Goal: Task Accomplishment & Management: Manage account settings

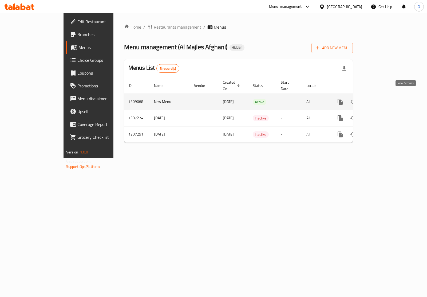
click at [385, 95] on link "enhanced table" at bounding box center [379, 101] width 13 height 13
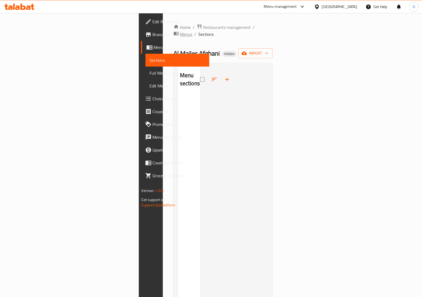
click at [174, 31] on icon "breadcrumb" at bounding box center [176, 33] width 5 height 5
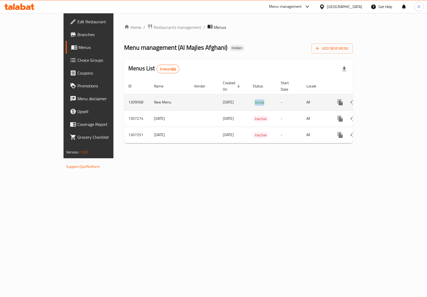
drag, startPoint x: 232, startPoint y: 96, endPoint x: 249, endPoint y: 98, distance: 17.4
click at [249, 98] on td "Active" at bounding box center [263, 102] width 28 height 16
click at [249, 95] on td "Active" at bounding box center [263, 102] width 28 height 16
drag, startPoint x: 184, startPoint y: 97, endPoint x: 213, endPoint y: 97, distance: 28.8
click at [219, 97] on td "[DATE]" at bounding box center [234, 102] width 30 height 16
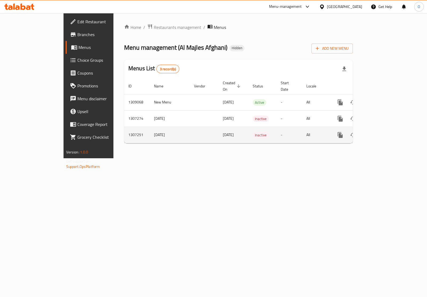
drag, startPoint x: 182, startPoint y: 114, endPoint x: 197, endPoint y: 130, distance: 22.1
click at [197, 130] on tbody "1309068 New Menu [DATE] Active - All 1307274 [DATE] [DATE] Inactive - All 13072…" at bounding box center [256, 118] width 265 height 49
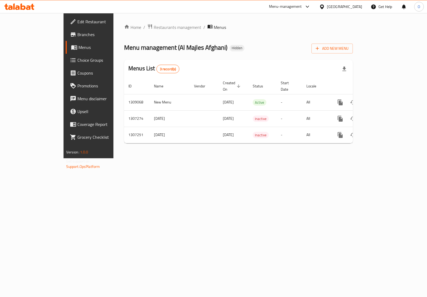
click at [272, 147] on div "Home / Restaurants management / Menus Menu management ( Al Majles Afghani ) Hid…" at bounding box center [238, 85] width 250 height 145
drag, startPoint x: 184, startPoint y: 97, endPoint x: 201, endPoint y: 100, distance: 17.0
click at [219, 100] on td "[DATE]" at bounding box center [234, 102] width 30 height 16
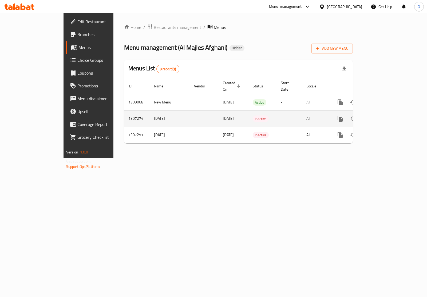
drag, startPoint x: 184, startPoint y: 110, endPoint x: 204, endPoint y: 111, distance: 19.6
click at [219, 111] on td "[DATE]" at bounding box center [234, 118] width 30 height 16
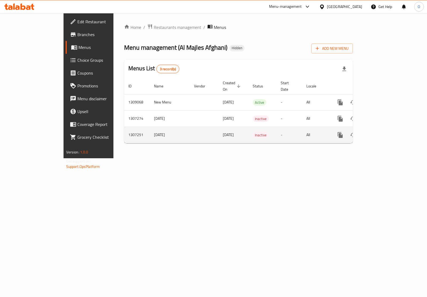
drag, startPoint x: 182, startPoint y: 130, endPoint x: 199, endPoint y: 130, distance: 17.4
click at [223, 131] on span "[DATE]" at bounding box center [228, 134] width 11 height 7
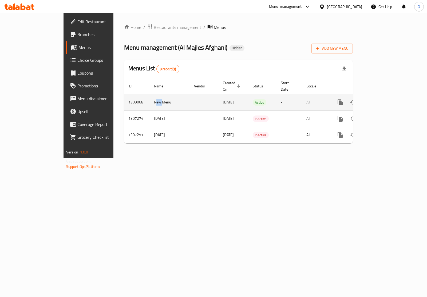
drag, startPoint x: 115, startPoint y: 97, endPoint x: 120, endPoint y: 97, distance: 4.8
click at [150, 97] on td "New Menu" at bounding box center [170, 102] width 40 height 16
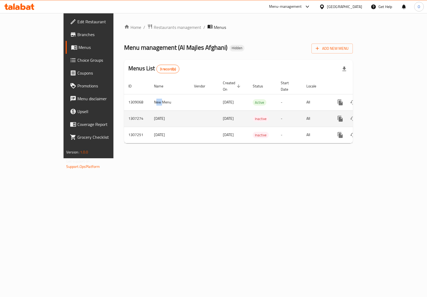
drag, startPoint x: 193, startPoint y: 116, endPoint x: 204, endPoint y: 114, distance: 11.5
click at [219, 114] on td "[DATE]" at bounding box center [234, 118] width 30 height 16
click at [382, 115] on icon "enhanced table" at bounding box center [379, 118] width 6 height 6
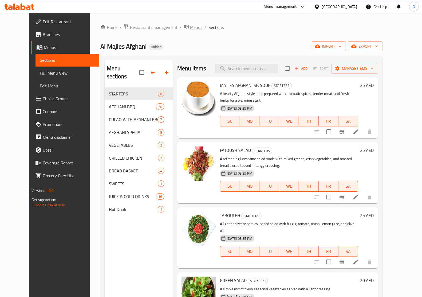
click at [184, 24] on icon "breadcrumb" at bounding box center [186, 26] width 5 height 5
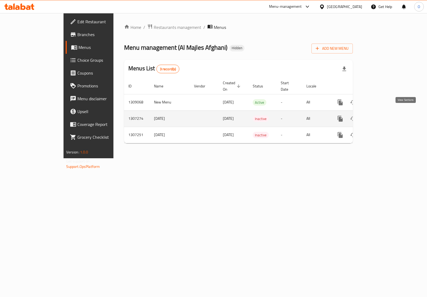
click at [382, 115] on icon "enhanced table" at bounding box center [379, 118] width 6 height 6
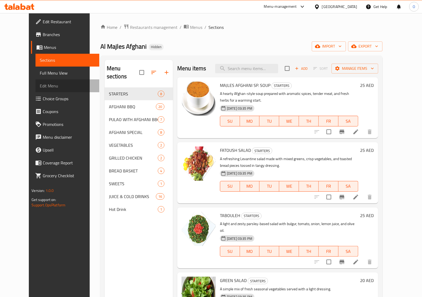
click at [40, 83] on span "Edit Menu" at bounding box center [67, 86] width 55 height 6
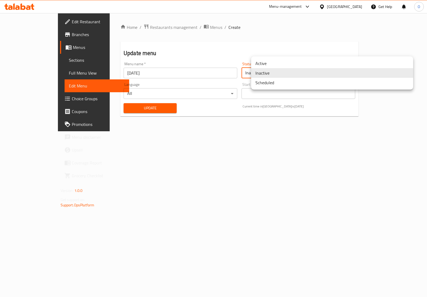
click at [284, 75] on body "​ Menu-management [GEOGRAPHIC_DATA] Get Help O Edit Restaurant Branches Menus S…" at bounding box center [213, 155] width 427 height 284
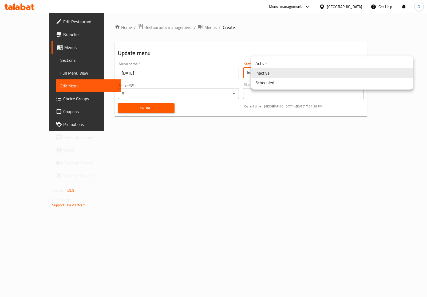
click at [278, 62] on li "Active" at bounding box center [332, 63] width 162 height 10
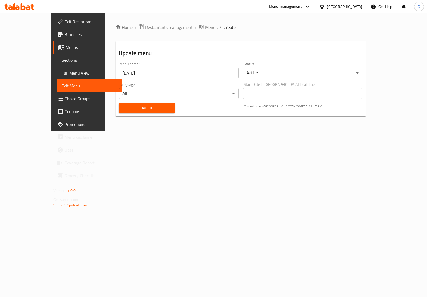
click at [152, 113] on div "Update" at bounding box center [147, 108] width 62 height 16
click at [156, 106] on span "Update" at bounding box center [147, 108] width 48 height 7
click at [205, 28] on span "Menus" at bounding box center [211, 27] width 12 height 6
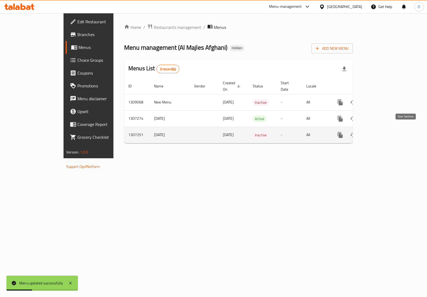
click at [382, 132] on icon "enhanced table" at bounding box center [379, 135] width 6 height 6
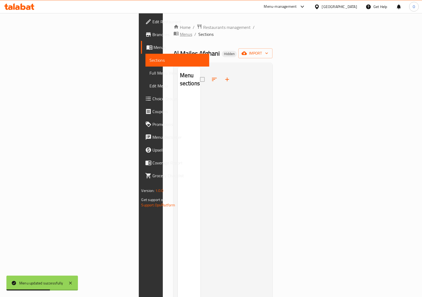
click at [174, 31] on icon "breadcrumb" at bounding box center [176, 33] width 5 height 5
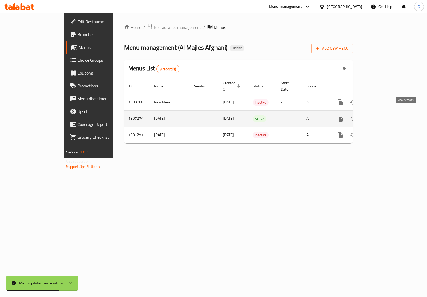
click at [382, 115] on icon "enhanced table" at bounding box center [379, 118] width 6 height 6
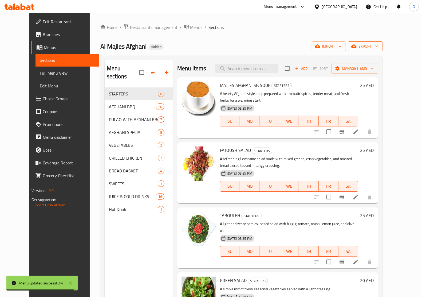
click at [378, 45] on span "export" at bounding box center [365, 46] width 26 height 7
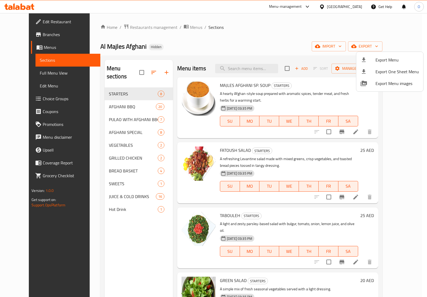
click at [363, 59] on icon at bounding box center [364, 59] width 4 height 5
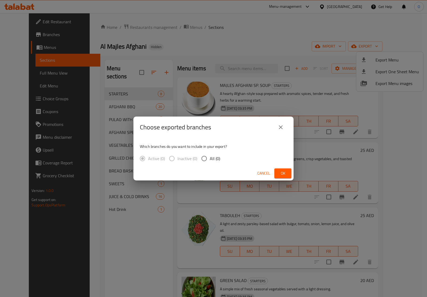
click at [284, 173] on span "Ok" at bounding box center [283, 173] width 9 height 7
click at [283, 175] on span "Ok" at bounding box center [283, 173] width 9 height 7
click at [278, 170] on button "Ok" at bounding box center [283, 173] width 17 height 10
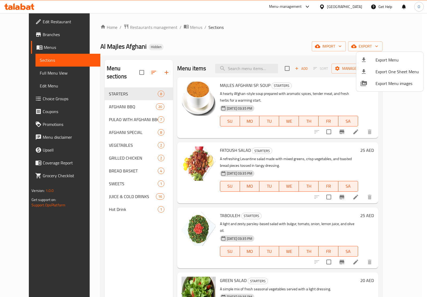
click at [288, 103] on div at bounding box center [213, 148] width 427 height 297
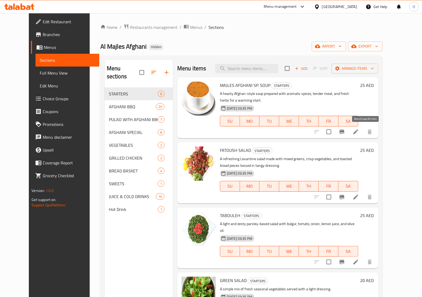
click at [344, 134] on icon "Branch-specific-item" at bounding box center [342, 132] width 5 height 4
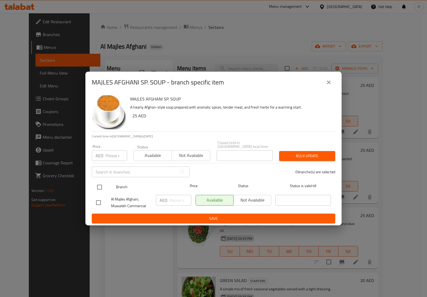
click at [96, 190] on input "checkbox" at bounding box center [99, 186] width 11 height 11
checkbox input "true"
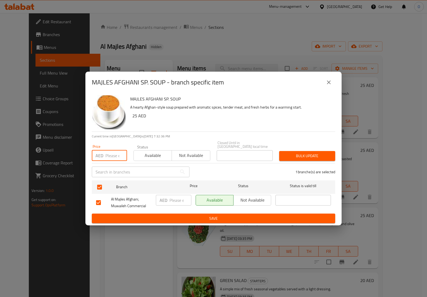
click at [112, 158] on input "number" at bounding box center [116, 155] width 22 height 11
paste input "25"
type input "25"
click at [289, 157] on span "Bulk update" at bounding box center [308, 155] width 48 height 7
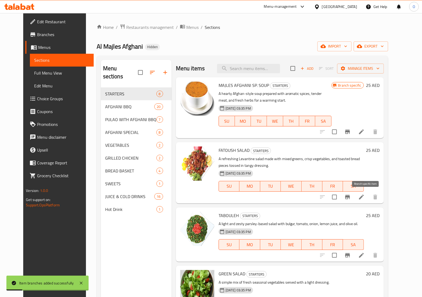
click at [350, 197] on icon "Branch-specific-item" at bounding box center [347, 197] width 5 height 4
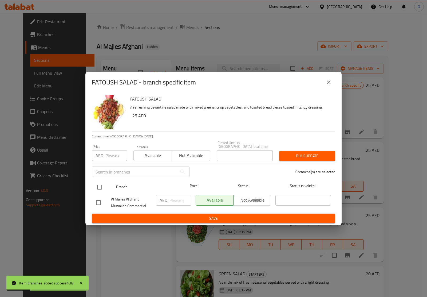
click at [102, 187] on input "checkbox" at bounding box center [99, 186] width 11 height 11
checkbox input "true"
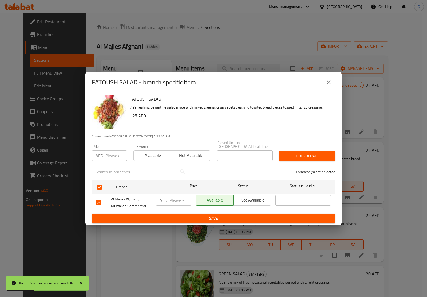
click at [108, 153] on input "number" at bounding box center [116, 155] width 22 height 11
paste input "25"
type input "25"
click at [294, 154] on span "Bulk update" at bounding box center [308, 155] width 48 height 7
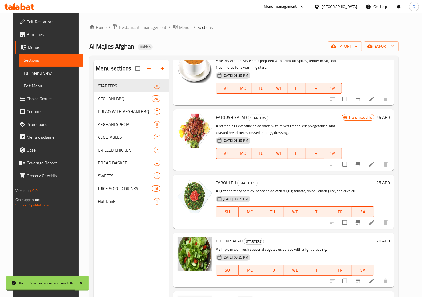
scroll to position [33, 0]
click at [361, 223] on icon "Branch-specific-item" at bounding box center [358, 221] width 6 height 6
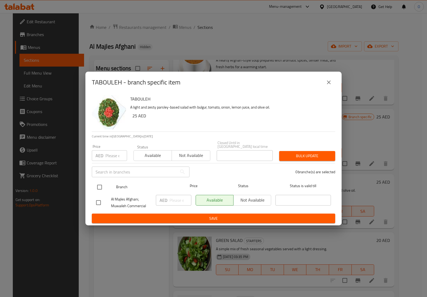
click at [104, 186] on input "checkbox" at bounding box center [99, 186] width 11 height 11
checkbox input "true"
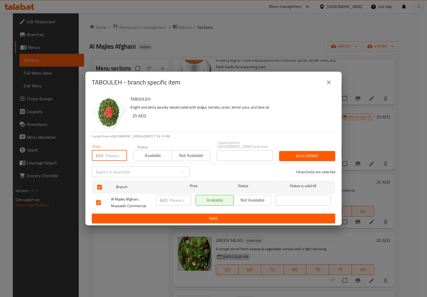
click at [112, 155] on input "number" at bounding box center [116, 155] width 22 height 11
paste input "25"
type input "25"
click at [287, 153] on span "Bulk update" at bounding box center [308, 155] width 48 height 7
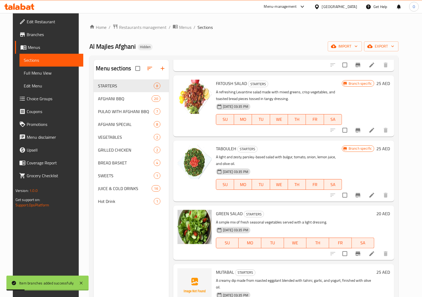
scroll to position [100, 0]
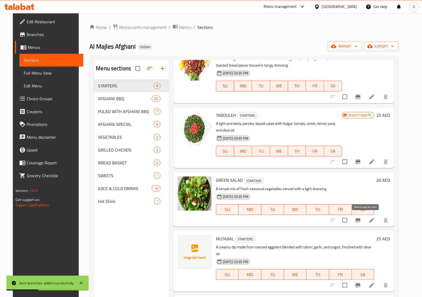
click at [360, 220] on icon "Branch-specific-item" at bounding box center [358, 220] width 5 height 4
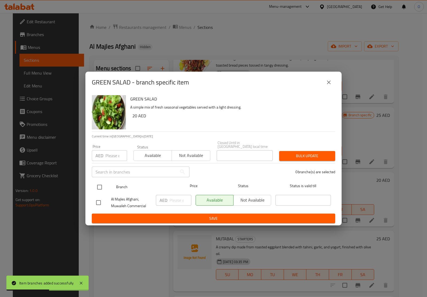
click at [102, 187] on input "checkbox" at bounding box center [99, 186] width 11 height 11
checkbox input "true"
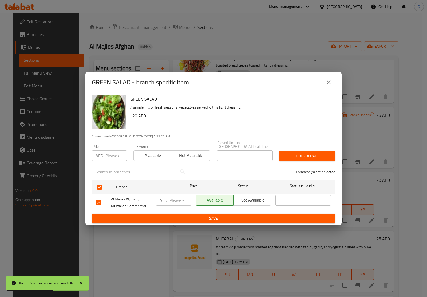
click at [108, 157] on input "number" at bounding box center [116, 155] width 22 height 11
paste input "20"
type input "20"
click at [287, 156] on span "Bulk update" at bounding box center [308, 155] width 48 height 7
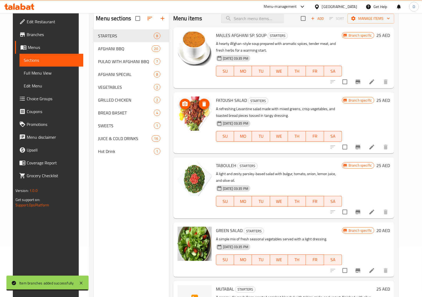
scroll to position [0, 0]
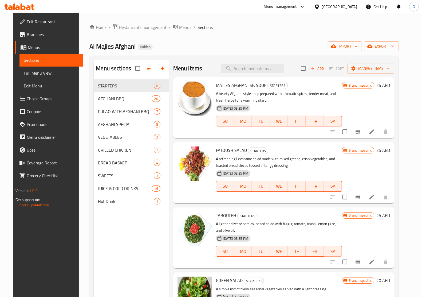
click at [324, 71] on span "Add" at bounding box center [317, 68] width 14 height 6
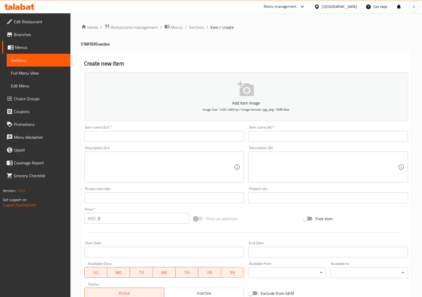
click at [125, 137] on input "text" at bounding box center [164, 136] width 160 height 11
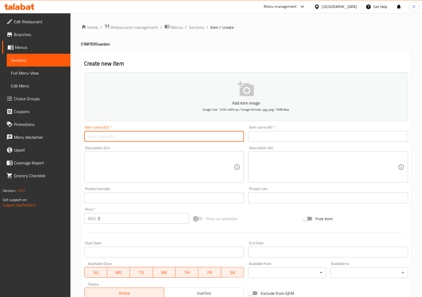
paste input "Cacik"
type input "Cacik"
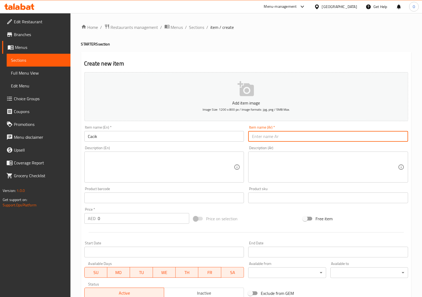
click at [294, 135] on input "text" at bounding box center [328, 136] width 160 height 11
paste input "جاجيك"
type input "جاجيك"
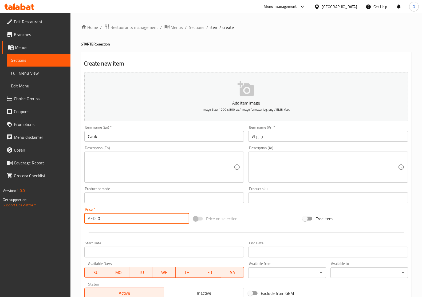
drag, startPoint x: 102, startPoint y: 218, endPoint x: 95, endPoint y: 222, distance: 8.5
click at [95, 222] on div "AED 0 Price *" at bounding box center [136, 218] width 105 height 11
paste input "25"
type input "25"
click at [95, 232] on hr at bounding box center [246, 232] width 315 height 0
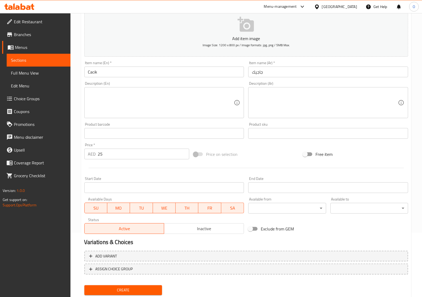
scroll to position [80, 0]
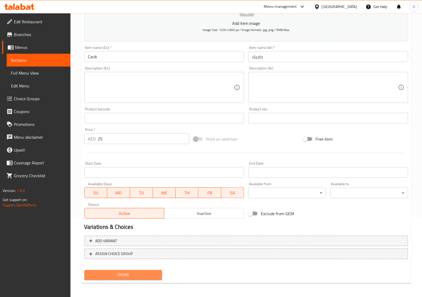
click at [130, 274] on span "Create" at bounding box center [123, 274] width 69 height 7
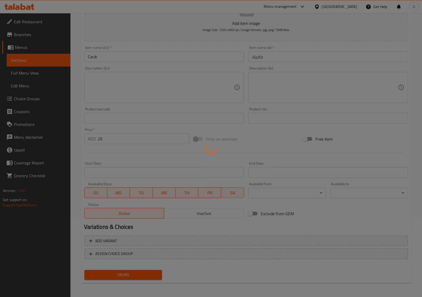
type input "0"
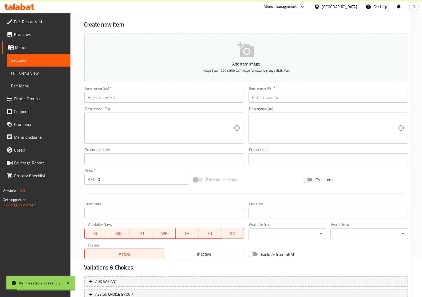
scroll to position [0, 0]
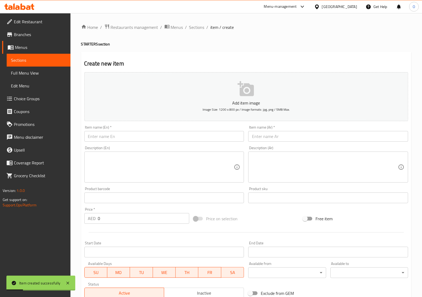
drag, startPoint x: 194, startPoint y: 27, endPoint x: 194, endPoint y: 34, distance: 7.0
click at [194, 27] on span "Sections" at bounding box center [196, 27] width 15 height 6
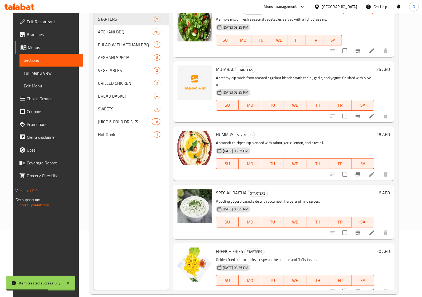
scroll to position [253, 0]
click at [364, 171] on button "Branch-specific-item" at bounding box center [358, 173] width 13 height 13
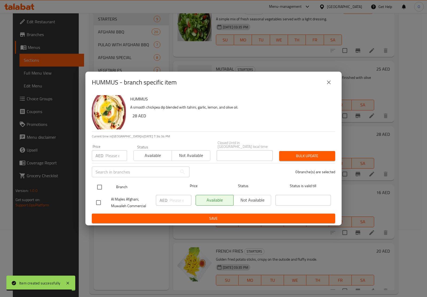
click at [99, 186] on input "checkbox" at bounding box center [99, 186] width 11 height 11
checkbox input "true"
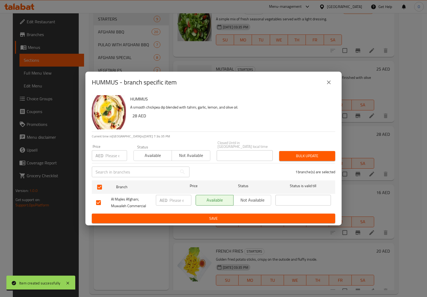
click at [109, 155] on input "number" at bounding box center [116, 155] width 22 height 11
paste input "28"
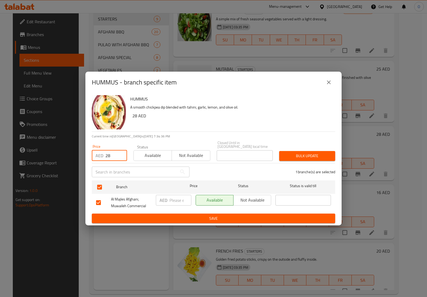
type input "28"
click at [296, 154] on span "Bulk update" at bounding box center [308, 155] width 48 height 7
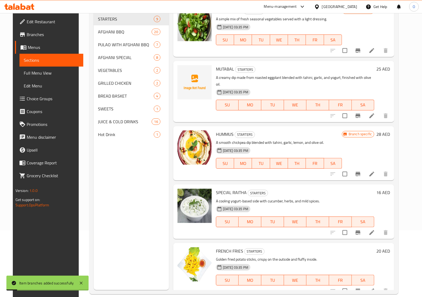
scroll to position [75, 0]
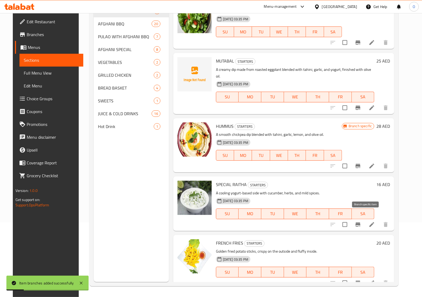
click at [361, 221] on icon "Branch-specific-item" at bounding box center [358, 224] width 6 height 6
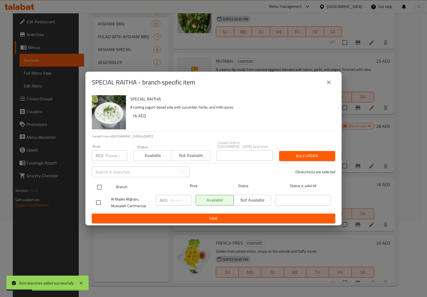
click at [102, 186] on input "checkbox" at bounding box center [99, 186] width 11 height 11
checkbox input "true"
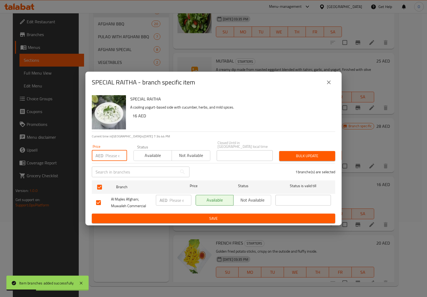
click at [109, 154] on input "number" at bounding box center [116, 155] width 22 height 11
paste input "16"
type input "16"
click at [287, 151] on button "Bulk update" at bounding box center [307, 156] width 56 height 10
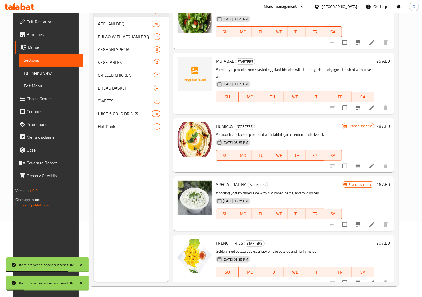
click at [351, 277] on input "checkbox" at bounding box center [344, 282] width 11 height 11
checkbox input "false"
click at [360, 280] on icon "Branch-specific-item" at bounding box center [358, 282] width 5 height 4
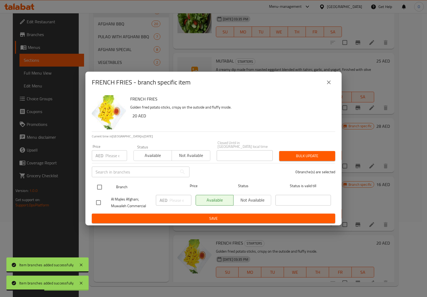
click at [99, 187] on input "checkbox" at bounding box center [99, 186] width 11 height 11
checkbox input "true"
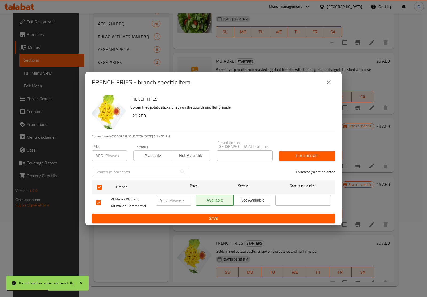
click at [110, 158] on input "number" at bounding box center [116, 155] width 22 height 11
paste input "20"
type input "20"
click at [297, 155] on span "Bulk update" at bounding box center [308, 155] width 48 height 7
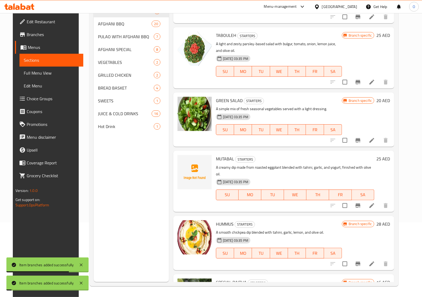
scroll to position [153, 0]
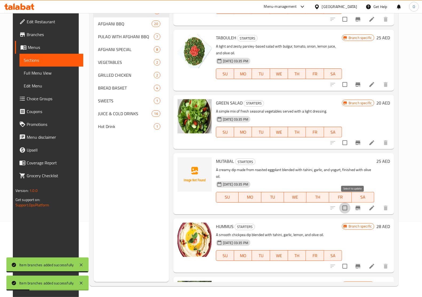
click at [351, 202] on input "checkbox" at bounding box center [344, 207] width 11 height 11
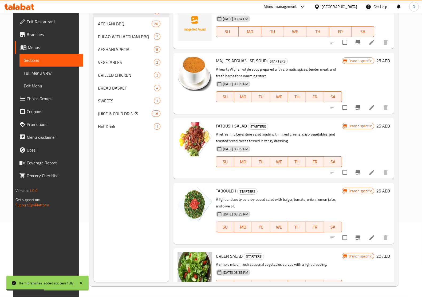
scroll to position [0, 0]
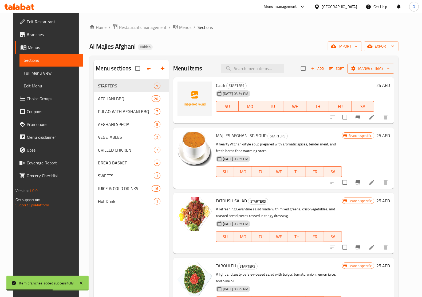
click at [374, 65] on button "Manage items" at bounding box center [371, 69] width 47 height 10
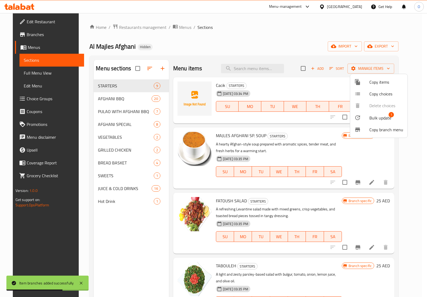
click at [389, 120] on span "Bulk update" at bounding box center [381, 118] width 22 height 6
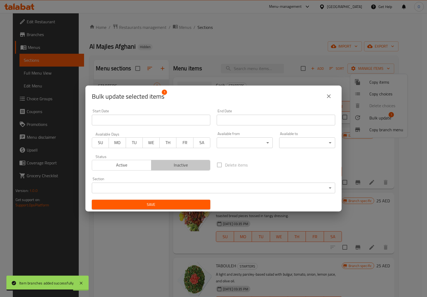
click at [190, 166] on span "Inactive" at bounding box center [181, 165] width 55 height 8
click at [173, 209] on div "Save" at bounding box center [151, 204] width 125 height 16
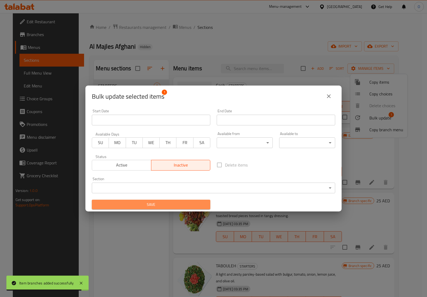
click at [171, 205] on span "Save" at bounding box center [151, 204] width 110 height 7
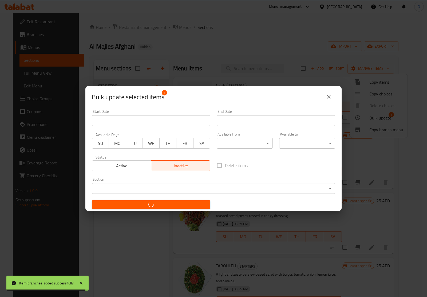
checkbox input "false"
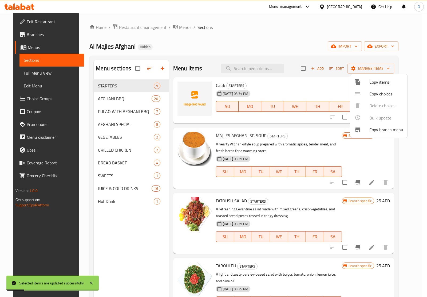
click at [104, 102] on div at bounding box center [213, 148] width 427 height 297
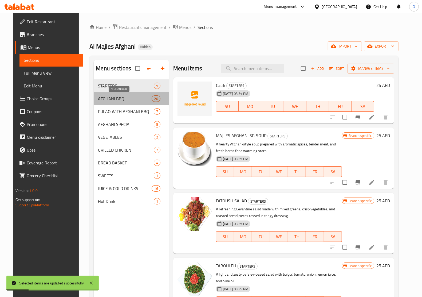
click at [104, 102] on span "AFGHANI BBQ" at bounding box center [125, 98] width 54 height 6
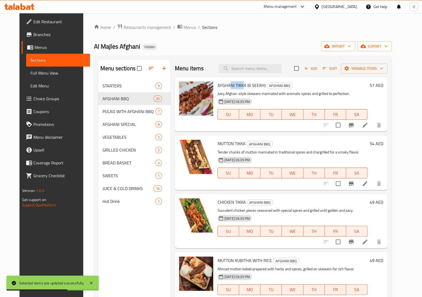
drag, startPoint x: 225, startPoint y: 86, endPoint x: 238, endPoint y: 83, distance: 14.1
click at [238, 83] on span "AFGHANI TIKKA (6 SEEKH)" at bounding box center [242, 85] width 48 height 8
click at [354, 125] on icon "Branch-specific-item" at bounding box center [351, 125] width 5 height 4
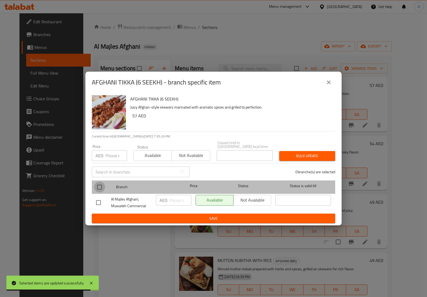
click at [99, 187] on input "checkbox" at bounding box center [99, 186] width 11 height 11
checkbox input "true"
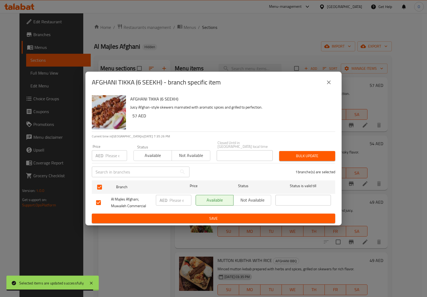
click at [112, 152] on input "number" at bounding box center [116, 155] width 22 height 11
paste input "57"
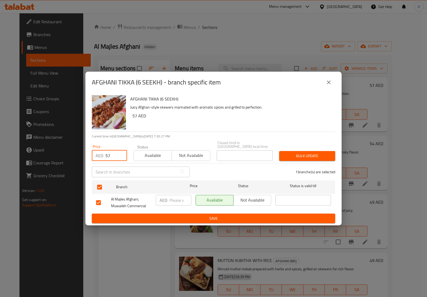
type input "57"
click at [312, 155] on span "Bulk update" at bounding box center [308, 155] width 48 height 7
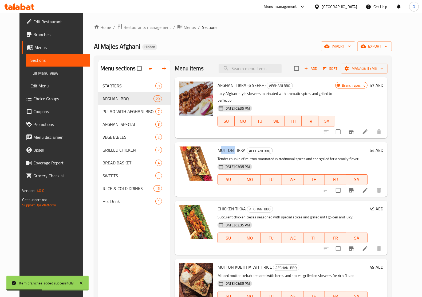
drag, startPoint x: 215, startPoint y: 142, endPoint x: 230, endPoint y: 140, distance: 14.6
click at [230, 146] on span "MUTTON TIKKA" at bounding box center [232, 150] width 28 height 8
click at [355, 187] on icon "Branch-specific-item" at bounding box center [351, 190] width 6 height 6
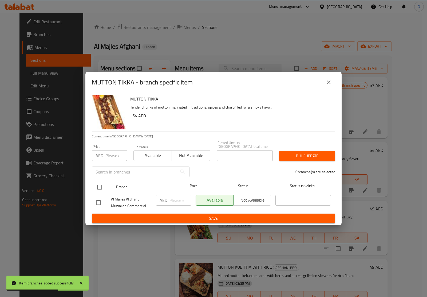
click at [97, 186] on input "checkbox" at bounding box center [99, 186] width 11 height 11
checkbox input "true"
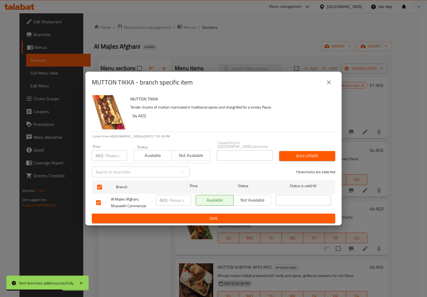
click at [109, 156] on input "number" at bounding box center [116, 155] width 22 height 11
paste input "54"
type input "54"
click at [325, 159] on button "Bulk update" at bounding box center [307, 156] width 56 height 10
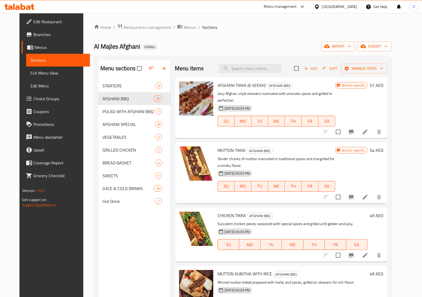
click at [354, 195] on icon "Branch-specific-item" at bounding box center [351, 197] width 5 height 4
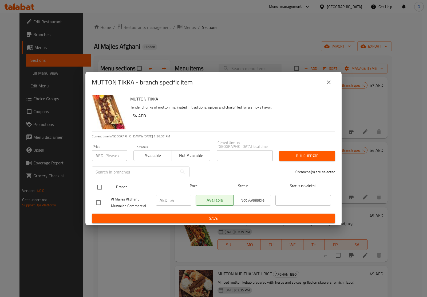
click at [102, 184] on input "checkbox" at bounding box center [99, 186] width 11 height 11
checkbox input "true"
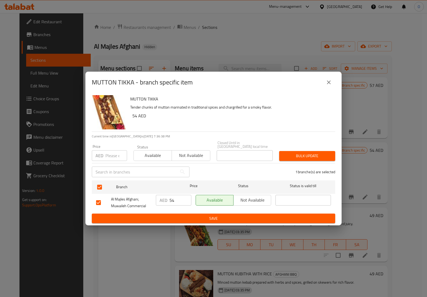
click at [111, 148] on div "Price AED Price" at bounding box center [109, 152] width 35 height 16
click at [110, 156] on input "number" at bounding box center [116, 155] width 22 height 11
paste input "54"
type input "54"
click at [317, 153] on span "Bulk update" at bounding box center [308, 155] width 48 height 7
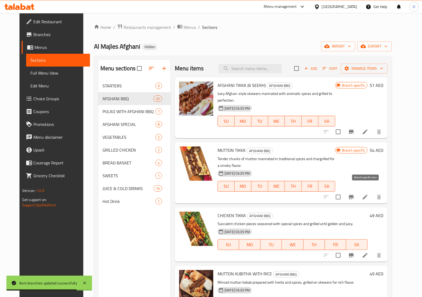
click at [354, 195] on icon "Branch-specific-item" at bounding box center [351, 197] width 5 height 4
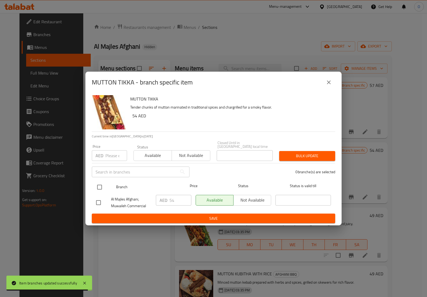
click at [95, 186] on input "checkbox" at bounding box center [99, 186] width 11 height 11
checkbox input "true"
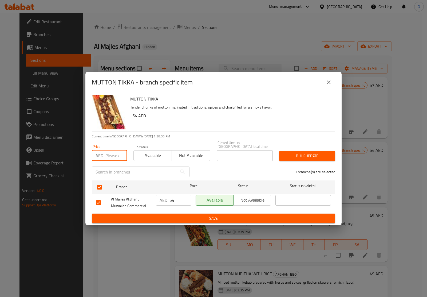
click at [109, 155] on input "number" at bounding box center [116, 155] width 22 height 11
paste input "54"
type input "54"
click at [302, 151] on button "Bulk update" at bounding box center [307, 156] width 56 height 10
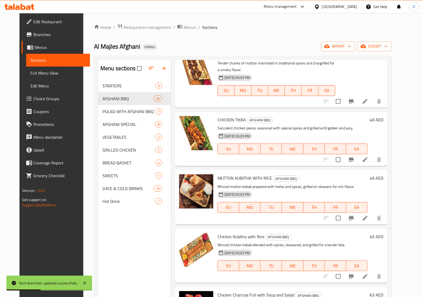
scroll to position [100, 0]
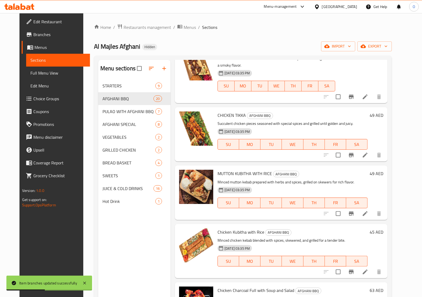
click at [354, 153] on icon "Branch-specific-item" at bounding box center [351, 155] width 5 height 4
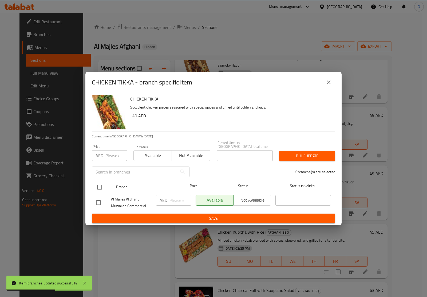
click at [102, 186] on input "checkbox" at bounding box center [99, 186] width 11 height 11
checkbox input "true"
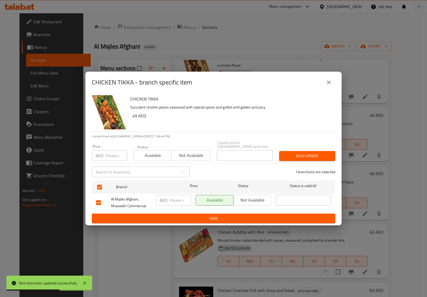
click at [108, 154] on input "number" at bounding box center [116, 155] width 22 height 11
paste input "49"
type input "49"
click at [305, 162] on div "Bulk update" at bounding box center [307, 156] width 62 height 16
click at [308, 157] on span "Bulk update" at bounding box center [308, 155] width 48 height 7
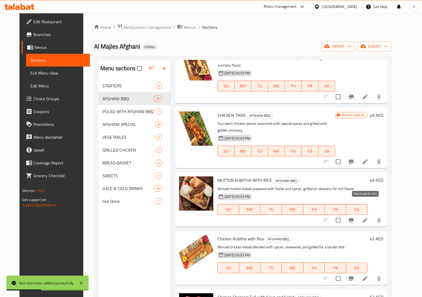
click at [354, 218] on icon "Branch-specific-item" at bounding box center [351, 220] width 5 height 4
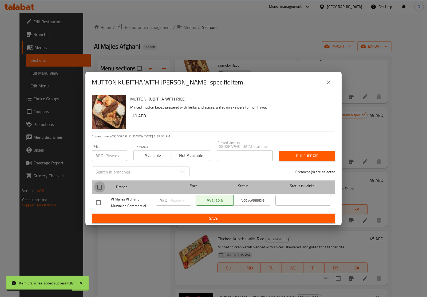
click at [102, 186] on input "checkbox" at bounding box center [99, 186] width 11 height 11
checkbox input "true"
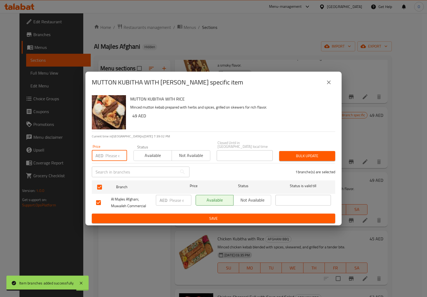
click at [108, 158] on input "number" at bounding box center [116, 155] width 22 height 11
paste input "49"
type input "49"
click at [309, 154] on span "Bulk update" at bounding box center [308, 155] width 48 height 7
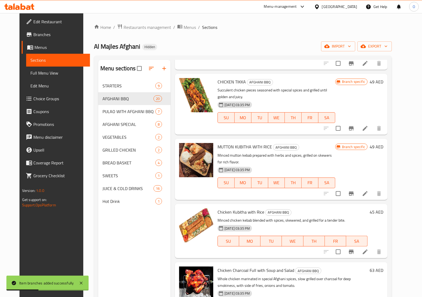
scroll to position [167, 0]
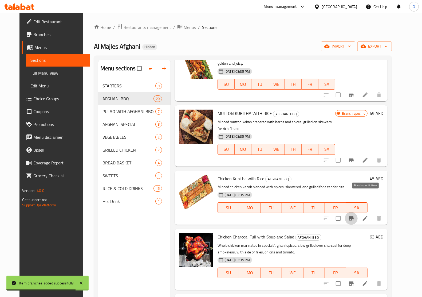
click at [358, 212] on button "Branch-specific-item" at bounding box center [351, 218] width 13 height 13
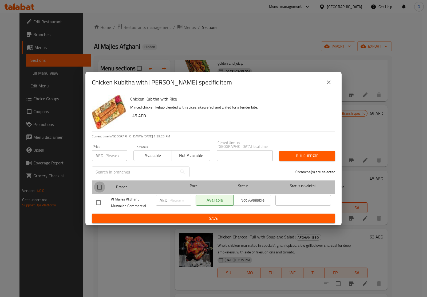
click at [97, 189] on input "checkbox" at bounding box center [99, 186] width 11 height 11
checkbox input "true"
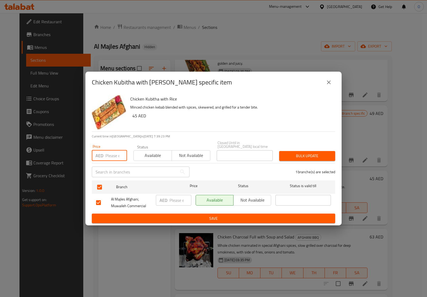
click at [111, 154] on input "number" at bounding box center [116, 155] width 22 height 11
paste input "45"
type input "45"
click at [304, 154] on span "Bulk update" at bounding box center [308, 155] width 48 height 7
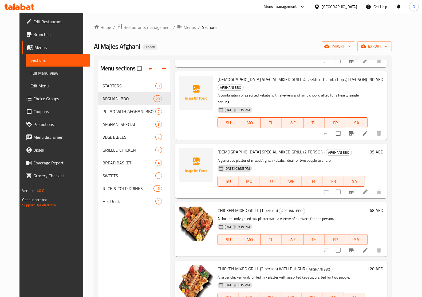
scroll to position [801, 0]
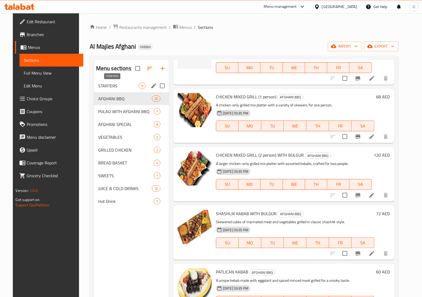
click at [124, 84] on span "STARTERS" at bounding box center [118, 86] width 41 height 6
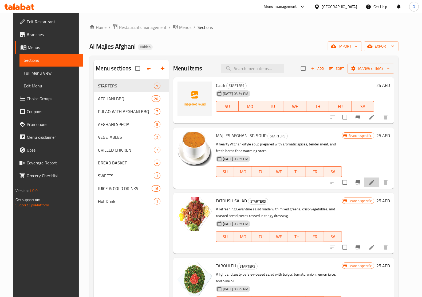
click at [375, 185] on li at bounding box center [371, 182] width 15 height 10
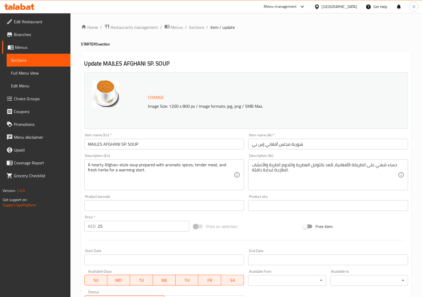
click at [158, 147] on input "MAJLES AFGHANI SP. SOUP" at bounding box center [164, 144] width 160 height 11
paste input "ajles Afghani Sp. Soup"
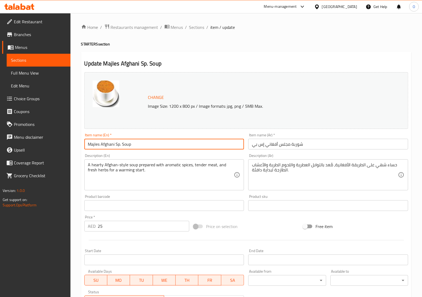
type input "Majles Afghani Sp. Soup"
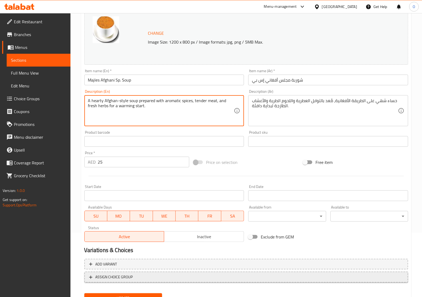
scroll to position [88, 0]
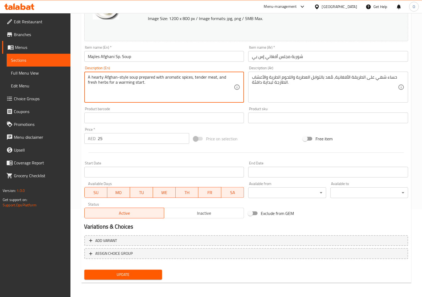
click at [130, 270] on button "Update" at bounding box center [123, 274] width 78 height 10
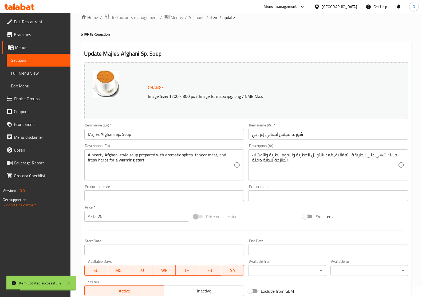
scroll to position [0, 0]
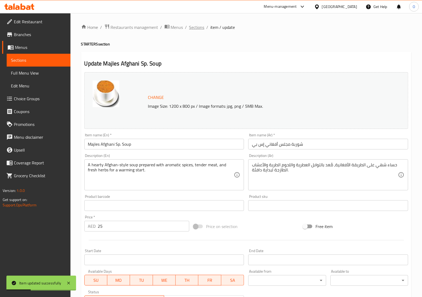
click at [200, 28] on span "Sections" at bounding box center [196, 27] width 15 height 6
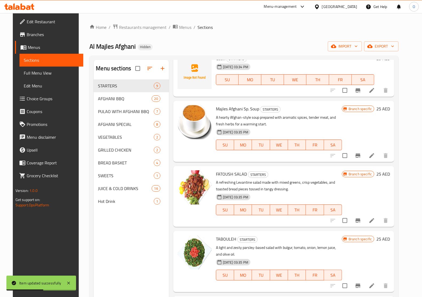
scroll to position [67, 0]
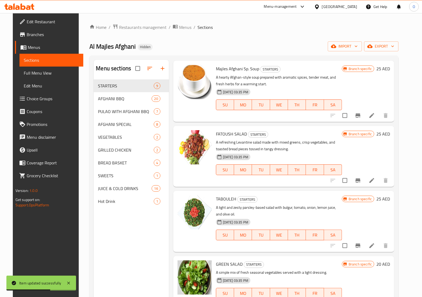
click at [375, 180] on icon at bounding box center [372, 180] width 6 height 6
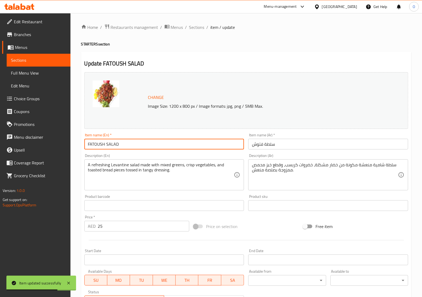
click at [102, 139] on input "FATOUSH SALAD" at bounding box center [164, 144] width 160 height 11
paste input "atoush Salad"
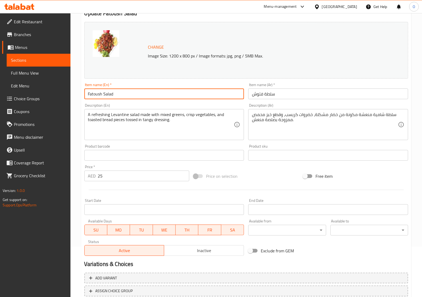
scroll to position [88, 0]
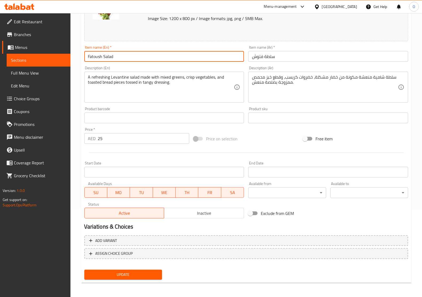
type input "Fatoush Salad"
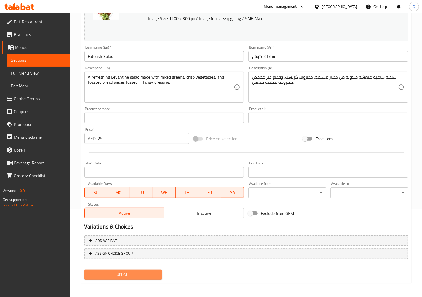
drag, startPoint x: 134, startPoint y: 272, endPoint x: 136, endPoint y: 240, distance: 32.2
click at [134, 272] on span "Update" at bounding box center [123, 274] width 69 height 7
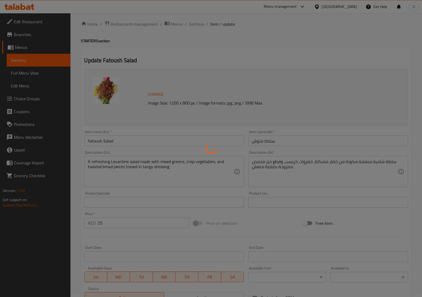
scroll to position [0, 0]
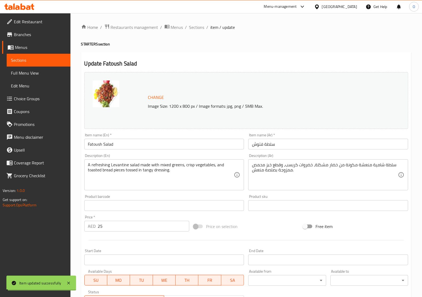
click at [195, 27] on span "Sections" at bounding box center [196, 27] width 15 height 6
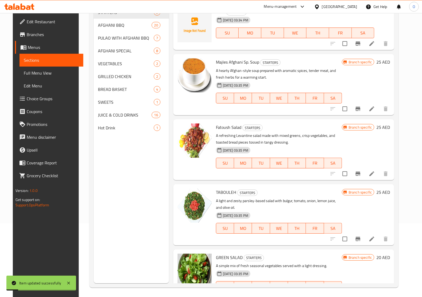
scroll to position [75, 0]
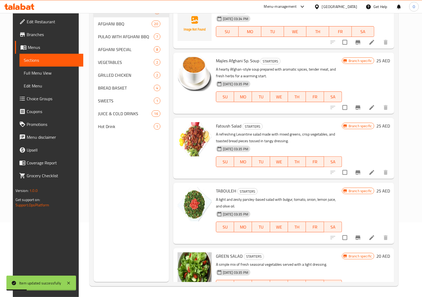
click at [375, 238] on icon at bounding box center [372, 237] width 6 height 6
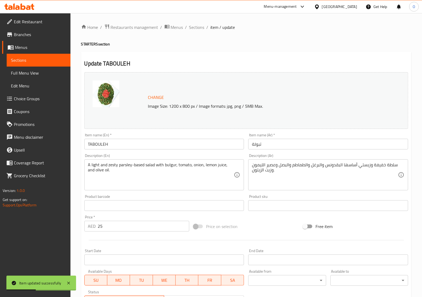
click at [120, 148] on input "TABOULEH" at bounding box center [164, 144] width 160 height 11
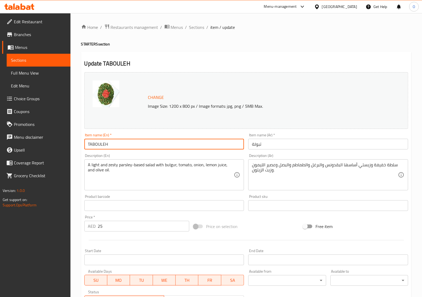
paste input "abouleh"
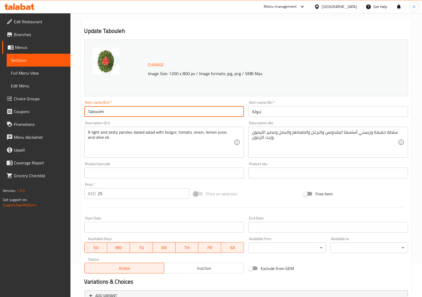
scroll to position [88, 0]
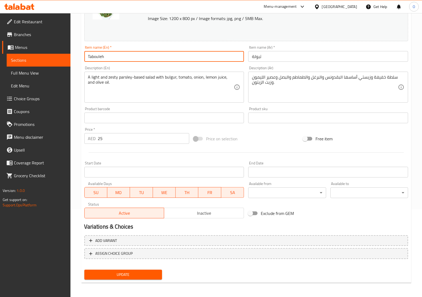
type input "Tabouleh"
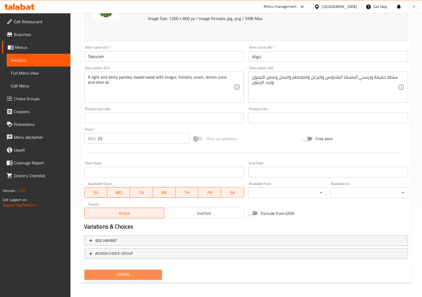
click at [107, 269] on button "Update" at bounding box center [123, 274] width 78 height 10
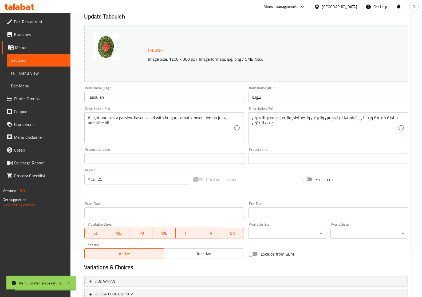
scroll to position [0, 0]
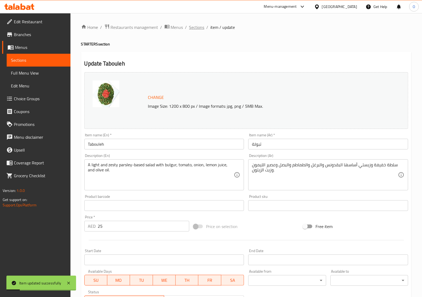
click at [199, 24] on span "Sections" at bounding box center [196, 27] width 15 height 6
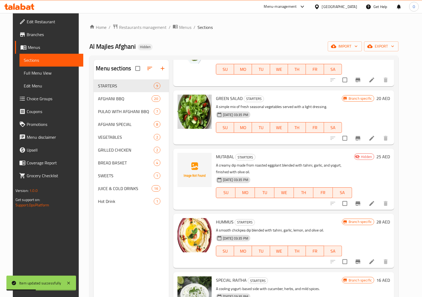
scroll to position [234, 0]
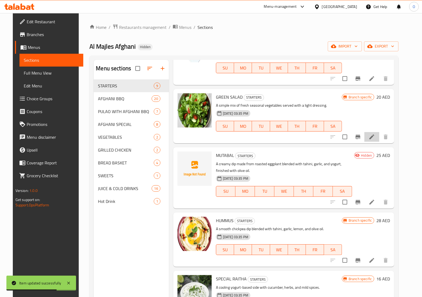
click at [376, 135] on li at bounding box center [371, 137] width 15 height 10
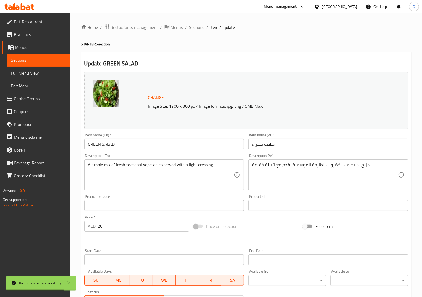
click at [94, 145] on input "GREEN SALAD" at bounding box center [164, 144] width 160 height 11
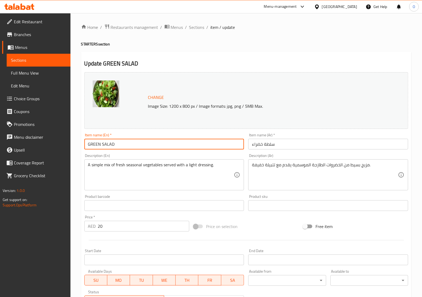
paste input "reen Salad"
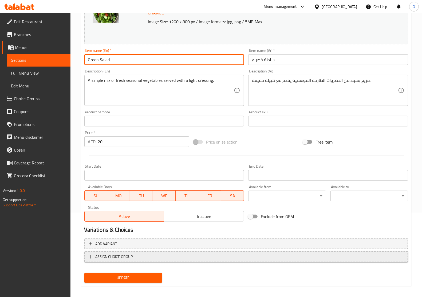
scroll to position [88, 0]
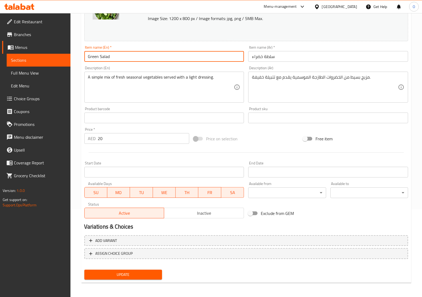
type input "Green Salad"
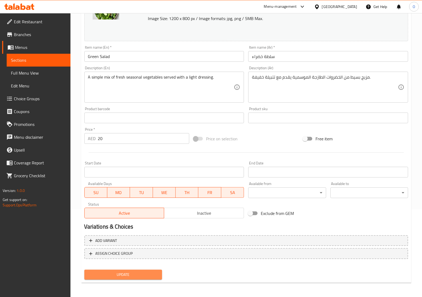
click at [127, 270] on button "Update" at bounding box center [123, 274] width 78 height 10
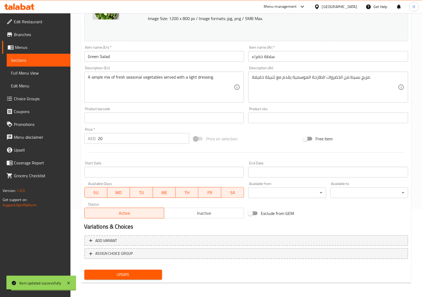
scroll to position [0, 0]
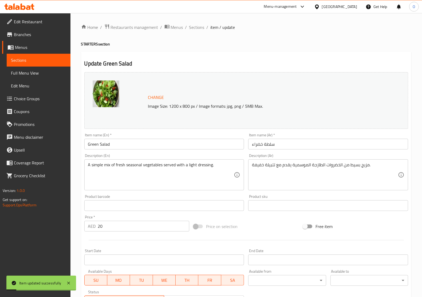
click at [194, 31] on div "Home / Restaurants management / Menus / Sections / item / update STARTERS secti…" at bounding box center [246, 199] width 330 height 351
click at [199, 26] on span "Sections" at bounding box center [196, 27] width 15 height 6
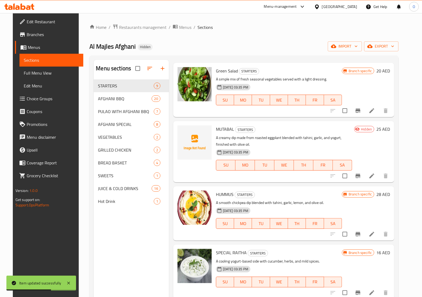
scroll to position [193, 0]
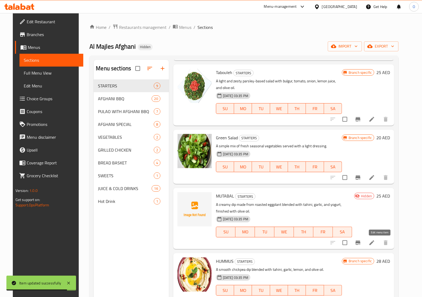
click at [375, 241] on icon at bounding box center [372, 242] width 6 height 6
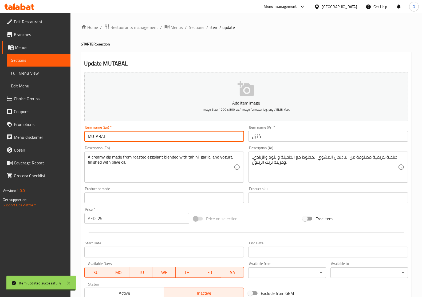
click at [119, 138] on input "MUTABAL" at bounding box center [164, 136] width 160 height 11
paste input "utabal"
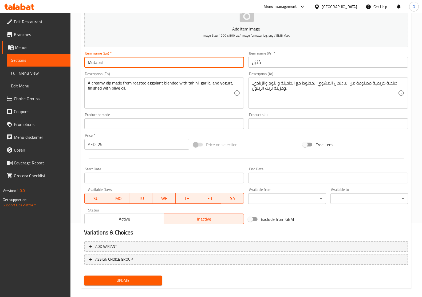
scroll to position [80, 0]
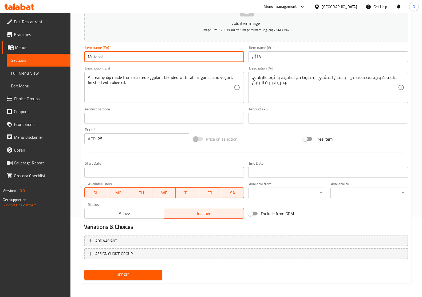
type input "Mutabal"
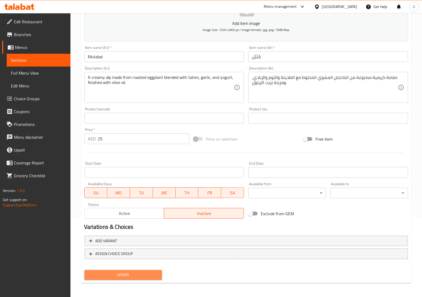
click at [120, 270] on button "Update" at bounding box center [123, 275] width 78 height 10
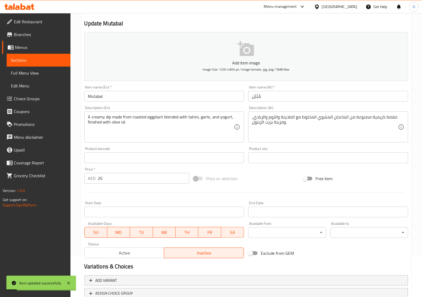
scroll to position [0, 0]
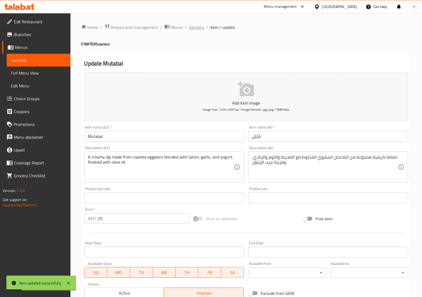
click at [197, 29] on span "Sections" at bounding box center [196, 27] width 15 height 6
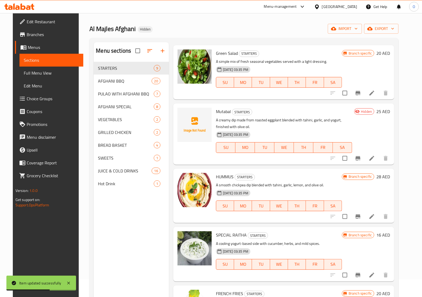
scroll to position [33, 0]
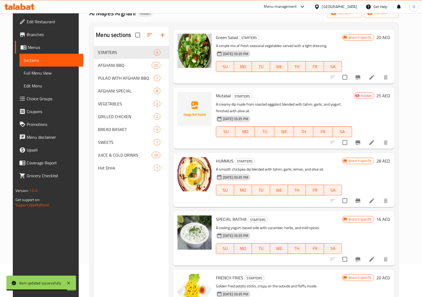
click at [224, 161] on span "HUMMUS" at bounding box center [225, 161] width 18 height 8
copy h6 "HUMMUS"
click at [374, 201] on icon at bounding box center [372, 200] width 5 height 5
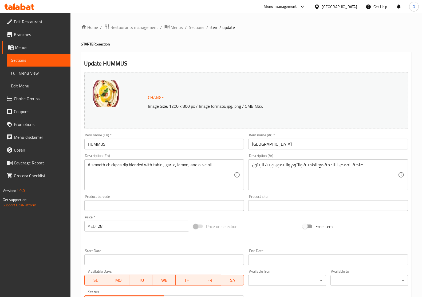
click at [113, 145] on input "HUMMUS" at bounding box center [164, 144] width 160 height 11
paste input "ummus"
type input "Hummus"
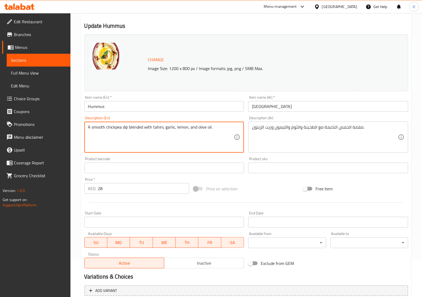
scroll to position [88, 0]
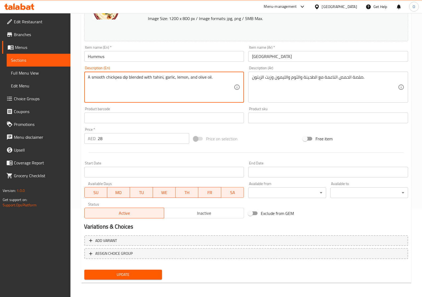
click at [123, 274] on span "Update" at bounding box center [123, 274] width 69 height 7
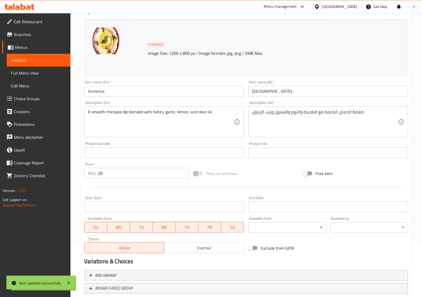
scroll to position [0, 0]
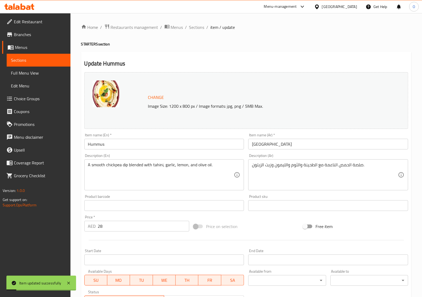
click at [199, 22] on div "Home / Restaurants management / Menus / Sections / item / update STARTERS secti…" at bounding box center [246, 199] width 352 height 372
click at [198, 22] on div "Home / Restaurants management / Menus / Sections / item / update STARTERS secti…" at bounding box center [246, 199] width 352 height 372
click at [197, 27] on span "Sections" at bounding box center [196, 27] width 15 height 6
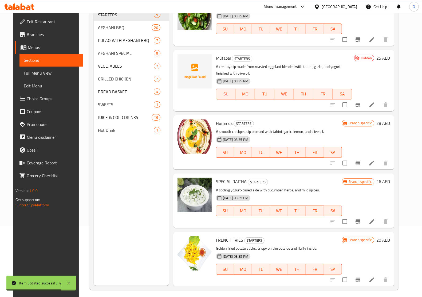
scroll to position [75, 0]
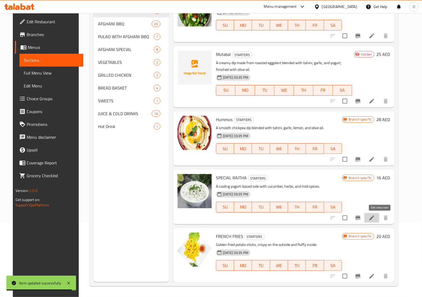
click at [374, 219] on icon at bounding box center [372, 217] width 5 height 5
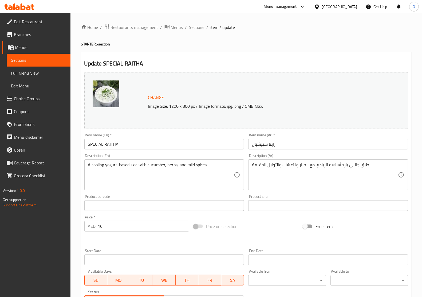
click at [126, 147] on input "SPECIAL RAITHA" at bounding box center [164, 144] width 160 height 11
paste input "pecial Raitha"
type input "Special Raitha"
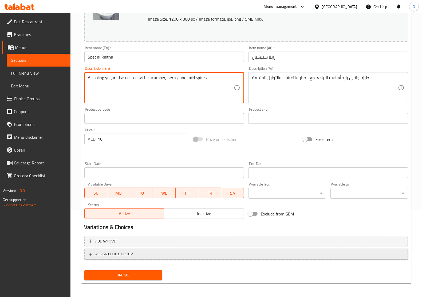
scroll to position [88, 0]
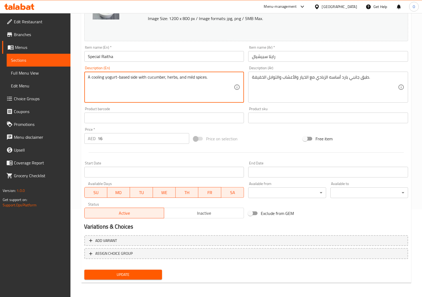
click at [139, 272] on span "Update" at bounding box center [123, 274] width 69 height 7
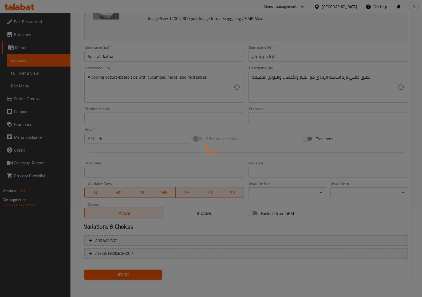
scroll to position [0, 0]
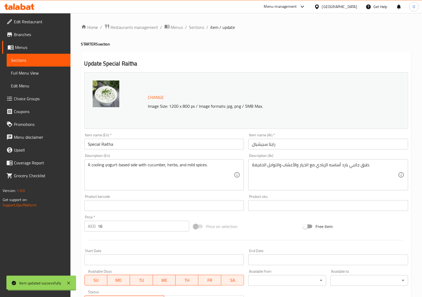
click at [198, 26] on span "Sections" at bounding box center [196, 27] width 15 height 6
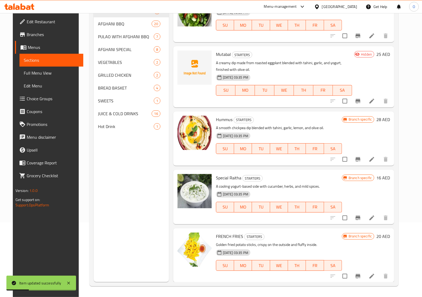
scroll to position [75, 0]
click at [375, 277] on icon at bounding box center [372, 276] width 6 height 6
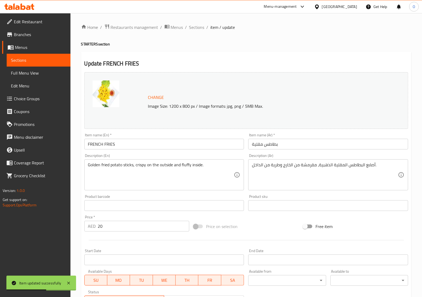
click at [95, 143] on input "FRENCH FRIES" at bounding box center [164, 144] width 160 height 11
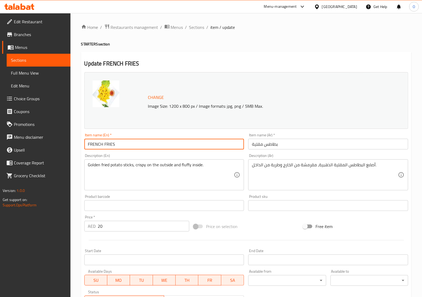
paste input "[PERSON_NAME] Fries"
type input "French Fries"
click at [136, 189] on div "Golden fried potato sticks, crispy on the outside and fluffy inside. Descriptio…" at bounding box center [164, 174] width 160 height 31
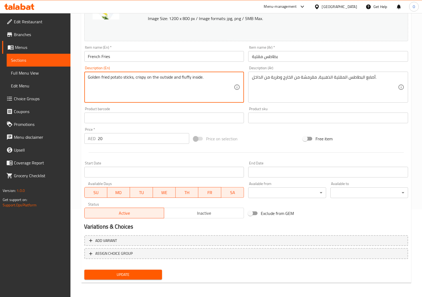
click at [157, 274] on span "Update" at bounding box center [123, 274] width 69 height 7
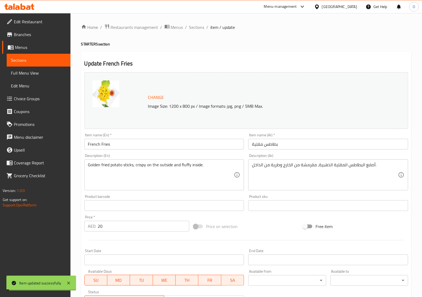
click at [195, 22] on div "Home / Restaurants management / Menus / Sections / item / update STARTERS secti…" at bounding box center [246, 199] width 352 height 372
click at [194, 22] on div "Home / Restaurants management / Menus / Sections / item / update STARTERS secti…" at bounding box center [246, 199] width 352 height 372
click at [193, 24] on span "Sections" at bounding box center [196, 27] width 15 height 6
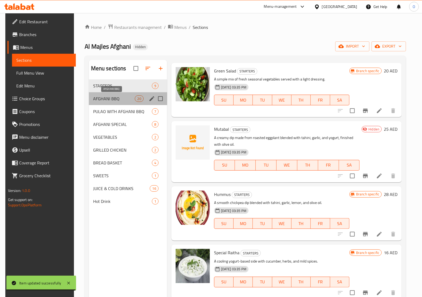
click at [107, 97] on span "AFGHANI BBQ" at bounding box center [114, 98] width 42 height 6
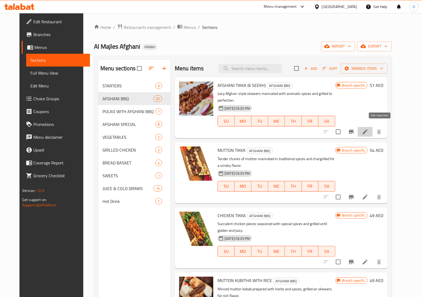
click at [369, 128] on icon at bounding box center [365, 131] width 6 height 6
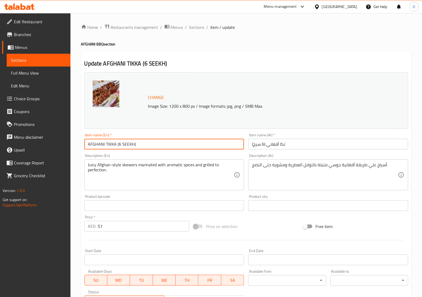
click at [126, 146] on input "AFGHANI TIKKA (6 SEEKH)" at bounding box center [164, 144] width 160 height 11
paste input "fghani Tikka (6 Seekh"
type input "Afghani Tikka (6 Seekh)"
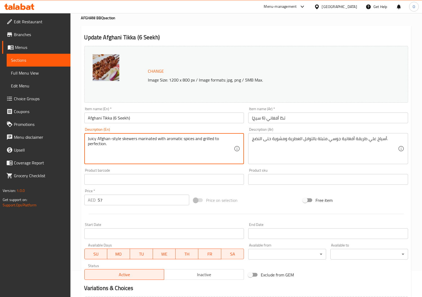
scroll to position [88, 0]
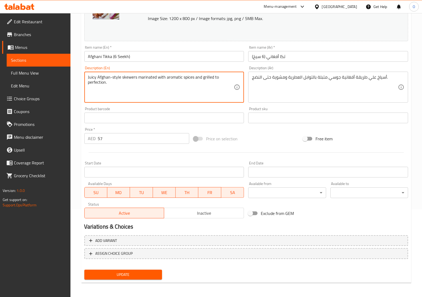
click at [149, 276] on span "Update" at bounding box center [123, 274] width 69 height 7
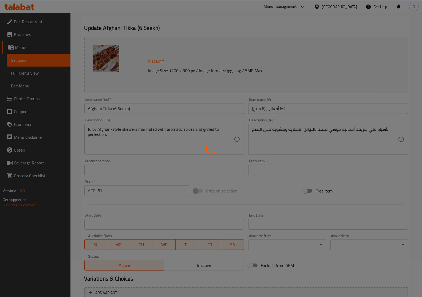
scroll to position [0, 0]
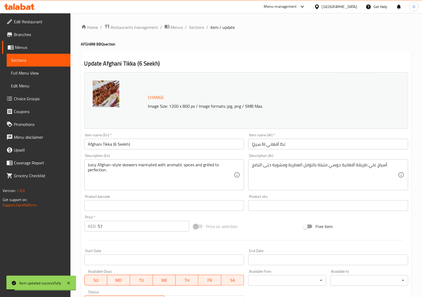
click at [198, 23] on div "Home / Restaurants management / Menus / Sections / item / update AFGHANI BBQ se…" at bounding box center [246, 199] width 352 height 372
click at [196, 24] on span "Sections" at bounding box center [196, 27] width 15 height 6
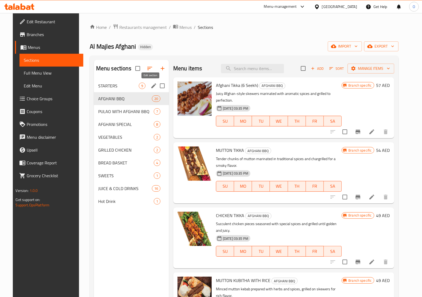
click at [151, 84] on icon "edit" at bounding box center [154, 86] width 6 height 6
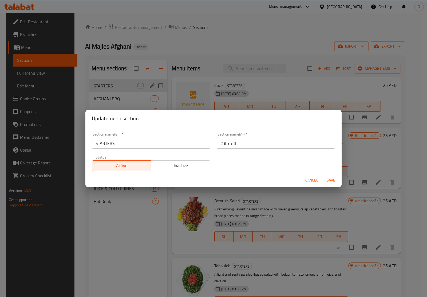
click at [111, 145] on input "STARTERS" at bounding box center [151, 143] width 119 height 11
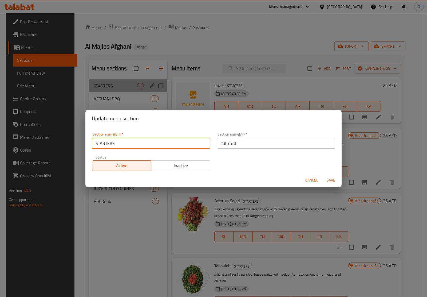
click at [111, 145] on input "STARTERS" at bounding box center [151, 143] width 119 height 11
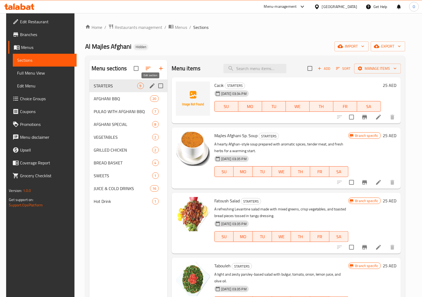
click at [149, 86] on icon "edit" at bounding box center [152, 86] width 6 height 6
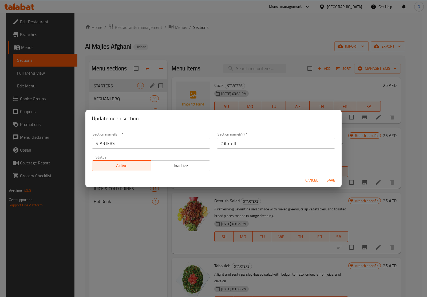
click at [108, 148] on input "STARTERS" at bounding box center [151, 143] width 119 height 11
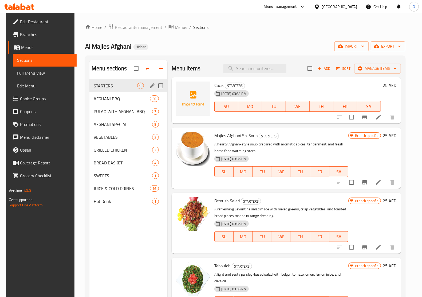
click at [151, 87] on icon "edit" at bounding box center [152, 86] width 6 height 6
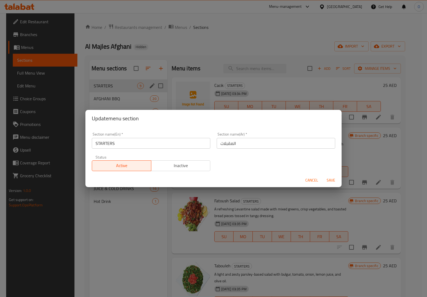
click at [115, 143] on input "STARTERS" at bounding box center [151, 143] width 119 height 11
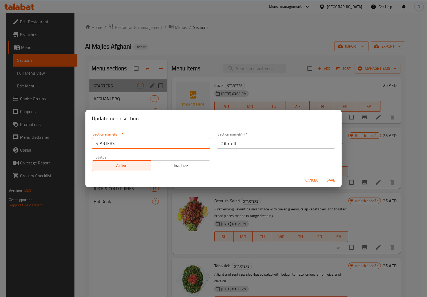
click at [115, 143] on input "STARTERS" at bounding box center [151, 143] width 119 height 11
paste input "tarters"
type input "Starters"
click at [332, 182] on span "Save" at bounding box center [331, 180] width 13 height 7
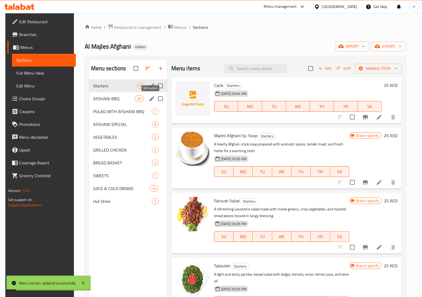
click at [151, 96] on icon "edit" at bounding box center [152, 98] width 6 height 6
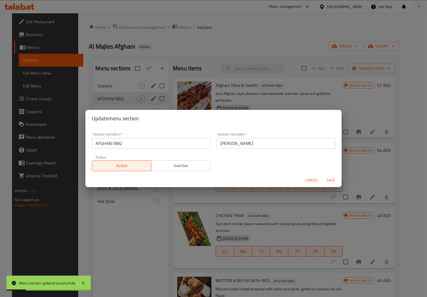
click at [110, 142] on input "AFGHANI BBQ" at bounding box center [151, 143] width 119 height 11
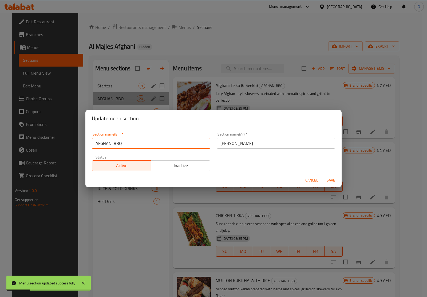
click at [110, 142] on input "AFGHANI BBQ" at bounding box center [151, 143] width 119 height 11
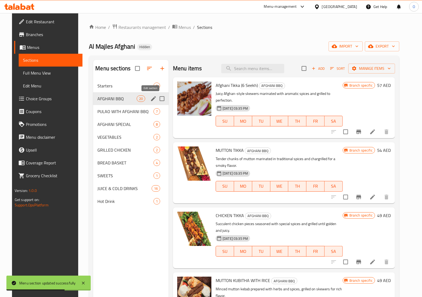
click at [146, 98] on div "AFGHANI BBQ 20" at bounding box center [131, 98] width 76 height 13
click at [151, 101] on icon "edit" at bounding box center [153, 98] width 6 height 6
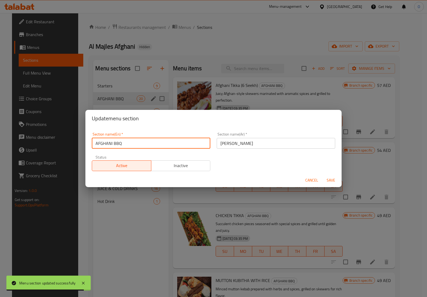
click at [101, 145] on input "AFGHANI BBQ" at bounding box center [151, 143] width 119 height 11
paste input "fghani Bbq"
type input "Afghani Bbq"
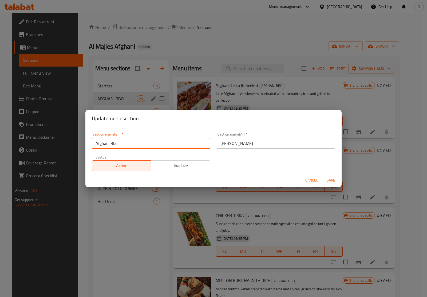
click at [337, 178] on span "Save" at bounding box center [331, 180] width 13 height 7
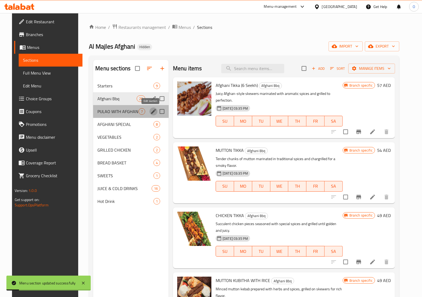
click at [150, 111] on icon "edit" at bounding box center [153, 111] width 6 height 6
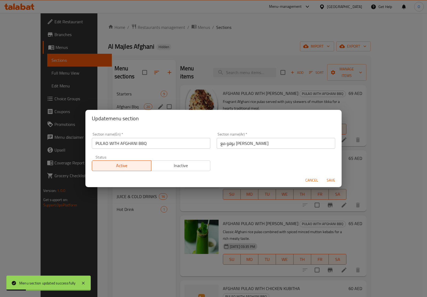
click at [113, 144] on input "PULAO WITH AFGHANI BBQ" at bounding box center [151, 143] width 119 height 11
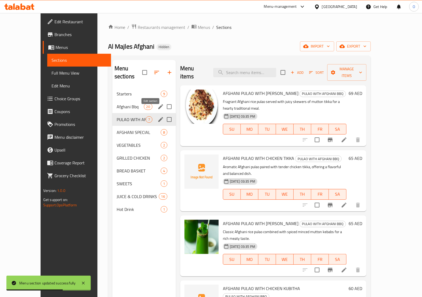
click at [158, 116] on icon "edit" at bounding box center [161, 119] width 6 height 6
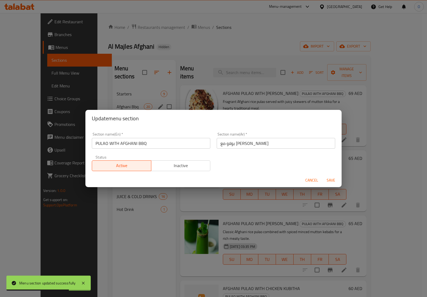
click at [136, 142] on input "PULAO WITH AFGHANI BBQ" at bounding box center [151, 143] width 119 height 11
click at [134, 144] on input "PULAO WITH AFGHANI BBQ" at bounding box center [151, 143] width 119 height 11
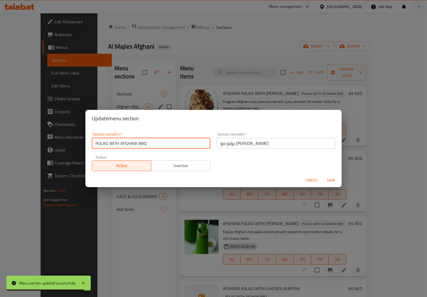
click at [134, 144] on input "PULAO WITH AFGHANI BBQ" at bounding box center [151, 143] width 119 height 11
paste input "ulao With Afghani Bbq"
type input "Pulao With Afghani Bbq"
click at [339, 182] on button "Save" at bounding box center [331, 180] width 17 height 10
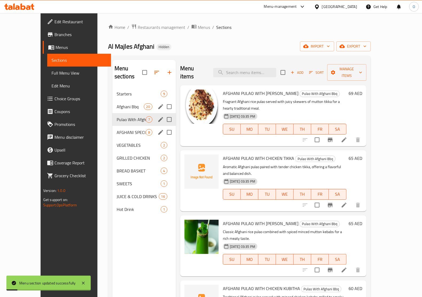
click at [158, 129] on icon "edit" at bounding box center [161, 132] width 6 height 6
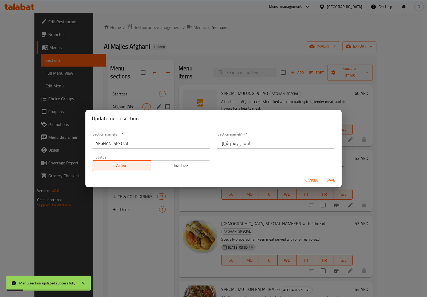
click at [117, 147] on input "AFGHANI SPECIAL" at bounding box center [151, 143] width 119 height 11
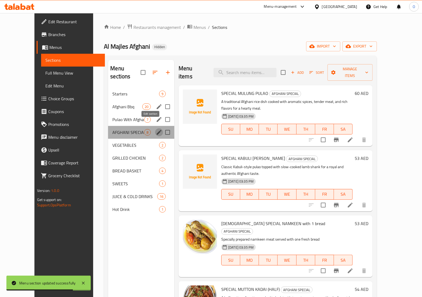
click at [156, 129] on icon "edit" at bounding box center [159, 132] width 6 height 6
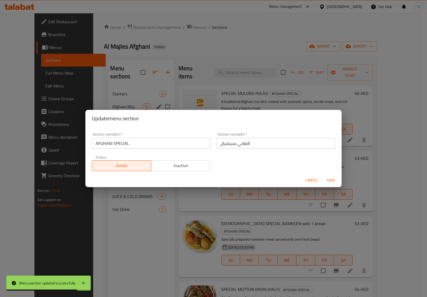
click at [137, 140] on input "AFGHANI SPECIAL" at bounding box center [151, 143] width 119 height 11
drag, startPoint x: 137, startPoint y: 140, endPoint x: 131, endPoint y: 146, distance: 7.9
click at [131, 146] on input "AFGHANI SPECIAL" at bounding box center [151, 143] width 119 height 11
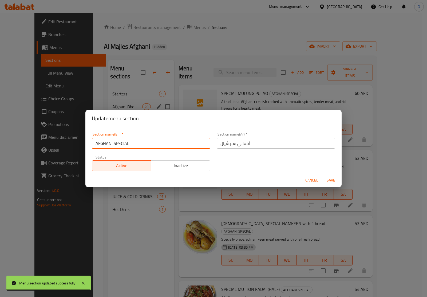
click at [131, 146] on input "AFGHANI SPECIAL" at bounding box center [151, 143] width 119 height 11
drag, startPoint x: 131, startPoint y: 146, endPoint x: 126, endPoint y: 148, distance: 5.3
click at [126, 148] on input "AFGHANI SPECIAL" at bounding box center [151, 143] width 119 height 11
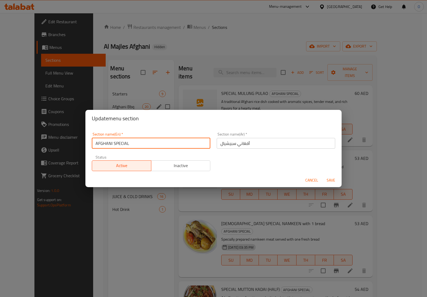
paste input "fghani Special"
type input "Afghani Special"
click at [327, 177] on span "Save" at bounding box center [331, 180] width 13 height 7
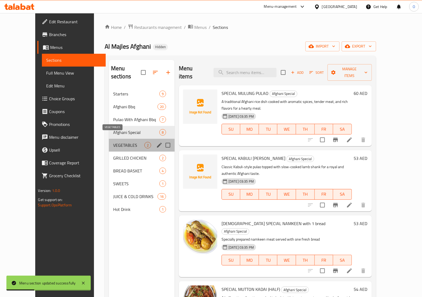
click at [121, 142] on span "VEGETABLES" at bounding box center [128, 145] width 31 height 6
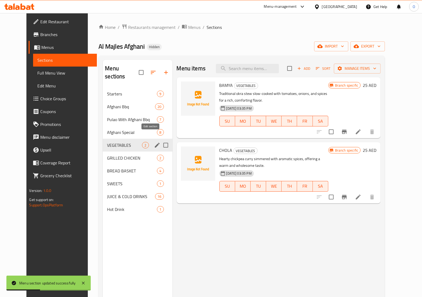
click at [154, 142] on icon "edit" at bounding box center [157, 145] width 6 height 6
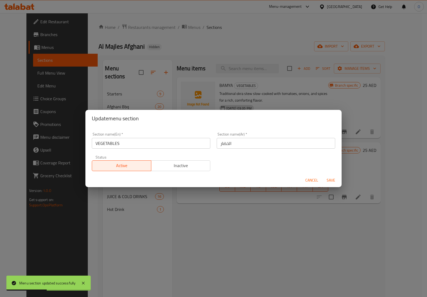
click at [101, 141] on input "VEGETABLES" at bounding box center [151, 143] width 119 height 11
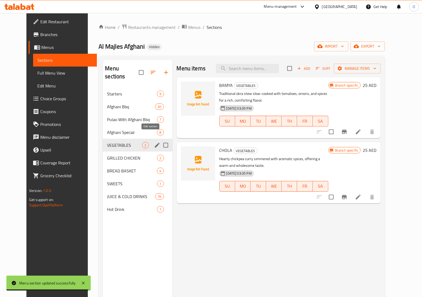
click at [154, 142] on icon "edit" at bounding box center [157, 145] width 6 height 6
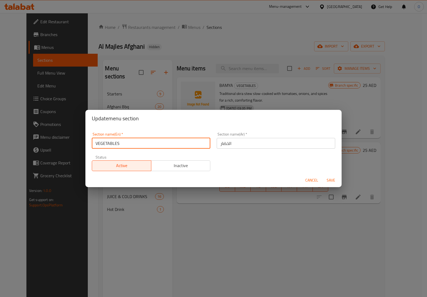
click at [114, 139] on input "VEGETABLES" at bounding box center [151, 143] width 119 height 11
paste input "egetables"
type input "Vegetables"
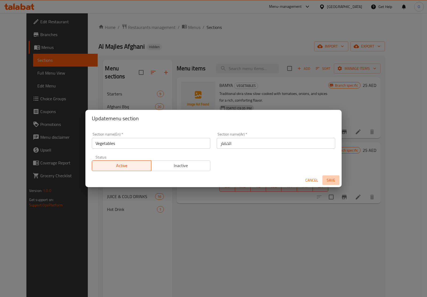
click at [332, 180] on span "Save" at bounding box center [331, 180] width 13 height 7
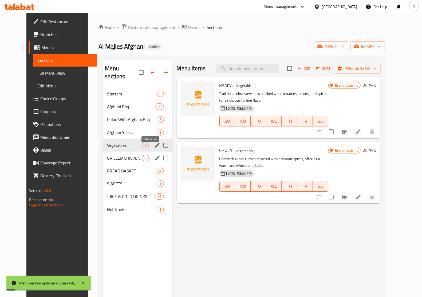
click at [154, 155] on icon "edit" at bounding box center [157, 158] width 6 height 6
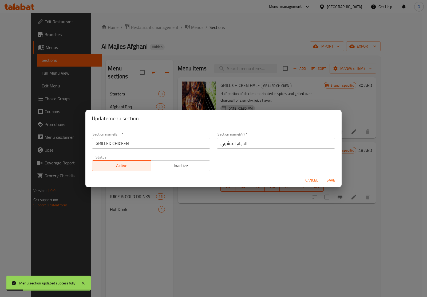
click at [113, 146] on input "GRILLED CHICKEN" at bounding box center [151, 143] width 119 height 11
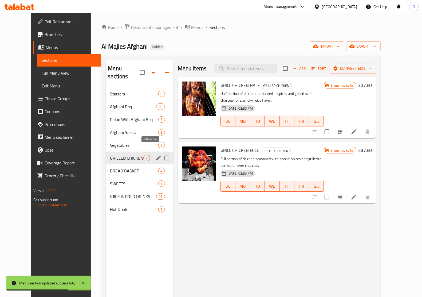
click at [155, 155] on icon "edit" at bounding box center [158, 158] width 6 height 6
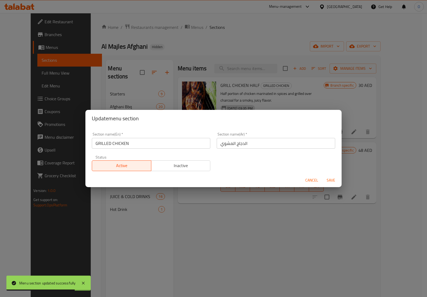
click at [131, 146] on input "GRILLED CHICKEN" at bounding box center [151, 143] width 119 height 11
paste input "rilled Chicken"
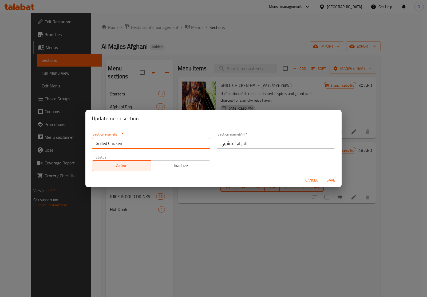
type input "Grilled Chicken"
click at [326, 181] on span "Save" at bounding box center [331, 180] width 13 height 7
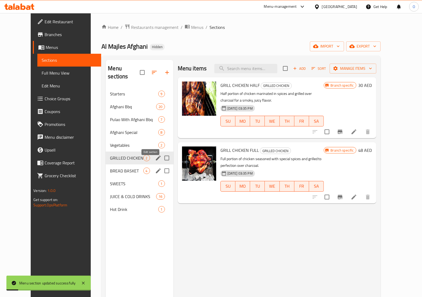
click at [155, 167] on icon "edit" at bounding box center [158, 170] width 6 height 6
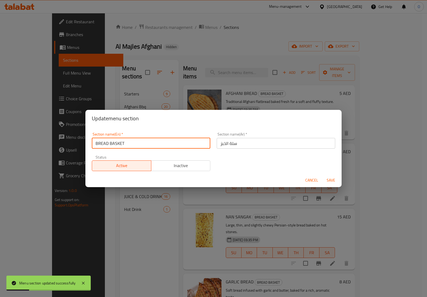
click at [133, 146] on input "BREAD BASKET" at bounding box center [151, 143] width 119 height 11
click at [311, 180] on span "Cancel" at bounding box center [311, 180] width 13 height 7
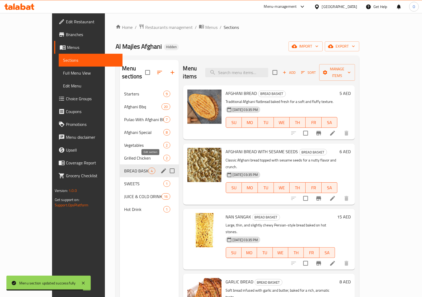
click at [160, 167] on icon "edit" at bounding box center [163, 170] width 6 height 6
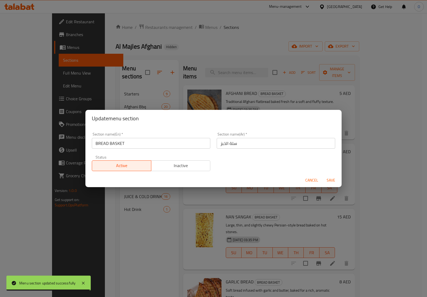
click at [121, 146] on input "BREAD BASKET" at bounding box center [151, 143] width 119 height 11
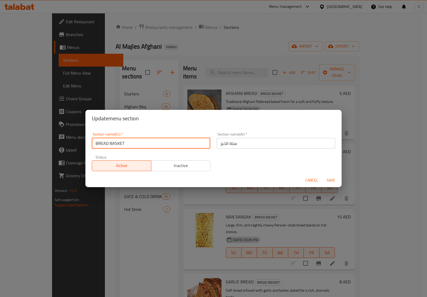
click at [121, 146] on input "BREAD BASKET" at bounding box center [151, 143] width 119 height 11
paste input "read Basket"
type input "Bread Basket"
click at [335, 181] on span "Save" at bounding box center [331, 180] width 13 height 7
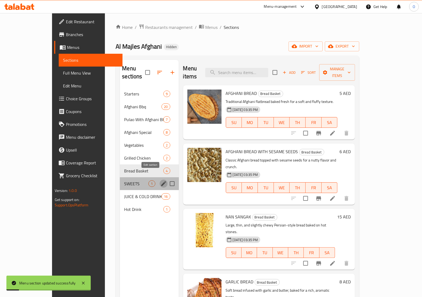
click at [161, 181] on icon "edit" at bounding box center [163, 183] width 5 height 5
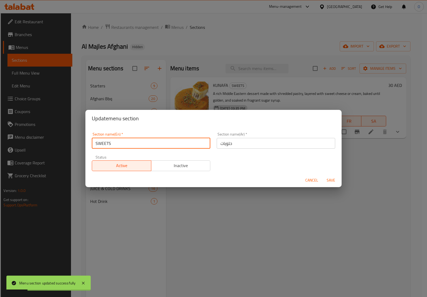
click at [126, 145] on input "SWEETS" at bounding box center [151, 143] width 119 height 11
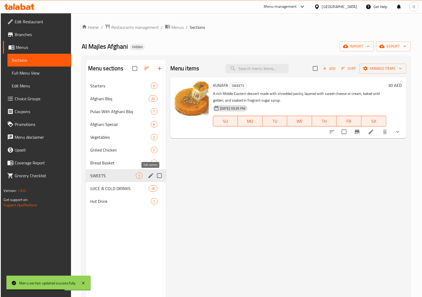
click at [147, 174] on button "edit" at bounding box center [151, 175] width 8 height 8
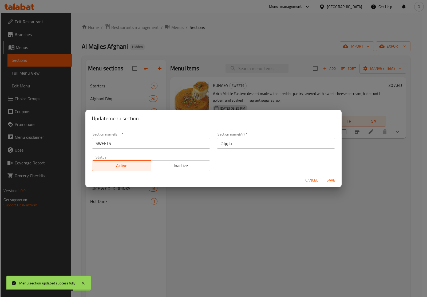
click at [133, 143] on input "SWEETS" at bounding box center [151, 143] width 119 height 11
paste input "[PERSON_NAME]"
type input "Sweets"
click at [325, 176] on button "Save" at bounding box center [331, 180] width 17 height 10
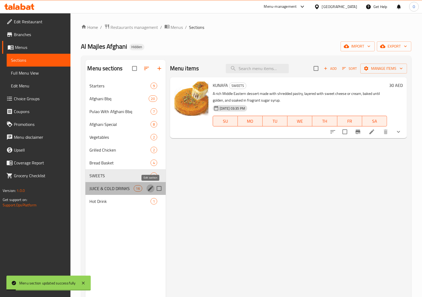
click at [148, 187] on icon "edit" at bounding box center [150, 188] width 6 height 6
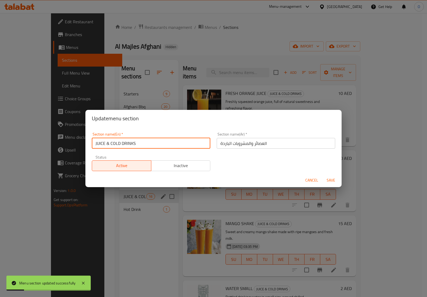
click at [136, 142] on input "JUICE & COLD DRINKS" at bounding box center [151, 143] width 119 height 11
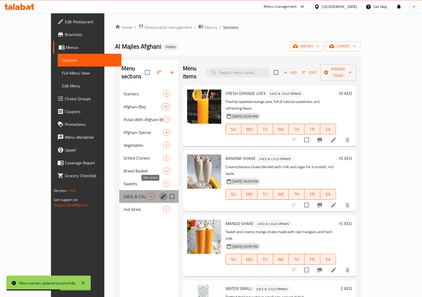
click at [160, 193] on icon "edit" at bounding box center [163, 196] width 6 height 6
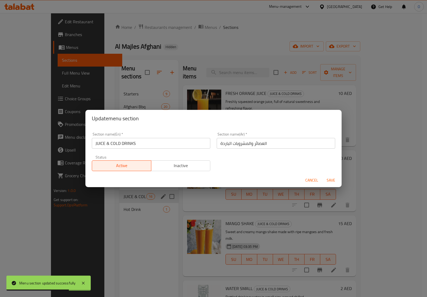
click at [124, 142] on input "JUICE & COLD DRINKS" at bounding box center [151, 143] width 119 height 11
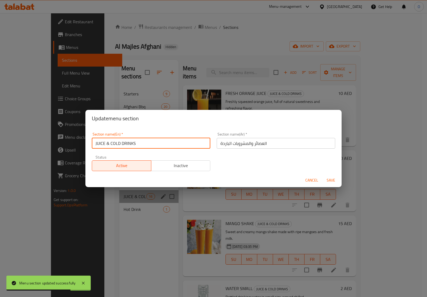
click at [124, 142] on input "JUICE & COLD DRINKS" at bounding box center [151, 143] width 119 height 11
drag, startPoint x: 124, startPoint y: 142, endPoint x: 117, endPoint y: 138, distance: 7.7
click at [117, 138] on input "JUICE & COLD DRINKS" at bounding box center [151, 143] width 119 height 11
click at [115, 143] on input "JUICE & COLD DRINKS" at bounding box center [151, 143] width 119 height 11
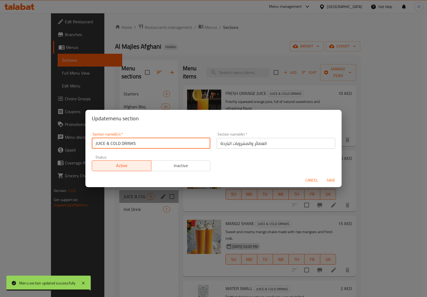
click at [115, 143] on input "JUICE & COLD DRINKS" at bounding box center [151, 143] width 119 height 11
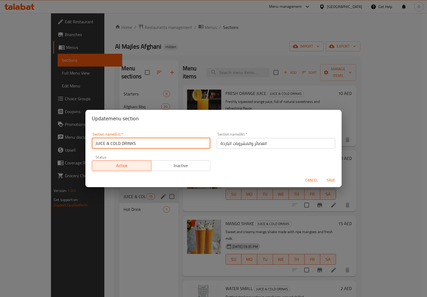
paste input "uice & Cold Drinks"
type input "Juice & Cold Drinks"
click at [328, 182] on span "Save" at bounding box center [331, 180] width 13 height 7
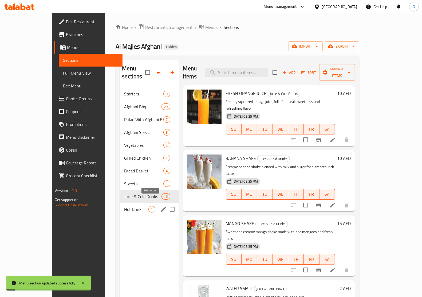
click at [161, 207] on icon "edit" at bounding box center [163, 209] width 5 height 5
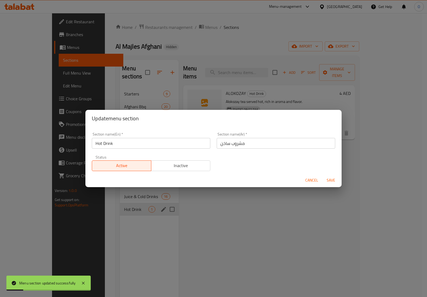
click at [126, 144] on input "Hot Drink" at bounding box center [151, 143] width 119 height 11
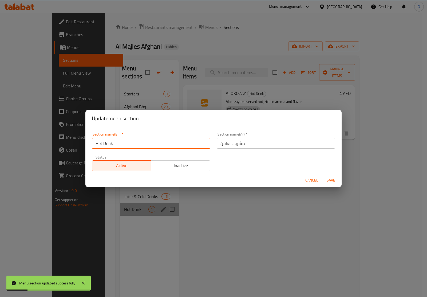
click at [126, 144] on input "Hot Drink" at bounding box center [151, 143] width 119 height 11
drag, startPoint x: 126, startPoint y: 144, endPoint x: 125, endPoint y: 212, distance: 68.1
click at [125, 212] on div "Update menu section Section name(En)   * Hot Drink Section name(En) * Section n…" at bounding box center [213, 148] width 427 height 297
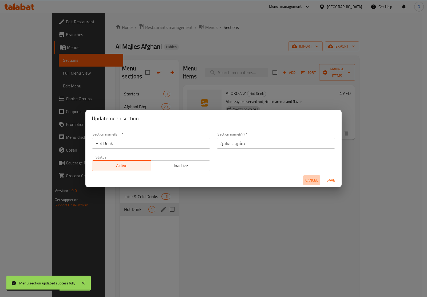
click at [312, 182] on span "Cancel" at bounding box center [311, 180] width 13 height 7
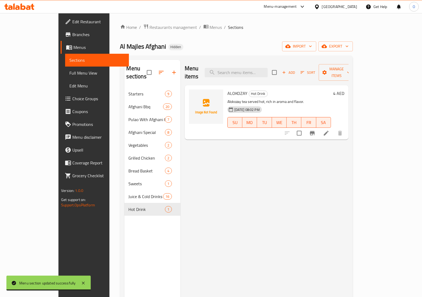
click at [129, 103] on span "Afghani Bbq" at bounding box center [146, 106] width 35 height 6
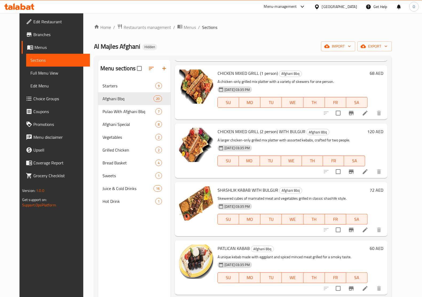
scroll to position [896, 0]
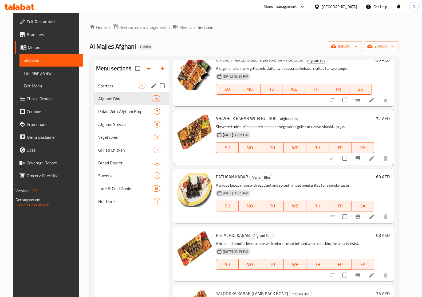
click at [125, 86] on span "Starters" at bounding box center [118, 86] width 41 height 6
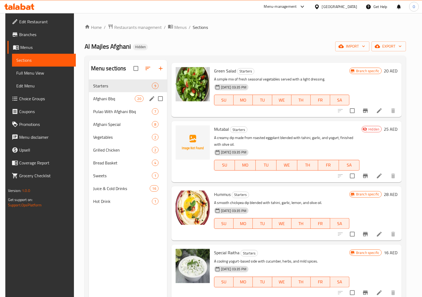
click at [115, 97] on span "Afghani Bbq" at bounding box center [114, 98] width 42 height 6
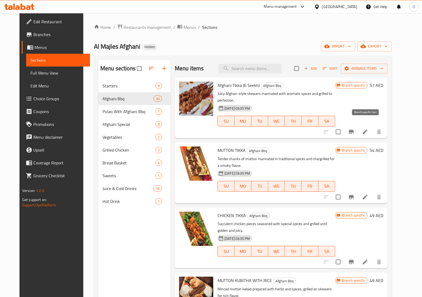
click at [355, 128] on icon "Branch-specific-item" at bounding box center [351, 131] width 6 height 6
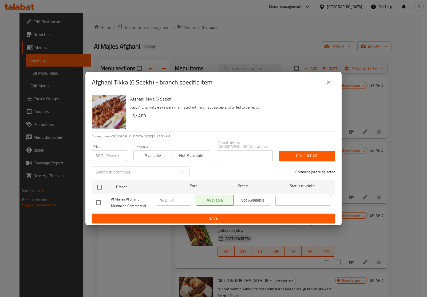
click at [326, 83] on icon "close" at bounding box center [329, 82] width 6 height 6
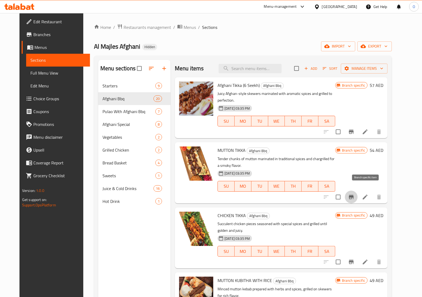
click at [355, 194] on icon "Branch-specific-item" at bounding box center [351, 197] width 6 height 6
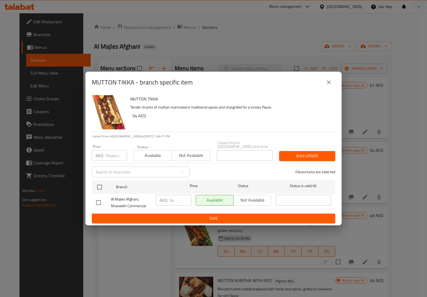
click at [331, 86] on button "close" at bounding box center [329, 82] width 13 height 13
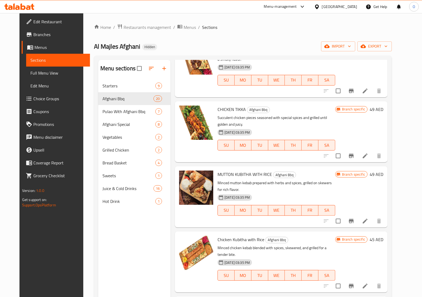
scroll to position [134, 0]
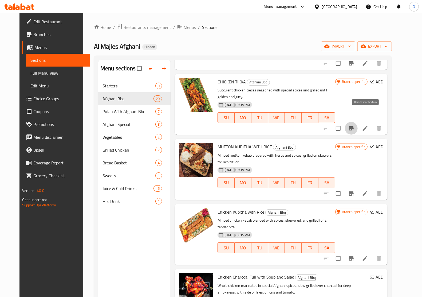
click at [358, 122] on button "Branch-specific-item" at bounding box center [351, 128] width 13 height 13
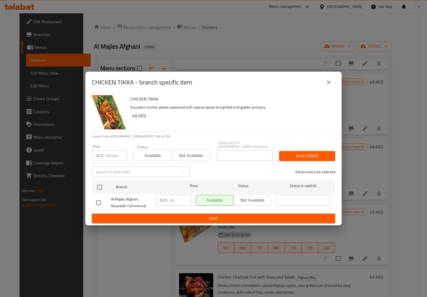
click at [329, 82] on icon "close" at bounding box center [329, 82] width 4 height 4
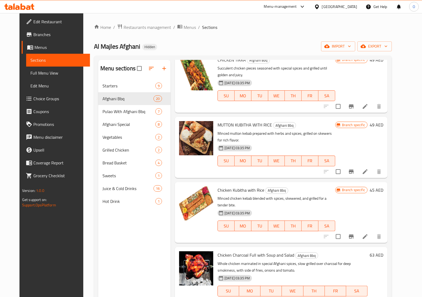
scroll to position [167, 0]
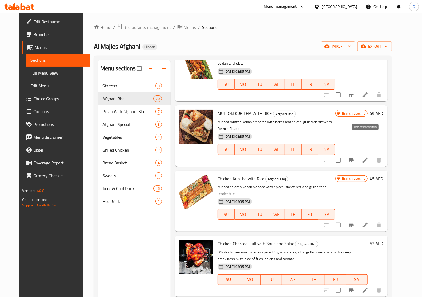
click at [354, 158] on icon "Branch-specific-item" at bounding box center [351, 160] width 5 height 4
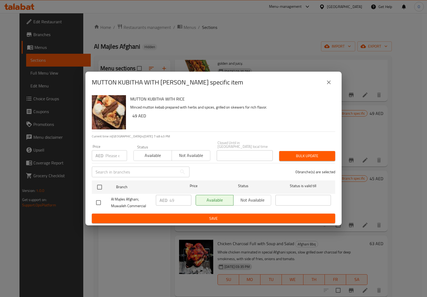
click at [333, 79] on button "close" at bounding box center [329, 82] width 13 height 13
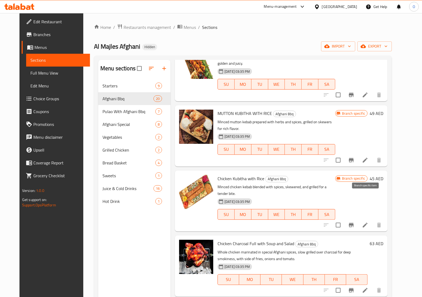
click at [355, 222] on icon "Branch-specific-item" at bounding box center [351, 225] width 6 height 6
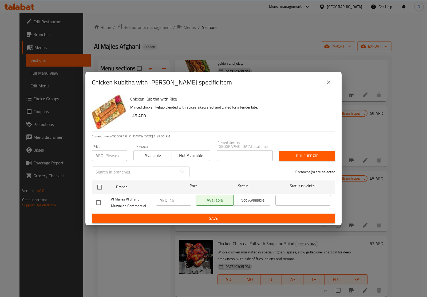
click at [328, 80] on icon "close" at bounding box center [329, 82] width 6 height 6
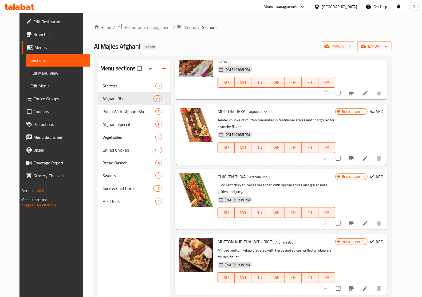
scroll to position [100, 0]
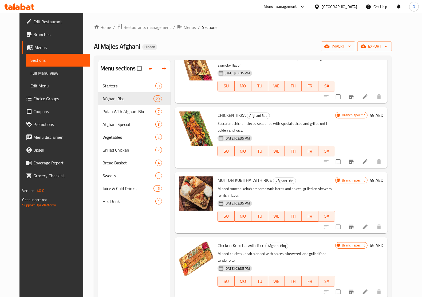
click at [373, 222] on li at bounding box center [365, 227] width 15 height 10
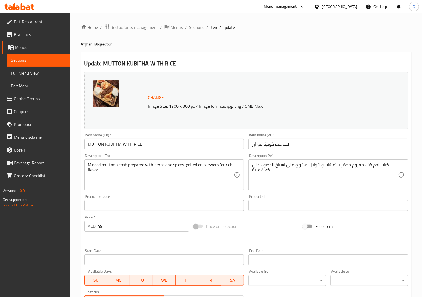
click at [123, 143] on input "MUTTON KUBITHA WITH RICE" at bounding box center [164, 144] width 160 height 11
click at [156, 145] on input "MUTTON KUBITHA WITH RICE" at bounding box center [164, 144] width 160 height 11
drag, startPoint x: 122, startPoint y: 145, endPoint x: 164, endPoint y: 148, distance: 42.9
click at [164, 148] on input "MUTTON KUBITHA WITH RICE" at bounding box center [164, 144] width 160 height 11
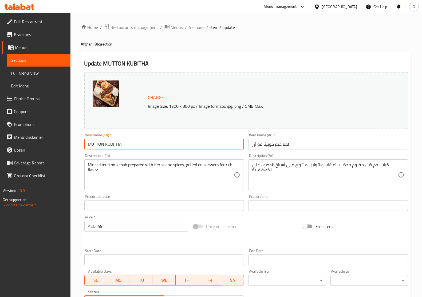
type input "MUTTON KUBITHA"
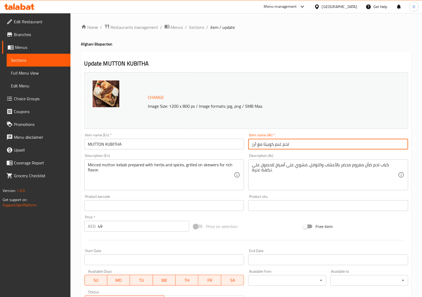
drag, startPoint x: 262, startPoint y: 147, endPoint x: 250, endPoint y: 148, distance: 12.4
click at [250, 148] on input "لحم غنم كوبيثا مع أرز" at bounding box center [328, 144] width 160 height 11
type input "لحم غنم كوبيثا"
click at [114, 139] on input "MUTTON KUBITHA" at bounding box center [164, 144] width 160 height 11
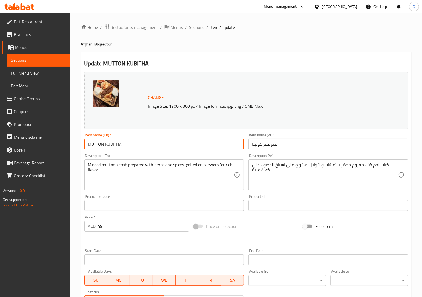
click at [109, 142] on input "MUTTON KUBITHA" at bounding box center [164, 144] width 160 height 11
paste input "[PERSON_NAME] Kubitha"
type input "Mutton Kubitha"
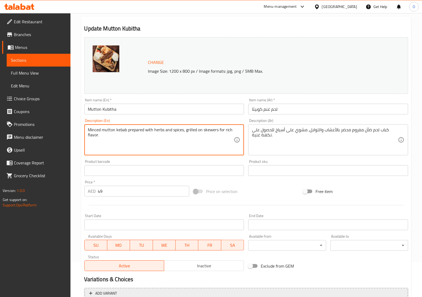
scroll to position [88, 0]
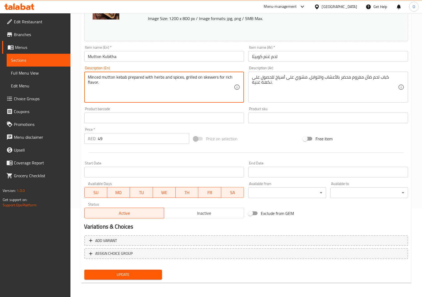
click at [131, 269] on button "Update" at bounding box center [123, 274] width 78 height 10
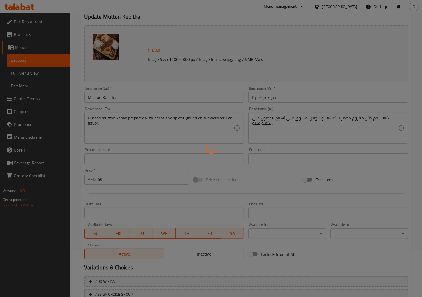
scroll to position [0, 0]
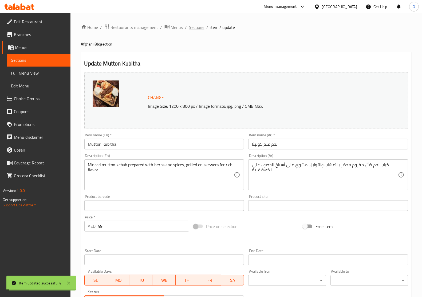
click at [199, 27] on span "Sections" at bounding box center [196, 27] width 15 height 6
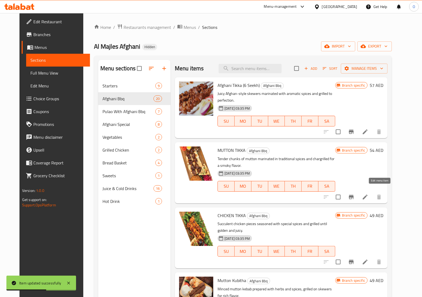
click at [368, 194] on icon at bounding box center [365, 196] width 5 height 5
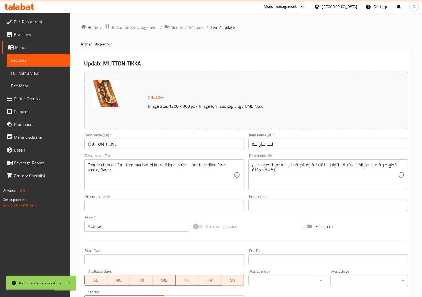
click at [109, 142] on input "MUTTON TIKKA" at bounding box center [164, 144] width 160 height 11
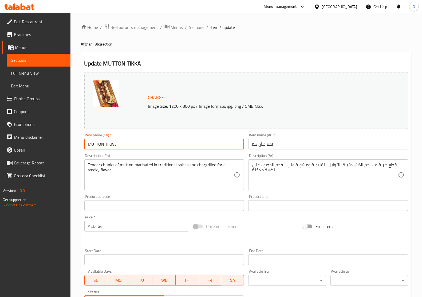
paste input "[PERSON_NAME] Tikka"
click at [130, 142] on input "Mutton Tikka" at bounding box center [164, 144] width 160 height 11
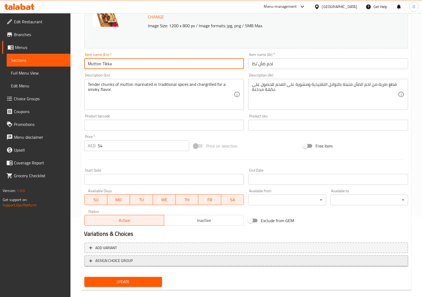
scroll to position [88, 0]
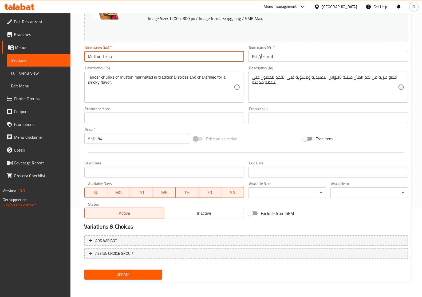
type input "Mutton Tikka"
click at [134, 275] on span "Update" at bounding box center [123, 274] width 69 height 7
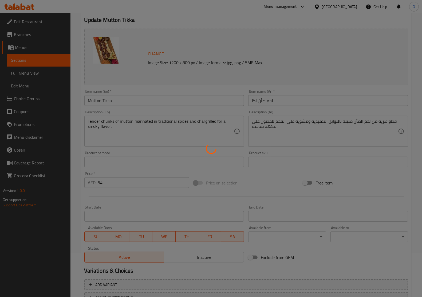
scroll to position [0, 0]
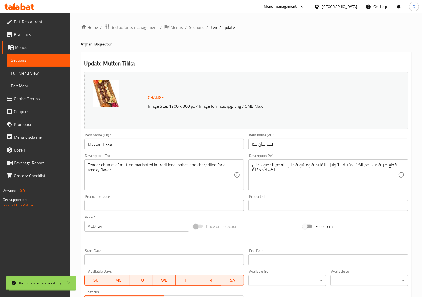
click at [195, 20] on div "Home / Restaurants management / Menus / Sections / item / update Afghani Bbq se…" at bounding box center [246, 199] width 352 height 372
click at [195, 25] on span "Sections" at bounding box center [196, 27] width 15 height 6
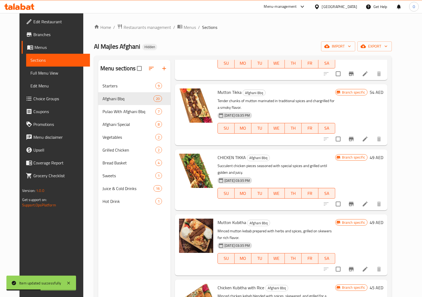
scroll to position [67, 0]
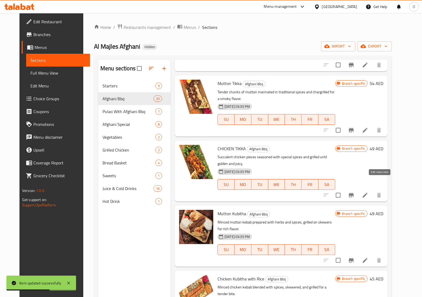
click at [369, 192] on icon at bounding box center [365, 195] width 6 height 6
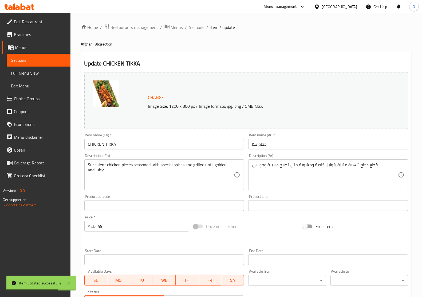
click at [117, 143] on input "CHICKEN TIKKA" at bounding box center [164, 144] width 160 height 11
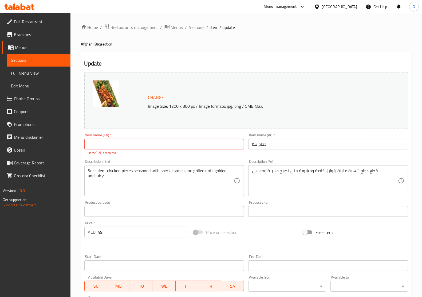
drag, startPoint x: 108, startPoint y: 150, endPoint x: 99, endPoint y: 147, distance: 9.2
click at [99, 147] on input "text" at bounding box center [164, 144] width 160 height 11
paste input "Chicken Tikka"
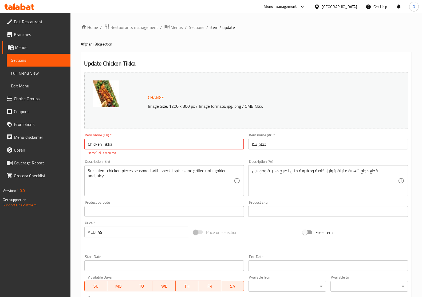
type input "Chicken Tikka"
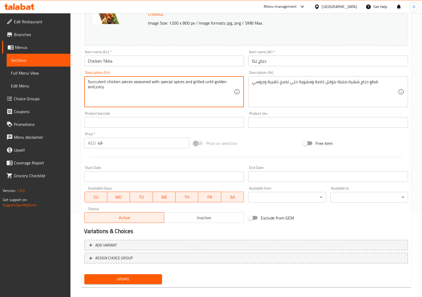
scroll to position [88, 0]
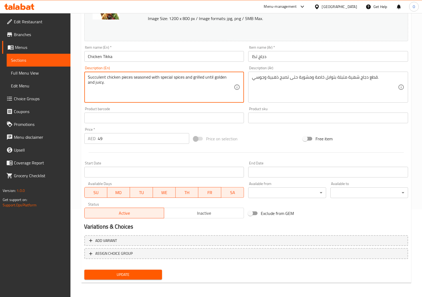
click at [146, 277] on span "Update" at bounding box center [123, 274] width 69 height 7
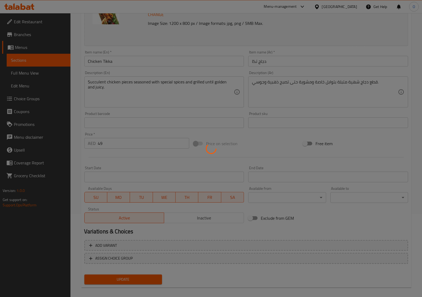
scroll to position [0, 0]
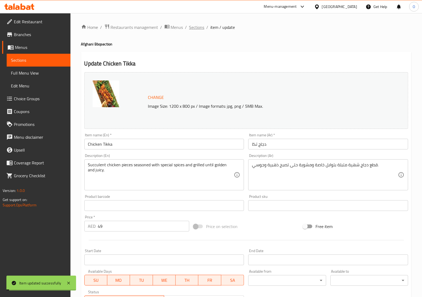
click at [197, 28] on span "Sections" at bounding box center [196, 27] width 15 height 6
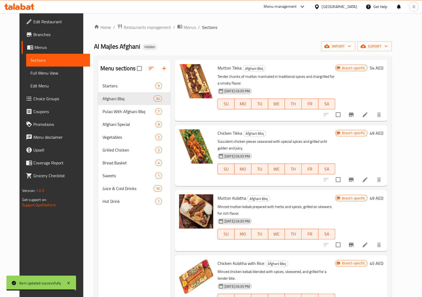
scroll to position [100, 0]
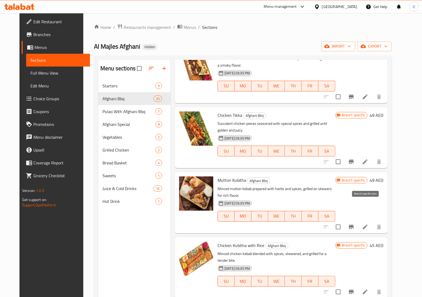
click at [355, 224] on icon "Branch-specific-item" at bounding box center [351, 227] width 6 height 6
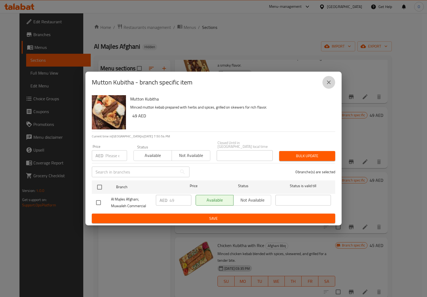
click at [327, 76] on button "close" at bounding box center [329, 82] width 13 height 13
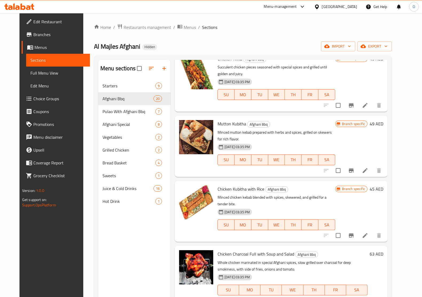
scroll to position [167, 0]
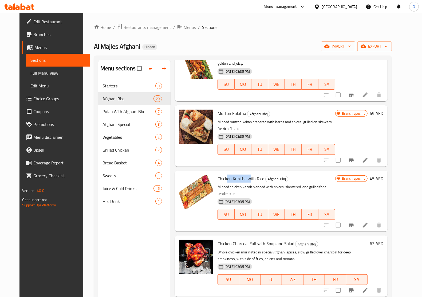
drag, startPoint x: 223, startPoint y: 155, endPoint x: 245, endPoint y: 155, distance: 22.2
click at [245, 174] on span "Chicken Kubitha with Rice" at bounding box center [241, 178] width 47 height 8
click at [355, 222] on icon "Branch-specific-item" at bounding box center [351, 225] width 6 height 6
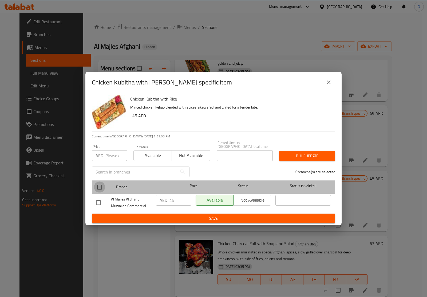
click at [97, 183] on input "checkbox" at bounding box center [99, 186] width 11 height 11
checkbox input "true"
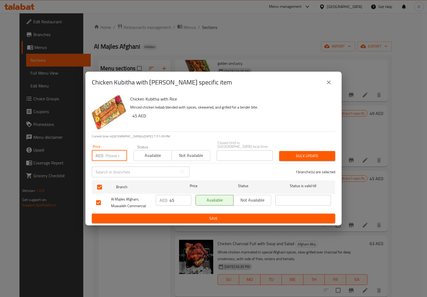
paste input "45"
type input "45"
click at [296, 152] on span "Bulk update" at bounding box center [308, 155] width 48 height 7
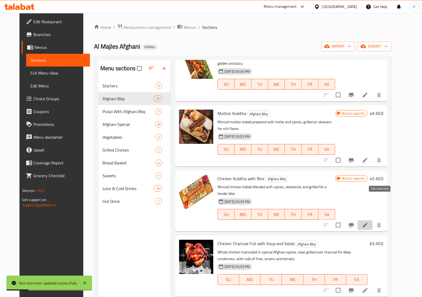
click at [369, 222] on icon at bounding box center [365, 225] width 6 height 6
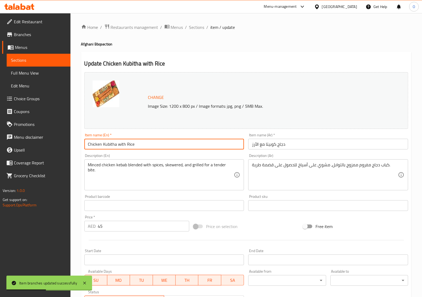
drag, startPoint x: 118, startPoint y: 145, endPoint x: 166, endPoint y: 147, distance: 47.9
click at [166, 147] on input "Chicken Kubitha with Rice" at bounding box center [164, 144] width 160 height 11
type input "Chicken Kubitha"
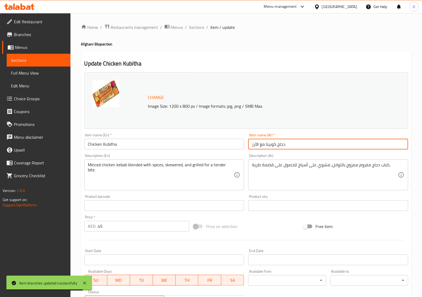
drag, startPoint x: 265, startPoint y: 144, endPoint x: 249, endPoint y: 151, distance: 17.4
click at [249, 151] on div "Item name (Ar)   * دجاج كوبيتا مع الأرز Item name (Ar) *" at bounding box center [328, 141] width 164 height 21
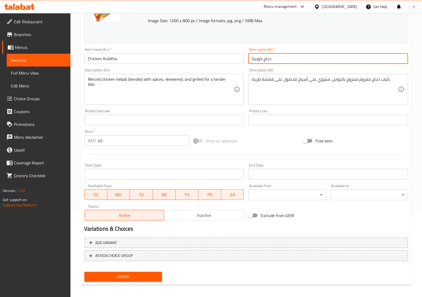
scroll to position [88, 0]
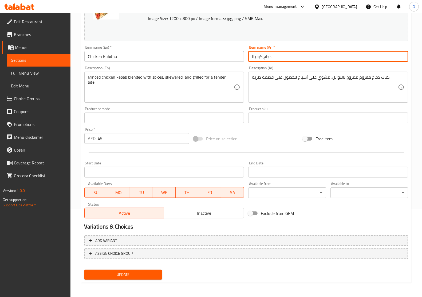
type input "دجاج كوبيتا"
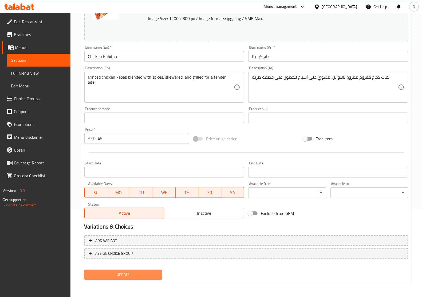
click at [96, 278] on button "Update" at bounding box center [123, 274] width 78 height 10
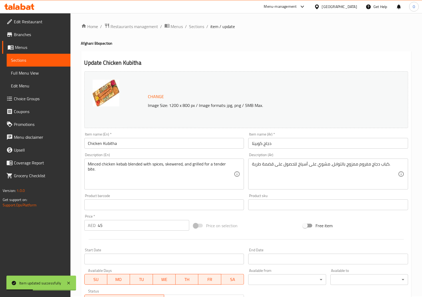
scroll to position [0, 0]
click at [197, 25] on span "Sections" at bounding box center [196, 27] width 15 height 6
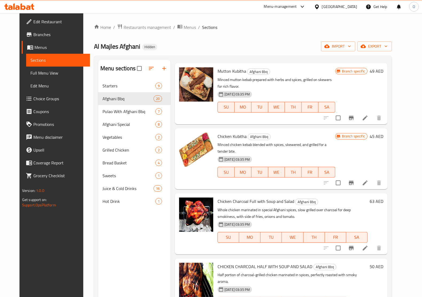
scroll to position [234, 0]
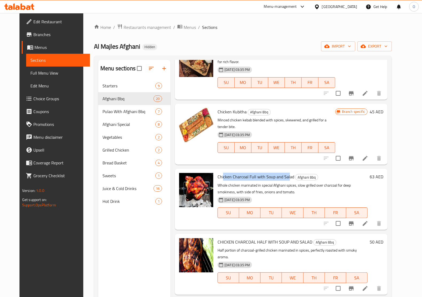
drag, startPoint x: 218, startPoint y: 148, endPoint x: 283, endPoint y: 148, distance: 64.6
click at [283, 173] on span "Chicken Charcoal Full with Soup and Salad" at bounding box center [256, 177] width 77 height 8
click at [238, 173] on span "Chicken Charcoal Full with Soup and Salad" at bounding box center [256, 177] width 77 height 8
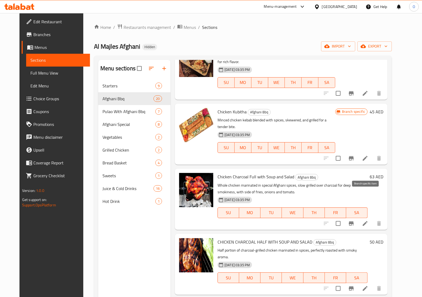
click at [358, 217] on button "Branch-specific-item" at bounding box center [351, 223] width 13 height 13
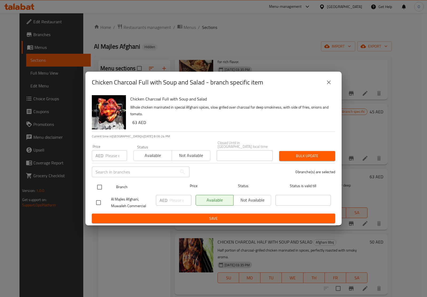
click at [97, 187] on input "checkbox" at bounding box center [99, 186] width 11 height 11
checkbox input "true"
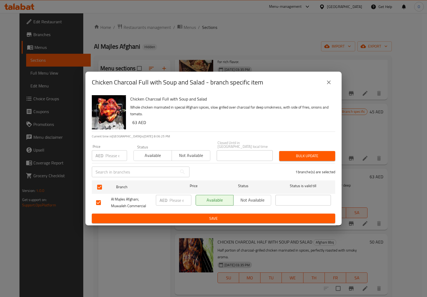
click at [115, 156] on input "number" at bounding box center [116, 155] width 22 height 11
paste input "63"
type input "63"
click at [304, 149] on div "Bulk update" at bounding box center [307, 156] width 62 height 16
click at [301, 157] on span "Bulk update" at bounding box center [308, 155] width 48 height 7
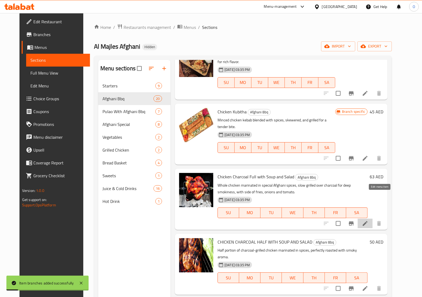
click at [369, 220] on icon at bounding box center [365, 223] width 6 height 6
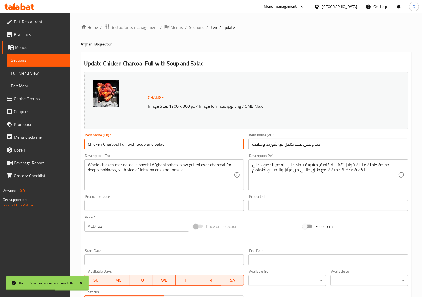
drag, startPoint x: 126, startPoint y: 145, endPoint x: 195, endPoint y: 145, distance: 69.7
click at [195, 145] on input "Chicken Charcoal Full with Soup and Salad" at bounding box center [164, 144] width 160 height 11
type input "Chicken Charcoal Full"
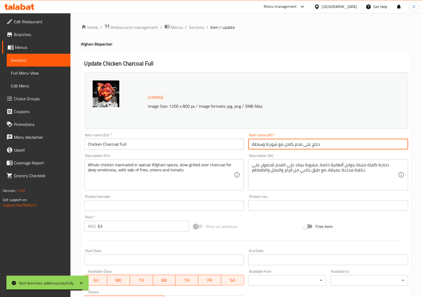
drag, startPoint x: 283, startPoint y: 144, endPoint x: 250, endPoint y: 153, distance: 33.9
click at [250, 153] on div "Change Image Size: 1200 x 800 px / Image formats: jpg, png / 5MB Max. Item name…" at bounding box center [246, 189] width 328 height 238
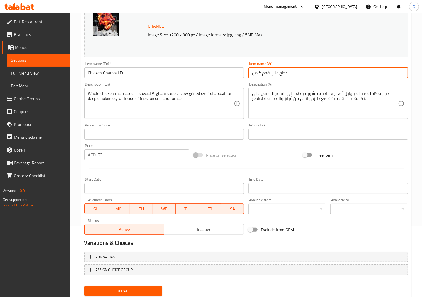
scroll to position [88, 0]
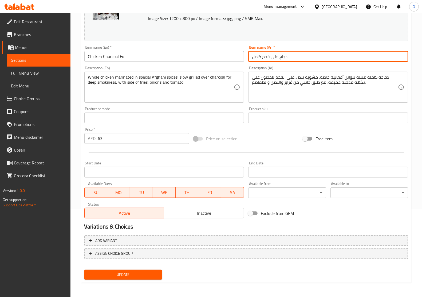
type input "دجاج على فحم كامل"
click at [141, 278] on button "Update" at bounding box center [123, 274] width 78 height 10
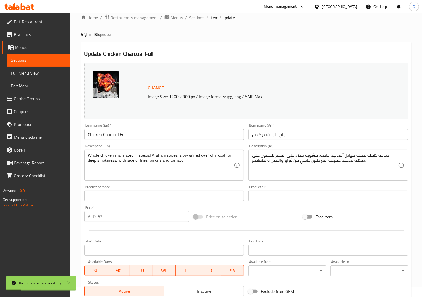
scroll to position [0, 0]
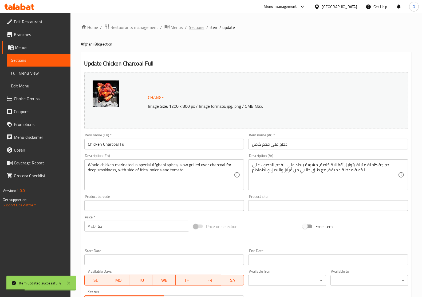
click at [190, 29] on span "Sections" at bounding box center [196, 27] width 15 height 6
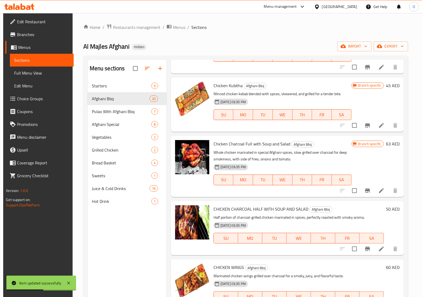
scroll to position [273, 0]
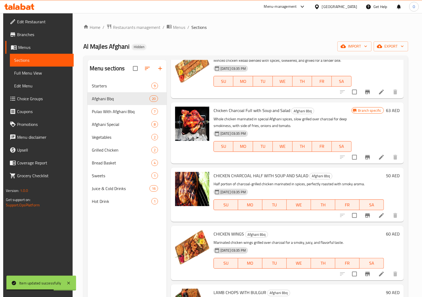
click at [376, 213] on li at bounding box center [381, 215] width 15 height 10
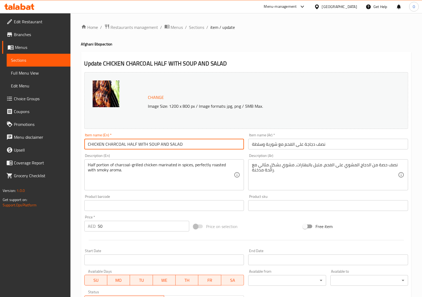
drag, startPoint x: 136, startPoint y: 144, endPoint x: 190, endPoint y: 144, distance: 53.9
click at [190, 144] on input "CHICKEN CHARCOAL HALF WITH SOUP AND SALAD" at bounding box center [164, 144] width 160 height 11
type input "CHICKEN CHARCOAL HALF"
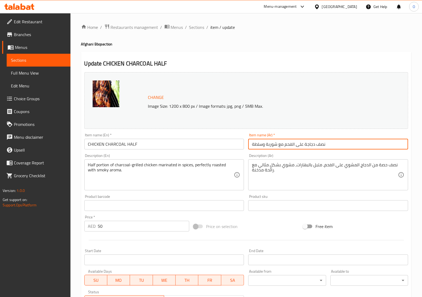
drag, startPoint x: 283, startPoint y: 146, endPoint x: 242, endPoint y: 146, distance: 40.9
click at [242, 146] on div "Change Image Size: 1200 x 800 px / Image formats: jpg, png / 5MB Max. Item name…" at bounding box center [246, 189] width 328 height 238
type input "نصف دجاجة على الفحم"
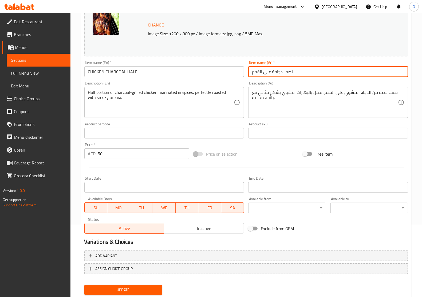
scroll to position [88, 0]
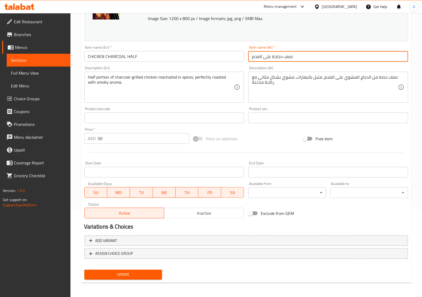
click at [146, 273] on span "Update" at bounding box center [123, 274] width 69 height 7
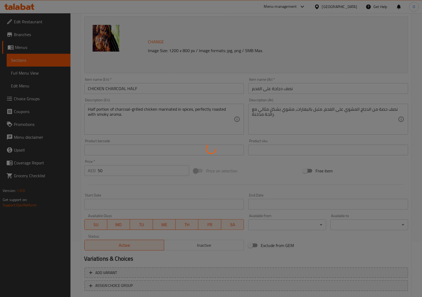
scroll to position [0, 0]
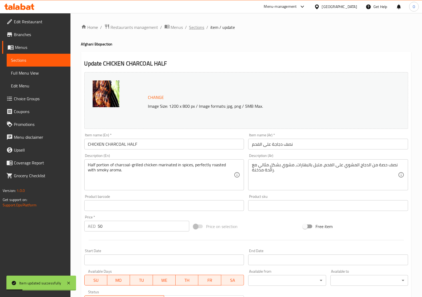
click at [193, 28] on span "Sections" at bounding box center [196, 27] width 15 height 6
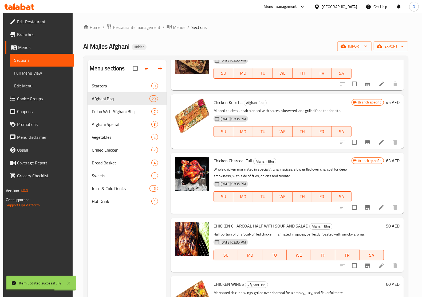
scroll to position [234, 0]
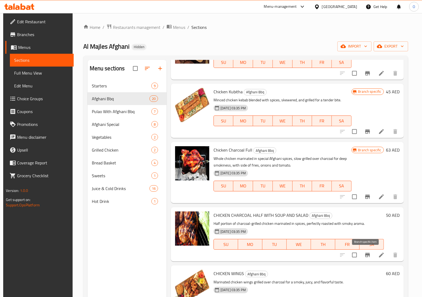
click at [368, 253] on icon "Branch-specific-item" at bounding box center [367, 255] width 5 height 4
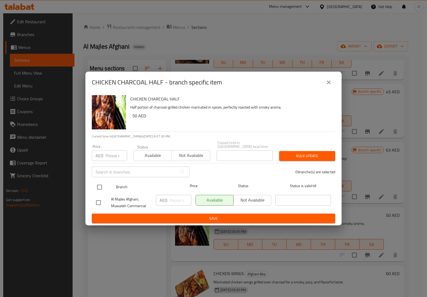
click at [98, 187] on input "checkbox" at bounding box center [99, 186] width 11 height 11
checkbox input "true"
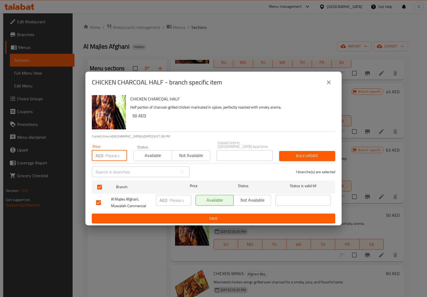
click at [109, 157] on input "number" at bounding box center [116, 155] width 22 height 11
paste input "50"
type input "50"
click at [294, 159] on button "Bulk update" at bounding box center [307, 156] width 56 height 10
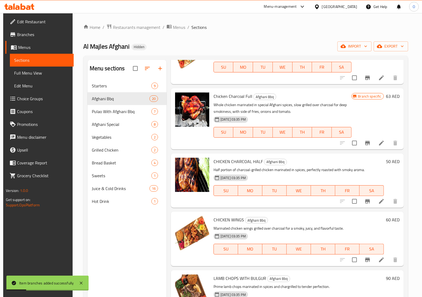
scroll to position [300, 0]
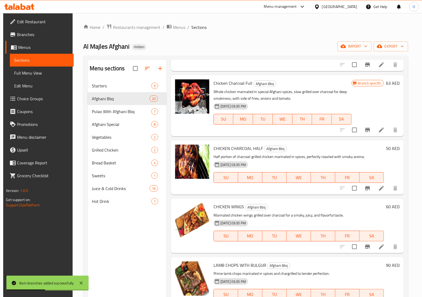
click at [365, 190] on icon "Branch-specific-item" at bounding box center [367, 188] width 6 height 6
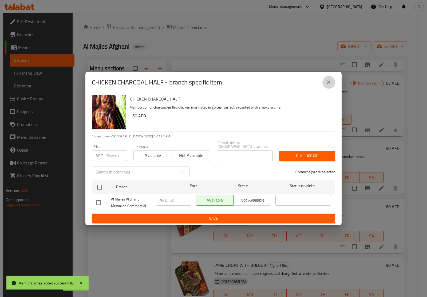
click at [326, 82] on icon "close" at bounding box center [329, 82] width 6 height 6
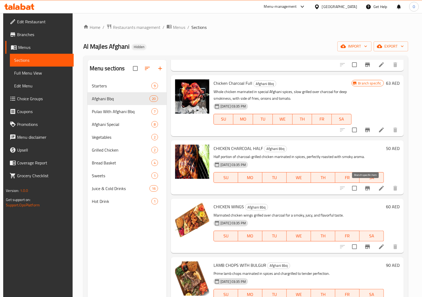
click at [365, 187] on icon "Branch-specific-item" at bounding box center [367, 188] width 5 height 4
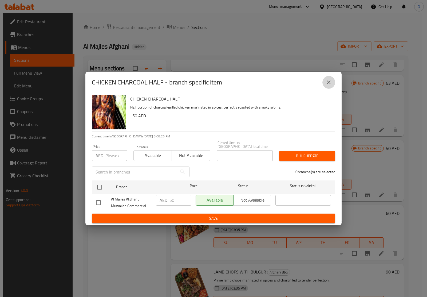
click at [330, 81] on icon "close" at bounding box center [329, 82] width 4 height 4
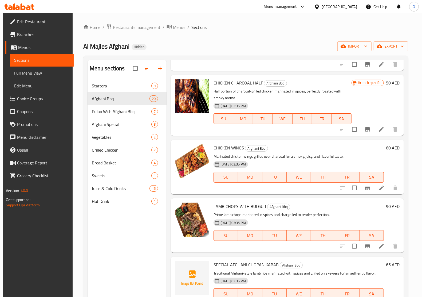
scroll to position [367, 0]
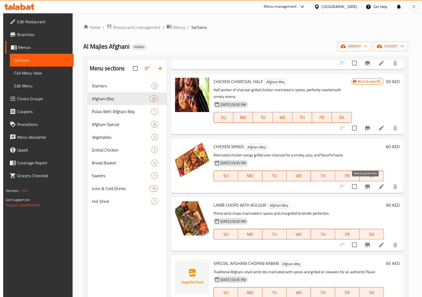
click at [362, 186] on button "Branch-specific-item" at bounding box center [367, 186] width 13 height 13
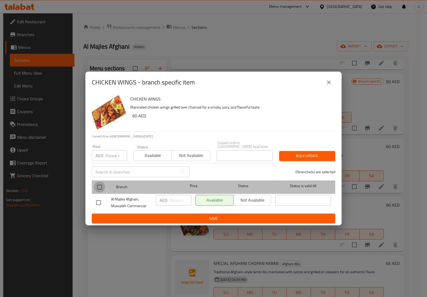
click at [97, 188] on input "checkbox" at bounding box center [99, 186] width 11 height 11
checkbox input "true"
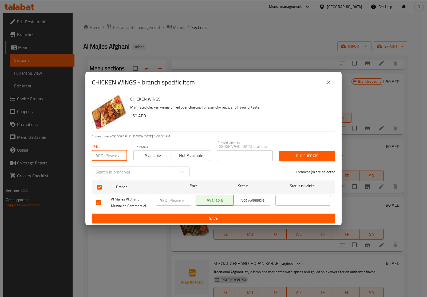
paste input "60"
type input "60"
click at [300, 155] on span "Bulk update" at bounding box center [308, 155] width 48 height 7
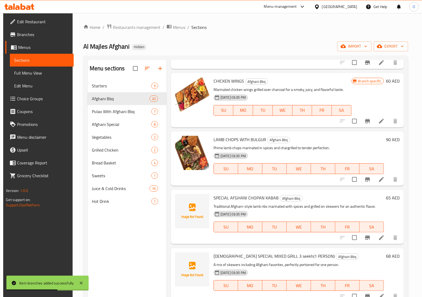
scroll to position [434, 0]
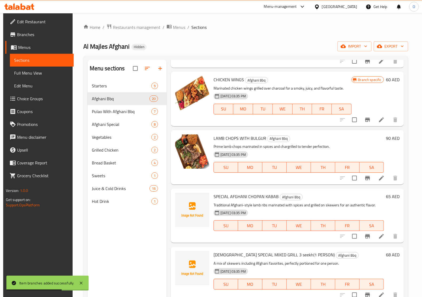
click at [369, 180] on icon "Branch-specific-item" at bounding box center [367, 178] width 6 height 6
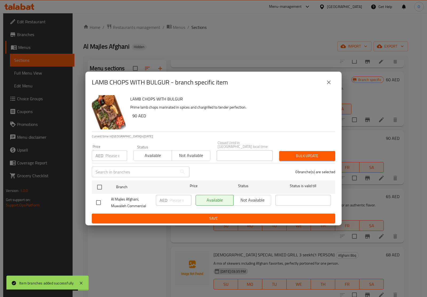
click at [101, 179] on div at bounding box center [104, 186] width 20 height 15
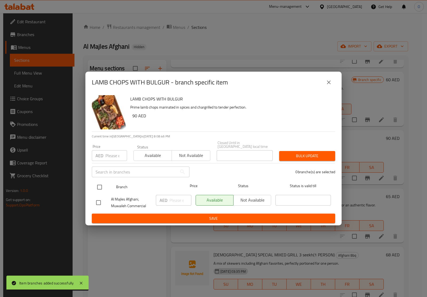
click at [103, 185] on input "checkbox" at bounding box center [99, 186] width 11 height 11
checkbox input "true"
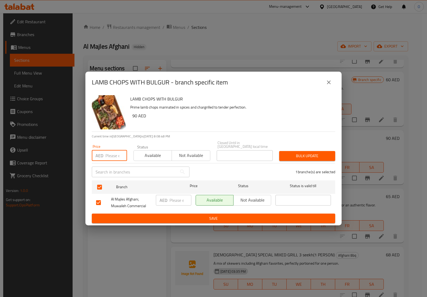
paste input "90"
type input "90"
click at [313, 157] on span "Bulk update" at bounding box center [308, 155] width 48 height 7
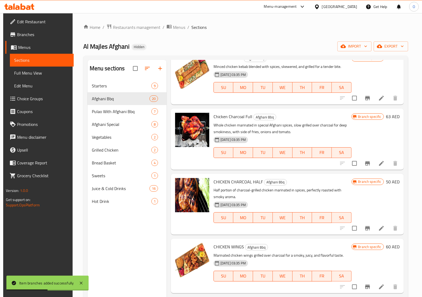
scroll to position [300, 0]
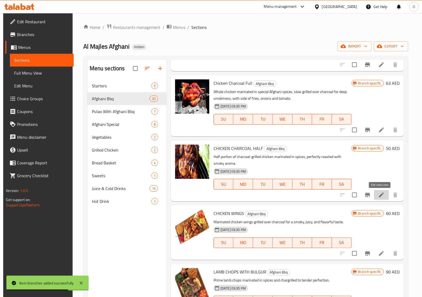
click at [378, 194] on icon at bounding box center [381, 194] width 6 height 6
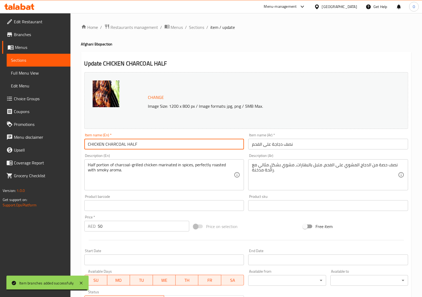
click at [152, 143] on input "CHICKEN CHARCOAL HALF" at bounding box center [164, 144] width 160 height 11
paste input "[PERSON_NAME] Charcoal Half"
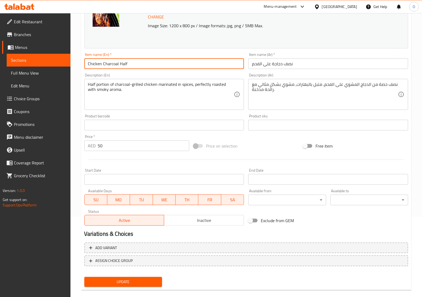
scroll to position [88, 0]
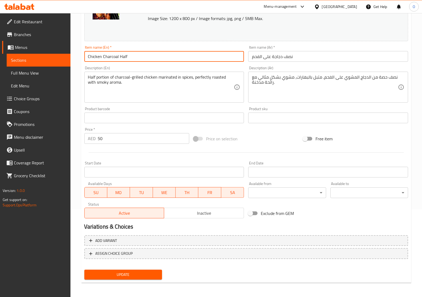
type input "Chicken Charcoal Half"
click at [142, 272] on span "Update" at bounding box center [123, 274] width 69 height 7
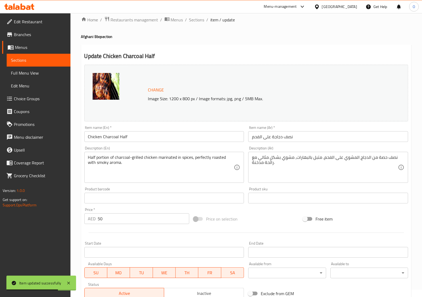
scroll to position [0, 0]
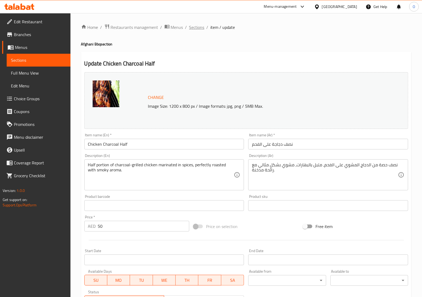
click at [200, 29] on span "Sections" at bounding box center [196, 27] width 15 height 6
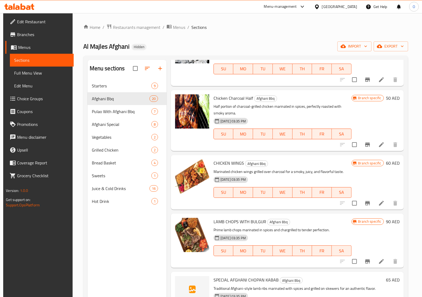
scroll to position [367, 0]
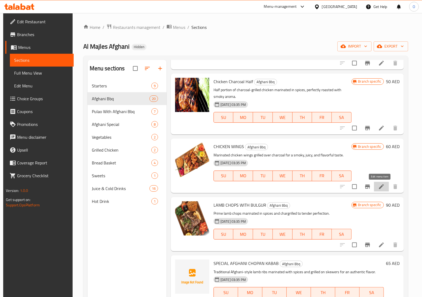
click at [378, 186] on icon at bounding box center [381, 186] width 6 height 6
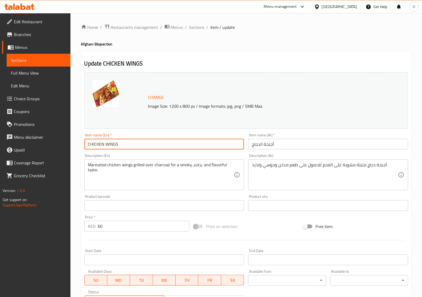
click at [126, 142] on input "CHICKEN WINGS" at bounding box center [164, 144] width 160 height 11
paste input "[PERSON_NAME] Wings"
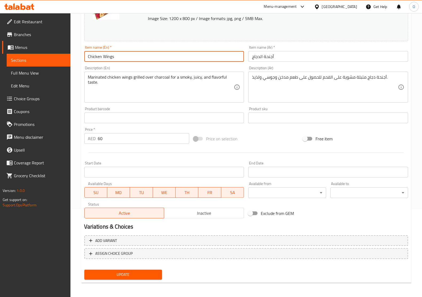
type input "Chicken Wings"
drag, startPoint x: 142, startPoint y: 274, endPoint x: 142, endPoint y: 270, distance: 4.5
click at [142, 274] on span "Update" at bounding box center [123, 274] width 69 height 7
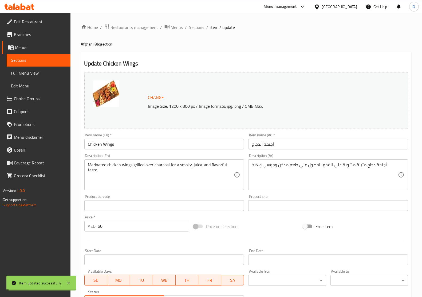
click at [193, 25] on span "Sections" at bounding box center [196, 27] width 15 height 6
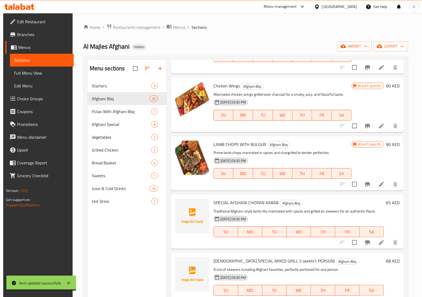
scroll to position [434, 0]
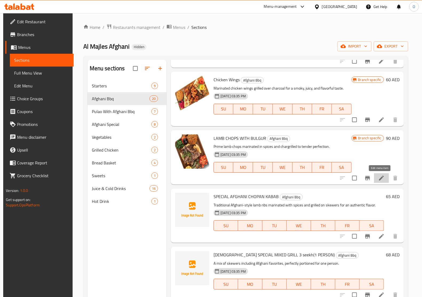
click at [378, 179] on icon at bounding box center [381, 178] width 6 height 6
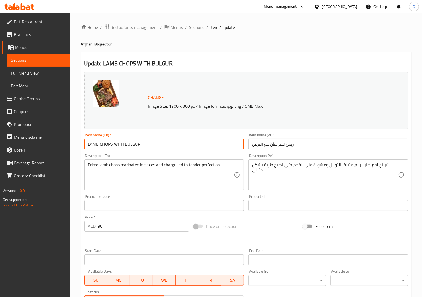
click at [147, 144] on input "LAMB CHOPS WITH BULGUR" at bounding box center [164, 144] width 160 height 11
paste input "amb Chops With Bulgur"
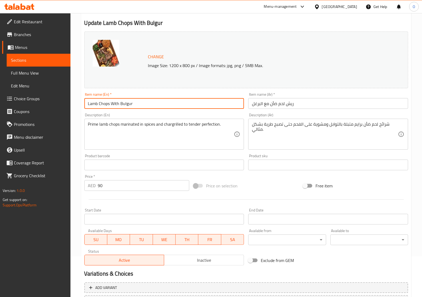
scroll to position [88, 0]
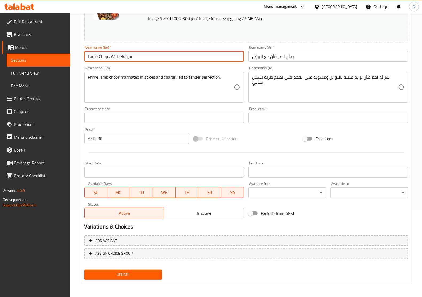
type input "Lamb Chops With Bulgur"
click at [135, 282] on div "Home / Restaurants management / Menus / Sections / item / update Afghani Bbq se…" at bounding box center [246, 111] width 330 height 351
click at [134, 275] on span "Update" at bounding box center [123, 274] width 69 height 7
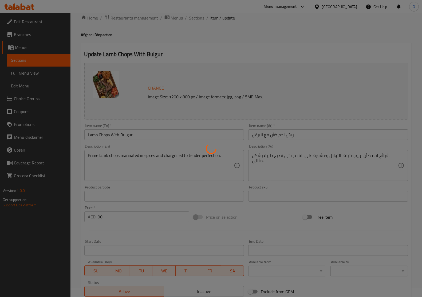
scroll to position [0, 0]
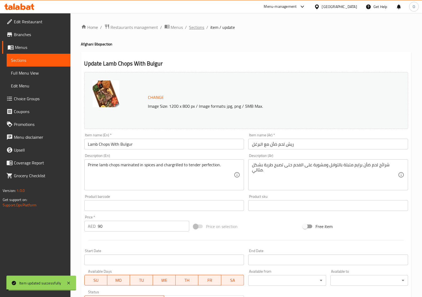
click at [200, 28] on span "Sections" at bounding box center [196, 27] width 15 height 6
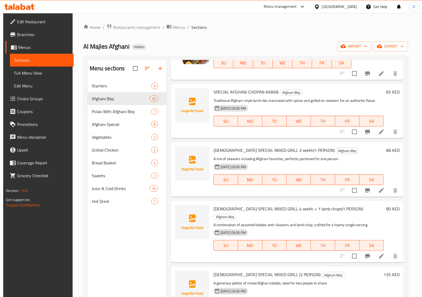
scroll to position [372, 0]
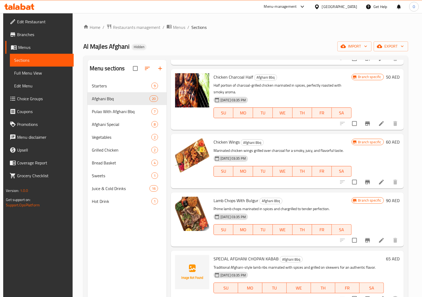
click at [367, 241] on icon "Branch-specific-item" at bounding box center [367, 240] width 6 height 6
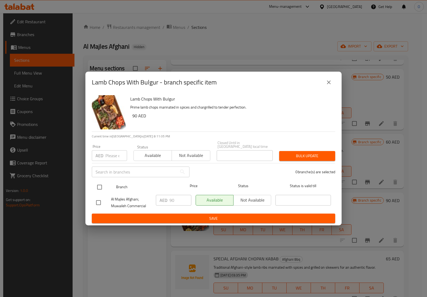
click at [103, 189] on input "checkbox" at bounding box center [99, 186] width 11 height 11
checkbox input "true"
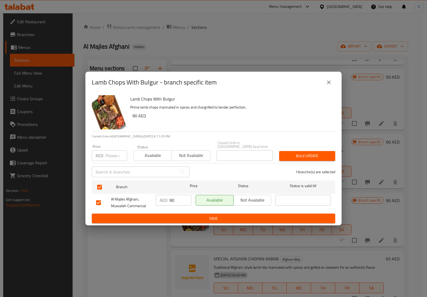
click at [116, 159] on input "number" at bounding box center [116, 155] width 22 height 11
paste input "90"
type input "90"
click at [301, 160] on button "Bulk update" at bounding box center [307, 156] width 56 height 10
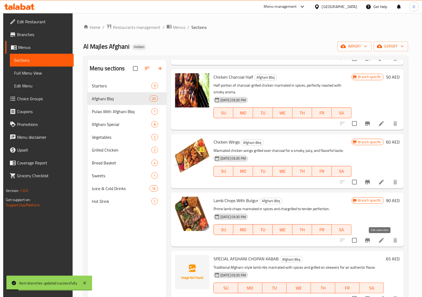
click at [378, 239] on icon at bounding box center [381, 240] width 6 height 6
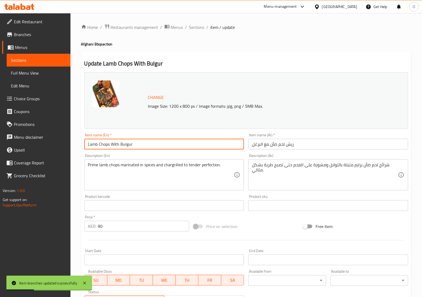
drag, startPoint x: 111, startPoint y: 144, endPoint x: 144, endPoint y: 148, distance: 32.8
click at [144, 148] on input "Lamb Chops With Bulgur" at bounding box center [164, 144] width 160 height 11
type input "Lamb Chops"
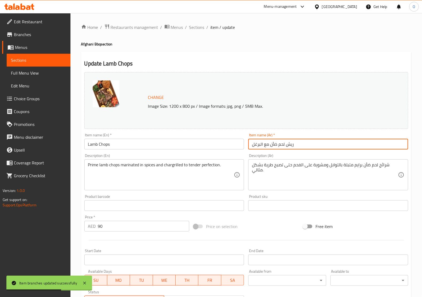
drag, startPoint x: 269, startPoint y: 146, endPoint x: 250, endPoint y: 152, distance: 19.8
click at [250, 152] on div "Change Image Size: 1200 x 800 px / Image formats: jpg, png / 5MB Max. Item name…" at bounding box center [246, 189] width 328 height 238
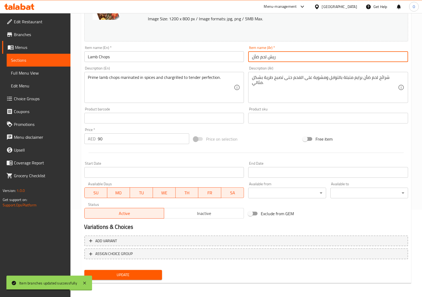
scroll to position [88, 0]
type input "ريش لحم ضأن"
click at [139, 268] on div "Update" at bounding box center [123, 274] width 82 height 14
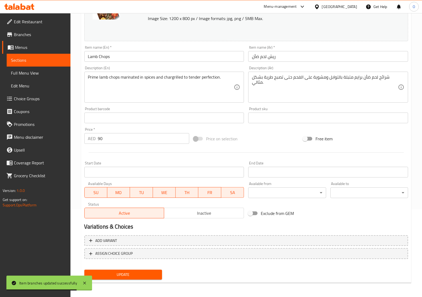
click at [136, 275] on span "Update" at bounding box center [123, 274] width 69 height 7
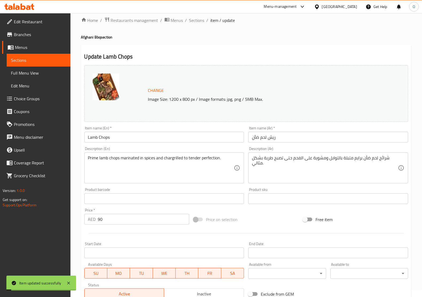
scroll to position [0, 0]
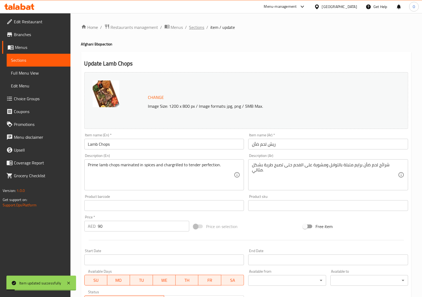
click at [202, 26] on span "Sections" at bounding box center [196, 27] width 15 height 6
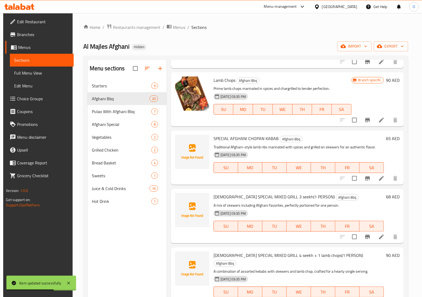
scroll to position [501, 0]
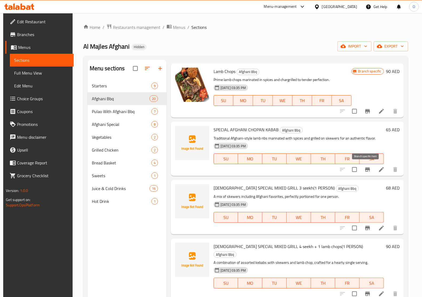
click at [364, 168] on icon "Branch-specific-item" at bounding box center [367, 169] width 6 height 6
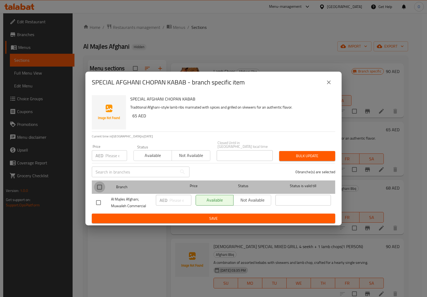
click at [103, 186] on input "checkbox" at bounding box center [99, 186] width 11 height 11
checkbox input "true"
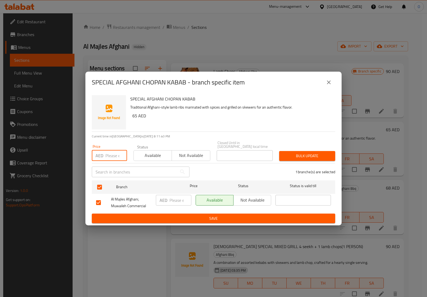
click at [112, 152] on input "number" at bounding box center [116, 155] width 22 height 11
paste input "65"
type input "65"
click at [302, 154] on span "Bulk update" at bounding box center [308, 155] width 48 height 7
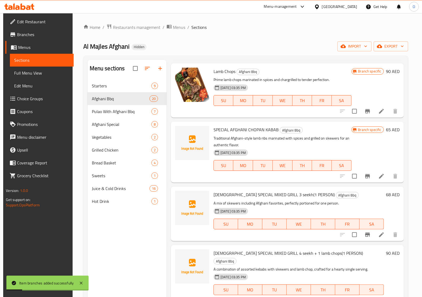
click at [381, 177] on icon at bounding box center [381, 176] width 6 height 6
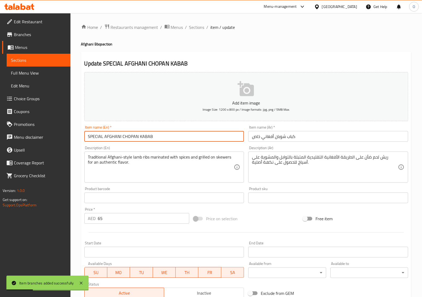
click at [135, 135] on input "SPECIAL AFGHANI CHOPAN KABAB" at bounding box center [164, 136] width 160 height 11
paste input "pecial Afghani Chopan Kabab"
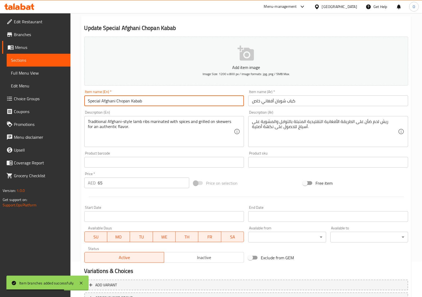
scroll to position [80, 0]
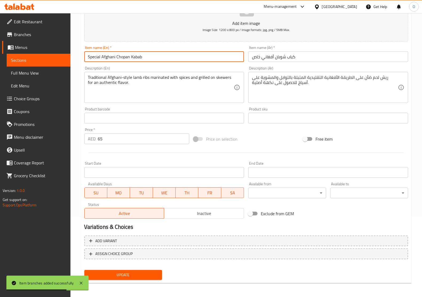
type input "Special Afghani Chopan Kabab"
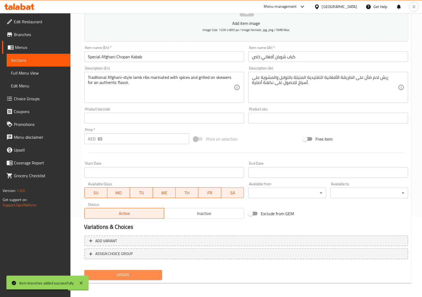
click at [119, 271] on span "Update" at bounding box center [123, 274] width 69 height 7
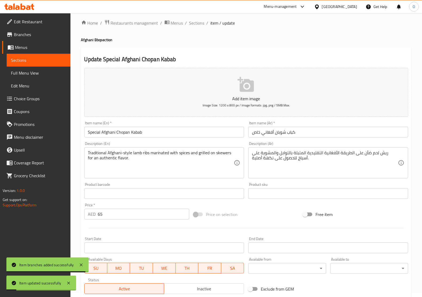
scroll to position [0, 0]
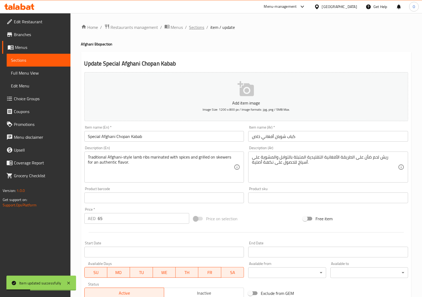
click at [202, 30] on span "Sections" at bounding box center [196, 27] width 15 height 6
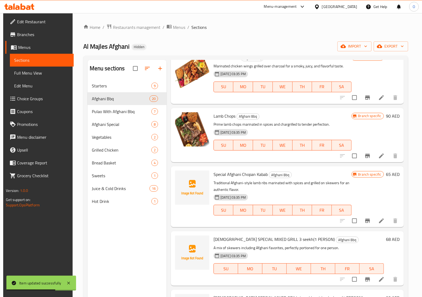
scroll to position [467, 0]
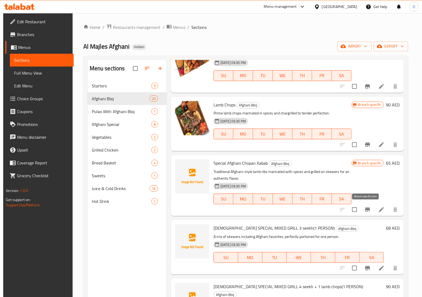
click at [364, 208] on icon "Branch-specific-item" at bounding box center [367, 209] width 6 height 6
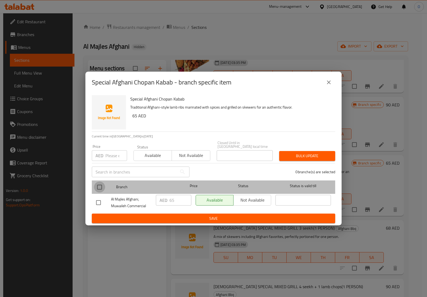
click at [97, 187] on input "checkbox" at bounding box center [99, 186] width 11 height 11
checkbox input "true"
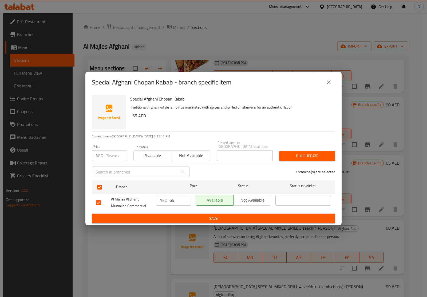
click at [110, 155] on input "number" at bounding box center [116, 155] width 22 height 11
paste input "68"
type input "68"
click at [286, 158] on span "Bulk update" at bounding box center [308, 155] width 48 height 7
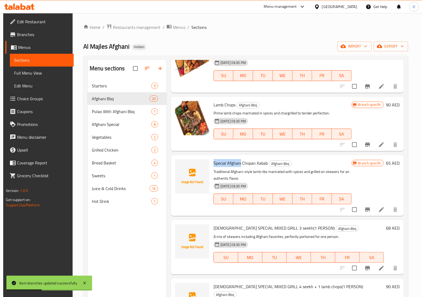
drag, startPoint x: 214, startPoint y: 163, endPoint x: 240, endPoint y: 161, distance: 26.5
click at [240, 161] on span "Special Afghani Chopan Kabab" at bounding box center [241, 163] width 54 height 8
click at [351, 210] on input "checkbox" at bounding box center [354, 209] width 11 height 11
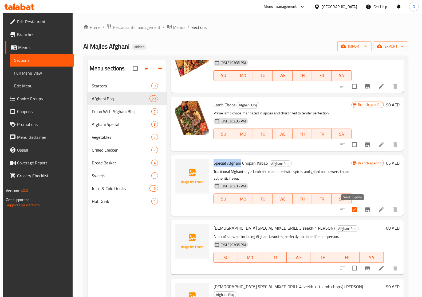
click at [350, 209] on input "checkbox" at bounding box center [354, 209] width 11 height 11
checkbox input "false"
click at [365, 210] on icon "Branch-specific-item" at bounding box center [367, 209] width 5 height 4
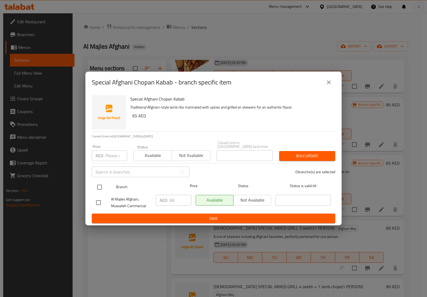
click at [103, 183] on input "checkbox" at bounding box center [99, 186] width 11 height 11
checkbox input "true"
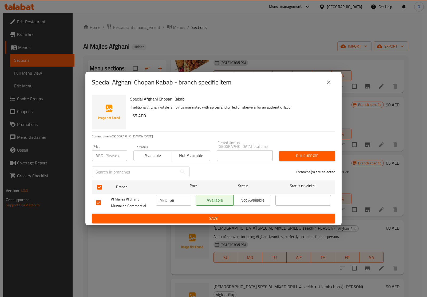
click at [109, 156] on input "number" at bounding box center [116, 155] width 22 height 11
paste input "65"
type input "65"
click at [298, 154] on span "Bulk update" at bounding box center [308, 155] width 48 height 7
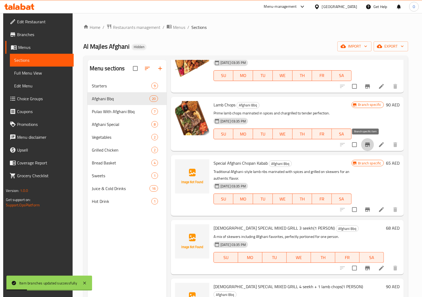
click at [364, 141] on icon "Branch-specific-item" at bounding box center [367, 144] width 6 height 6
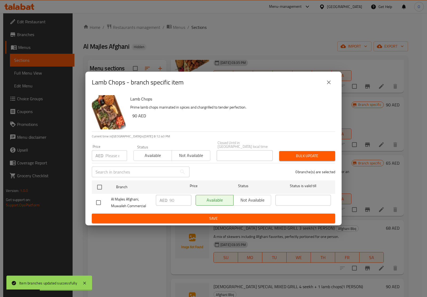
click at [330, 84] on icon "close" at bounding box center [329, 82] width 6 height 6
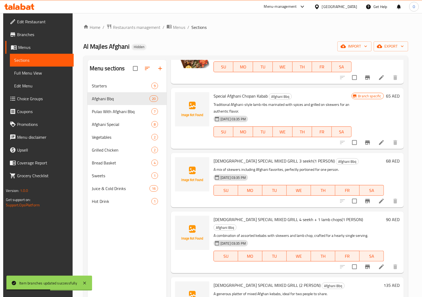
scroll to position [567, 0]
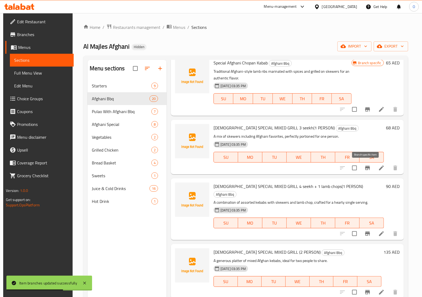
click at [364, 167] on icon "Branch-specific-item" at bounding box center [367, 167] width 6 height 6
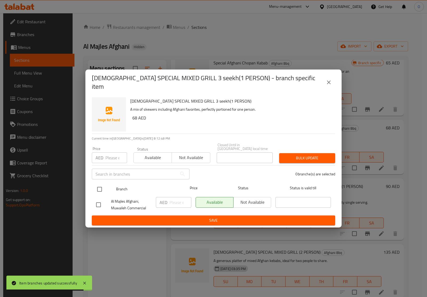
click at [99, 185] on input "checkbox" at bounding box center [99, 188] width 11 height 11
checkbox input "true"
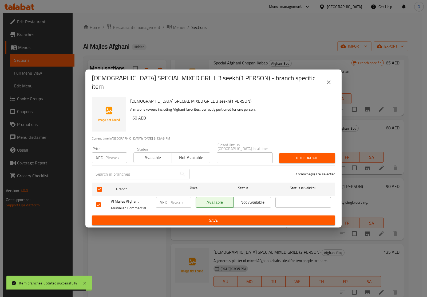
click at [110, 154] on input "number" at bounding box center [116, 157] width 22 height 11
paste input "68"
type input "68"
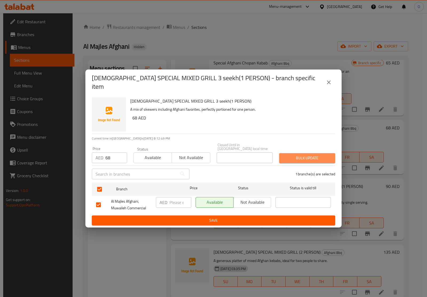
click at [293, 156] on span "Bulk update" at bounding box center [308, 158] width 48 height 7
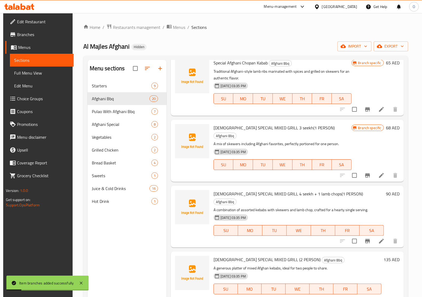
click at [378, 172] on icon at bounding box center [381, 175] width 6 height 6
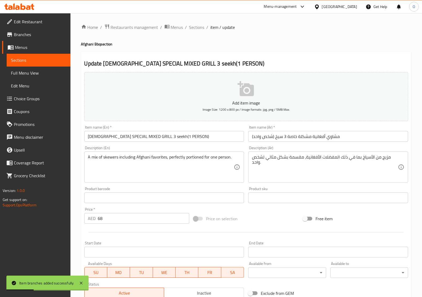
click at [154, 137] on input "[DEMOGRAPHIC_DATA] SPECIAL MIXED GRILL 3 seekh(1 PERSON)" at bounding box center [164, 136] width 160 height 11
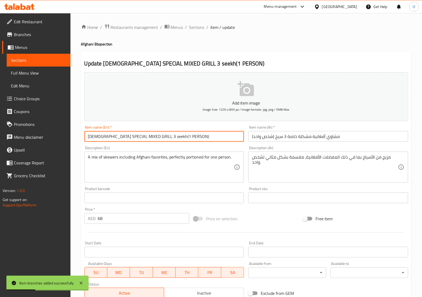
click at [154, 137] on input "[DEMOGRAPHIC_DATA] SPECIAL MIXED GRILL 3 seekh(1 PERSON)" at bounding box center [164, 136] width 160 height 11
paste input "fghani Special Mixed Grill 3 Seekh (1 Person"
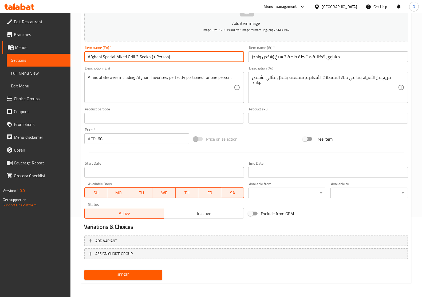
type input "Afghani Special Mixed Grill 3 Seekh (1 Person)"
click at [141, 274] on span "Update" at bounding box center [123, 274] width 69 height 7
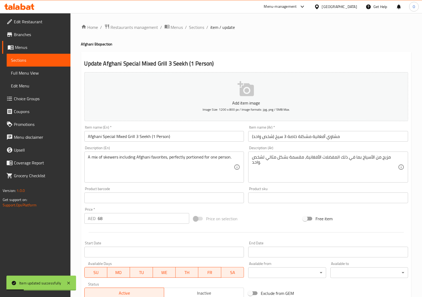
click at [185, 27] on li "/" at bounding box center [186, 27] width 2 height 6
click at [199, 24] on div "Home / Restaurants management / Menus / Sections / item / update Afghani Bbq se…" at bounding box center [246, 195] width 352 height 364
click at [198, 29] on span "Sections" at bounding box center [196, 27] width 15 height 6
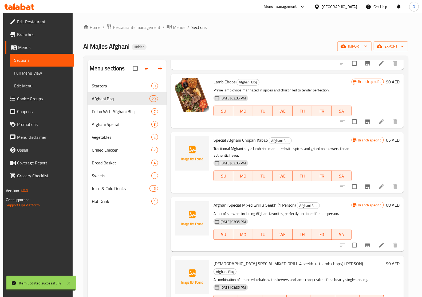
scroll to position [501, 0]
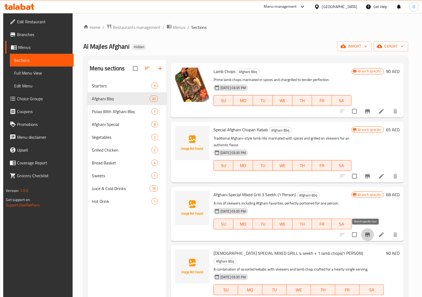
click at [365, 233] on icon "Branch-specific-item" at bounding box center [367, 234] width 5 height 4
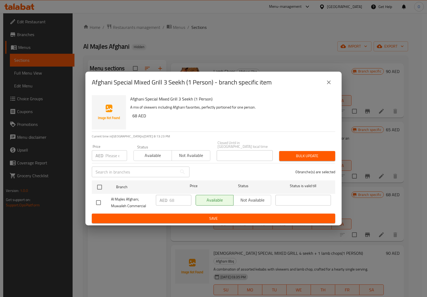
click at [326, 85] on icon "close" at bounding box center [329, 82] width 6 height 6
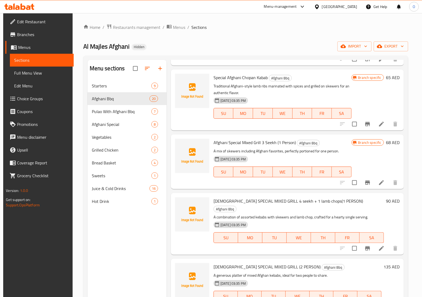
scroll to position [567, 0]
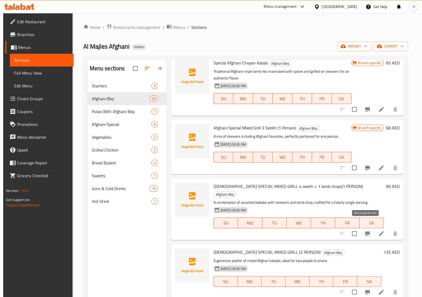
click at [365, 231] on icon "Branch-specific-item" at bounding box center [367, 233] width 5 height 4
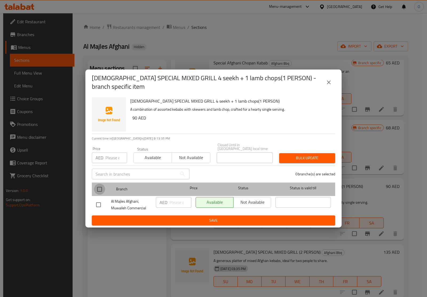
click at [99, 186] on input "checkbox" at bounding box center [99, 188] width 11 height 11
checkbox input "true"
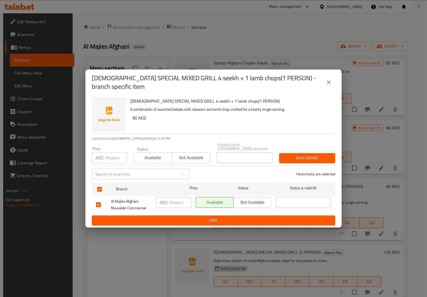
click at [113, 154] on input "number" at bounding box center [116, 157] width 22 height 11
paste input "90"
type input "90"
click at [294, 156] on span "Bulk update" at bounding box center [308, 158] width 48 height 7
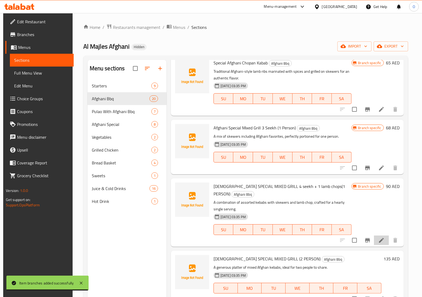
click at [374, 242] on li at bounding box center [381, 240] width 15 height 10
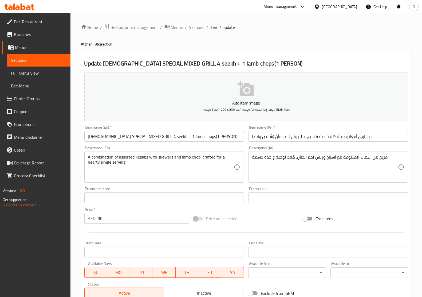
click at [222, 136] on input "[DEMOGRAPHIC_DATA] SPECIAL MIXED GRILL 4 seekh + 1 lamb chops(1 PERSON)" at bounding box center [164, 136] width 160 height 11
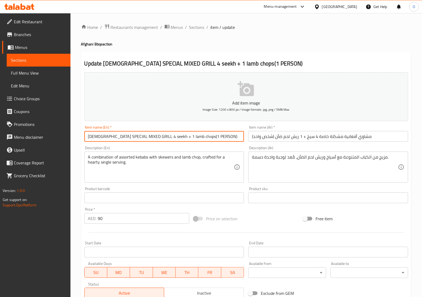
click at [222, 136] on input "[DEMOGRAPHIC_DATA] SPECIAL MIXED GRILL 4 seekh + 1 lamb chops(1 PERSON)" at bounding box center [164, 136] width 160 height 11
paste input "fghani Special Mixed Grill 4 Seekh + 1 Lamb Chops (1 Person)"
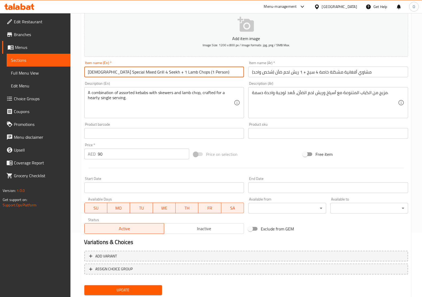
scroll to position [80, 0]
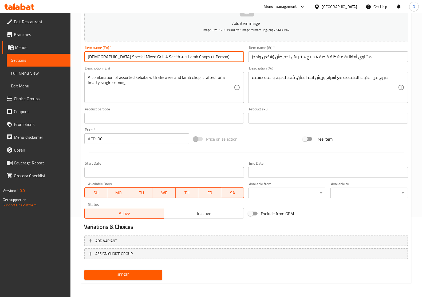
type input "[DEMOGRAPHIC_DATA] Special Mixed Grill 4 Seekh + 1 Lamb Chops (1 Person)"
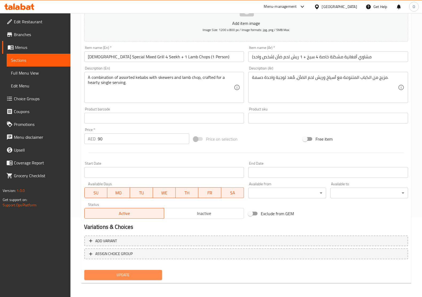
click at [139, 276] on span "Update" at bounding box center [123, 274] width 69 height 7
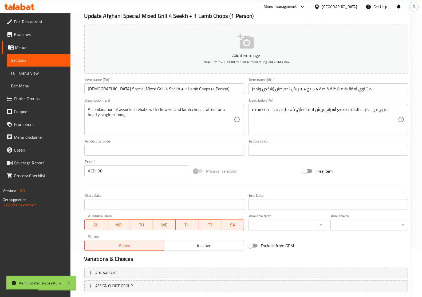
scroll to position [0, 0]
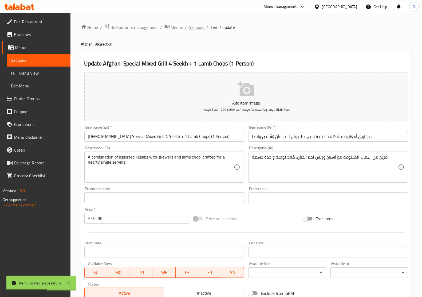
click at [198, 25] on span "Sections" at bounding box center [196, 27] width 15 height 6
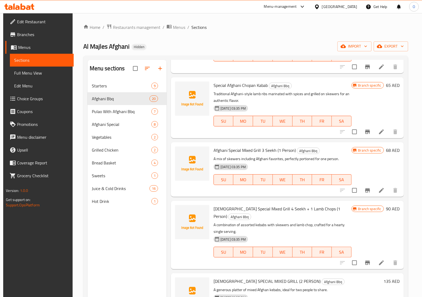
scroll to position [612, 0]
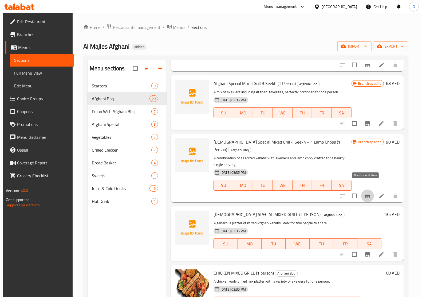
click at [361, 189] on button "Branch-specific-item" at bounding box center [367, 195] width 13 height 13
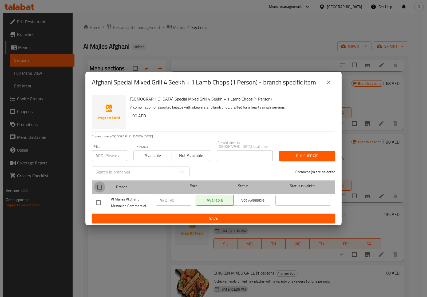
click at [103, 185] on input "checkbox" at bounding box center [99, 186] width 11 height 11
checkbox input "true"
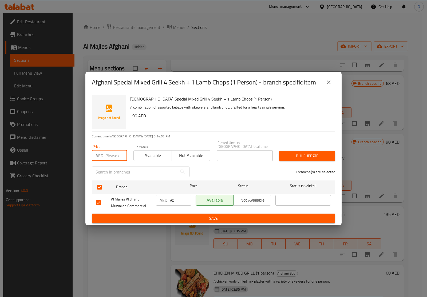
click at [112, 154] on input "number" at bounding box center [116, 155] width 22 height 11
paste input "90"
type input "90"
click at [302, 154] on span "Bulk update" at bounding box center [308, 155] width 48 height 7
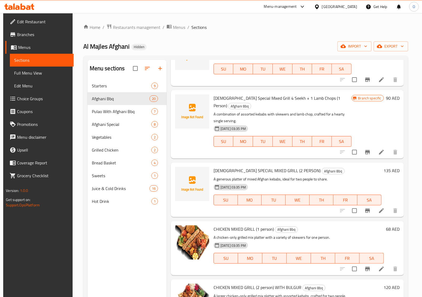
scroll to position [679, 0]
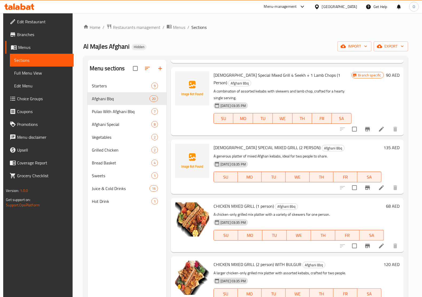
click at [366, 185] on icon "Branch-specific-item" at bounding box center [367, 187] width 5 height 4
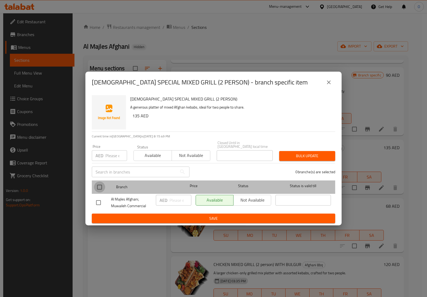
click at [102, 189] on input "checkbox" at bounding box center [99, 186] width 11 height 11
checkbox input "true"
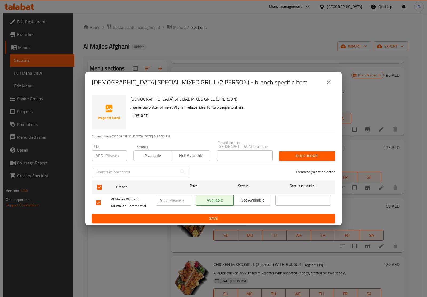
click at [113, 154] on input "number" at bounding box center [116, 155] width 22 height 11
paste input "135"
type input "135"
click at [305, 155] on span "Bulk update" at bounding box center [308, 155] width 48 height 7
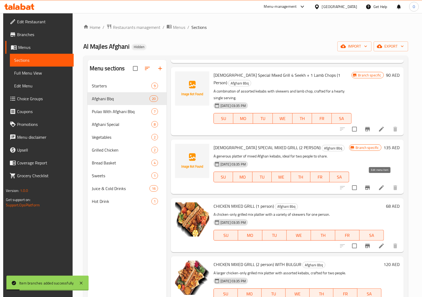
click at [378, 184] on icon at bounding box center [381, 187] width 6 height 6
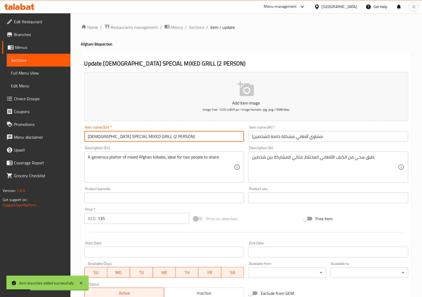
click at [155, 138] on input "[DEMOGRAPHIC_DATA] SPECIAL MIXED GRILL (2 PERSON)" at bounding box center [164, 136] width 160 height 11
paste input "fghani Special Mixed Grill (2 Person"
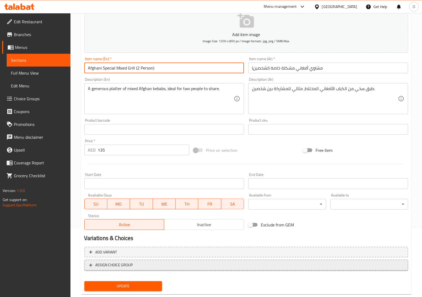
scroll to position [80, 0]
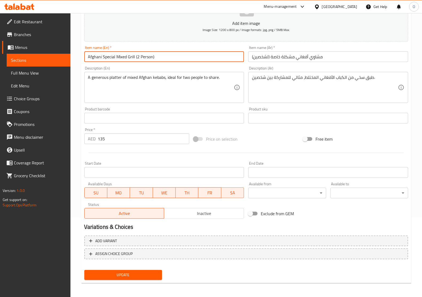
type input "Afghani Special Mixed Grill (2 Person)"
click at [137, 272] on span "Update" at bounding box center [123, 274] width 69 height 7
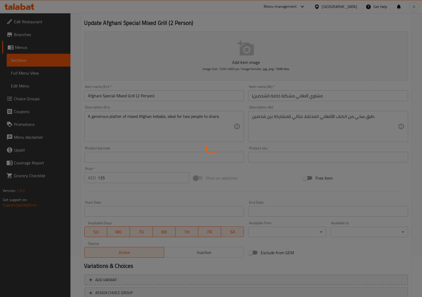
scroll to position [0, 0]
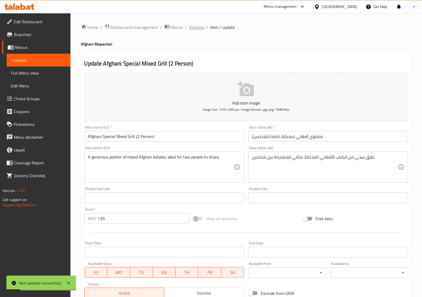
click at [195, 24] on span "Sections" at bounding box center [196, 27] width 15 height 6
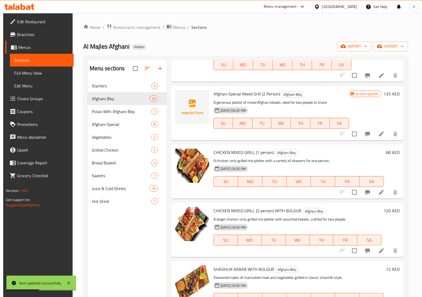
scroll to position [735, 0]
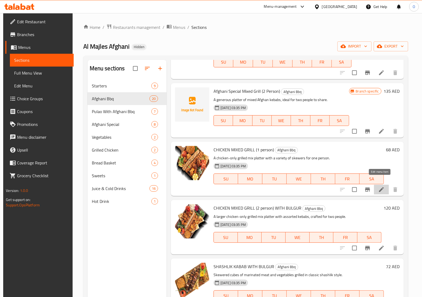
click at [378, 186] on icon at bounding box center [381, 189] width 6 height 6
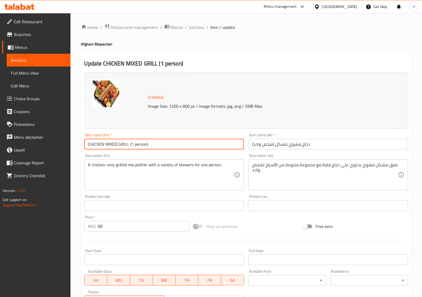
click at [119, 142] on input "CHICKEN MIXED GRILL (1 person)" at bounding box center [164, 144] width 160 height 11
paste input "[PERSON_NAME] Mixed Grill (1 P"
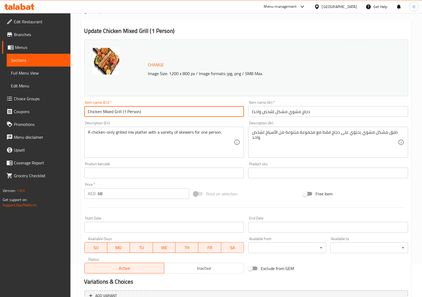
scroll to position [88, 0]
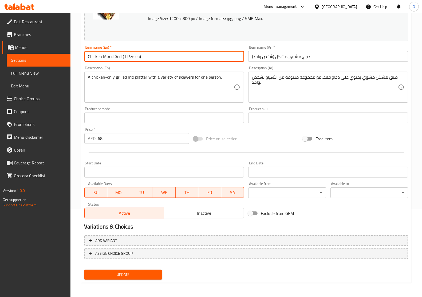
type input "Chicken Mixed Grill (1 Person)"
click at [130, 279] on div "Update" at bounding box center [123, 274] width 82 height 14
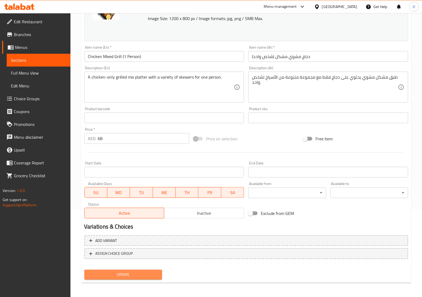
click at [130, 273] on span "Update" at bounding box center [123, 274] width 69 height 7
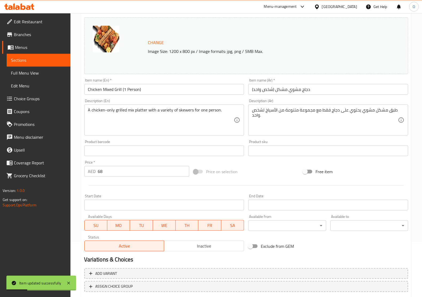
scroll to position [0, 0]
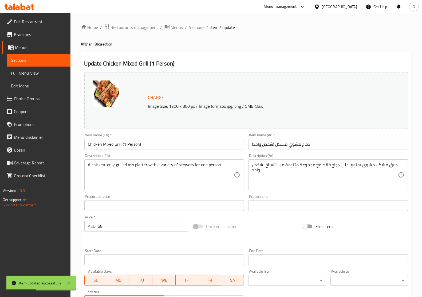
drag, startPoint x: 198, startPoint y: 26, endPoint x: 224, endPoint y: 23, distance: 25.5
click at [198, 26] on span "Sections" at bounding box center [196, 27] width 15 height 6
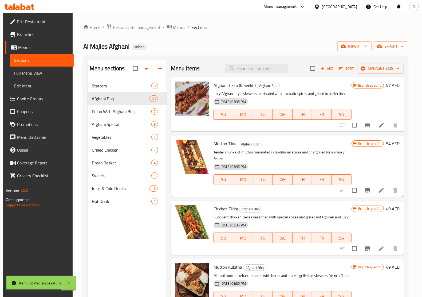
scroll to position [727, 0]
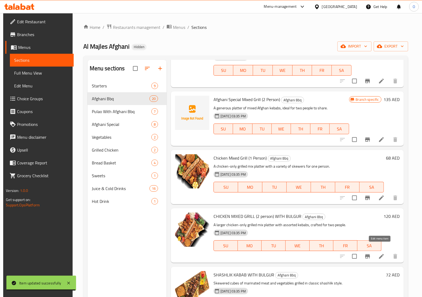
click at [380, 254] on icon at bounding box center [381, 256] width 5 height 5
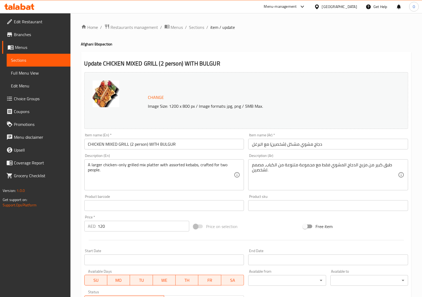
click at [196, 146] on input "CHICKEN MIXED GRILL (2 person) WITH BULGUR" at bounding box center [164, 144] width 160 height 11
paste input "[PERSON_NAME] Mixed Grill (2 Person)"
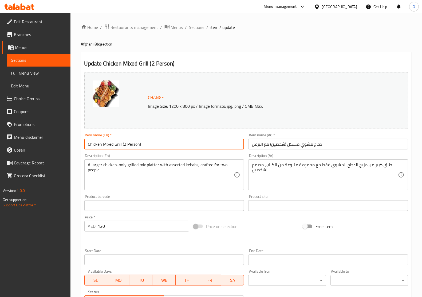
type input "Chicken Mixed Grill (2 Person)"
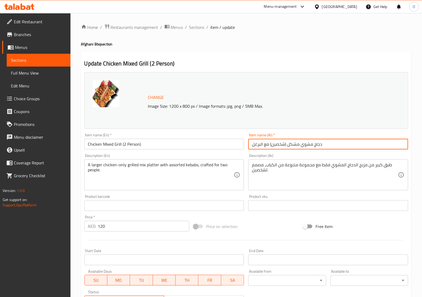
drag, startPoint x: 269, startPoint y: 146, endPoint x: 248, endPoint y: 148, distance: 20.9
click at [248, 148] on input "دجاج مشوي مشكل (شخصين) مع البرغل" at bounding box center [328, 144] width 160 height 11
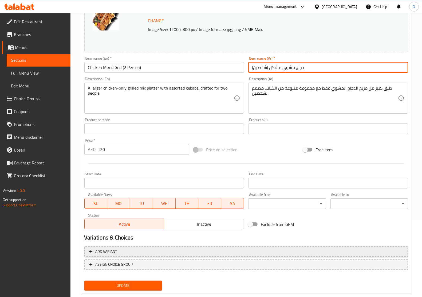
scroll to position [88, 0]
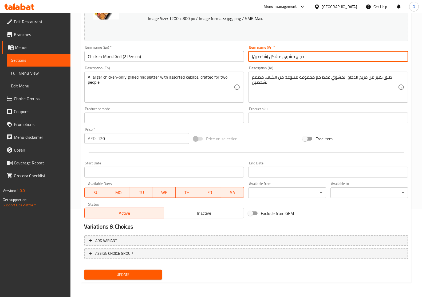
type input "دجاج مشوي مشكل (شخصين)"
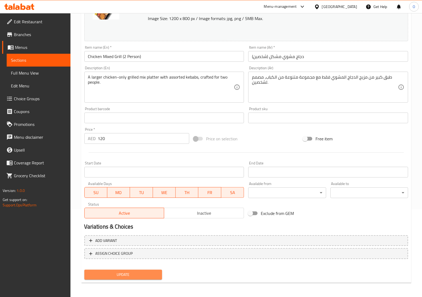
click at [122, 274] on span "Update" at bounding box center [123, 274] width 69 height 7
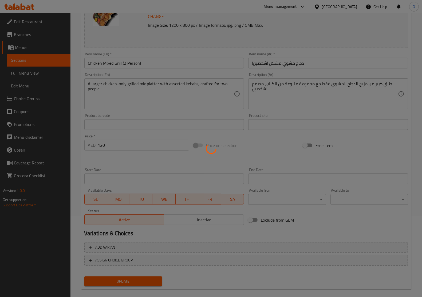
scroll to position [0, 0]
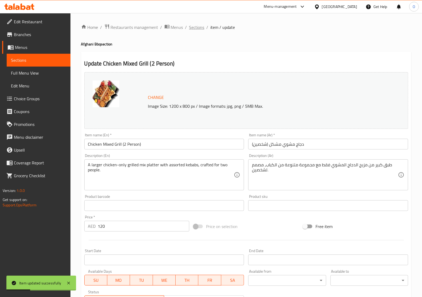
click at [194, 27] on span "Sections" at bounding box center [196, 27] width 15 height 6
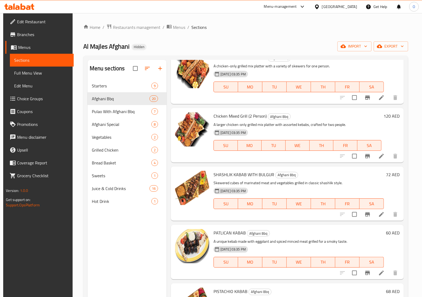
scroll to position [860, 0]
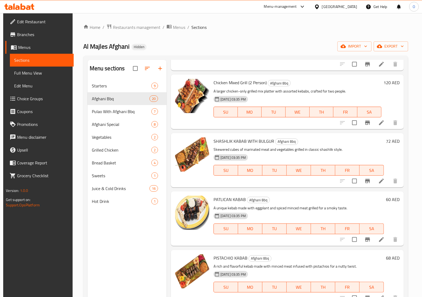
click at [368, 178] on icon "Branch-specific-item" at bounding box center [367, 181] width 6 height 6
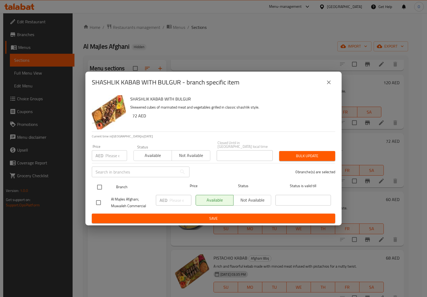
click at [98, 187] on input "checkbox" at bounding box center [99, 186] width 11 height 11
checkbox input "true"
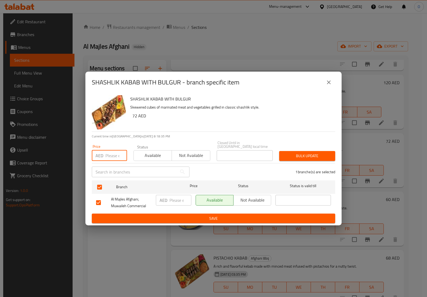
click at [116, 154] on input "number" at bounding box center [116, 155] width 22 height 11
paste input "72"
type input "72"
click at [285, 152] on span "Bulk update" at bounding box center [308, 155] width 48 height 7
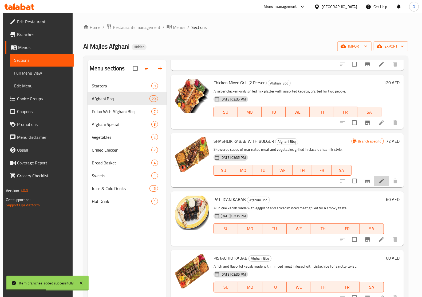
click at [374, 176] on li at bounding box center [381, 181] width 15 height 10
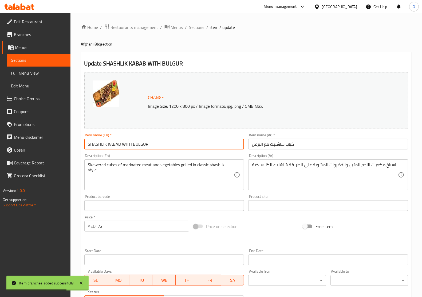
drag, startPoint x: 121, startPoint y: 143, endPoint x: 166, endPoint y: 142, distance: 44.3
click at [166, 142] on input "SHASHLIK KABAB WITH BULGUR" at bounding box center [164, 144] width 160 height 11
type input "SHASHLIK KABAB"
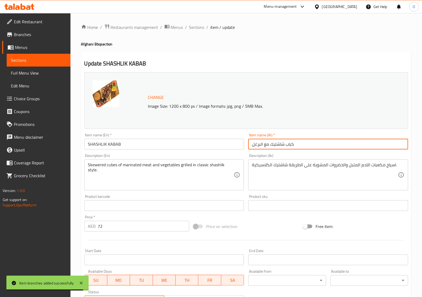
drag, startPoint x: 270, startPoint y: 146, endPoint x: 236, endPoint y: 152, distance: 34.4
click at [236, 152] on div "Change Image Size: 1200 x 800 px / Image formats: jpg, png / 5MB Max. Item name…" at bounding box center [246, 189] width 328 height 238
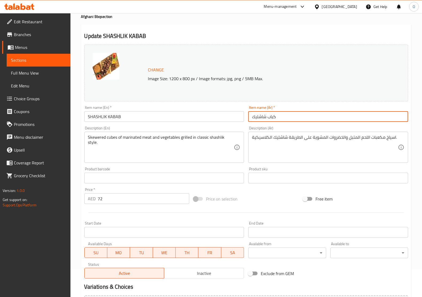
scroll to position [88, 0]
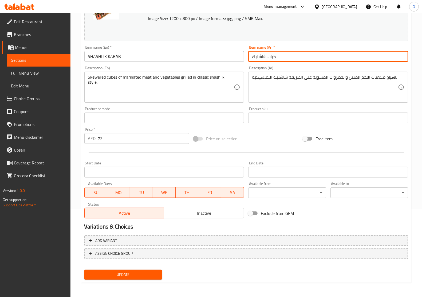
type input "كباب شاشليك"
click at [132, 60] on input "SHASHLIK KABAB" at bounding box center [164, 56] width 160 height 11
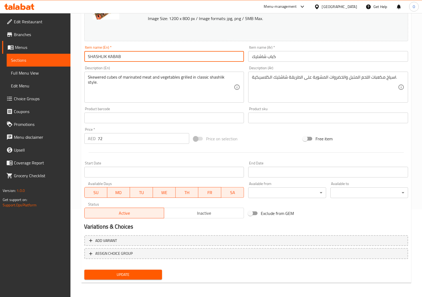
click at [132, 60] on input "SHASHLIK KABAB" at bounding box center [164, 56] width 160 height 11
paste input "hashlik Kabab"
type input "Shashlik Kabab"
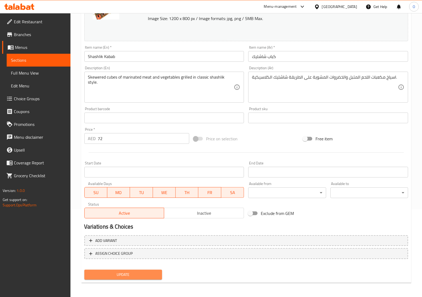
click at [138, 274] on span "Update" at bounding box center [123, 274] width 69 height 7
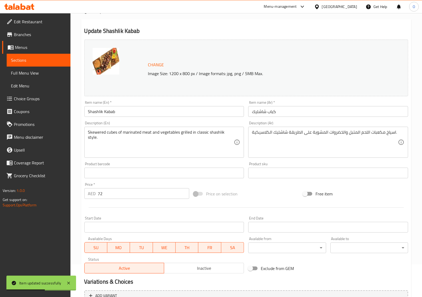
scroll to position [0, 0]
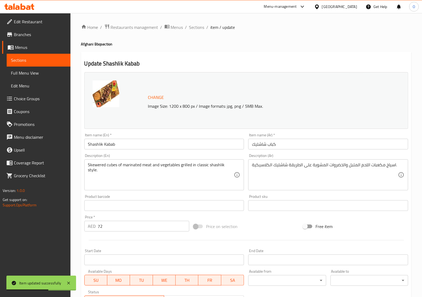
click at [134, 142] on input "Shashlik Kabab" at bounding box center [164, 144] width 160 height 11
click at [195, 25] on span "Sections" at bounding box center [196, 27] width 15 height 6
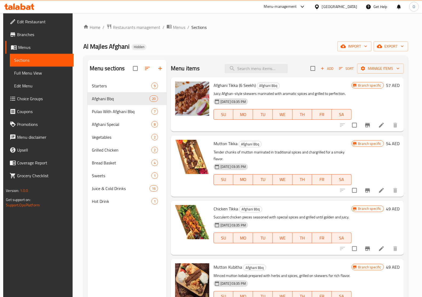
scroll to position [785, 0]
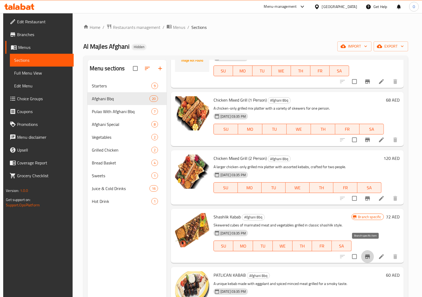
click at [366, 253] on icon "Branch-specific-item" at bounding box center [367, 256] width 6 height 6
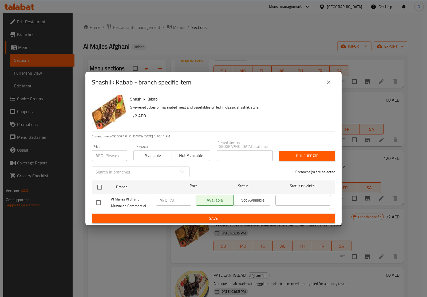
click at [325, 83] on button "close" at bounding box center [329, 82] width 13 height 13
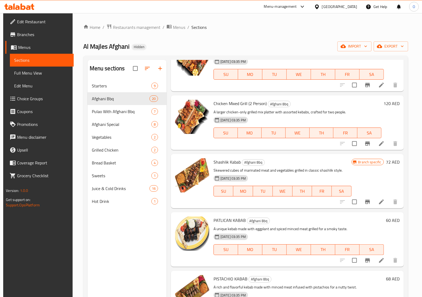
scroll to position [851, 0]
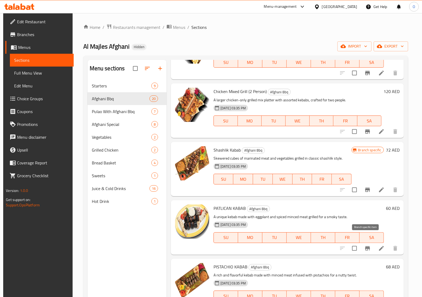
click at [366, 246] on icon "Branch-specific-item" at bounding box center [367, 248] width 5 height 4
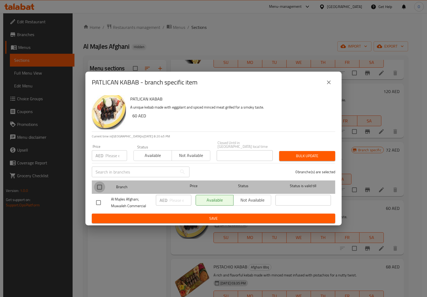
click at [100, 186] on input "checkbox" at bounding box center [99, 186] width 11 height 11
checkbox input "true"
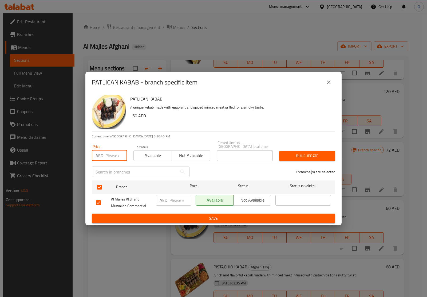
click at [109, 152] on input "number" at bounding box center [116, 155] width 22 height 11
paste input "60"
type input "60"
click at [291, 157] on span "Bulk update" at bounding box center [308, 155] width 48 height 7
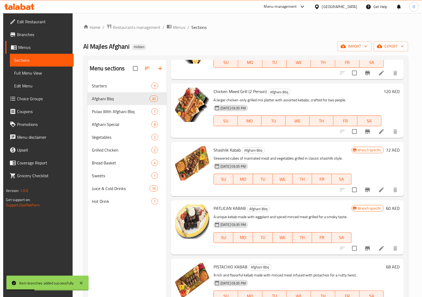
click at [380, 244] on li at bounding box center [381, 248] width 15 height 10
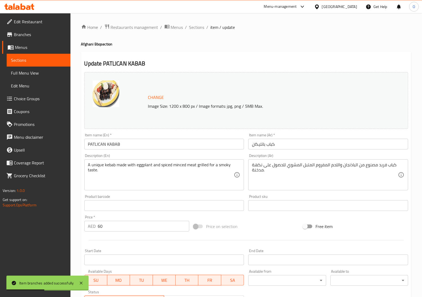
click at [153, 147] on input "PATLICAN KABAB" at bounding box center [164, 144] width 160 height 11
paste input "atlican Kabab"
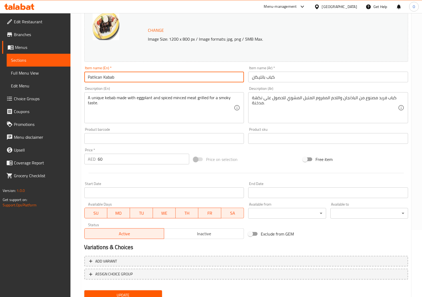
scroll to position [88, 0]
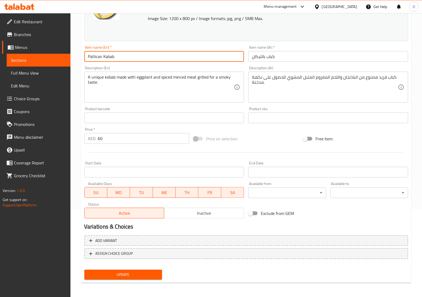
type input "Patlican Kabab"
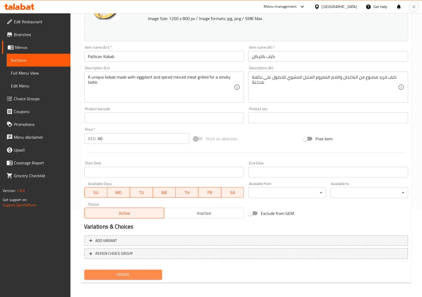
click at [122, 270] on button "Update" at bounding box center [123, 274] width 78 height 10
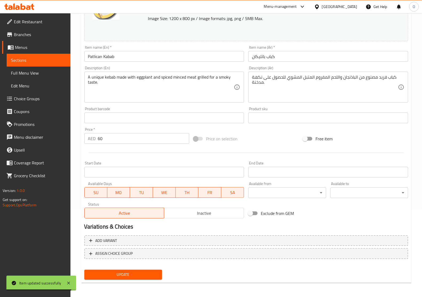
scroll to position [0, 0]
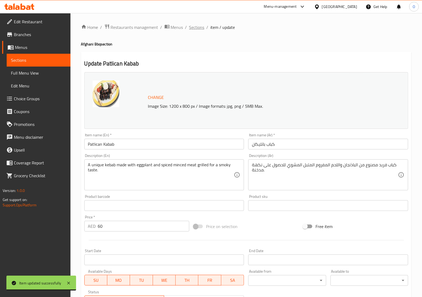
click at [191, 25] on span "Sections" at bounding box center [196, 27] width 15 height 6
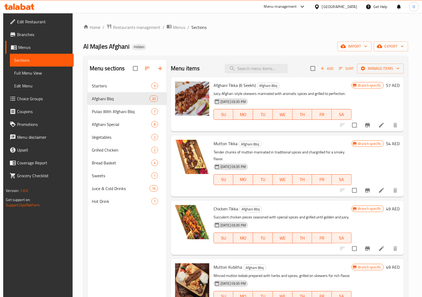
scroll to position [902, 0]
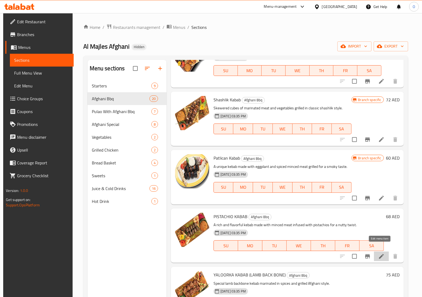
click at [380, 254] on icon at bounding box center [381, 256] width 5 height 5
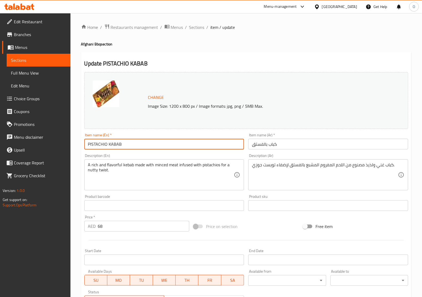
click at [135, 140] on input "PISTACHIO KABAB" at bounding box center [164, 144] width 160 height 11
paste input "istachio Kabab"
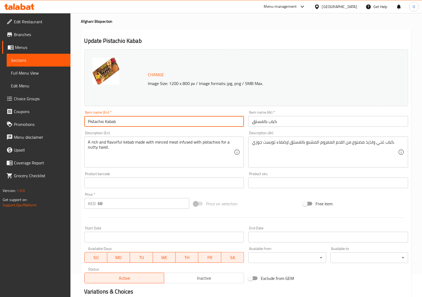
scroll to position [88, 0]
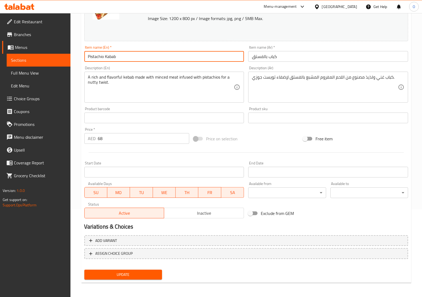
type input "Pistachio Kabab"
click at [139, 278] on button "Update" at bounding box center [123, 274] width 78 height 10
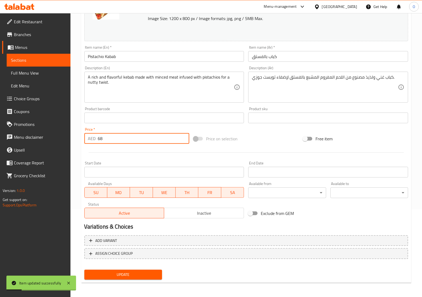
drag, startPoint x: 107, startPoint y: 142, endPoint x: 85, endPoint y: 138, distance: 22.0
click at [85, 138] on div "AED 68 Price *" at bounding box center [136, 138] width 105 height 11
click at [115, 150] on div at bounding box center [246, 152] width 328 height 13
click at [134, 273] on span "Update" at bounding box center [123, 274] width 69 height 7
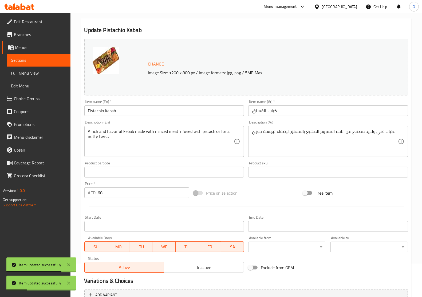
scroll to position [0, 0]
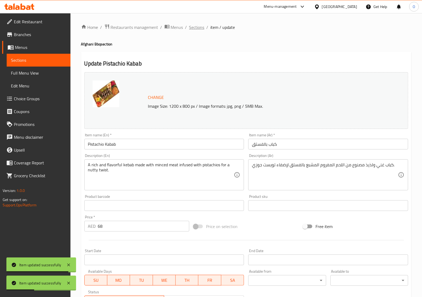
click at [197, 26] on span "Sections" at bounding box center [196, 27] width 15 height 6
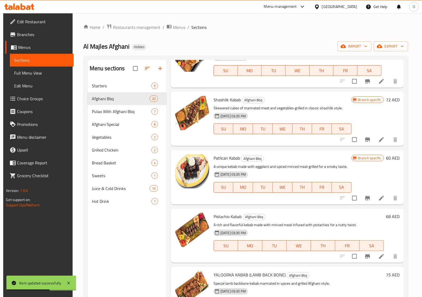
scroll to position [916, 0]
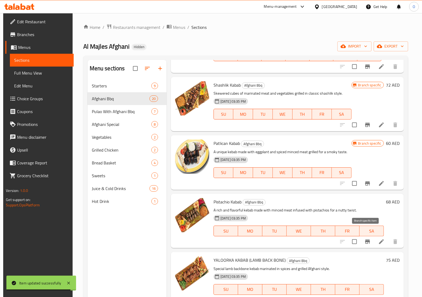
click at [366, 239] on icon "Branch-specific-item" at bounding box center [367, 241] width 5 height 4
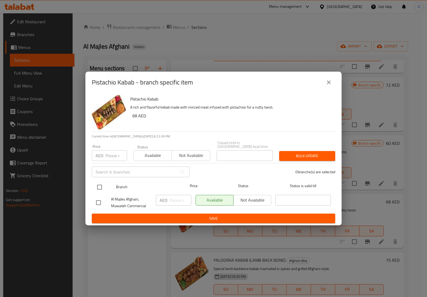
click at [97, 187] on input "checkbox" at bounding box center [99, 186] width 11 height 11
checkbox input "true"
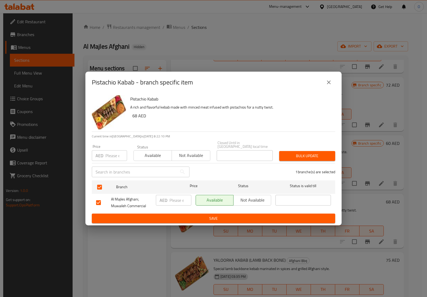
click at [106, 154] on input "number" at bounding box center [116, 155] width 22 height 11
paste input "68"
type input "68"
click at [300, 154] on span "Bulk update" at bounding box center [308, 155] width 48 height 7
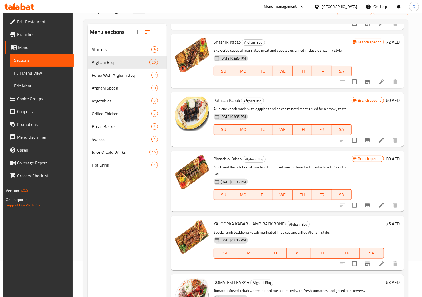
scroll to position [67, 0]
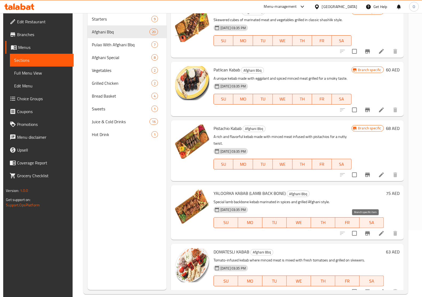
click at [367, 230] on icon "Branch-specific-item" at bounding box center [367, 233] width 6 height 6
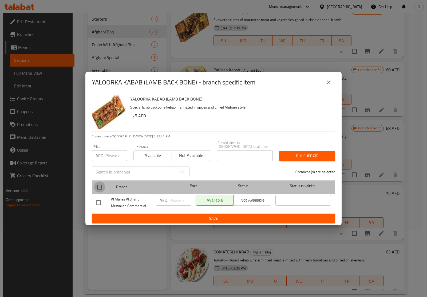
click at [100, 182] on input "checkbox" at bounding box center [99, 186] width 11 height 11
checkbox input "true"
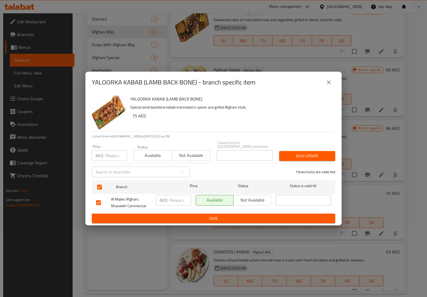
click at [115, 151] on input "number" at bounding box center [116, 155] width 22 height 11
paste input "75"
type input "75"
click at [324, 149] on div "Bulk update" at bounding box center [307, 156] width 62 height 16
click at [322, 154] on span "Bulk update" at bounding box center [308, 155] width 48 height 7
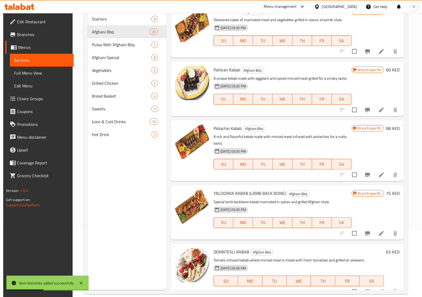
scroll to position [75, 0]
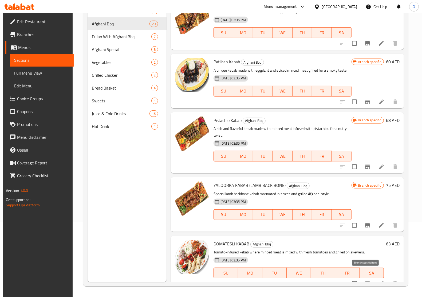
click at [364, 280] on icon "Branch-specific-item" at bounding box center [367, 283] width 6 height 6
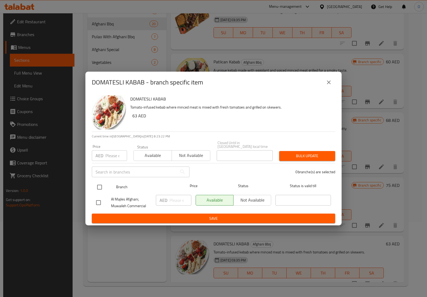
click at [99, 190] on input "checkbox" at bounding box center [99, 186] width 11 height 11
checkbox input "true"
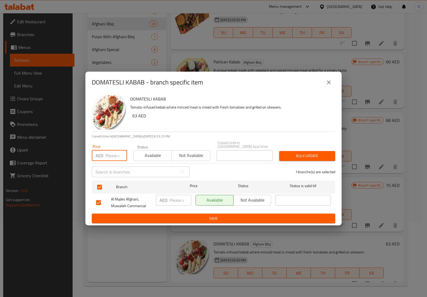
click at [115, 154] on input "number" at bounding box center [116, 155] width 22 height 11
paste input "63"
type input "63"
click at [304, 152] on button "Bulk update" at bounding box center [307, 156] width 56 height 10
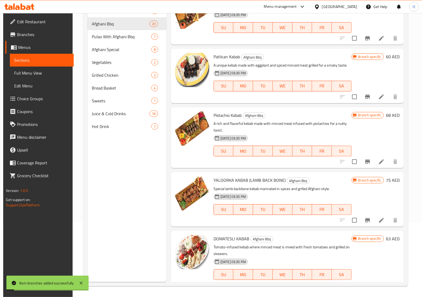
scroll to position [929, 0]
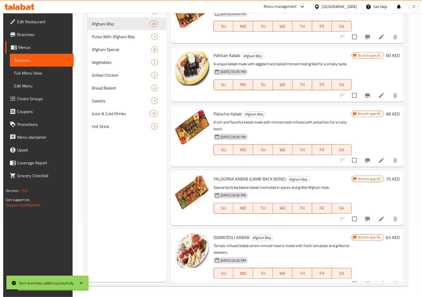
click at [381, 279] on li at bounding box center [381, 284] width 15 height 10
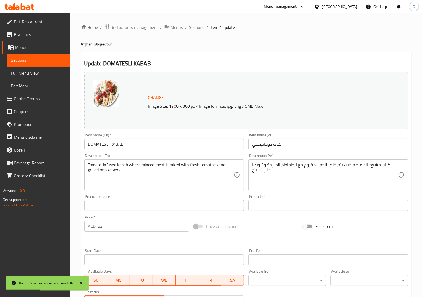
click at [136, 145] on input "DOMATESLI KABAB" at bounding box center [164, 144] width 160 height 11
paste input "omatesli Kabab"
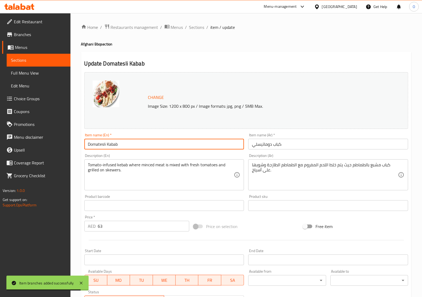
type input "Domatesli Kabab"
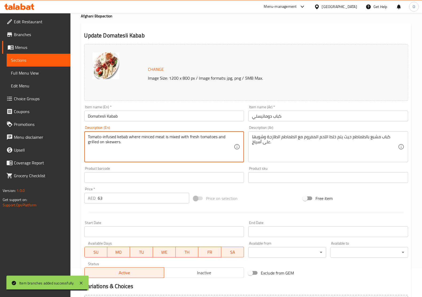
scroll to position [88, 0]
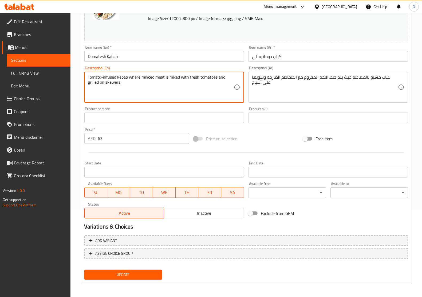
click at [123, 276] on span "Update" at bounding box center [123, 274] width 69 height 7
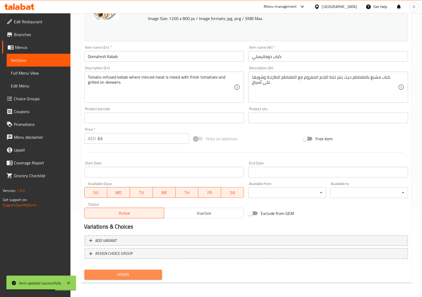
click at [134, 271] on span "Update" at bounding box center [123, 274] width 69 height 7
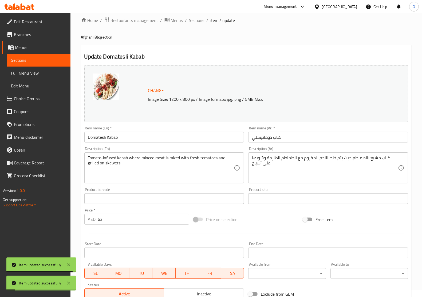
scroll to position [0, 0]
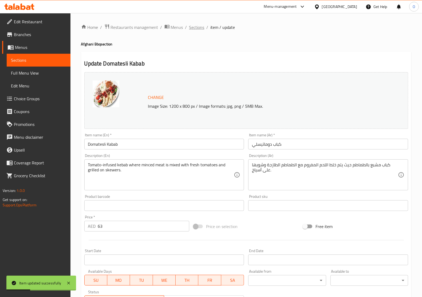
click at [194, 29] on span "Sections" at bounding box center [196, 27] width 15 height 6
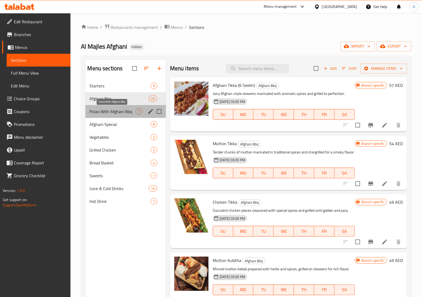
click at [118, 113] on span "Pulao With Afghani Bbq" at bounding box center [113, 111] width 46 height 6
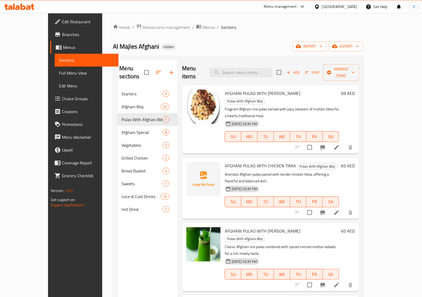
click at [253, 89] on span "AFGHANI PULAO WITH [PERSON_NAME]" at bounding box center [263, 93] width 76 height 8
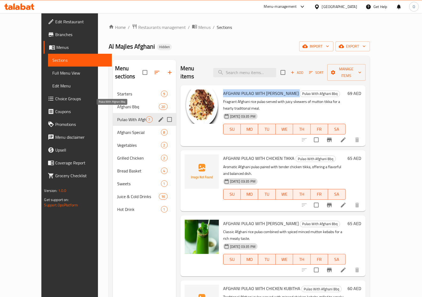
click at [128, 116] on span "Pulao With Afghani Bbq" at bounding box center [131, 119] width 29 height 6
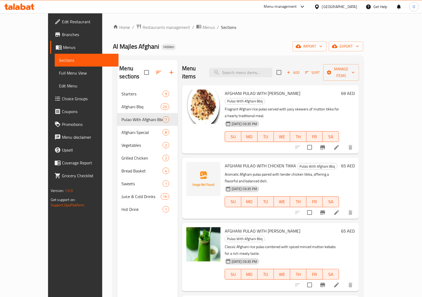
click at [340, 144] on icon at bounding box center [337, 147] width 6 height 6
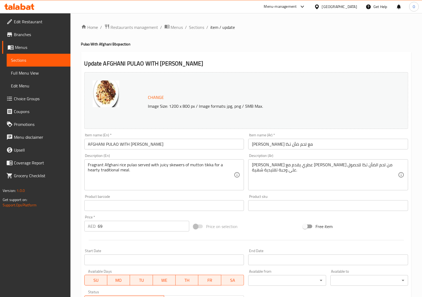
click at [152, 146] on input "AFGHANI PULAO WITH [PERSON_NAME]" at bounding box center [164, 144] width 160 height 11
paste input "fghani Pulao With Mutton Tikka"
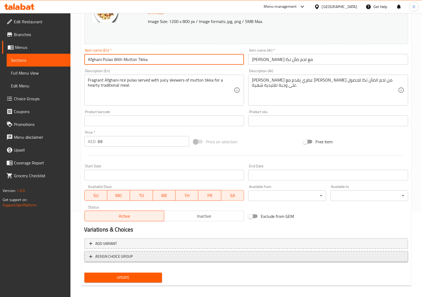
scroll to position [88, 0]
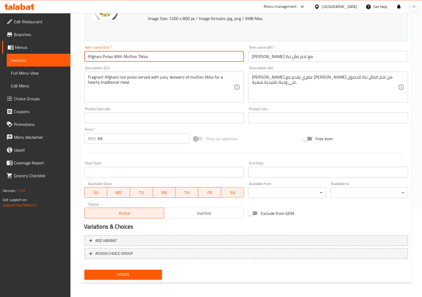
type input "Afghani Pulao With Mutton Tikka"
click at [142, 272] on span "Update" at bounding box center [123, 274] width 69 height 7
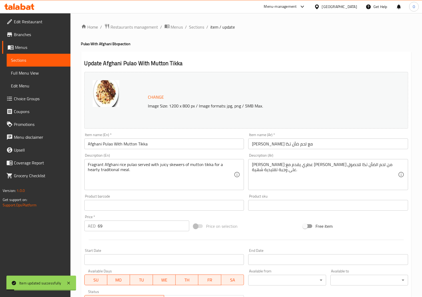
scroll to position [0, 0]
click at [190, 29] on span "Sections" at bounding box center [196, 27] width 15 height 6
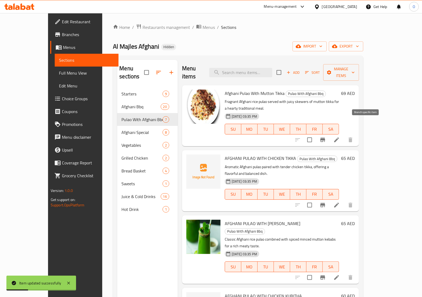
click at [325, 138] on icon "Branch-specific-item" at bounding box center [322, 140] width 5 height 4
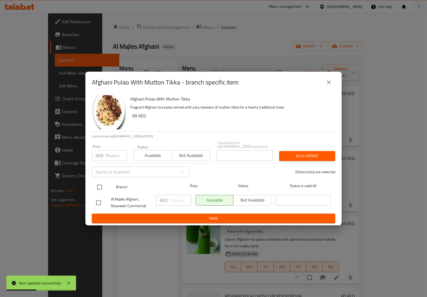
click at [99, 185] on input "checkbox" at bounding box center [99, 186] width 11 height 11
checkbox input "true"
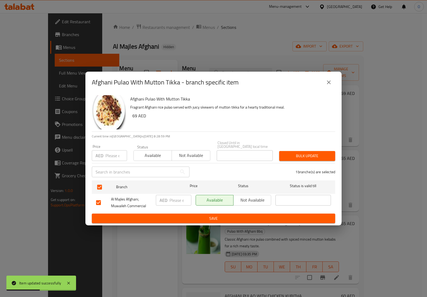
click at [112, 156] on input "number" at bounding box center [116, 155] width 22 height 11
paste input "69"
type input "69"
click at [309, 151] on button "Bulk update" at bounding box center [307, 156] width 56 height 10
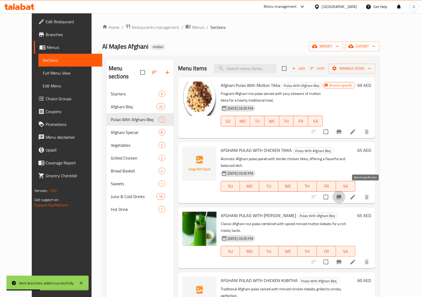
click at [342, 194] on icon "Branch-specific-item" at bounding box center [339, 197] width 6 height 6
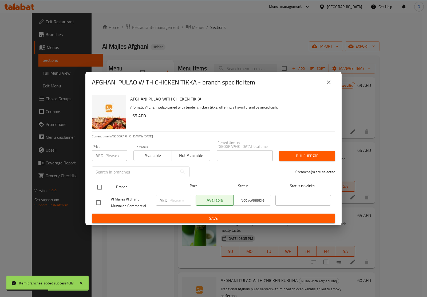
click at [98, 185] on input "checkbox" at bounding box center [99, 186] width 11 height 11
checkbox input "true"
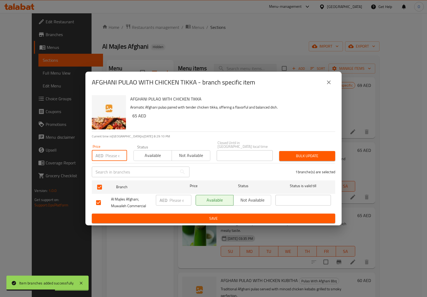
click at [111, 155] on input "number" at bounding box center [116, 155] width 22 height 11
paste input "65"
type input "65"
click at [306, 150] on div "Bulk update" at bounding box center [307, 156] width 62 height 16
click at [300, 160] on button "Bulk update" at bounding box center [307, 156] width 56 height 10
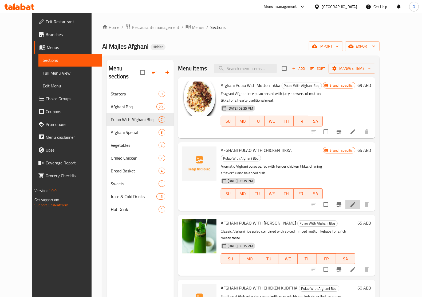
click at [360, 199] on li at bounding box center [353, 204] width 15 height 10
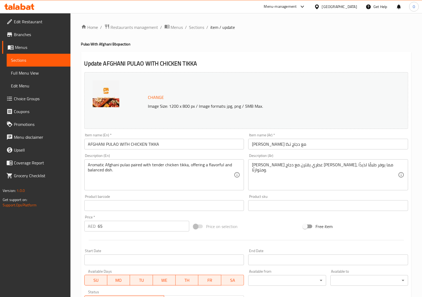
click at [176, 144] on input "AFGHANI PULAO WITH CHICKEN TIKKA" at bounding box center [164, 144] width 160 height 11
paste input "fghani Pulao With Chicken Tikka"
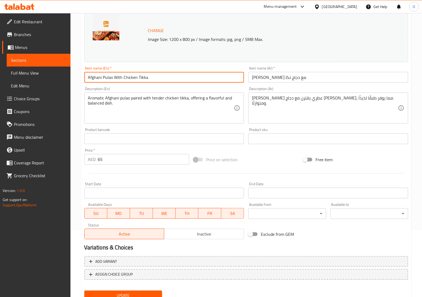
scroll to position [88, 0]
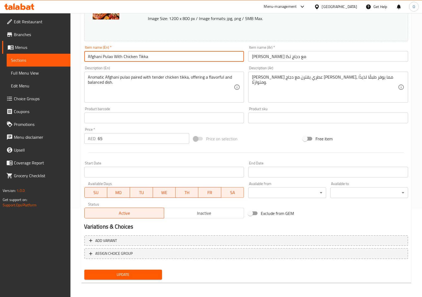
type input "Afghani Pulao With Chicken Tikka"
click at [132, 273] on span "Update" at bounding box center [123, 274] width 69 height 7
click at [200, 58] on input "Afghani Pulao With Chicken Tikka" at bounding box center [164, 56] width 160 height 11
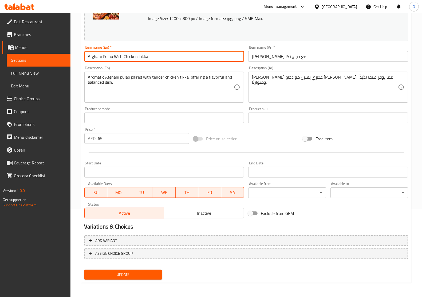
click at [143, 270] on button "Update" at bounding box center [123, 274] width 78 height 10
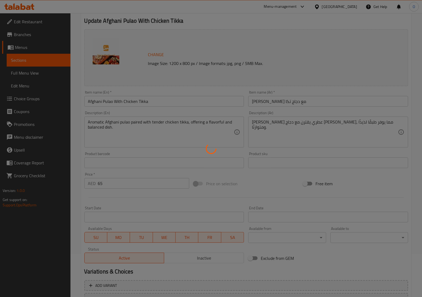
scroll to position [0, 0]
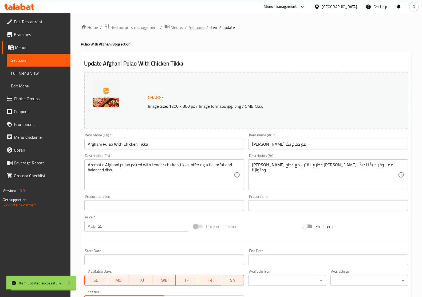
click at [190, 25] on span "Sections" at bounding box center [196, 27] width 15 height 6
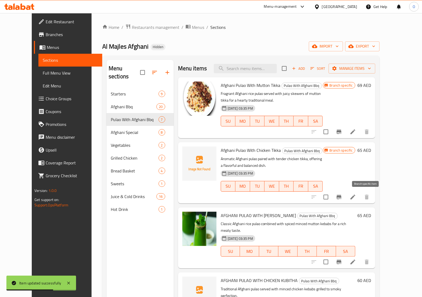
click at [342, 197] on icon "Branch-specific-item" at bounding box center [339, 197] width 5 height 4
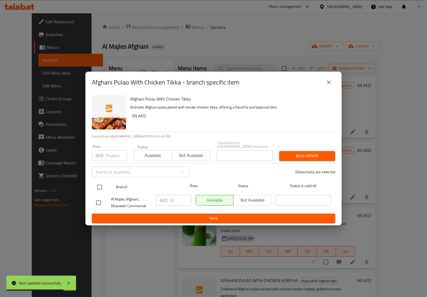
click at [96, 184] on input "checkbox" at bounding box center [99, 186] width 11 height 11
checkbox input "true"
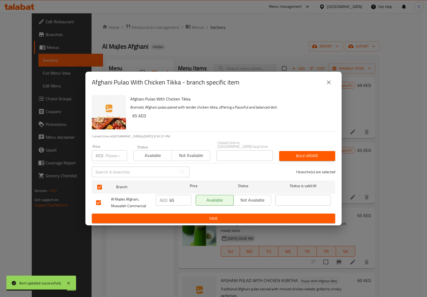
click at [109, 150] on input "number" at bounding box center [116, 155] width 22 height 11
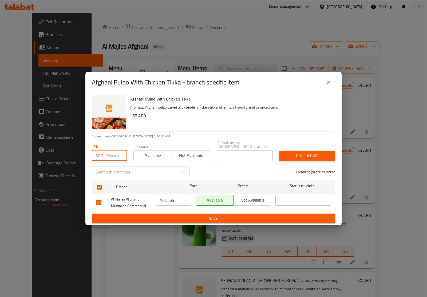
paste input "65"
type input "65"
click at [313, 158] on span "Bulk update" at bounding box center [308, 155] width 48 height 7
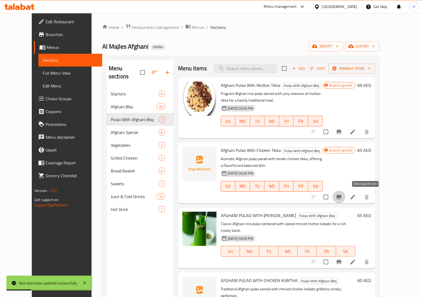
click at [346, 193] on button "Branch-specific-item" at bounding box center [339, 196] width 13 height 13
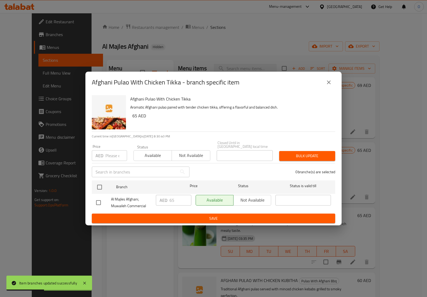
click at [327, 76] on button "close" at bounding box center [329, 82] width 13 height 13
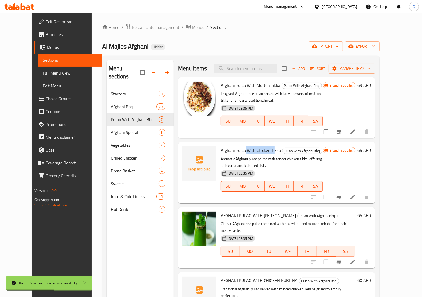
drag, startPoint x: 237, startPoint y: 151, endPoint x: 266, endPoint y: 150, distance: 29.7
click at [266, 150] on span "Afghani Pulao With Chicken Tikka" at bounding box center [251, 150] width 60 height 8
drag, startPoint x: 236, startPoint y: 87, endPoint x: 258, endPoint y: 86, distance: 22.2
click at [258, 86] on span "Afghani Pulao With Mutton Tikka" at bounding box center [251, 85] width 60 height 8
click at [342, 195] on icon "Branch-specific-item" at bounding box center [339, 197] width 6 height 6
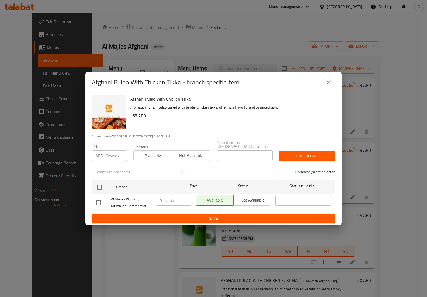
click at [330, 81] on icon "close" at bounding box center [329, 82] width 4 height 4
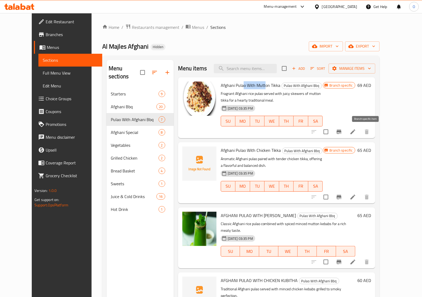
click at [342, 133] on icon "Branch-specific-item" at bounding box center [339, 131] width 6 height 6
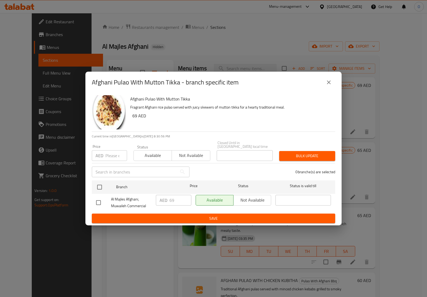
click at [331, 83] on icon "close" at bounding box center [329, 82] width 6 height 6
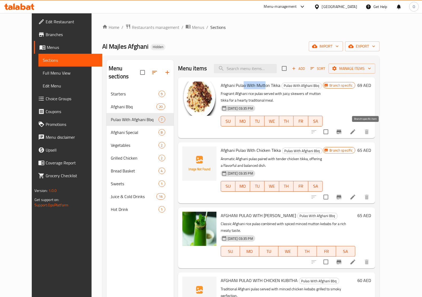
click at [342, 132] on icon "Branch-specific-item" at bounding box center [339, 131] width 6 height 6
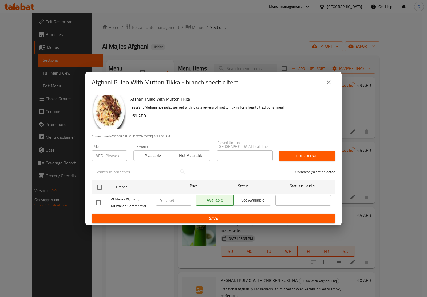
click at [335, 86] on div "Afghani Pulao With Mutton Tikka - branch specific item" at bounding box center [214, 82] width 244 height 13
click at [330, 81] on icon "close" at bounding box center [329, 82] width 4 height 4
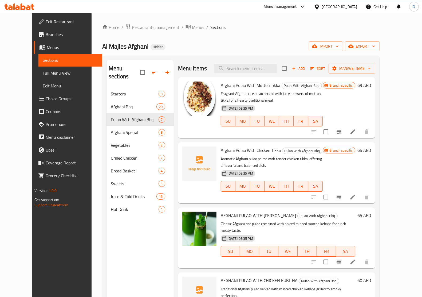
click at [342, 194] on icon "Branch-specific-item" at bounding box center [339, 197] width 6 height 6
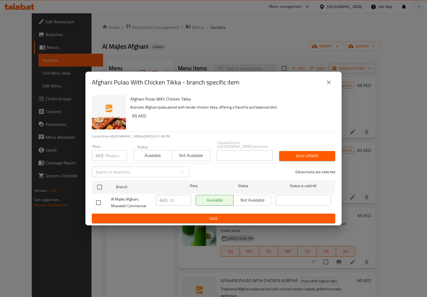
click at [325, 80] on button "close" at bounding box center [329, 82] width 13 height 13
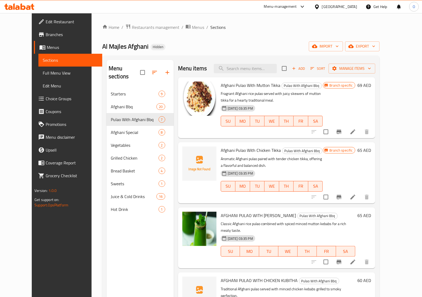
click at [342, 132] on icon "Branch-specific-item" at bounding box center [339, 132] width 5 height 4
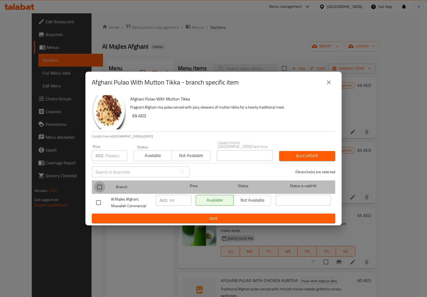
click at [100, 184] on input "checkbox" at bounding box center [99, 186] width 11 height 11
checkbox input "true"
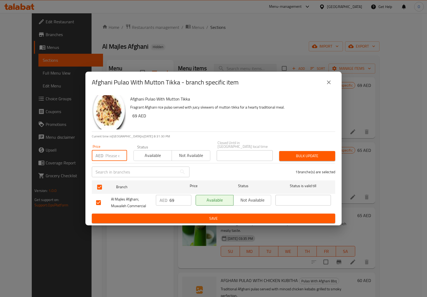
click at [113, 154] on input "number" at bounding box center [116, 155] width 22 height 11
paste input "69"
type input "69"
click at [326, 158] on span "Bulk update" at bounding box center [308, 155] width 48 height 7
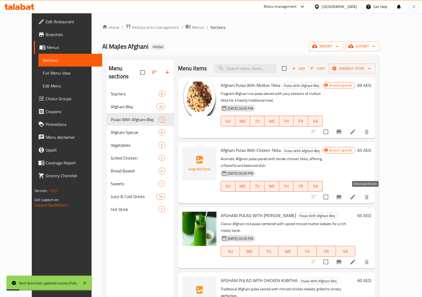
click at [346, 193] on button "Branch-specific-item" at bounding box center [339, 196] width 13 height 13
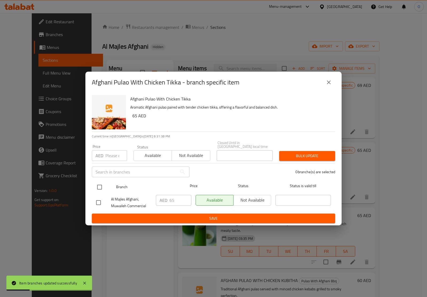
click at [100, 186] on input "checkbox" at bounding box center [99, 186] width 11 height 11
checkbox input "true"
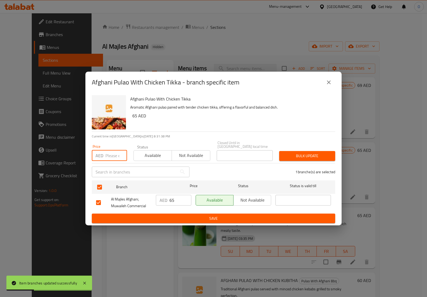
click at [116, 158] on input "number" at bounding box center [116, 155] width 22 height 11
paste input "65"
type input "65"
click at [322, 157] on span "Bulk update" at bounding box center [308, 155] width 48 height 7
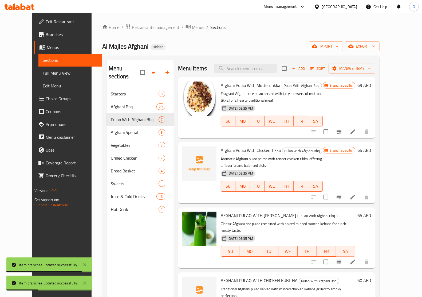
click at [356, 258] on icon at bounding box center [353, 261] width 6 height 6
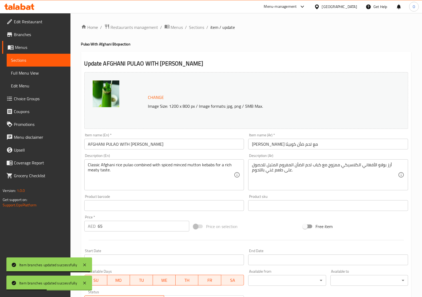
scroll to position [33, 0]
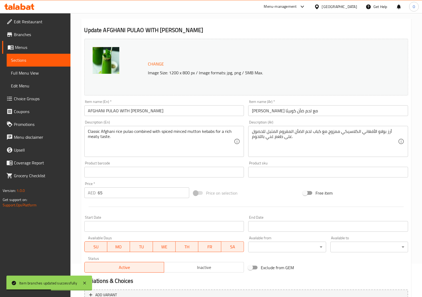
click at [174, 111] on input "AFGHANI PULAO WITH [PERSON_NAME]" at bounding box center [164, 110] width 160 height 11
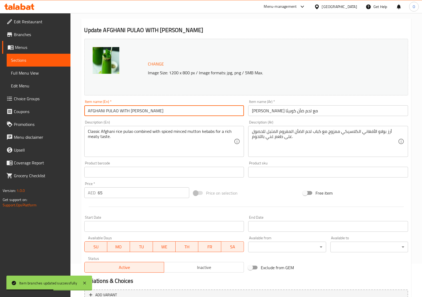
click at [174, 111] on input "AFGHANI PULAO WITH [PERSON_NAME]" at bounding box center [164, 110] width 160 height 11
paste input "fghani Pulao With Mutton Kubitha"
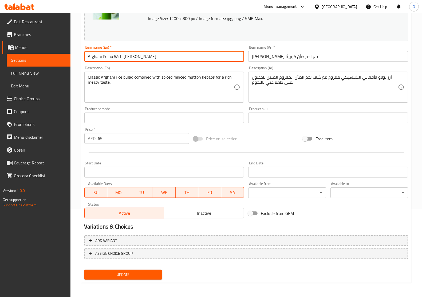
type input "Afghani Pulao With Mutton Kubitha"
click at [138, 271] on span "Update" at bounding box center [123, 274] width 69 height 7
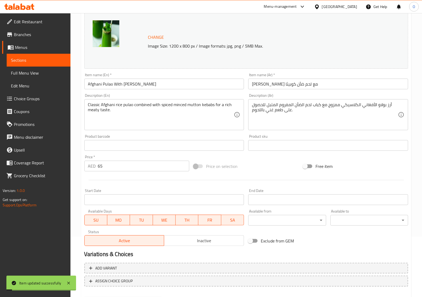
scroll to position [0, 0]
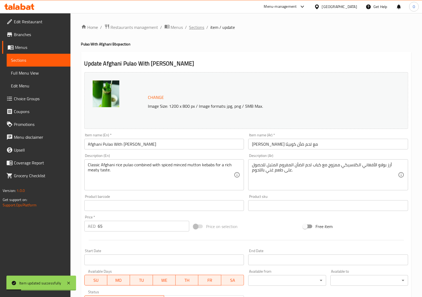
click at [202, 28] on span "Sections" at bounding box center [196, 27] width 15 height 6
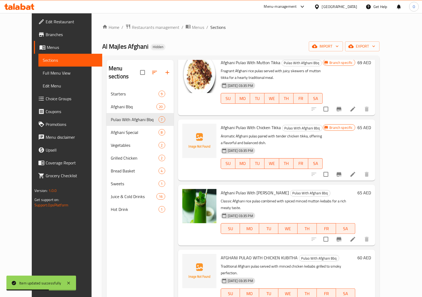
scroll to position [33, 0]
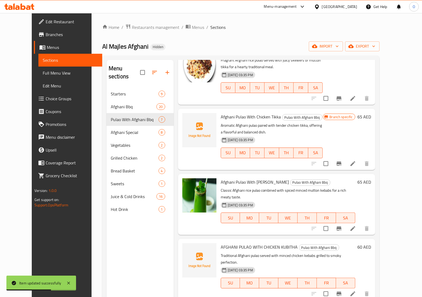
click at [346, 224] on button "Branch-specific-item" at bounding box center [339, 228] width 13 height 13
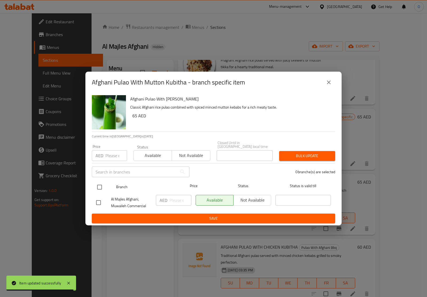
click at [102, 183] on input "checkbox" at bounding box center [99, 186] width 11 height 11
checkbox input "true"
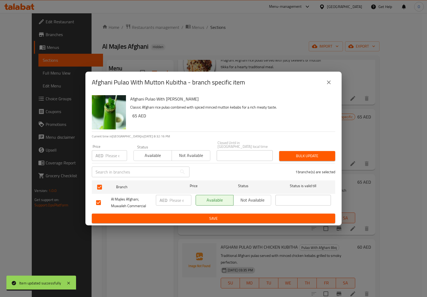
click at [112, 153] on input "number" at bounding box center [116, 155] width 22 height 11
paste input "65"
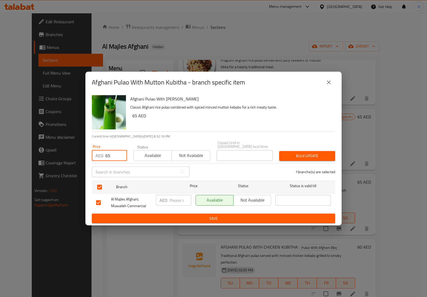
type input "65"
click at [303, 151] on button "Bulk update" at bounding box center [307, 156] width 56 height 10
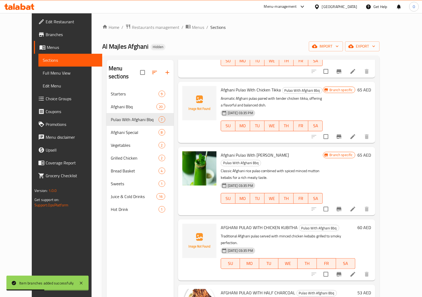
scroll to position [100, 0]
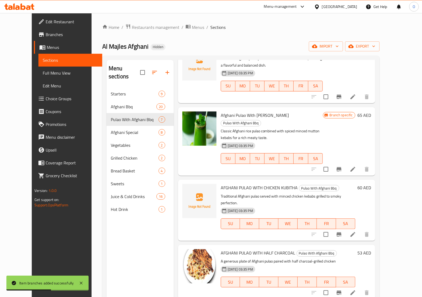
click at [355, 232] on icon at bounding box center [353, 234] width 5 height 5
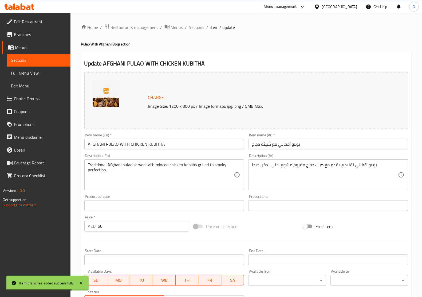
click at [130, 144] on input "AFGHANI PULAO WITH CHICKEN KUBITHA" at bounding box center [164, 144] width 160 height 11
paste input "Afghani Pulao With Chicken Kubitha"
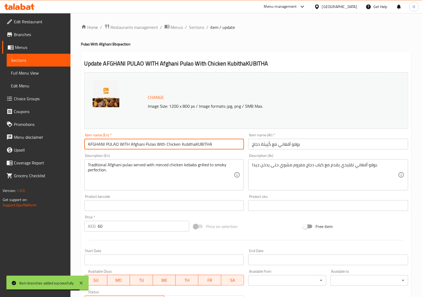
click at [130, 144] on input "AFGHANI PULAO WITH Afghani Pulao With Chicken KubithaKUBITHA" at bounding box center [164, 144] width 160 height 11
paste input "fghani Pulao With Chicken Kubitha"
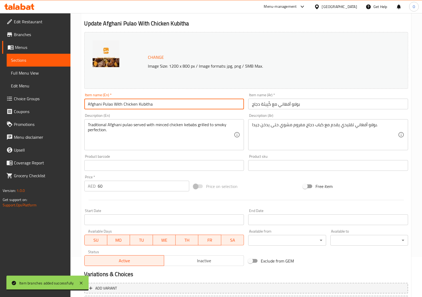
scroll to position [88, 0]
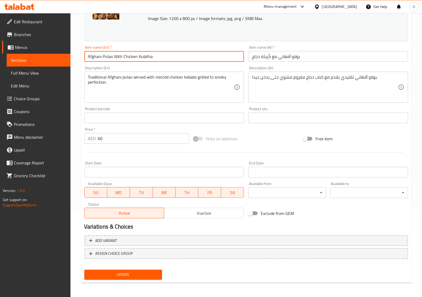
type input "Afghani Pulao With Chicken Kubitha"
click at [114, 271] on span "Update" at bounding box center [123, 274] width 69 height 7
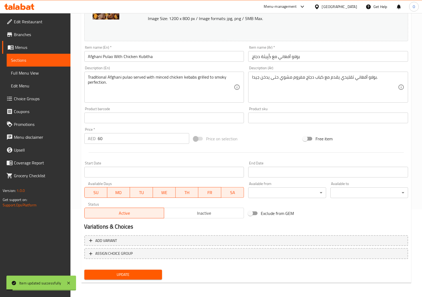
scroll to position [0, 0]
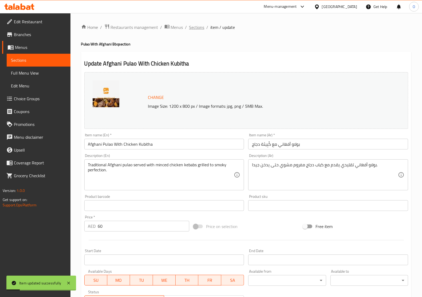
click at [194, 27] on span "Sections" at bounding box center [196, 27] width 15 height 6
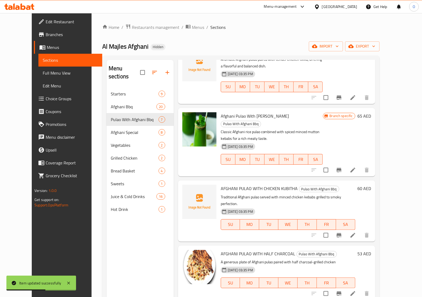
scroll to position [100, 0]
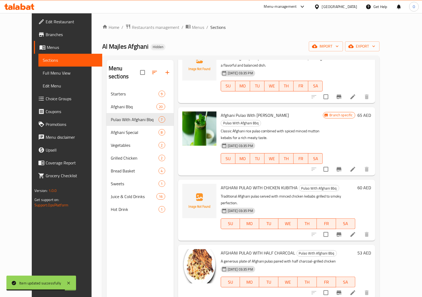
click at [342, 232] on icon "Branch-specific-item" at bounding box center [339, 234] width 5 height 4
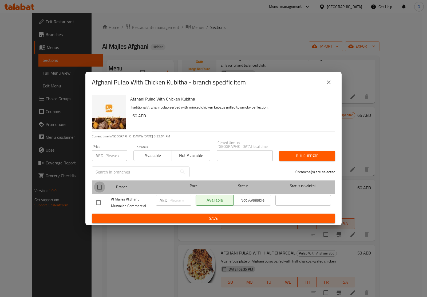
click at [102, 186] on input "checkbox" at bounding box center [99, 186] width 11 height 11
checkbox input "true"
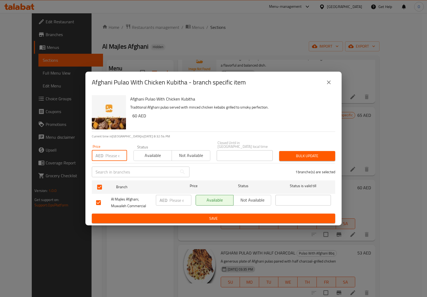
click at [113, 157] on input "number" at bounding box center [116, 155] width 22 height 11
paste input "60"
type input "60"
click at [327, 158] on span "Bulk update" at bounding box center [308, 155] width 48 height 7
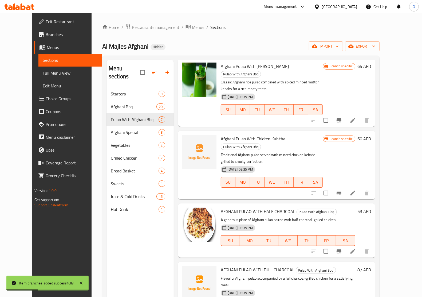
scroll to position [151, 0]
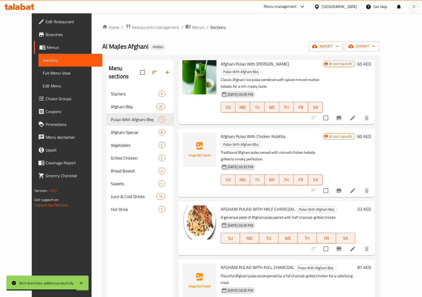
click at [342, 245] on icon "Branch-specific-item" at bounding box center [339, 248] width 6 height 6
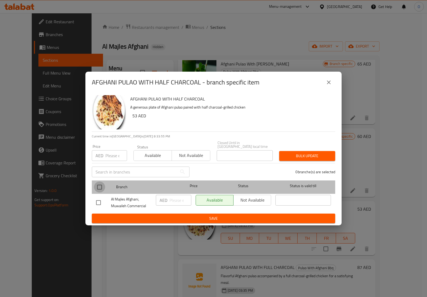
click at [102, 185] on input "checkbox" at bounding box center [99, 186] width 11 height 11
checkbox input "true"
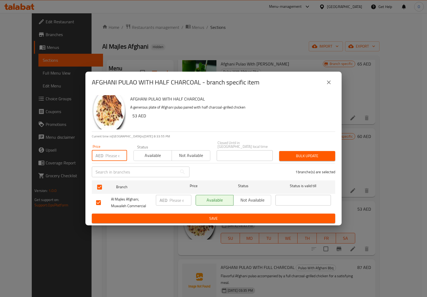
click at [115, 152] on input "number" at bounding box center [116, 155] width 22 height 11
paste input "53"
type input "53"
click at [328, 154] on span "Bulk update" at bounding box center [308, 155] width 48 height 7
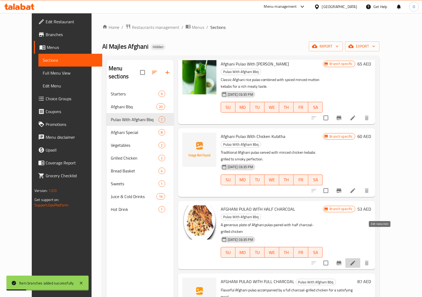
click at [356, 260] on icon at bounding box center [353, 263] width 6 height 6
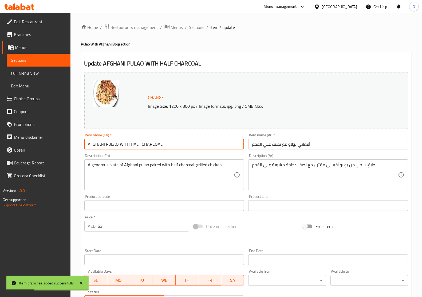
click at [118, 148] on input "AFGHANI PULAO WITH HALF CHARCOAL" at bounding box center [164, 144] width 160 height 11
paste input "fghani Pulao With Half Charcoal"
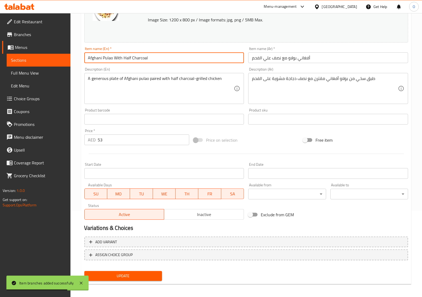
scroll to position [88, 0]
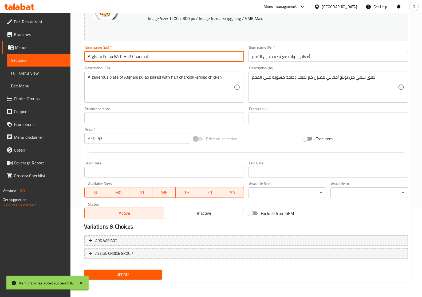
type input "Afghani Pulao With Half Charcoal"
drag, startPoint x: 138, startPoint y: 271, endPoint x: 130, endPoint y: 247, distance: 24.7
click at [138, 271] on span "Update" at bounding box center [123, 274] width 69 height 7
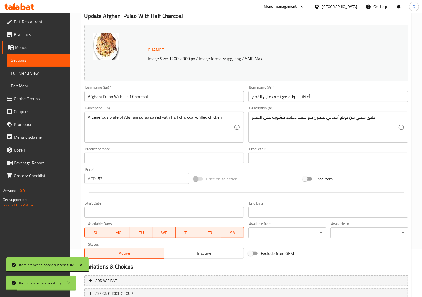
scroll to position [0, 0]
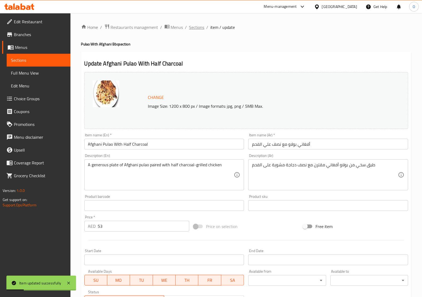
click at [201, 27] on span "Sections" at bounding box center [196, 27] width 15 height 6
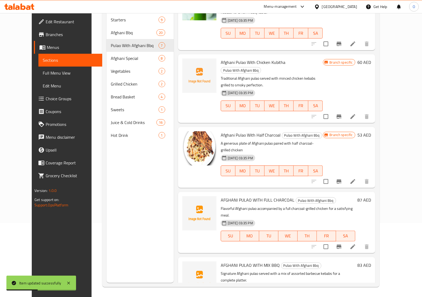
scroll to position [75, 0]
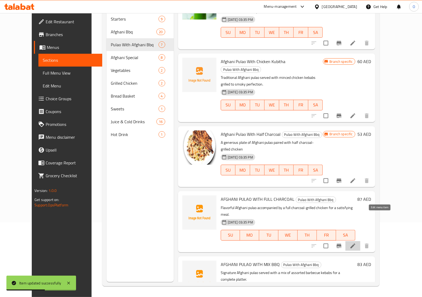
click at [356, 242] on icon at bounding box center [353, 245] width 6 height 6
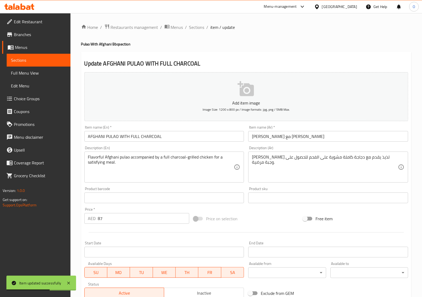
click at [151, 138] on input "AFGHANI PULAO WITH FULL CHARCOAL" at bounding box center [164, 136] width 160 height 11
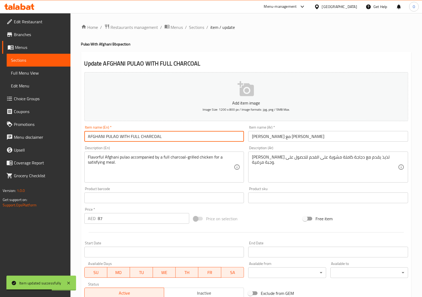
click at [151, 138] on input "AFGHANI PULAO WITH FULL CHARCOAL" at bounding box center [164, 136] width 160 height 11
paste input "fghani Pulao With Full Charcoal"
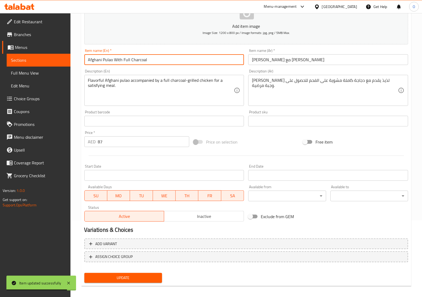
scroll to position [80, 0]
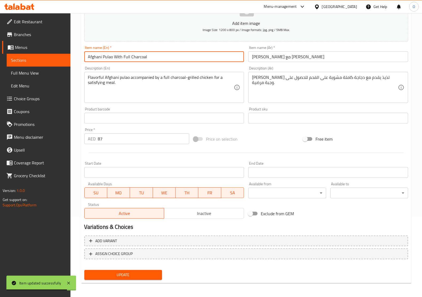
type input "Afghani Pulao With Full Charcoal"
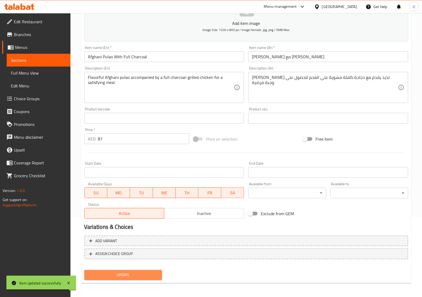
click at [152, 273] on span "Update" at bounding box center [123, 274] width 69 height 7
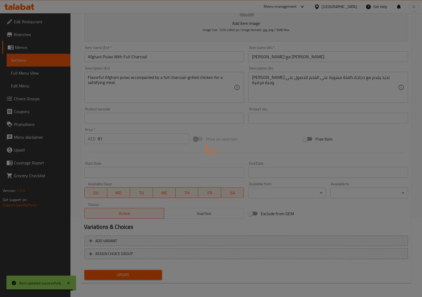
scroll to position [0, 0]
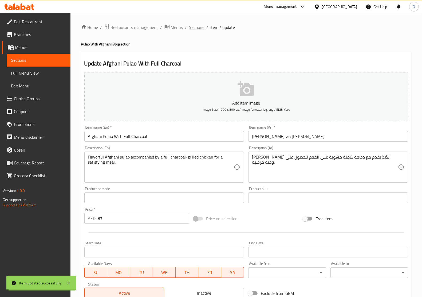
click at [199, 29] on span "Sections" at bounding box center [196, 27] width 15 height 6
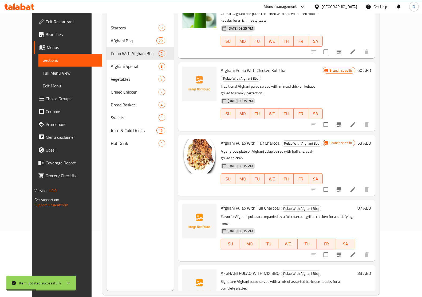
scroll to position [67, 0]
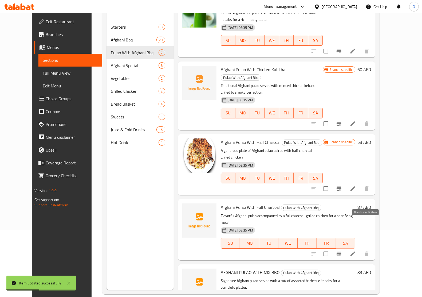
click at [342, 252] on icon "Branch-specific-item" at bounding box center [339, 254] width 5 height 4
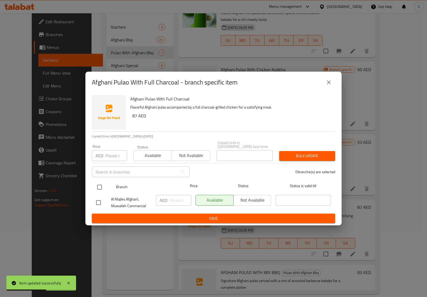
click at [98, 186] on input "checkbox" at bounding box center [99, 186] width 11 height 11
checkbox input "true"
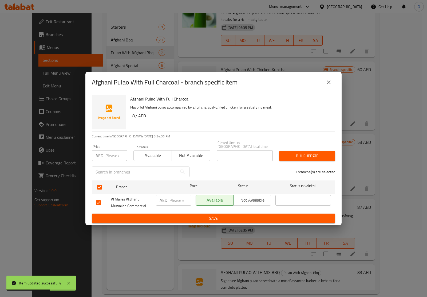
click at [116, 151] on input "number" at bounding box center [116, 155] width 22 height 11
paste input "87"
type input "87"
click at [281, 154] on button "Bulk update" at bounding box center [307, 156] width 56 height 10
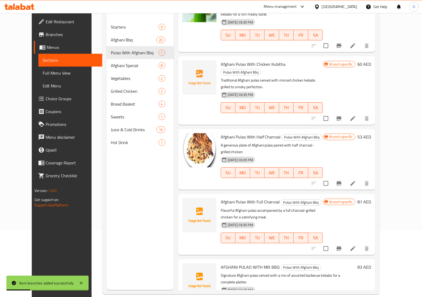
scroll to position [158, 0]
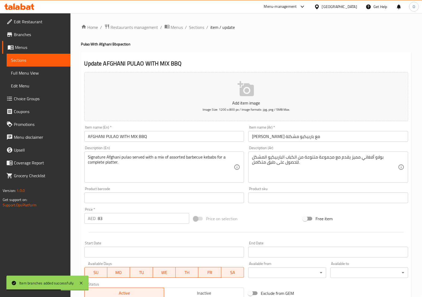
click at [178, 142] on input "AFGHANI PULAO WITH MIX BBQ" at bounding box center [164, 136] width 160 height 11
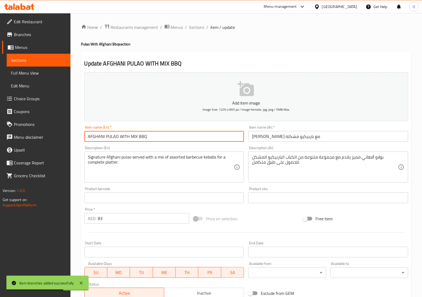
click at [178, 142] on input "AFGHANI PULAO WITH MIX BBQ" at bounding box center [164, 136] width 160 height 11
paste input "fghani Pulao With Mix Bbq"
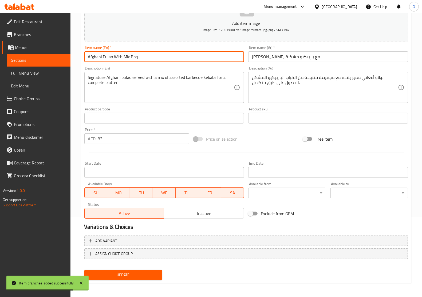
type input "Afghani Pulao With Mix Bbq"
click at [144, 271] on span "Update" at bounding box center [123, 274] width 69 height 7
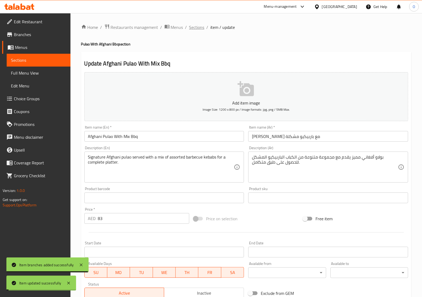
click at [194, 30] on span "Sections" at bounding box center [196, 27] width 15 height 6
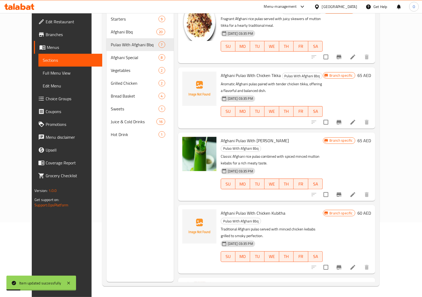
scroll to position [158, 0]
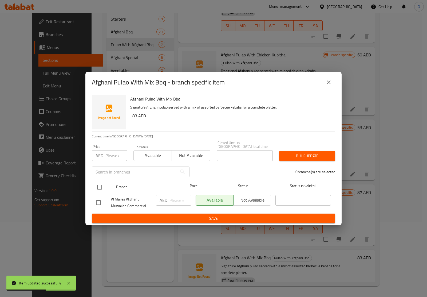
click at [98, 183] on input "checkbox" at bounding box center [99, 186] width 11 height 11
checkbox input "true"
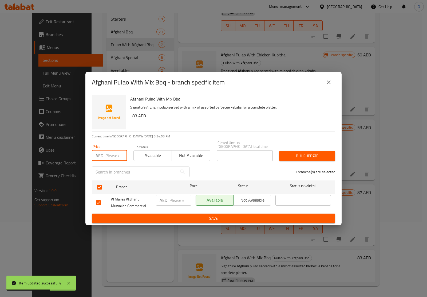
click at [106, 154] on input "number" at bounding box center [116, 155] width 22 height 11
paste input "83"
type input "83"
click at [303, 154] on span "Bulk update" at bounding box center [308, 155] width 48 height 7
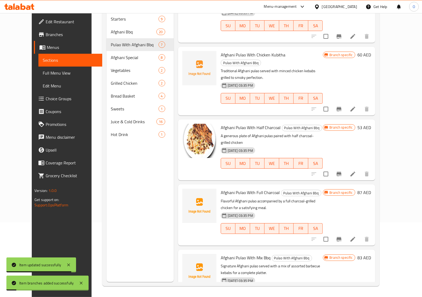
scroll to position [125, 0]
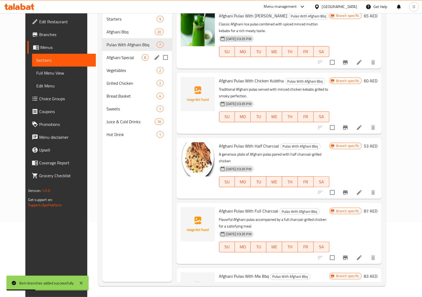
click at [122, 53] on div "Afghani Special 8" at bounding box center [137, 57] width 70 height 13
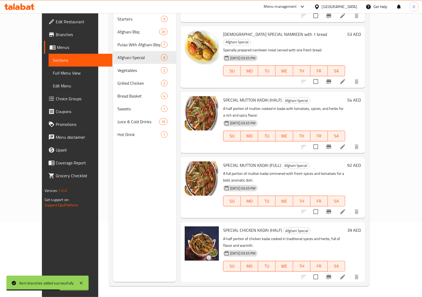
scroll to position [125, 0]
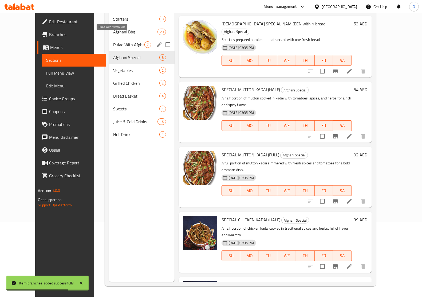
click at [134, 41] on span "Pulao With Afghani Bbq" at bounding box center [128, 44] width 31 height 6
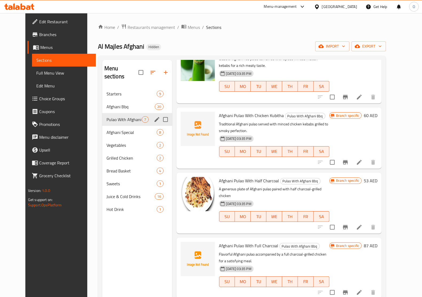
click at [115, 116] on span "Pulao With Afghani Bbq" at bounding box center [125, 119] width 36 height 6
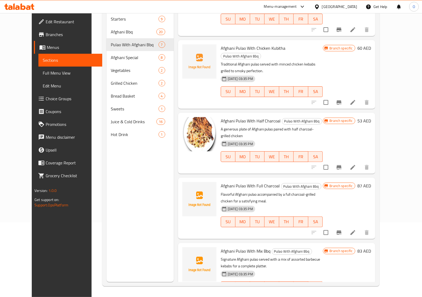
scroll to position [75, 0]
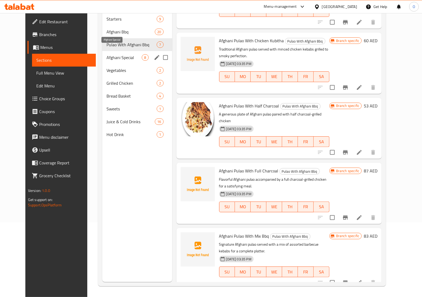
click at [125, 54] on span "Afghani Special" at bounding box center [125, 57] width 36 height 6
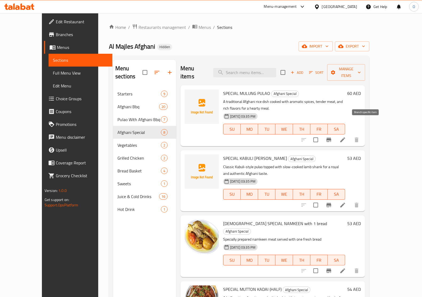
click at [332, 136] on icon "Branch-specific-item" at bounding box center [329, 139] width 6 height 6
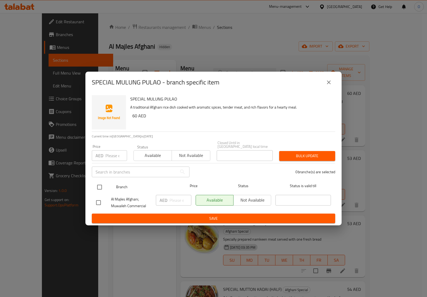
click at [102, 187] on input "checkbox" at bounding box center [99, 186] width 11 height 11
checkbox input "true"
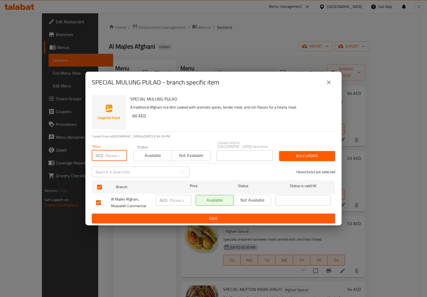
click at [111, 153] on input "number" at bounding box center [116, 155] width 22 height 11
paste input "60"
type input "60"
click at [320, 156] on span "Bulk update" at bounding box center [308, 155] width 48 height 7
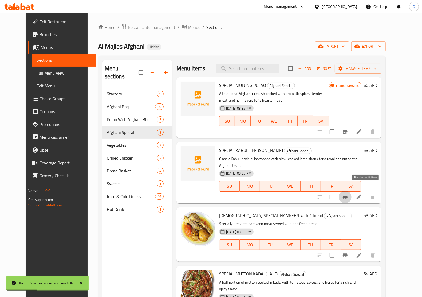
click at [348, 194] on icon "Branch-specific-item" at bounding box center [345, 197] width 6 height 6
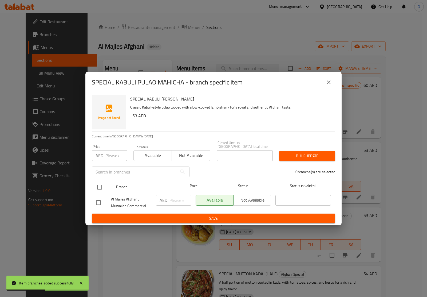
click at [105, 190] on div at bounding box center [104, 186] width 20 height 15
click at [100, 182] on input "checkbox" at bounding box center [99, 186] width 11 height 11
checkbox input "true"
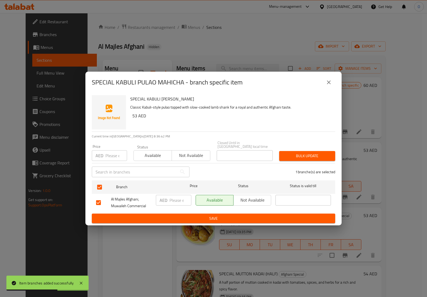
click at [112, 156] on input "number" at bounding box center [116, 155] width 22 height 11
paste input "53"
type input "53"
click at [294, 151] on button "Bulk update" at bounding box center [307, 156] width 56 height 10
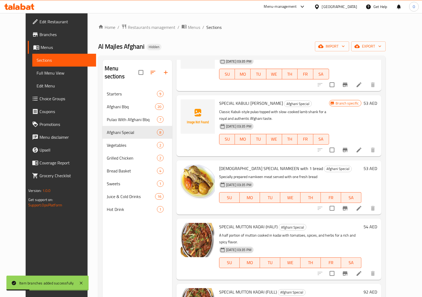
scroll to position [67, 0]
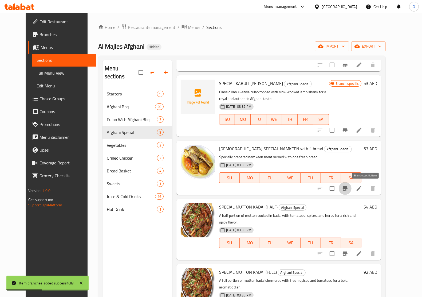
click at [348, 189] on icon "Branch-specific-item" at bounding box center [345, 188] width 5 height 4
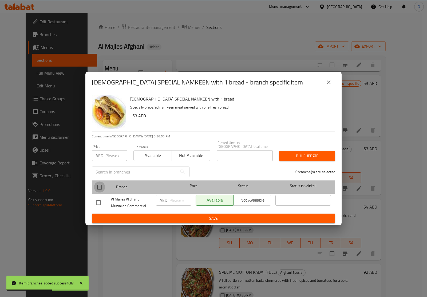
click at [101, 185] on input "checkbox" at bounding box center [99, 186] width 11 height 11
checkbox input "true"
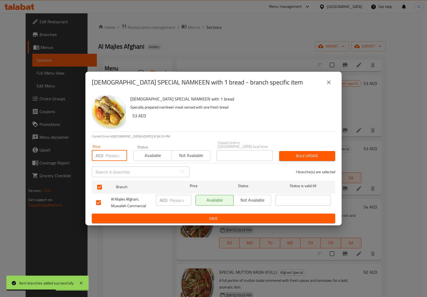
click at [118, 158] on input "number" at bounding box center [116, 155] width 22 height 11
paste input "53"
type input "53"
click at [326, 158] on span "Bulk update" at bounding box center [308, 155] width 48 height 7
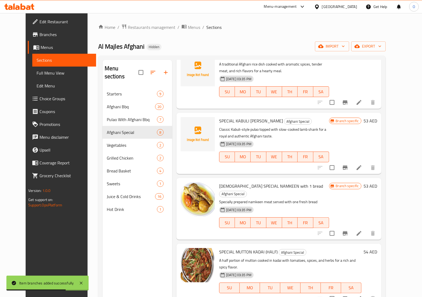
scroll to position [0, 0]
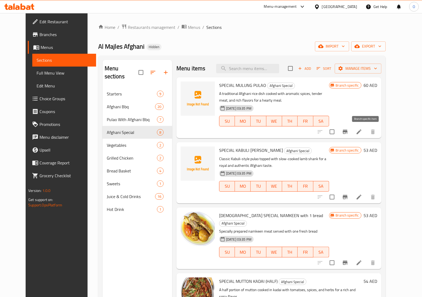
click at [348, 131] on icon "Branch-specific-item" at bounding box center [345, 132] width 5 height 4
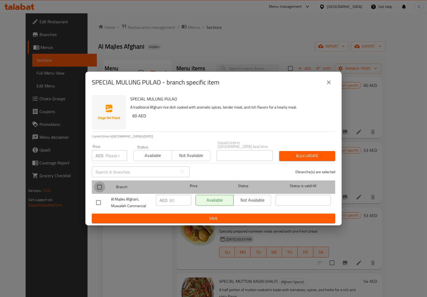
click at [100, 186] on input "checkbox" at bounding box center [99, 186] width 11 height 11
checkbox input "true"
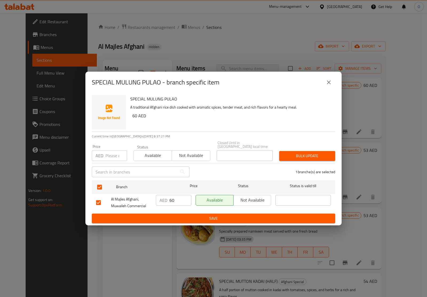
click at [108, 154] on input "number" at bounding box center [116, 155] width 22 height 11
paste input "60"
type input "60"
click at [300, 155] on span "Bulk update" at bounding box center [308, 155] width 48 height 7
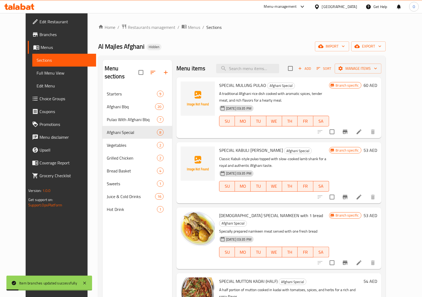
click at [367, 132] on li at bounding box center [359, 132] width 15 height 10
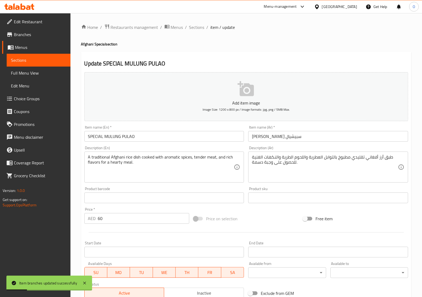
click at [148, 135] on input "SPECIAL MULUNG PULAO" at bounding box center [164, 136] width 160 height 11
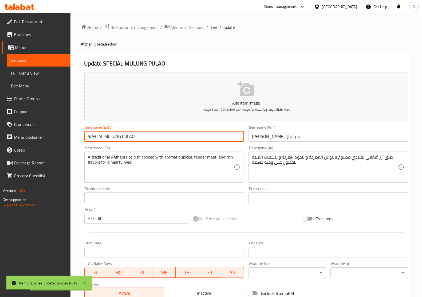
click at [148, 135] on input "SPECIAL MULUNG PULAO" at bounding box center [164, 136] width 160 height 11
paste input "pecial Mulung Pulao"
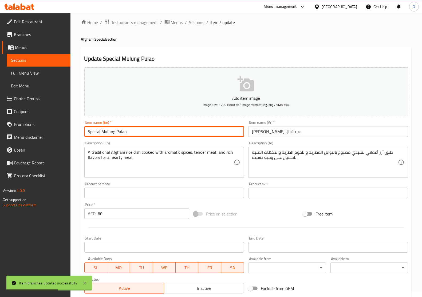
scroll to position [80, 0]
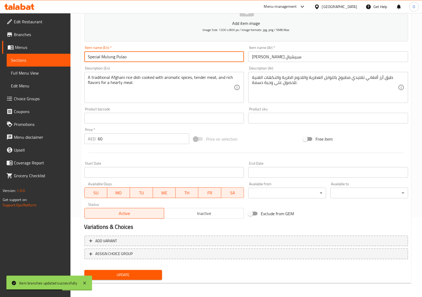
type input "Special Mulung Pulao"
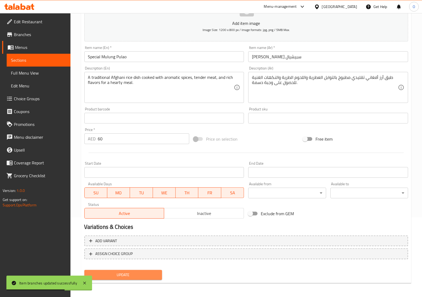
click at [128, 274] on span "Update" at bounding box center [123, 274] width 69 height 7
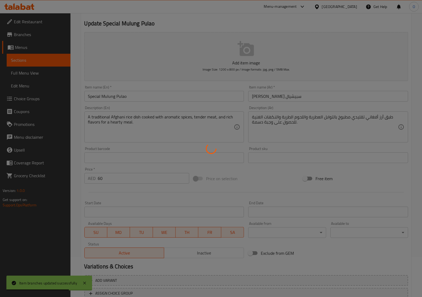
scroll to position [0, 0]
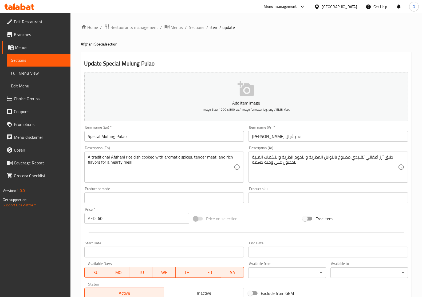
click at [194, 21] on div "Home / Restaurants management / Menus / Sections / item / update Afghani Specia…" at bounding box center [246, 195] width 352 height 364
click at [195, 27] on span "Sections" at bounding box center [196, 27] width 15 height 6
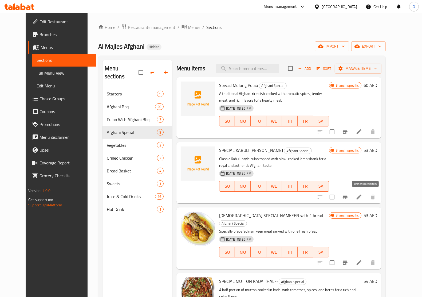
click at [348, 196] on icon "Branch-specific-item" at bounding box center [345, 197] width 5 height 4
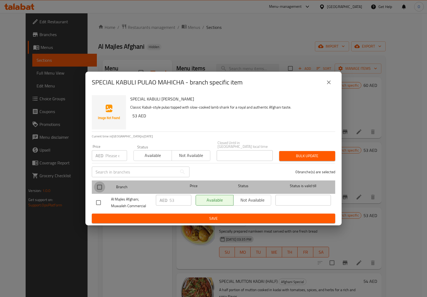
click at [99, 189] on input "checkbox" at bounding box center [99, 186] width 11 height 11
checkbox input "true"
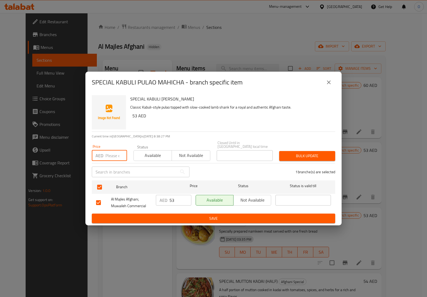
click at [113, 155] on input "number" at bounding box center [116, 155] width 22 height 11
paste input "53"
type input "53"
click at [319, 158] on span "Bulk update" at bounding box center [308, 155] width 48 height 7
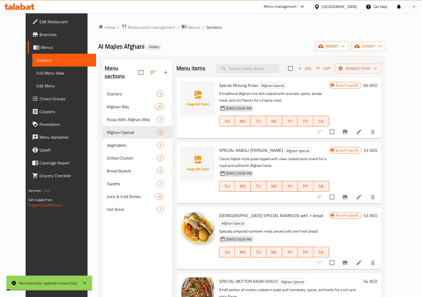
click at [362, 198] on icon at bounding box center [359, 196] width 5 height 5
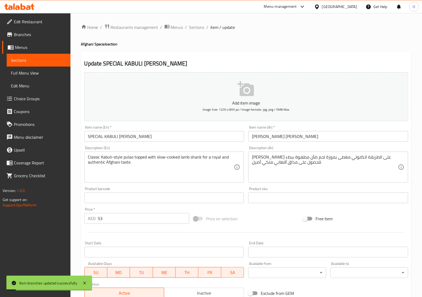
click at [122, 139] on input "SPECIAL KABULI [PERSON_NAME]" at bounding box center [164, 136] width 160 height 11
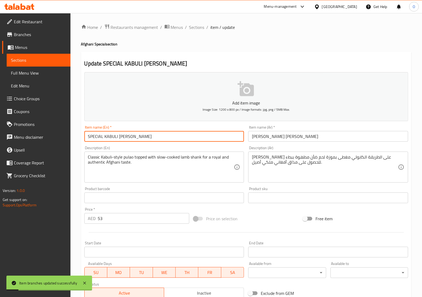
click at [122, 139] on input "SPECIAL KABULI [PERSON_NAME]" at bounding box center [164, 136] width 160 height 11
paste input "pecial Kabuli Pulao Mahicha"
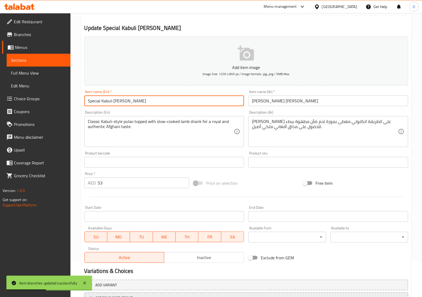
scroll to position [80, 0]
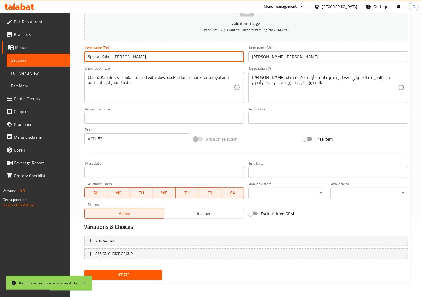
type input "Special Kabuli Pulao Mahicha"
click at [136, 272] on span "Update" at bounding box center [123, 274] width 69 height 7
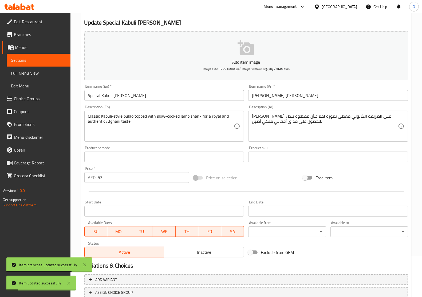
scroll to position [0, 0]
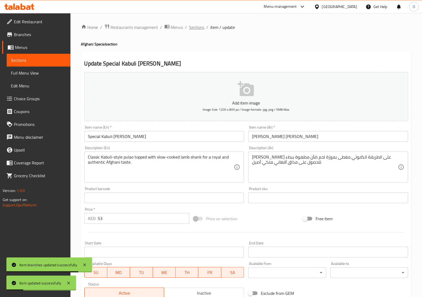
click at [198, 26] on span "Sections" at bounding box center [196, 27] width 15 height 6
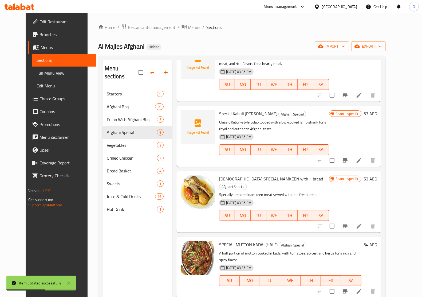
scroll to position [67, 0]
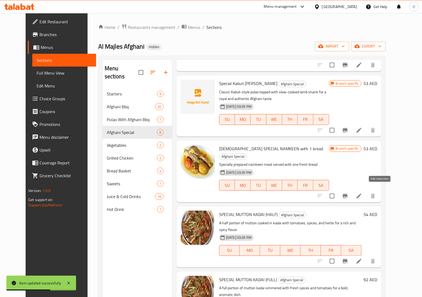
click at [362, 193] on icon at bounding box center [359, 196] width 6 height 6
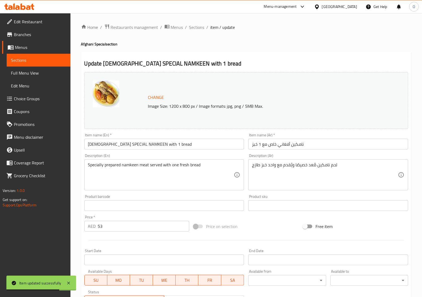
click at [162, 138] on div "Item name (En)   * AFGHANI SPECIAL NAMKEEN with 1 bread Item name (En) *" at bounding box center [164, 141] width 160 height 16
click at [164, 144] on input "[DEMOGRAPHIC_DATA] SPECIAL NAMKEEN with 1 bread" at bounding box center [164, 144] width 160 height 11
paste input "fghani Special Namkeen With 1 B"
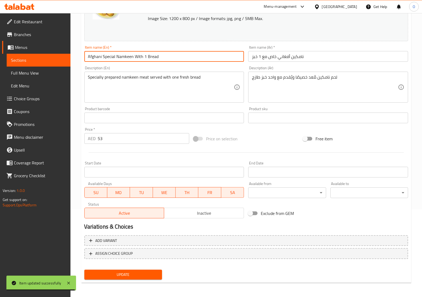
type input "Afghani Special Namkeen With 1 Bread"
click at [142, 270] on button "Update" at bounding box center [123, 274] width 78 height 10
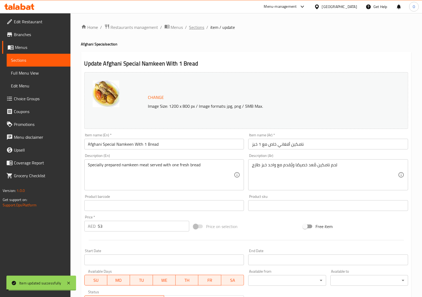
click at [199, 24] on span "Sections" at bounding box center [196, 27] width 15 height 6
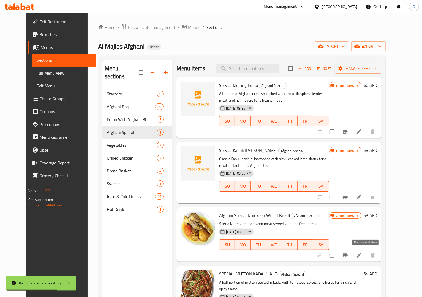
click at [348, 253] on icon "Branch-specific-item" at bounding box center [345, 255] width 6 height 6
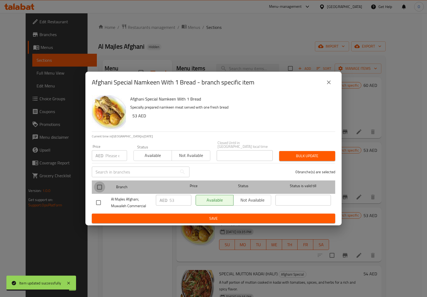
click at [99, 185] on input "checkbox" at bounding box center [99, 186] width 11 height 11
checkbox input "true"
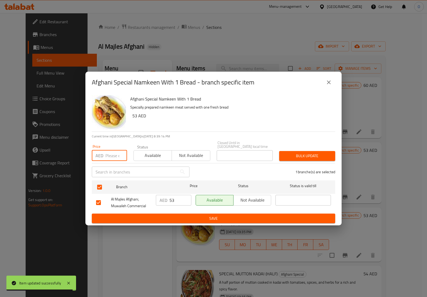
click at [109, 157] on input "number" at bounding box center [116, 155] width 22 height 11
paste input "53"
type input "53"
click at [304, 154] on span "Bulk update" at bounding box center [308, 155] width 48 height 7
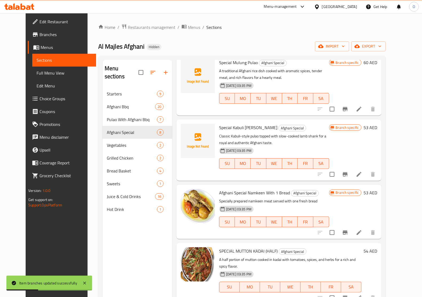
scroll to position [67, 0]
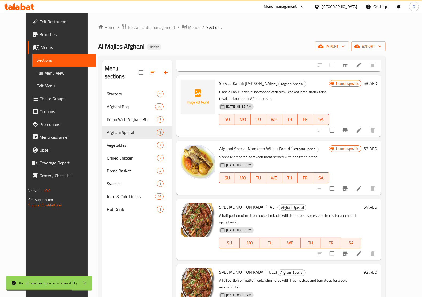
click at [367, 249] on li at bounding box center [359, 254] width 15 height 10
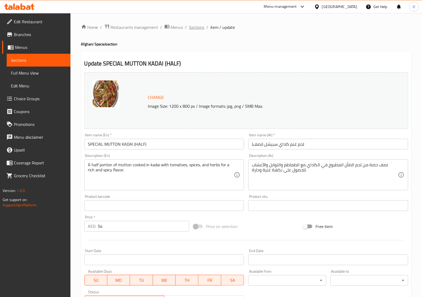
click at [196, 26] on span "Sections" at bounding box center [196, 27] width 15 height 6
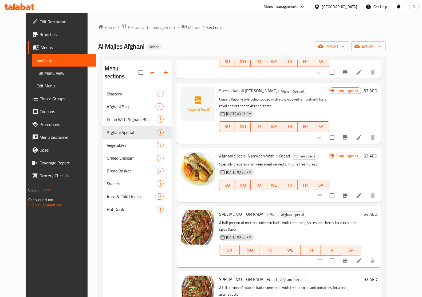
scroll to position [100, 0]
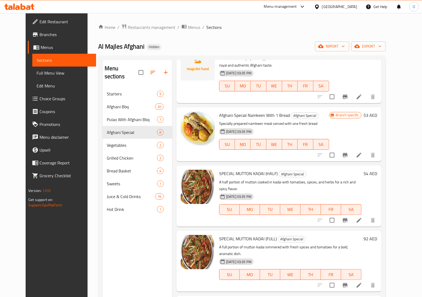
click at [367, 215] on li at bounding box center [359, 220] width 15 height 10
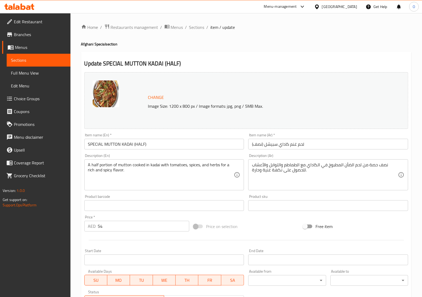
click at [163, 142] on input "SPECIAL MUTTON KADAI (HALF)" at bounding box center [164, 144] width 160 height 11
paste input "pecial Mutton Kadai (Half"
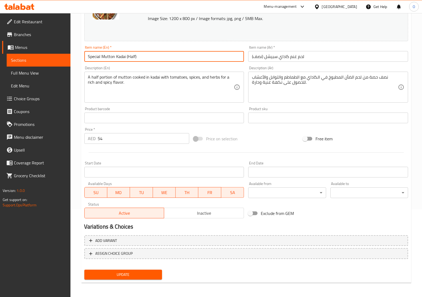
type input "Special Mutton Kadai (Half)"
click at [160, 275] on button "Update" at bounding box center [123, 274] width 78 height 10
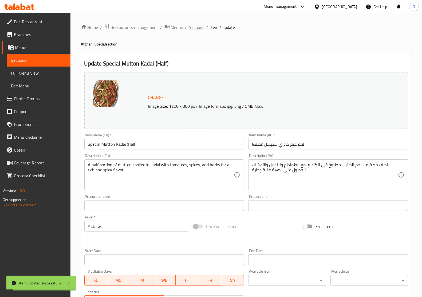
click at [199, 24] on span "Sections" at bounding box center [196, 27] width 15 height 6
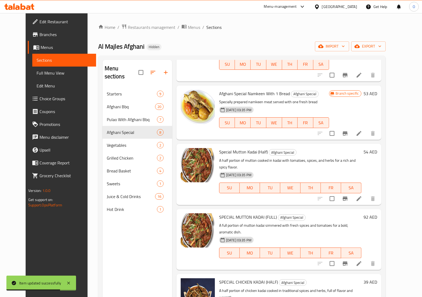
scroll to position [134, 0]
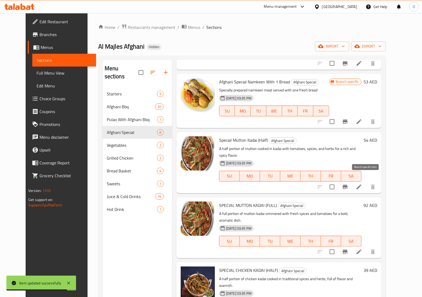
click at [352, 180] on button "Branch-specific-item" at bounding box center [345, 186] width 13 height 13
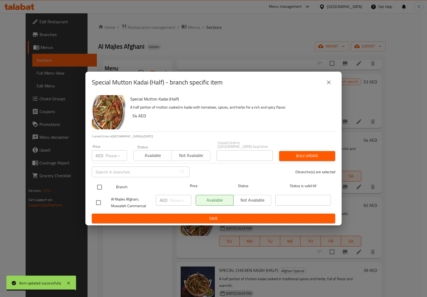
click at [98, 185] on input "checkbox" at bounding box center [99, 186] width 11 height 11
checkbox input "true"
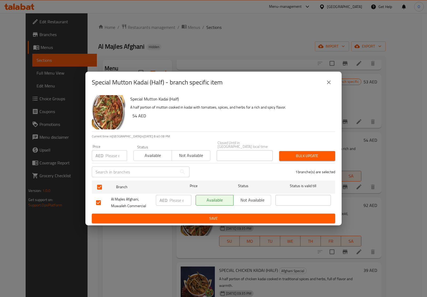
click at [110, 157] on input "number" at bounding box center [116, 155] width 22 height 11
paste input "54"
type input "54"
click at [301, 152] on span "Bulk update" at bounding box center [308, 155] width 48 height 7
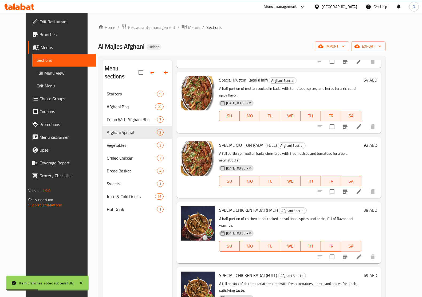
scroll to position [196, 0]
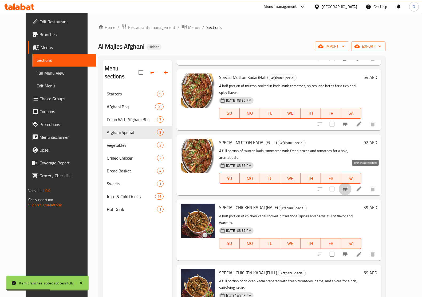
click at [348, 187] on icon "Branch-specific-item" at bounding box center [345, 189] width 5 height 4
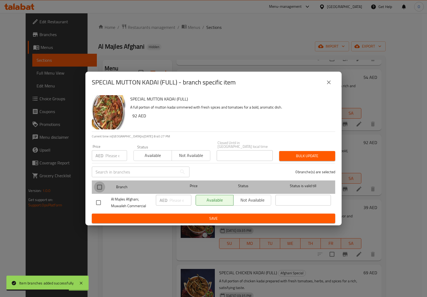
click at [103, 186] on input "checkbox" at bounding box center [99, 186] width 11 height 11
checkbox input "true"
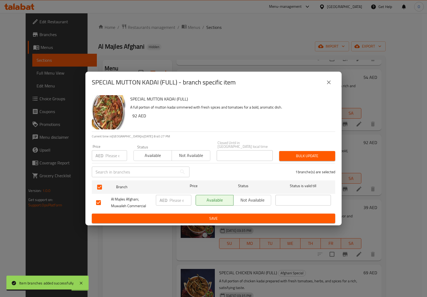
click at [112, 154] on input "number" at bounding box center [116, 155] width 22 height 11
paste input "92"
type input "92"
click at [294, 156] on span "Bulk update" at bounding box center [308, 155] width 48 height 7
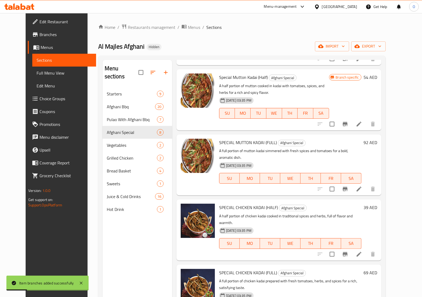
click at [367, 184] on li at bounding box center [359, 189] width 15 height 10
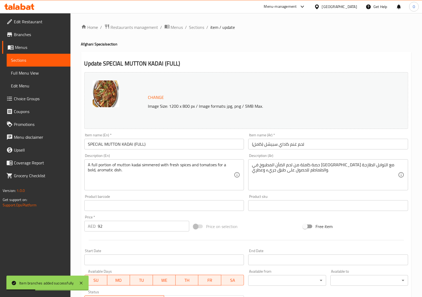
click at [152, 137] on div "Item name (En)   * SPECIAL MUTTON KADAI (FULL) Item name (En) *" at bounding box center [164, 141] width 160 height 16
click at [149, 143] on input "SPECIAL MUTTON KADAI (FULL)" at bounding box center [164, 144] width 160 height 11
paste input "pecial Mutton Kadai (Full"
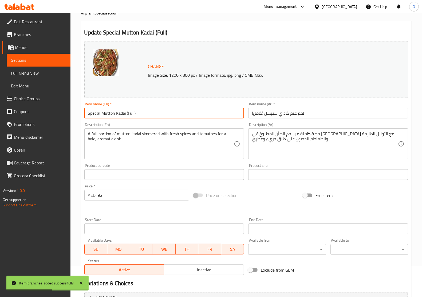
scroll to position [88, 0]
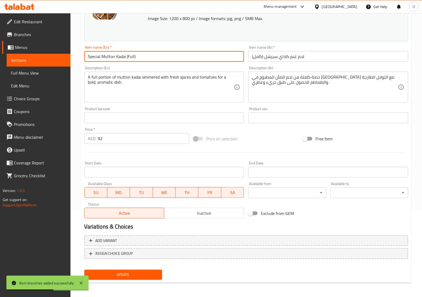
type input "Special Mutton Kadai (Full)"
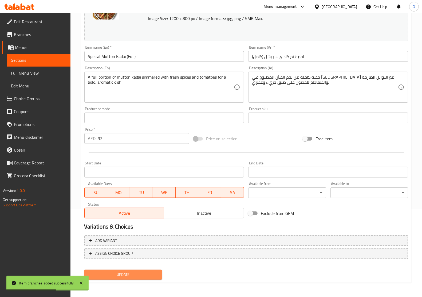
click at [128, 275] on span "Update" at bounding box center [123, 274] width 69 height 7
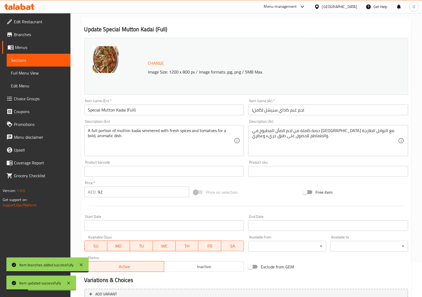
scroll to position [0, 0]
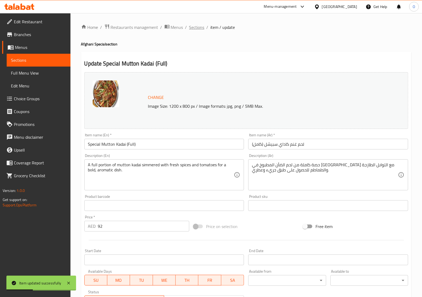
click at [202, 24] on span "Sections" at bounding box center [196, 27] width 15 height 6
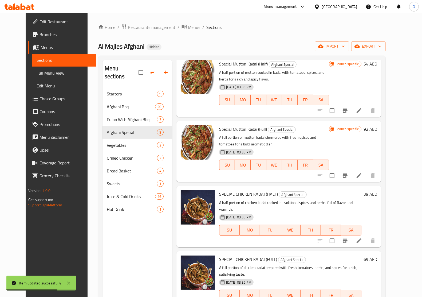
scroll to position [33, 0]
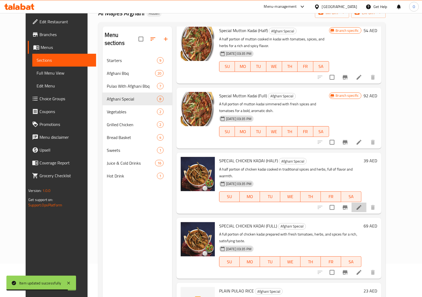
click at [367, 202] on li at bounding box center [359, 207] width 15 height 10
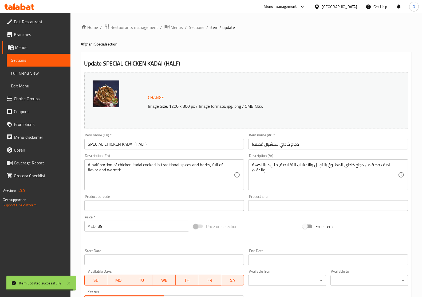
click at [146, 149] on input "SPECIAL CHICKEN KADAI (HALF)" at bounding box center [164, 144] width 160 height 11
paste input "pecial Chicken Kadai (Half"
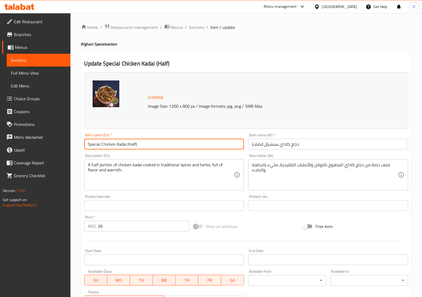
scroll to position [88, 0]
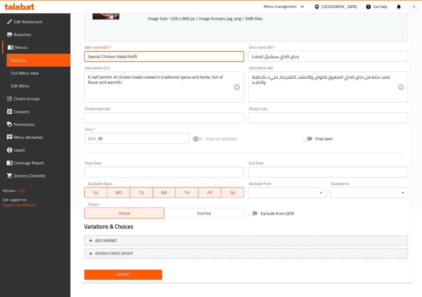
type input "Special Chicken Kadai (Half)"
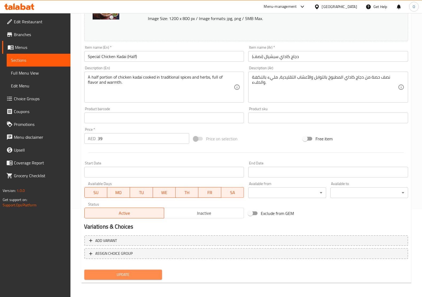
click at [133, 273] on span "Update" at bounding box center [123, 274] width 69 height 7
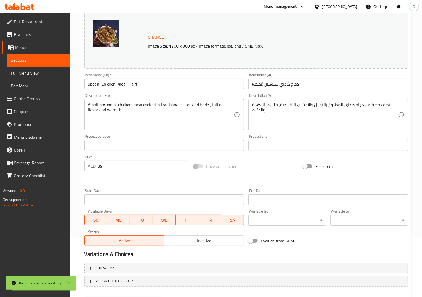
scroll to position [0, 0]
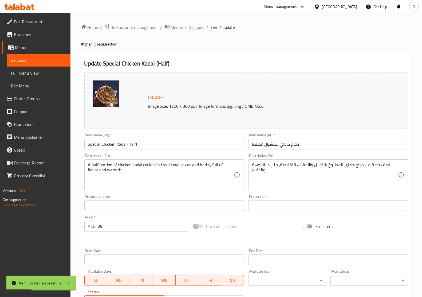
click at [199, 24] on span "Sections" at bounding box center [196, 27] width 15 height 6
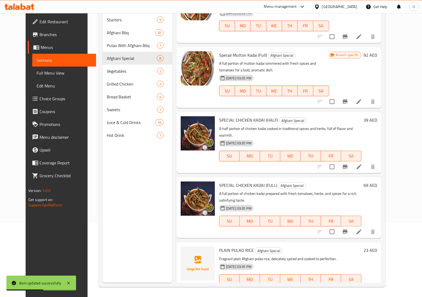
scroll to position [75, 0]
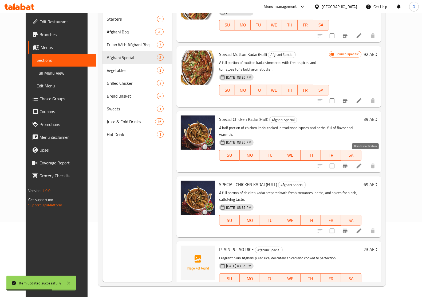
click at [352, 159] on button "Branch-specific-item" at bounding box center [345, 165] width 13 height 13
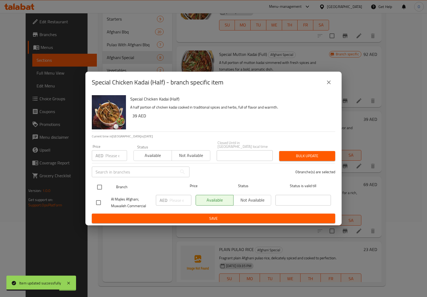
click at [100, 184] on input "checkbox" at bounding box center [99, 186] width 11 height 11
checkbox input "true"
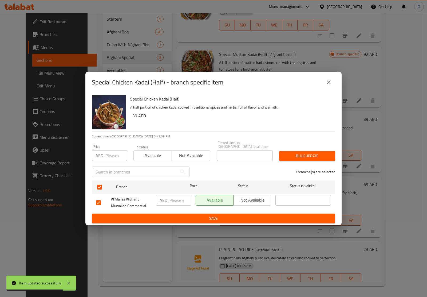
click at [112, 150] on input "number" at bounding box center [116, 155] width 22 height 11
paste input "39"
type input "39"
click at [306, 151] on button "Bulk update" at bounding box center [307, 156] width 56 height 10
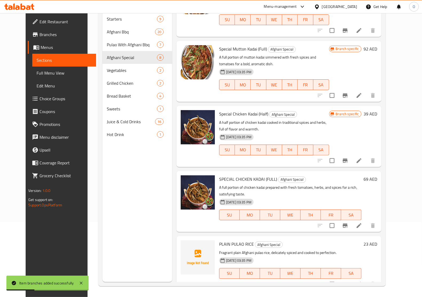
scroll to position [216, 0]
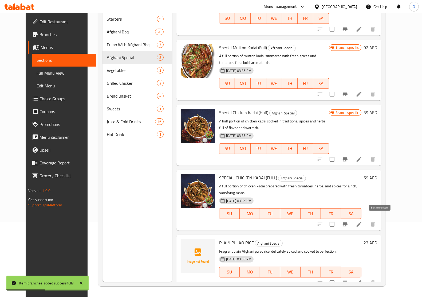
click at [362, 221] on icon at bounding box center [359, 224] width 6 height 6
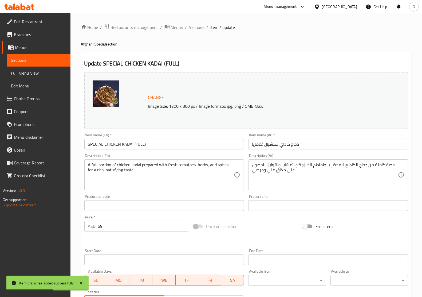
click at [158, 147] on input "SPECIAL CHICKEN KADAI (FULL)" at bounding box center [164, 144] width 160 height 11
paste input "pecial Chicken Kadai (Full"
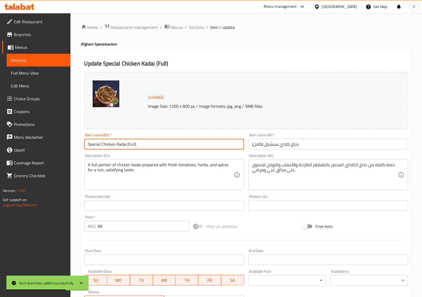
type input "Special Chicken Kadai (Full)"
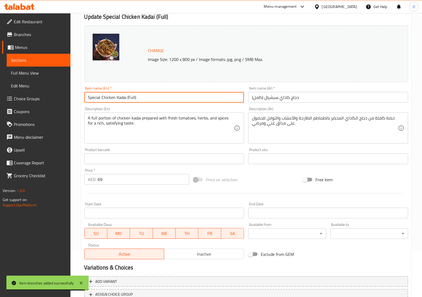
scroll to position [88, 0]
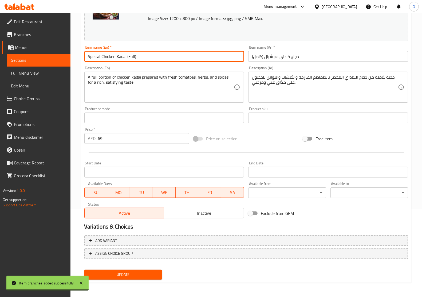
click at [131, 271] on span "Update" at bounding box center [123, 274] width 69 height 7
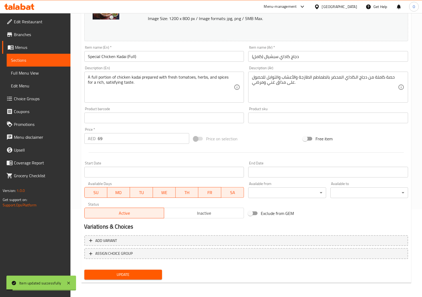
scroll to position [0, 0]
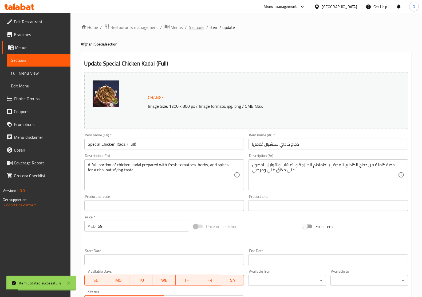
click at [202, 26] on span "Sections" at bounding box center [196, 27] width 15 height 6
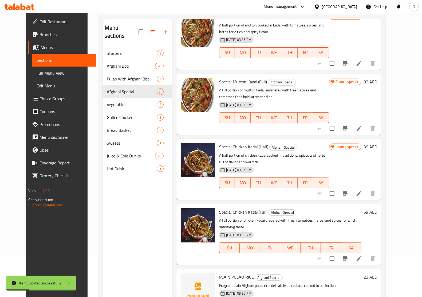
scroll to position [75, 0]
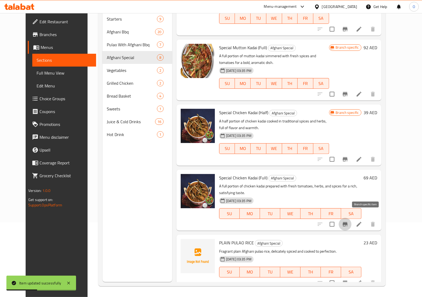
click at [348, 221] on icon "Branch-specific-item" at bounding box center [345, 224] width 6 height 6
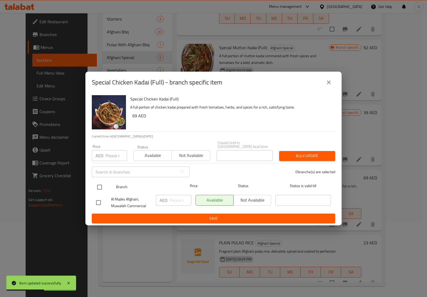
click at [98, 191] on input "checkbox" at bounding box center [99, 186] width 11 height 11
checkbox input "true"
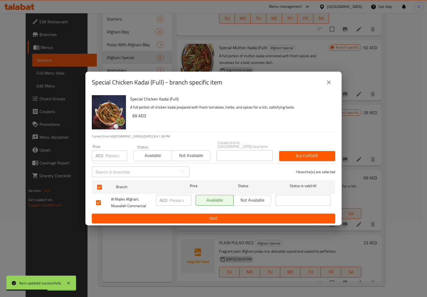
click at [107, 160] on input "number" at bounding box center [116, 155] width 22 height 11
paste input "69"
type input "69"
click at [293, 158] on span "Bulk update" at bounding box center [308, 155] width 48 height 7
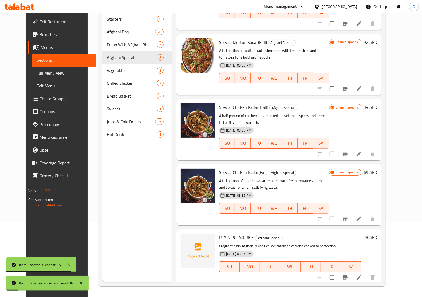
scroll to position [223, 0]
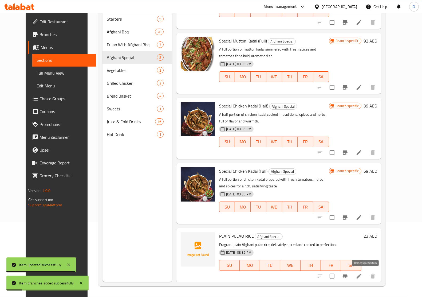
click at [348, 274] on icon "Branch-specific-item" at bounding box center [345, 276] width 5 height 4
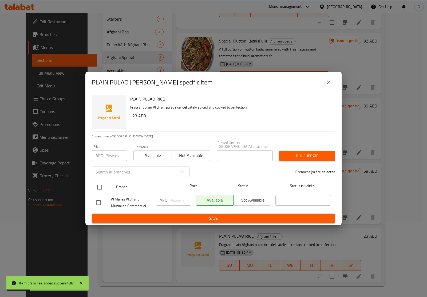
click at [100, 185] on input "checkbox" at bounding box center [99, 186] width 11 height 11
checkbox input "true"
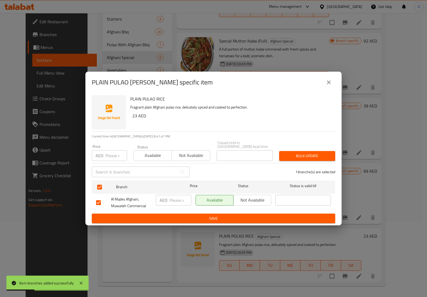
click at [112, 152] on input "number" at bounding box center [116, 155] width 22 height 11
paste input "23"
type input "23"
click at [329, 155] on span "Bulk update" at bounding box center [308, 155] width 48 height 7
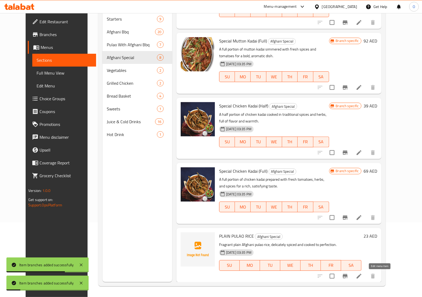
click at [362, 274] on icon at bounding box center [359, 276] width 6 height 6
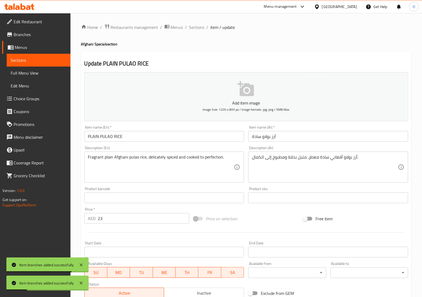
click at [145, 133] on input "PLAIN PULAO RICE" at bounding box center [164, 136] width 160 height 11
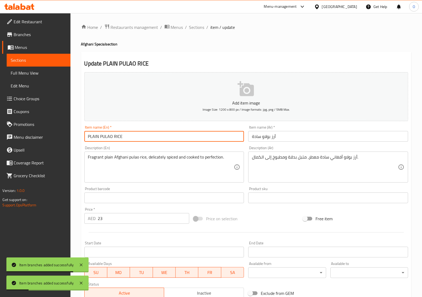
click at [145, 133] on input "PLAIN PULAO RICE" at bounding box center [164, 136] width 160 height 11
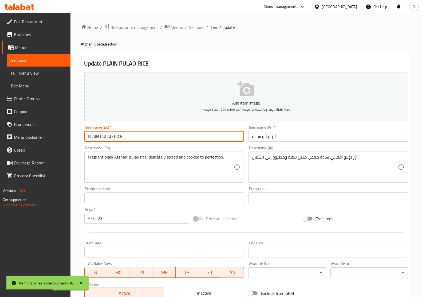
paste input "lain Pulao Rice"
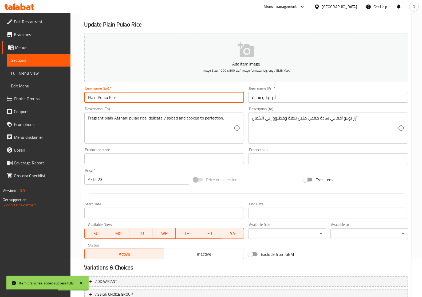
scroll to position [80, 0]
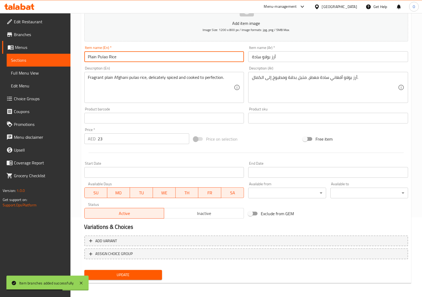
type input "Plain Pulao Rice"
click at [143, 273] on span "Update" at bounding box center [123, 274] width 69 height 7
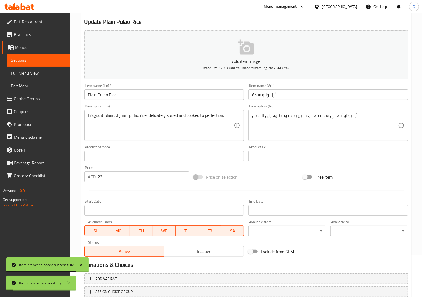
scroll to position [0, 0]
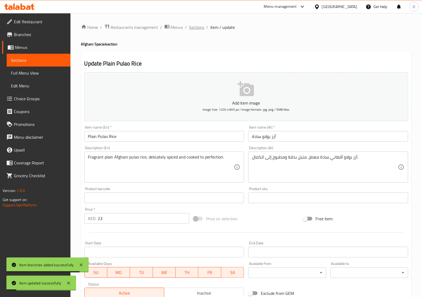
click at [197, 28] on span "Sections" at bounding box center [196, 27] width 15 height 6
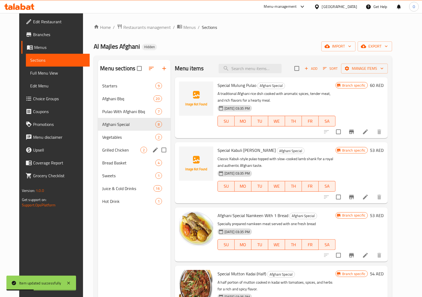
click at [102, 136] on span "Vegetables" at bounding box center [128, 137] width 53 height 6
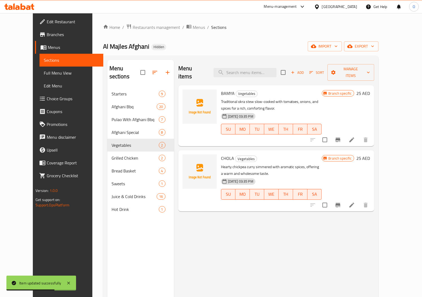
click at [340, 138] on icon "Branch-specific-item" at bounding box center [338, 140] width 5 height 4
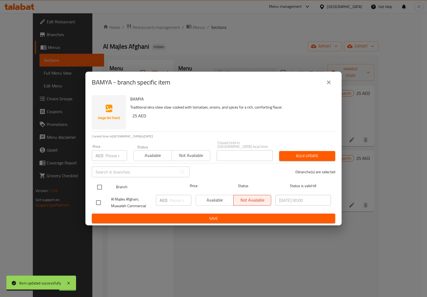
click at [101, 181] on div at bounding box center [104, 186] width 20 height 15
click at [101, 182] on input "checkbox" at bounding box center [99, 186] width 11 height 11
checkbox input "true"
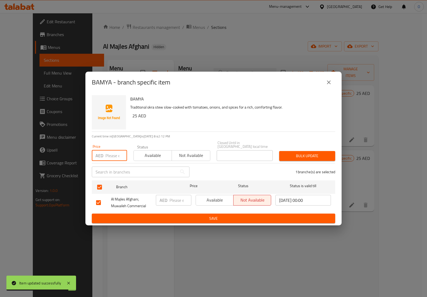
click at [115, 156] on input "number" at bounding box center [116, 155] width 22 height 11
paste input "25"
type input "25"
click at [292, 155] on span "Bulk update" at bounding box center [308, 155] width 48 height 7
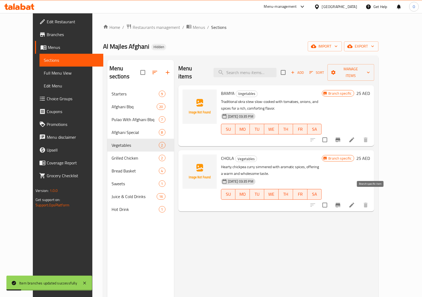
click at [341, 202] on icon "Branch-specific-item" at bounding box center [338, 205] width 6 height 6
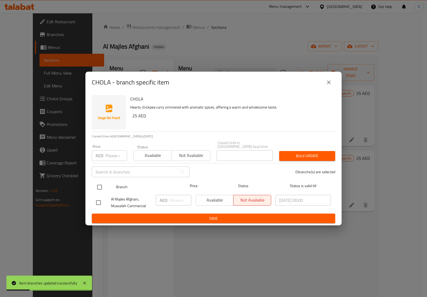
click at [100, 182] on input "checkbox" at bounding box center [99, 186] width 11 height 11
checkbox input "true"
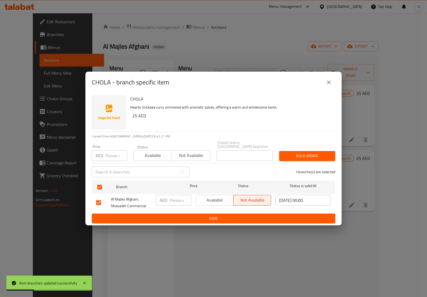
click at [109, 150] on input "number" at bounding box center [116, 155] width 22 height 11
paste input "25"
type input "25"
click at [331, 155] on button "Bulk update" at bounding box center [307, 156] width 56 height 10
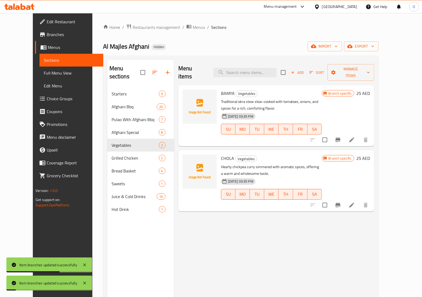
click at [355, 136] on icon at bounding box center [352, 139] width 6 height 6
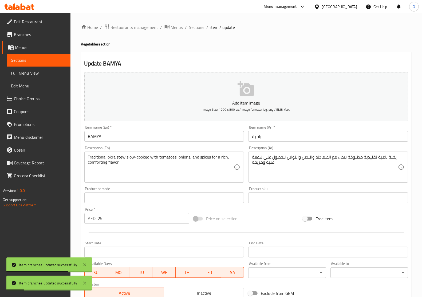
click at [116, 136] on input "BAMYA" at bounding box center [164, 136] width 160 height 11
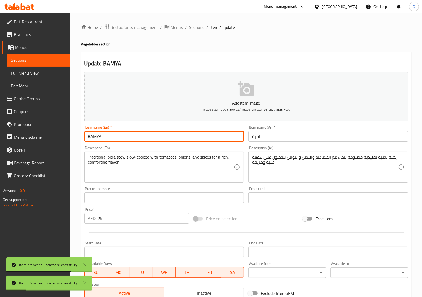
click at [116, 136] on input "BAMYA" at bounding box center [164, 136] width 160 height 11
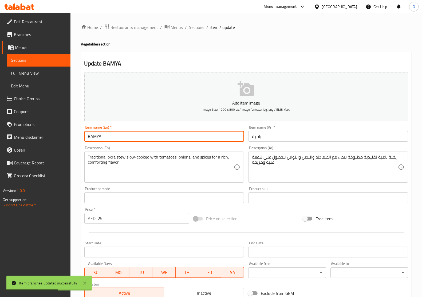
paste input "amya"
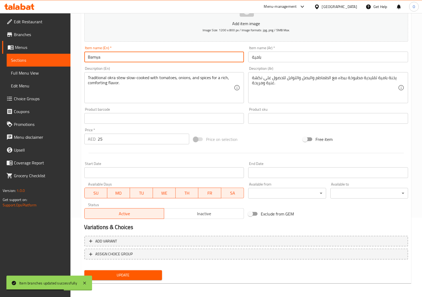
scroll to position [80, 0]
type input "Bamya"
click at [119, 271] on span "Update" at bounding box center [123, 274] width 69 height 7
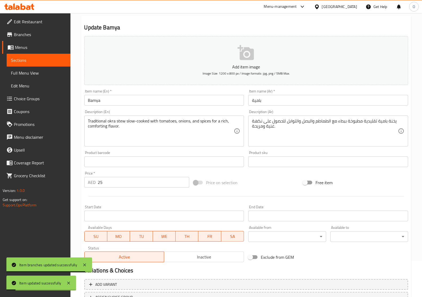
scroll to position [0, 0]
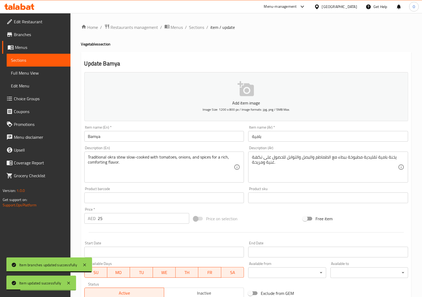
click at [203, 18] on div "Home / Restaurants management / Menus / Sections / item / update Vegetables sec…" at bounding box center [246, 195] width 352 height 364
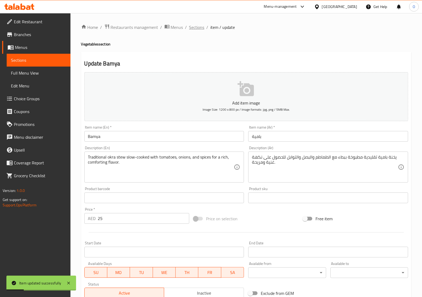
click at [201, 24] on span "Sections" at bounding box center [196, 27] width 15 height 6
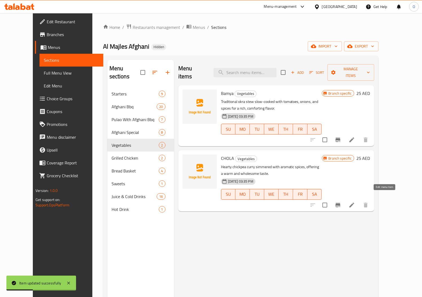
click at [355, 202] on icon at bounding box center [352, 205] width 6 height 6
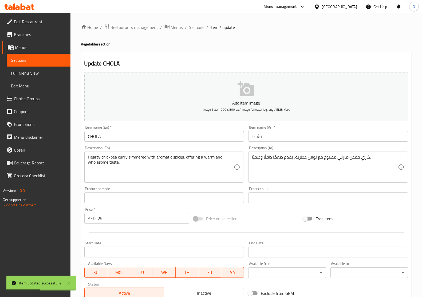
click at [119, 141] on input "CHOLA" at bounding box center [164, 136] width 160 height 11
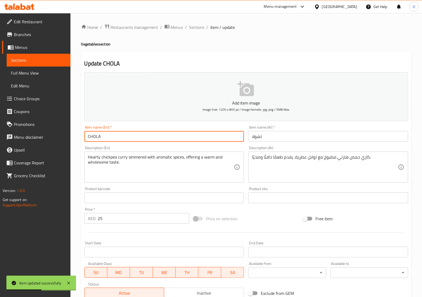
click at [119, 141] on input "CHOLA" at bounding box center [164, 136] width 160 height 11
paste input "hola"
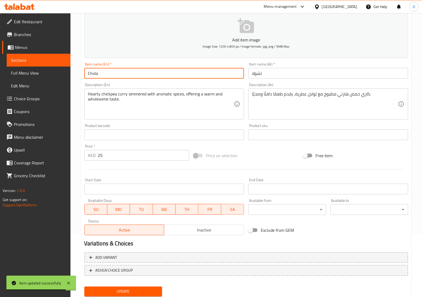
scroll to position [80, 0]
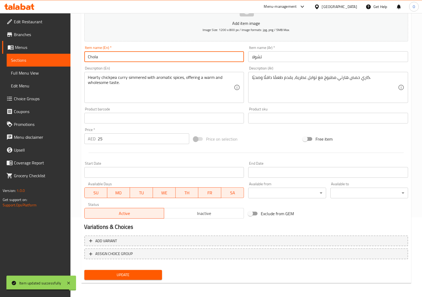
type input "Chola"
click at [119, 270] on button "Update" at bounding box center [123, 275] width 78 height 10
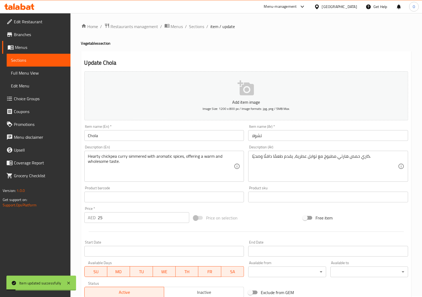
scroll to position [0, 0]
click at [198, 24] on span "Sections" at bounding box center [196, 27] width 15 height 6
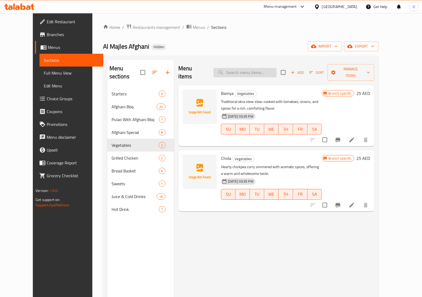
click at [256, 68] on input "search" at bounding box center [245, 72] width 63 height 9
paste input "FISH TIKKA"
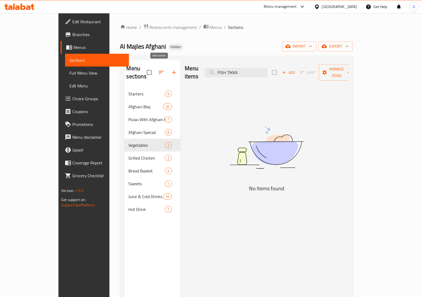
type input "FISH TIKKA"
click at [171, 71] on icon "button" at bounding box center [174, 72] width 6 height 6
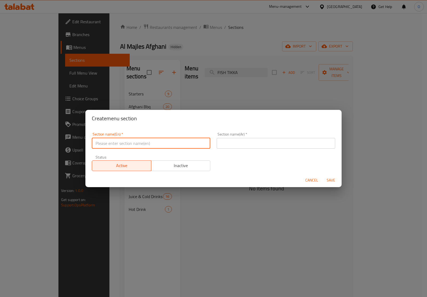
click at [120, 141] on input "text" at bounding box center [151, 143] width 119 height 11
paste input "Fish"
type input "Fish"
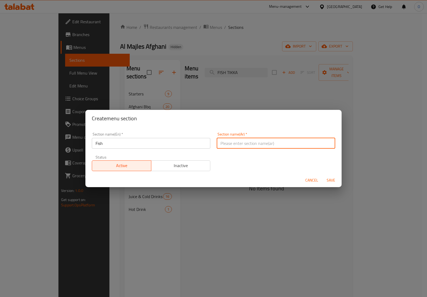
click at [297, 146] on input "text" at bounding box center [276, 143] width 119 height 11
paste input "سمكة"
type input "سمك"
click at [327, 178] on span "Save" at bounding box center [331, 180] width 13 height 7
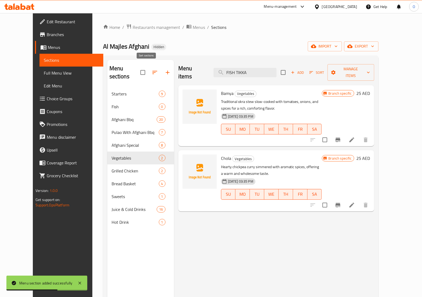
click at [152, 71] on icon "button" at bounding box center [154, 72] width 5 height 3
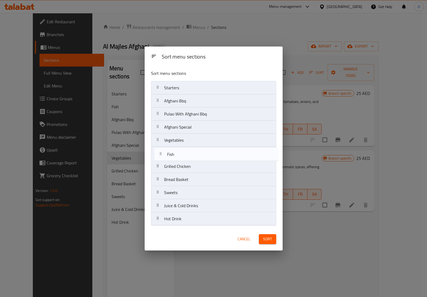
drag, startPoint x: 170, startPoint y: 100, endPoint x: 173, endPoint y: 158, distance: 57.8
click at [173, 158] on nav "Starters Fish Afghani Bbq Pulao With Afghani Bbq Afghani Special Vegetables Gri…" at bounding box center [213, 153] width 125 height 144
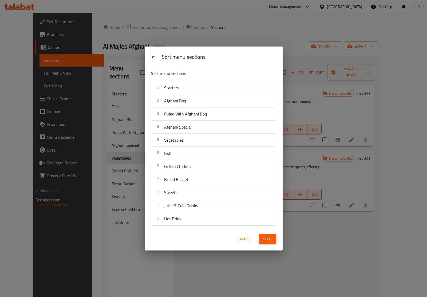
click at [265, 239] on span "Sort" at bounding box center [267, 239] width 9 height 7
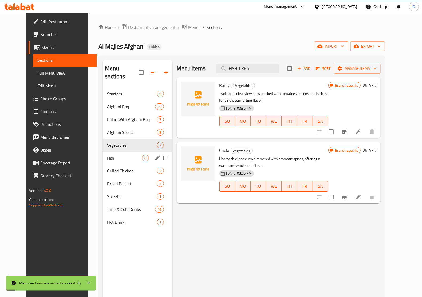
click at [109, 155] on span "Fish" at bounding box center [124, 158] width 35 height 6
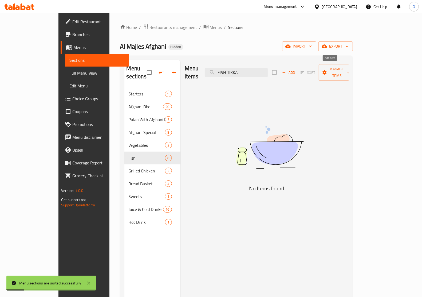
click at [296, 69] on span "Add" at bounding box center [288, 72] width 14 height 6
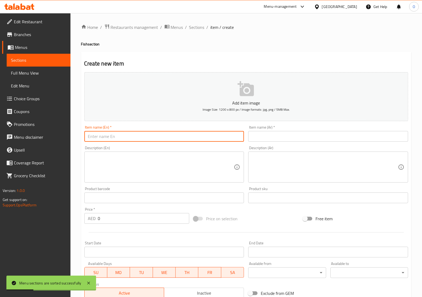
click at [131, 132] on input "text" at bounding box center [164, 136] width 160 height 11
paste input "Fish Tikka"
type input "Fish Tikka"
click at [288, 134] on input "text" at bounding box center [328, 136] width 160 height 11
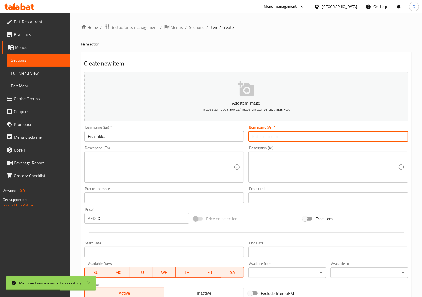
paste input "سمك تيكا"
type input "سمك تيكا"
click at [121, 138] on input "Fish Tikka" at bounding box center [164, 136] width 160 height 11
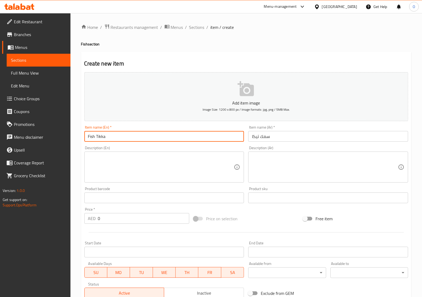
click at [121, 138] on input "Fish Tikka" at bounding box center [164, 136] width 160 height 11
paste input "text"
type input "Fish Tikka"
click at [202, 28] on span "Sections" at bounding box center [196, 27] width 15 height 6
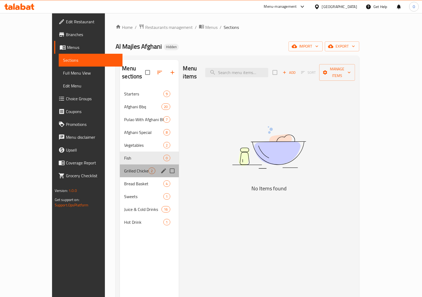
click at [120, 164] on div "Grilled Chicken 2" at bounding box center [149, 170] width 59 height 13
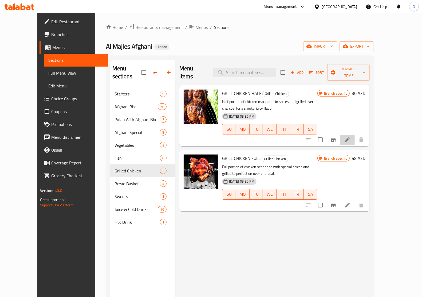
click at [355, 135] on li at bounding box center [347, 140] width 15 height 10
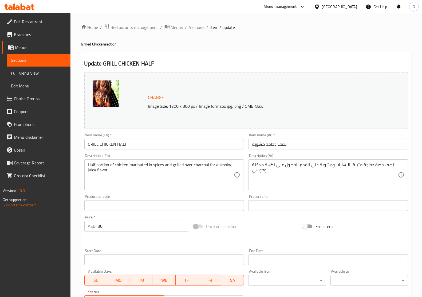
click at [135, 142] on input "GRILL CHICKEN HALF" at bounding box center [164, 144] width 160 height 11
paste input "rill Chicken Half"
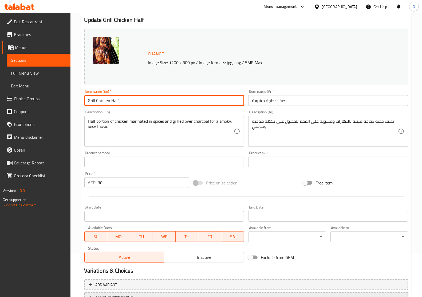
scroll to position [88, 0]
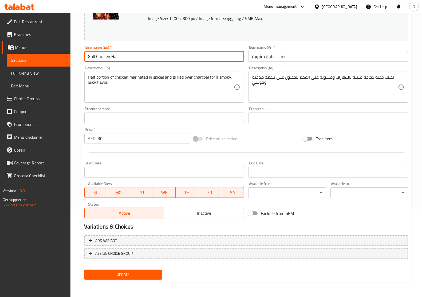
type input "Grill Chicken Half"
click at [121, 272] on span "Update" at bounding box center [123, 274] width 69 height 7
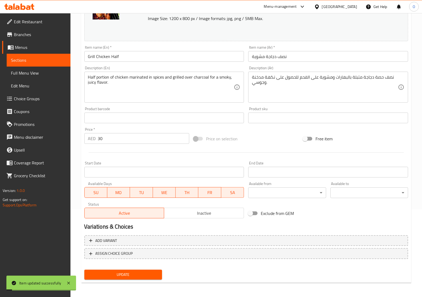
scroll to position [0, 0]
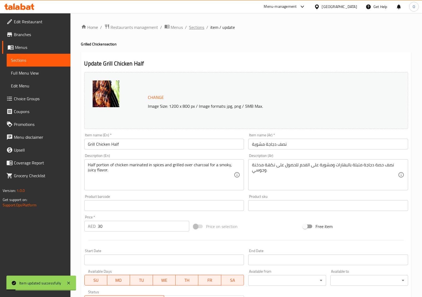
click at [200, 29] on span "Sections" at bounding box center [196, 27] width 15 height 6
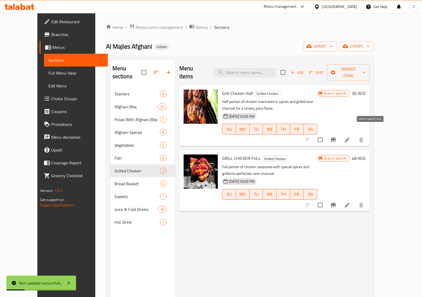
click at [337, 136] on icon "Branch-specific-item" at bounding box center [333, 139] width 6 height 6
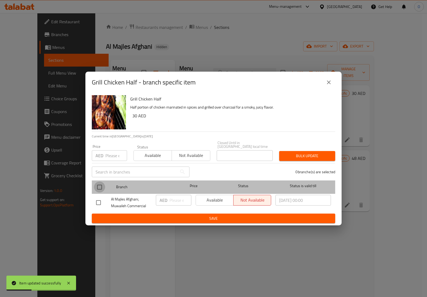
click at [105, 189] on input "checkbox" at bounding box center [99, 186] width 11 height 11
checkbox input "true"
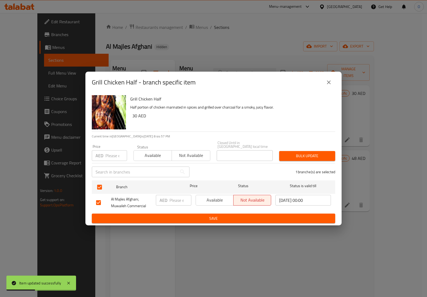
click at [110, 155] on input "number" at bounding box center [116, 155] width 22 height 11
paste input "30"
type input "30"
click at [290, 151] on button "Bulk update" at bounding box center [307, 156] width 56 height 10
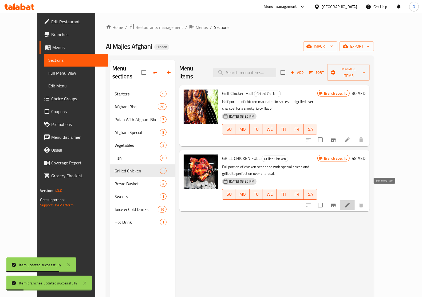
click at [351, 202] on icon at bounding box center [347, 205] width 6 height 6
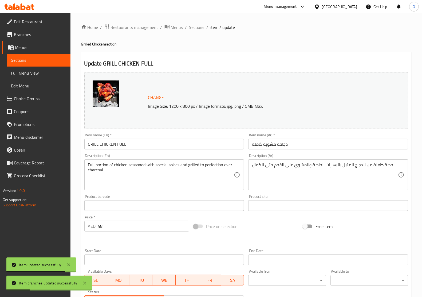
click at [137, 147] on input "GRILL CHICKEN FULL" at bounding box center [164, 144] width 160 height 11
paste input "rill Chicken Full"
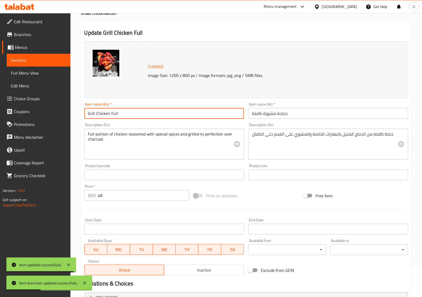
scroll to position [88, 0]
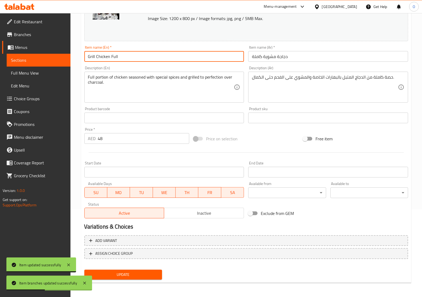
type input "Grill Chicken Full"
click at [120, 268] on div "Update" at bounding box center [123, 274] width 82 height 14
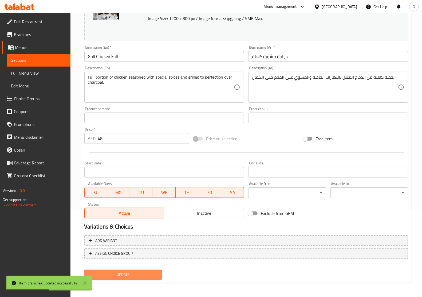
click at [117, 272] on span "Update" at bounding box center [123, 274] width 69 height 7
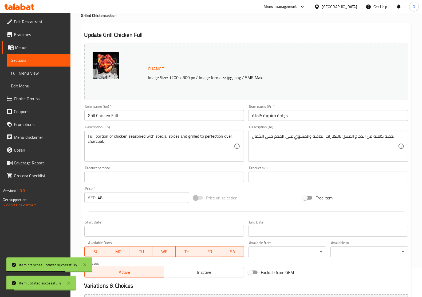
scroll to position [0, 0]
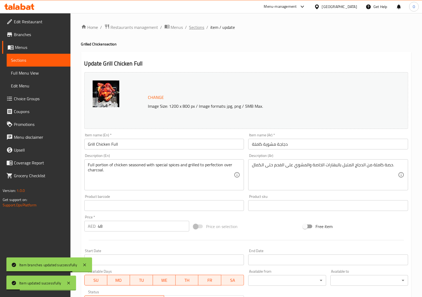
click at [193, 27] on span "Sections" at bounding box center [196, 27] width 15 height 6
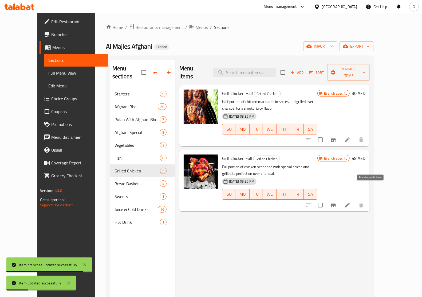
click at [337, 202] on icon "Branch-specific-item" at bounding box center [333, 205] width 6 height 6
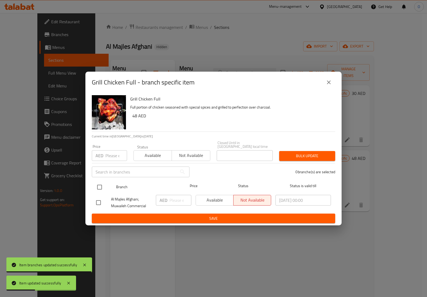
click at [100, 181] on input "checkbox" at bounding box center [99, 186] width 11 height 11
checkbox input "true"
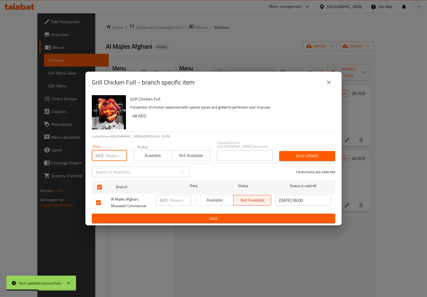
click at [112, 154] on input "number" at bounding box center [116, 155] width 22 height 11
paste input "48"
type input "48"
click at [317, 152] on button "Bulk update" at bounding box center [307, 156] width 56 height 10
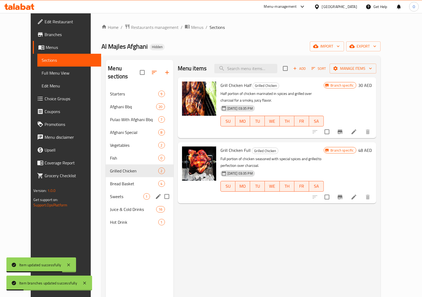
click at [122, 180] on span "Bread Basket" at bounding box center [134, 183] width 48 height 6
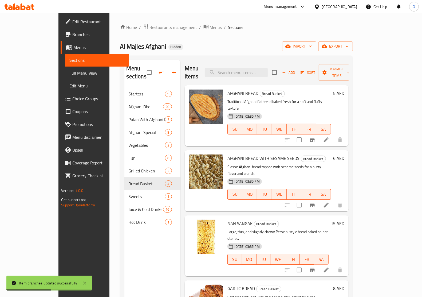
click at [315, 138] on icon "Branch-specific-item" at bounding box center [312, 140] width 5 height 4
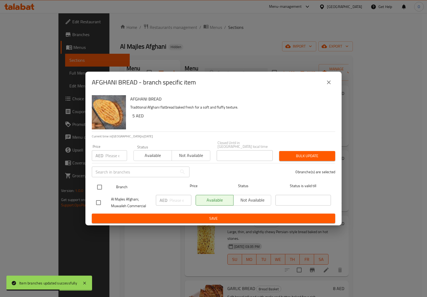
click at [102, 185] on input "checkbox" at bounding box center [99, 186] width 11 height 11
checkbox input "true"
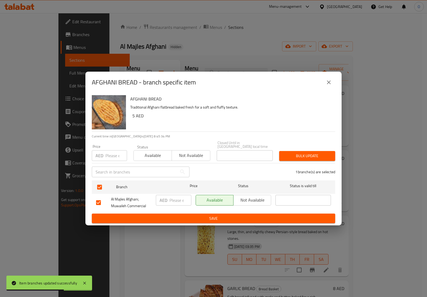
click at [111, 152] on input "number" at bounding box center [116, 155] width 22 height 11
paste input "5"
type input "5"
click at [306, 158] on span "Bulk update" at bounding box center [308, 155] width 48 height 7
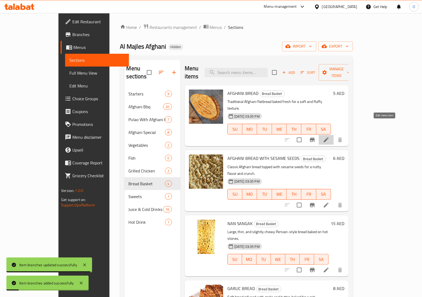
click at [330, 136] on icon at bounding box center [326, 139] width 6 height 6
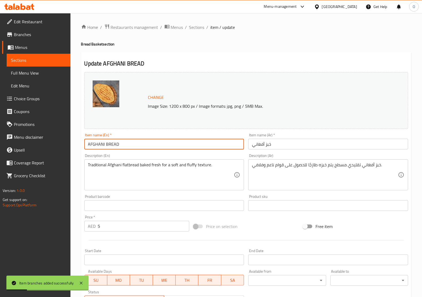
click at [123, 146] on input "AFGHANI BREAD" at bounding box center [164, 144] width 160 height 11
paste input "fghani Bread"
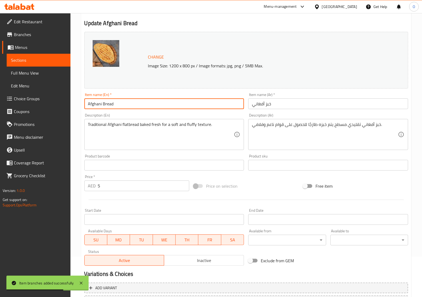
scroll to position [88, 0]
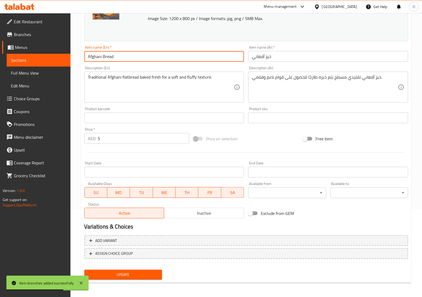
type input "Afghani Bread"
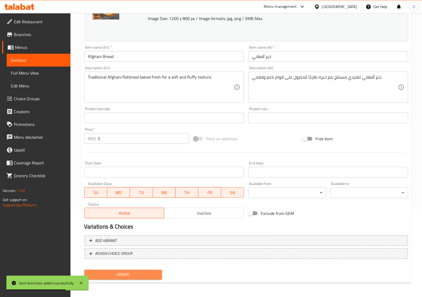
drag, startPoint x: 134, startPoint y: 273, endPoint x: 129, endPoint y: 253, distance: 20.4
click at [134, 273] on span "Update" at bounding box center [123, 274] width 69 height 7
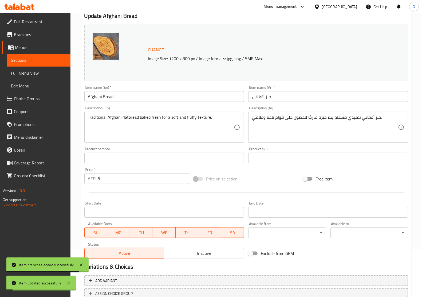
scroll to position [0, 0]
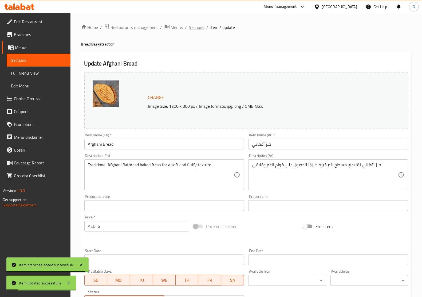
click at [197, 30] on span "Sections" at bounding box center [196, 27] width 15 height 6
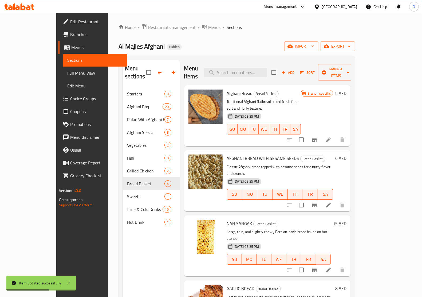
click at [336, 200] on li at bounding box center [328, 205] width 15 height 10
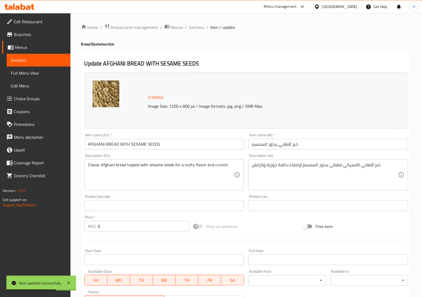
click at [138, 142] on input "AFGHANI BREAD WITH SESAME SEEDS" at bounding box center [164, 144] width 160 height 11
paste input "fghani Bread With Sesame Seeds"
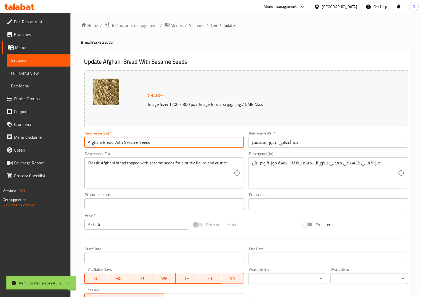
scroll to position [88, 0]
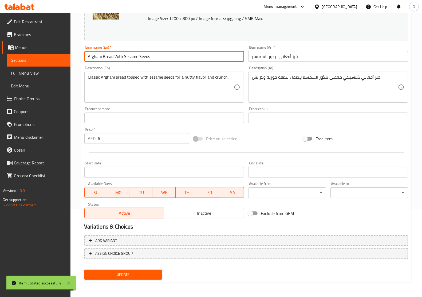
type input "Afghani Bread With Sesame Seeds"
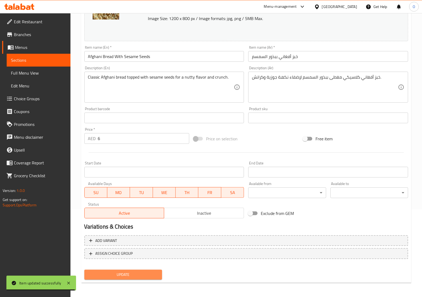
click at [115, 273] on span "Update" at bounding box center [123, 274] width 69 height 7
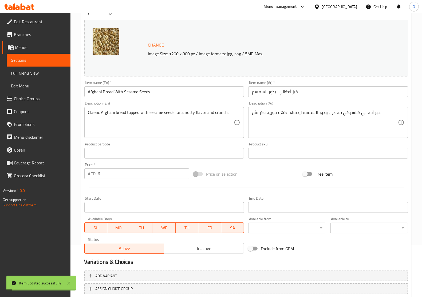
scroll to position [0, 0]
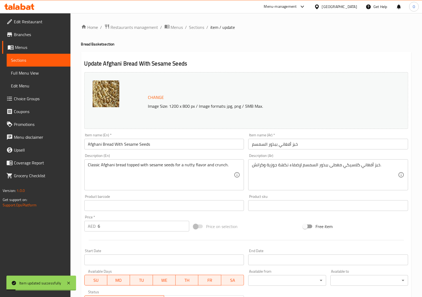
click at [205, 25] on ol "Home / Restaurants management / Menus / Sections / item / update" at bounding box center [246, 27] width 330 height 7
click at [195, 27] on span "Sections" at bounding box center [196, 27] width 15 height 6
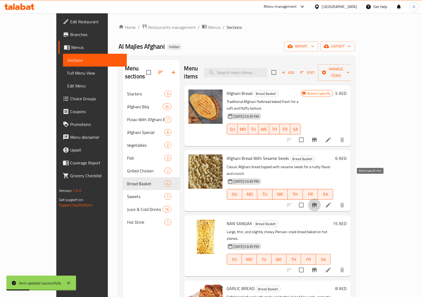
click at [317, 203] on icon "Branch-specific-item" at bounding box center [314, 205] width 5 height 4
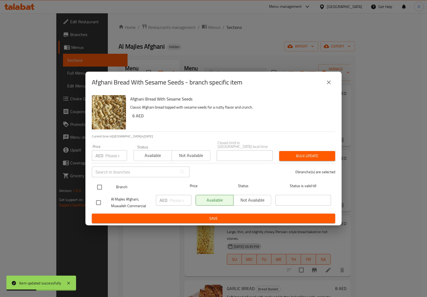
click at [101, 184] on input "checkbox" at bounding box center [99, 186] width 11 height 11
checkbox input "true"
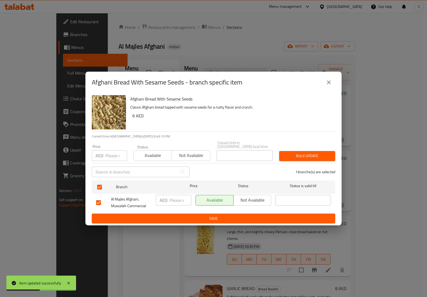
click at [111, 154] on input "number" at bounding box center [116, 155] width 22 height 11
paste input "6"
type input "6"
click at [290, 151] on button "Bulk update" at bounding box center [307, 156] width 56 height 10
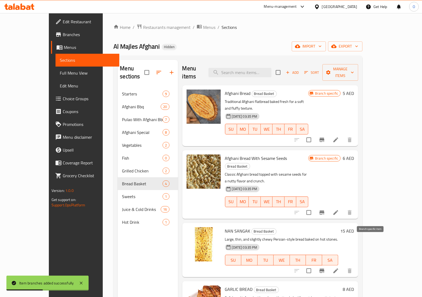
click at [328, 264] on button "Branch-specific-item" at bounding box center [322, 270] width 13 height 13
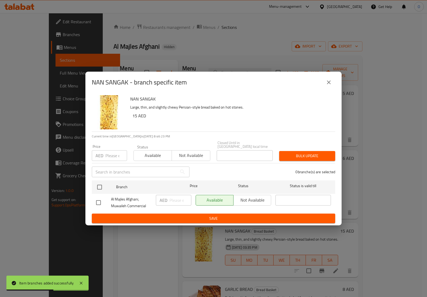
click at [331, 81] on icon "close" at bounding box center [329, 82] width 4 height 4
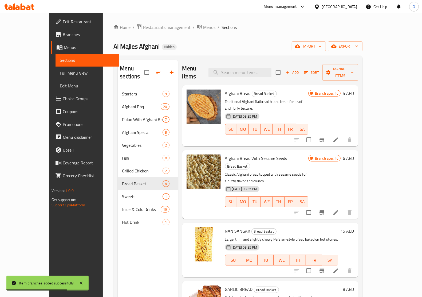
click at [343, 266] on li at bounding box center [335, 271] width 15 height 10
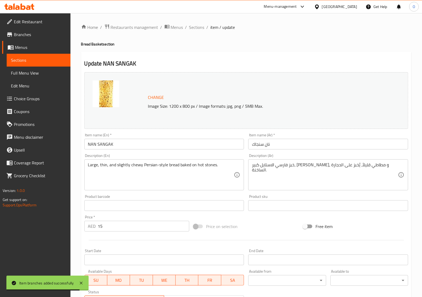
click at [127, 148] on input "NAN SANGAK" at bounding box center [164, 144] width 160 height 11
paste input "an Sangak"
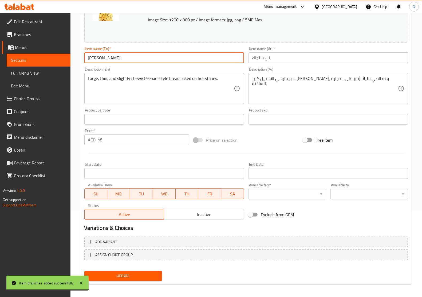
scroll to position [88, 0]
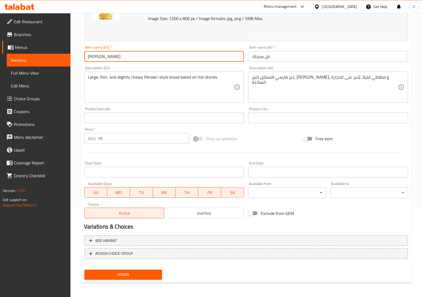
type input "Nan Sangak"
click at [140, 279] on div "Update" at bounding box center [123, 274] width 82 height 14
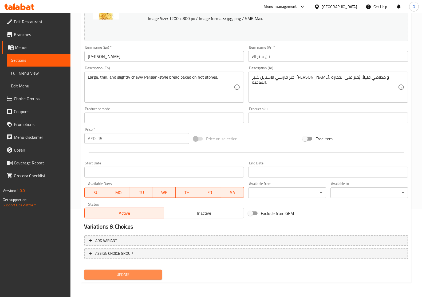
click at [136, 271] on span "Update" at bounding box center [123, 274] width 69 height 7
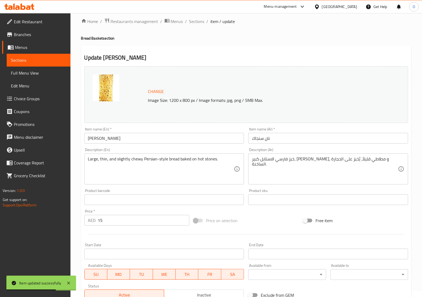
scroll to position [0, 0]
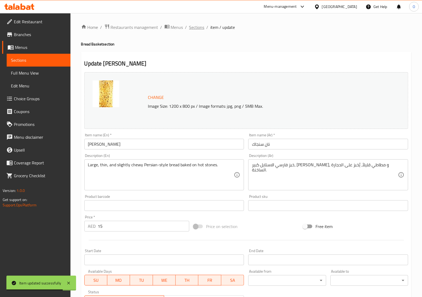
click at [197, 28] on span "Sections" at bounding box center [196, 27] width 15 height 6
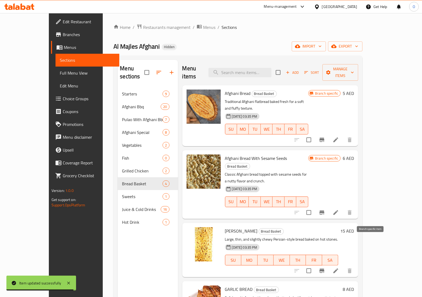
click at [328, 264] on button "Branch-specific-item" at bounding box center [322, 270] width 13 height 13
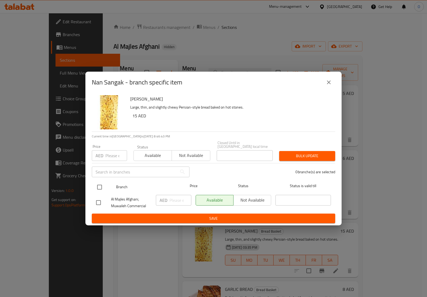
click at [100, 186] on input "checkbox" at bounding box center [99, 186] width 11 height 11
checkbox input "true"
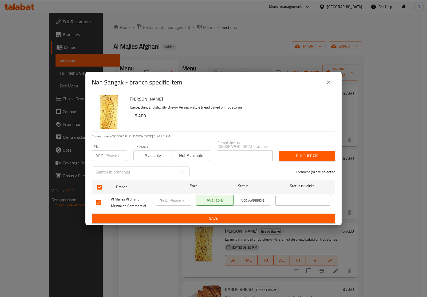
click at [114, 154] on input "number" at bounding box center [116, 155] width 22 height 11
paste input "15"
type input "15"
click at [298, 157] on span "Bulk update" at bounding box center [308, 155] width 48 height 7
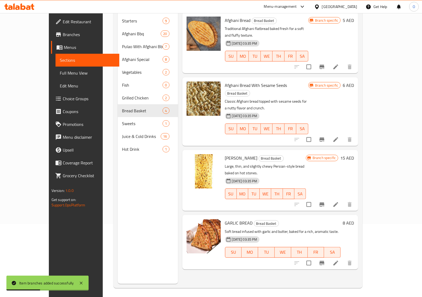
scroll to position [75, 0]
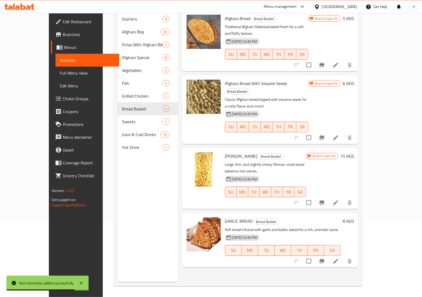
click at [328, 254] on button "Branch-specific-item" at bounding box center [322, 260] width 13 height 13
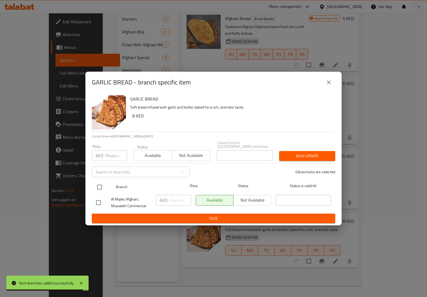
click at [98, 187] on input "checkbox" at bounding box center [99, 186] width 11 height 11
checkbox input "true"
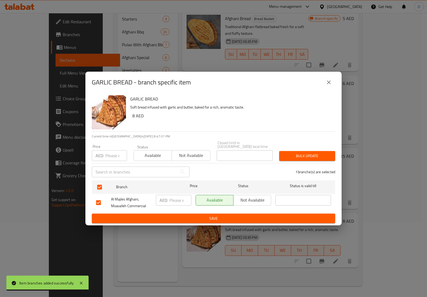
click at [114, 155] on input "number" at bounding box center [116, 155] width 22 height 11
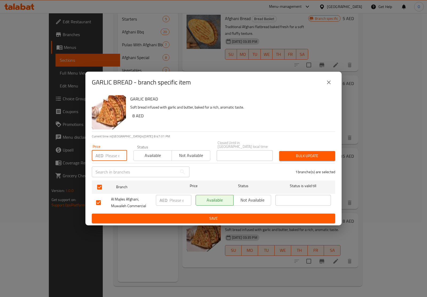
paste input "8"
type input "8"
click at [297, 153] on span "Bulk update" at bounding box center [308, 155] width 48 height 7
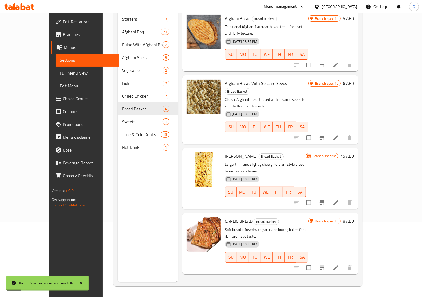
click at [343, 263] on li at bounding box center [335, 268] width 15 height 10
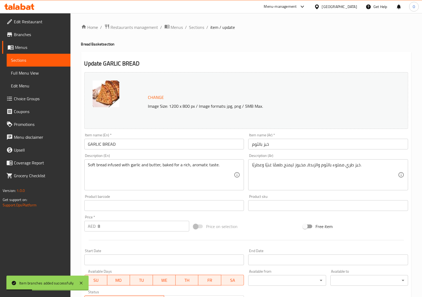
click at [134, 142] on input "GARLIC BREAD" at bounding box center [164, 144] width 160 height 11
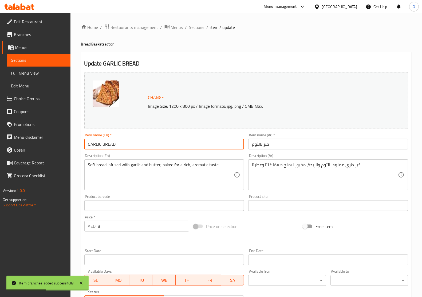
paste input "arlic Bread"
type input "Garlic Bread"
click at [127, 190] on div "Soft bread infused with garlic and butter, baked for a rich, aromatic taste. De…" at bounding box center [164, 174] width 160 height 31
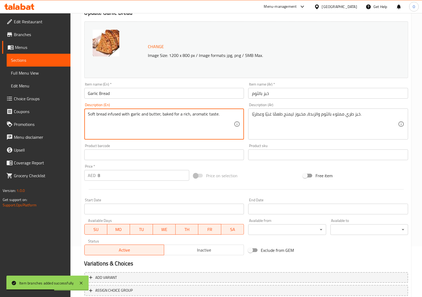
scroll to position [88, 0]
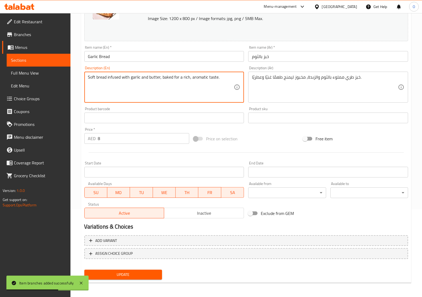
click at [135, 273] on span "Update" at bounding box center [123, 274] width 69 height 7
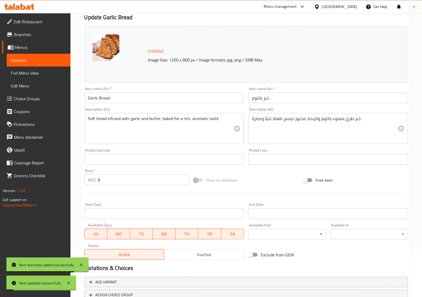
scroll to position [0, 0]
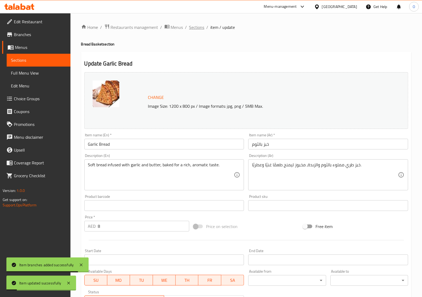
click at [199, 27] on span "Sections" at bounding box center [196, 27] width 15 height 6
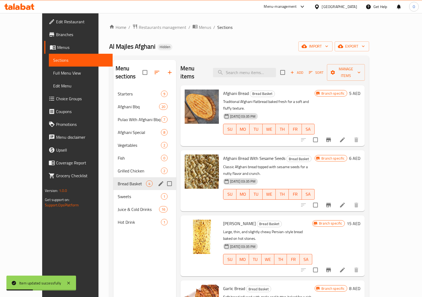
click at [113, 190] on div "Sweets 1" at bounding box center [144, 196] width 63 height 13
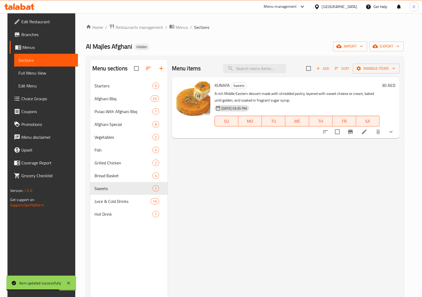
click at [372, 133] on li at bounding box center [364, 132] width 15 height 10
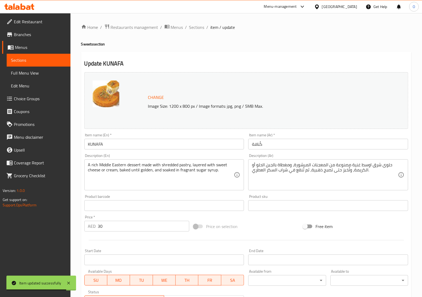
click at [129, 141] on input "KUNAFA" at bounding box center [164, 144] width 160 height 11
paste input "unafa"
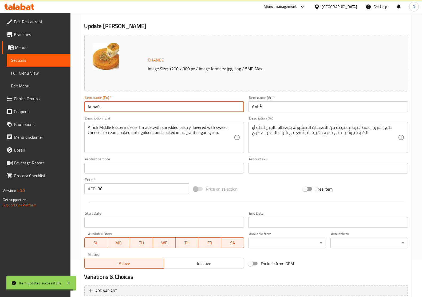
scroll to position [97, 0]
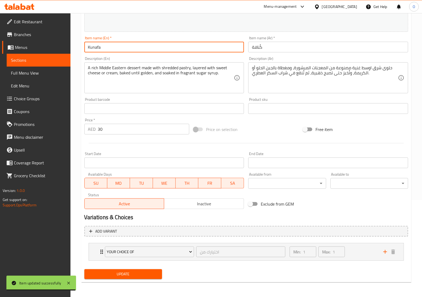
type input "Kunafa"
click at [132, 272] on span "Update" at bounding box center [123, 274] width 69 height 7
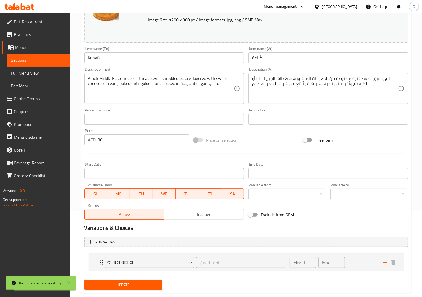
scroll to position [0, 0]
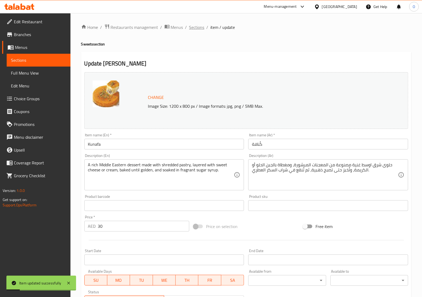
click at [203, 27] on span "Sections" at bounding box center [196, 27] width 15 height 6
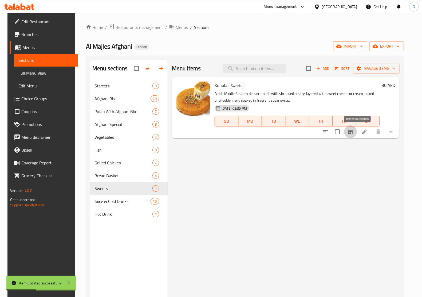
click at [354, 133] on icon "Branch-specific-item" at bounding box center [350, 131] width 6 height 6
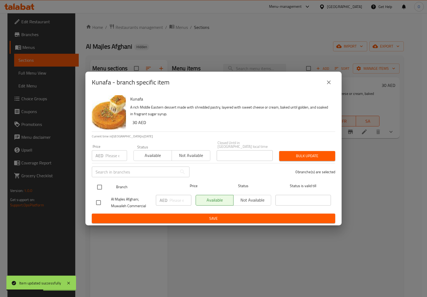
click at [98, 186] on input "checkbox" at bounding box center [99, 186] width 11 height 11
checkbox input "true"
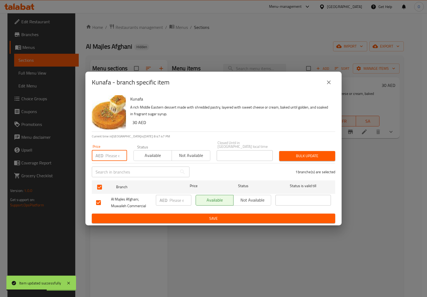
click at [111, 156] on input "number" at bounding box center [116, 155] width 22 height 11
paste input "30"
type input "30"
click at [319, 157] on span "Bulk update" at bounding box center [308, 155] width 48 height 7
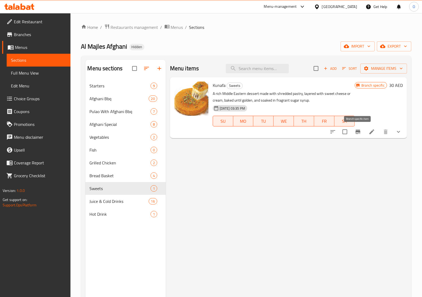
click at [360, 131] on icon "Branch-specific-item" at bounding box center [358, 132] width 5 height 4
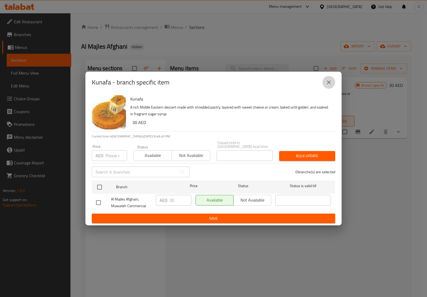
click at [325, 85] on button "close" at bounding box center [329, 82] width 13 height 13
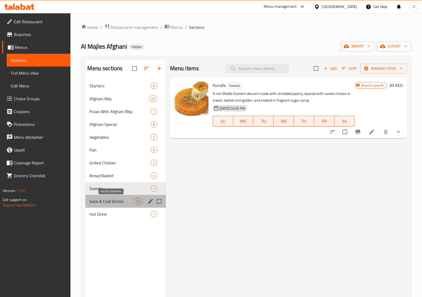
click at [113, 201] on span "Juice & Cold Drinks" at bounding box center [112, 201] width 44 height 6
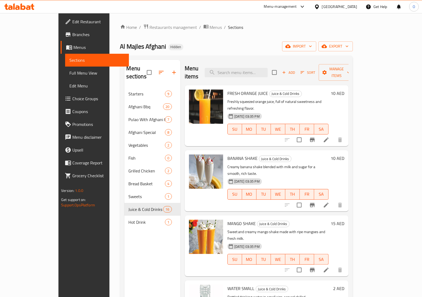
click at [316, 136] on icon "Branch-specific-item" at bounding box center [312, 139] width 6 height 6
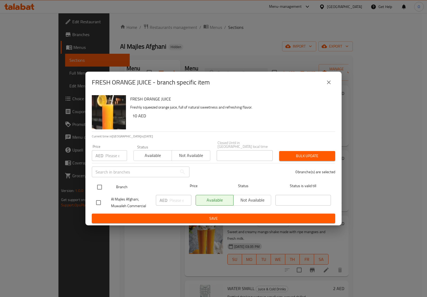
click at [100, 187] on input "checkbox" at bounding box center [99, 186] width 11 height 11
checkbox input "true"
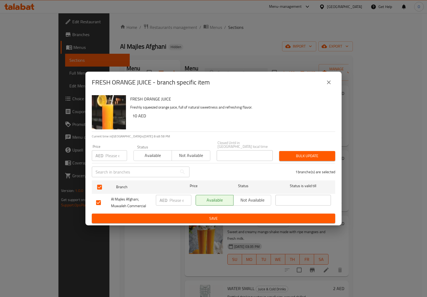
click at [113, 156] on input "number" at bounding box center [116, 155] width 22 height 11
paste input "10"
type input "10"
click at [311, 151] on button "Bulk update" at bounding box center [307, 156] width 56 height 10
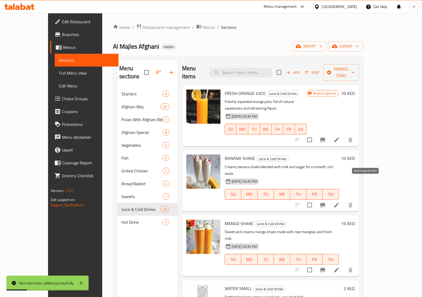
click at [325, 203] on icon "Branch-specific-item" at bounding box center [322, 205] width 5 height 4
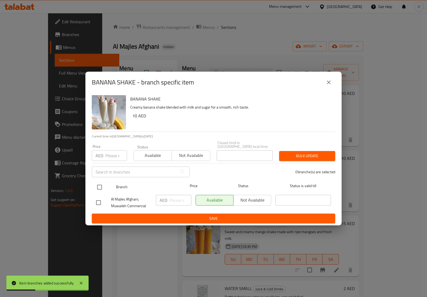
click at [100, 184] on input "checkbox" at bounding box center [99, 186] width 11 height 11
checkbox input "true"
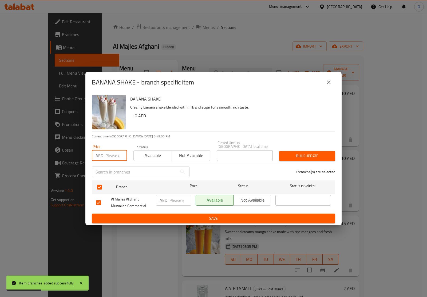
click at [111, 152] on input "number" at bounding box center [116, 155] width 22 height 11
paste input "10"
type input "10"
click at [314, 154] on span "Bulk update" at bounding box center [308, 155] width 48 height 7
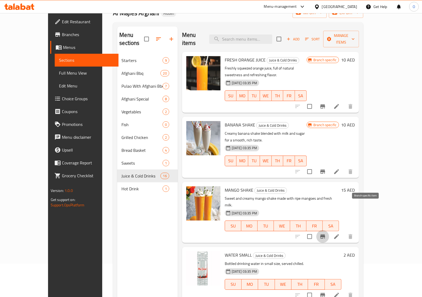
click at [326, 233] on icon "Branch-specific-item" at bounding box center [323, 236] width 6 height 6
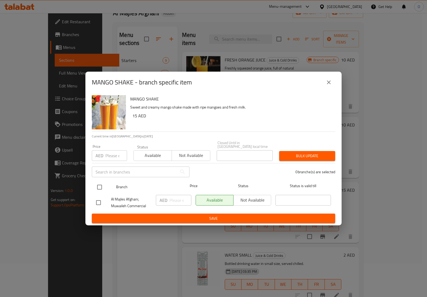
click at [100, 187] on input "checkbox" at bounding box center [99, 186] width 11 height 11
checkbox input "true"
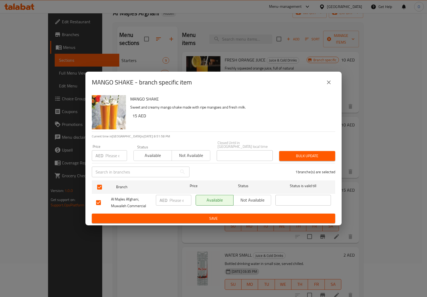
click at [109, 158] on input "number" at bounding box center [116, 155] width 22 height 11
paste input "15"
type input "15"
click at [313, 154] on span "Bulk update" at bounding box center [308, 155] width 48 height 7
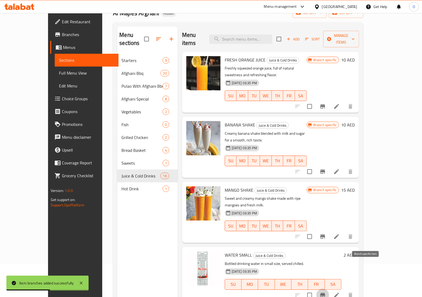
click at [326, 292] on icon "Branch-specific-item" at bounding box center [323, 295] width 6 height 6
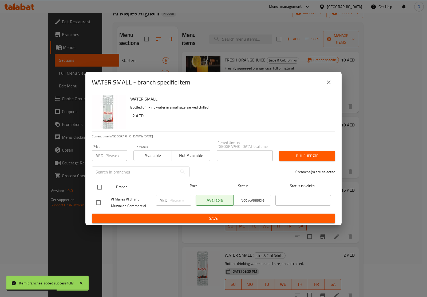
click at [97, 183] on input "checkbox" at bounding box center [99, 186] width 11 height 11
checkbox input "true"
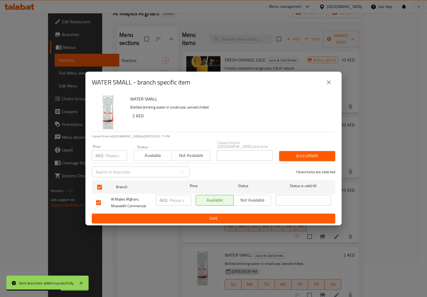
click at [115, 156] on input "number" at bounding box center [116, 155] width 22 height 11
paste input "2"
type input "2"
click at [293, 152] on span "Bulk update" at bounding box center [308, 155] width 48 height 7
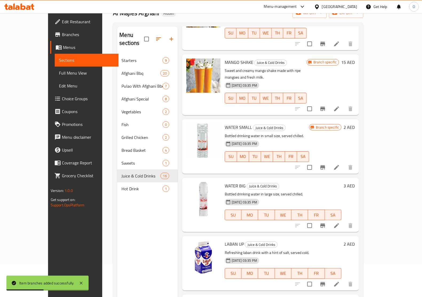
scroll to position [134, 0]
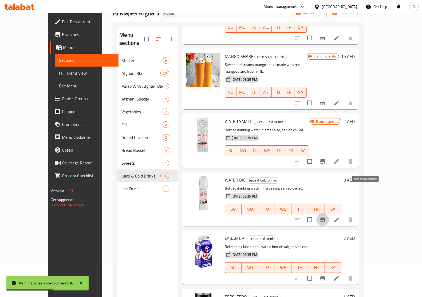
click at [325, 217] on icon "Branch-specific-item" at bounding box center [322, 219] width 5 height 4
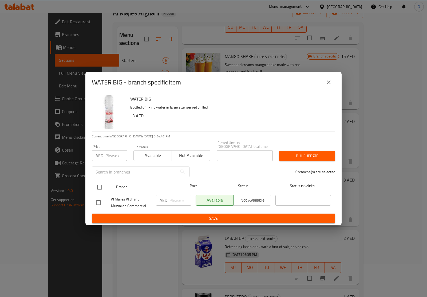
click at [101, 187] on input "checkbox" at bounding box center [99, 186] width 11 height 11
checkbox input "true"
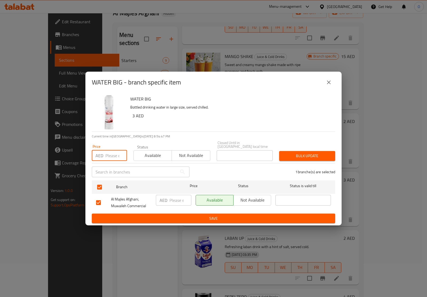
click at [108, 156] on input "number" at bounding box center [116, 155] width 22 height 11
paste input "3"
type input "3"
click at [328, 156] on span "Bulk update" at bounding box center [308, 155] width 48 height 7
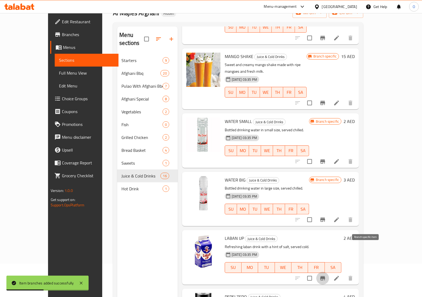
click at [329, 272] on button "Branch-specific-item" at bounding box center [322, 278] width 13 height 13
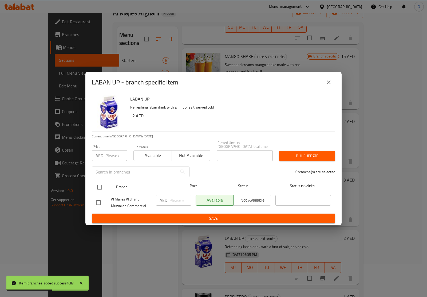
click at [98, 188] on input "checkbox" at bounding box center [99, 186] width 11 height 11
checkbox input "true"
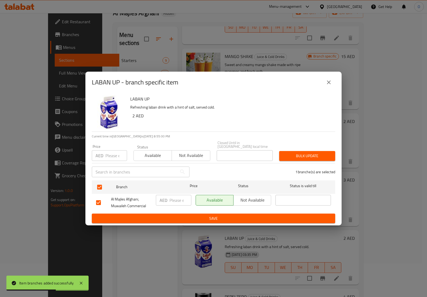
click at [107, 157] on input "number" at bounding box center [116, 155] width 22 height 11
paste input "2"
type input "2"
drag, startPoint x: 305, startPoint y: 151, endPoint x: 298, endPoint y: 152, distance: 7.5
click at [305, 152] on button "Bulk update" at bounding box center [307, 156] width 56 height 10
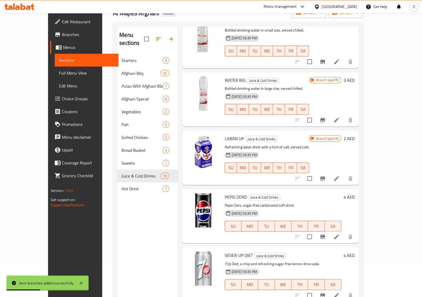
scroll to position [234, 0]
click at [326, 233] on icon "Branch-specific-item" at bounding box center [323, 236] width 6 height 6
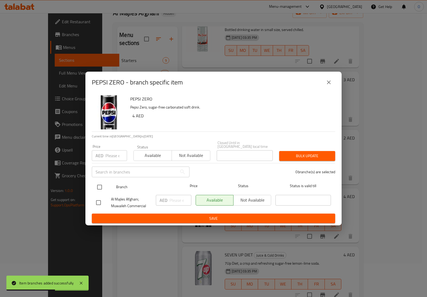
click at [95, 185] on input "checkbox" at bounding box center [99, 186] width 11 height 11
checkbox input "true"
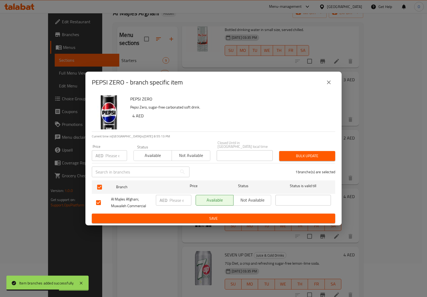
click at [115, 150] on input "number" at bounding box center [116, 155] width 22 height 11
paste input "4"
type input "4"
drag, startPoint x: 293, startPoint y: 154, endPoint x: 256, endPoint y: 145, distance: 37.5
click at [292, 154] on span "Bulk update" at bounding box center [308, 155] width 48 height 7
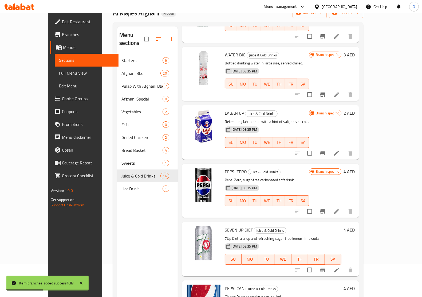
scroll to position [300, 0]
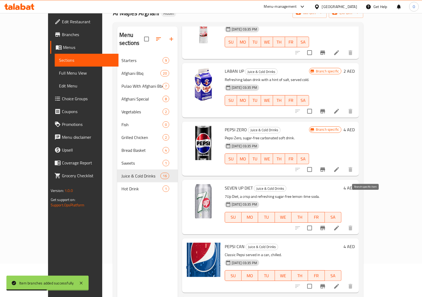
click at [326, 225] on icon "Branch-specific-item" at bounding box center [323, 228] width 6 height 6
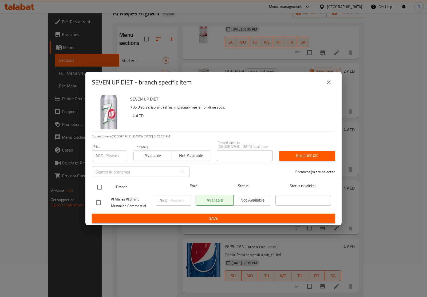
click at [102, 186] on input "checkbox" at bounding box center [99, 186] width 11 height 11
checkbox input "true"
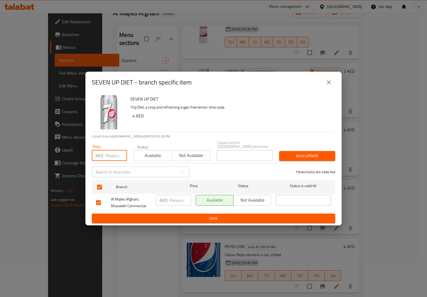
click at [114, 154] on input "number" at bounding box center [116, 155] width 22 height 11
paste input "4"
type input "4"
click at [301, 154] on span "Bulk update" at bounding box center [308, 155] width 48 height 7
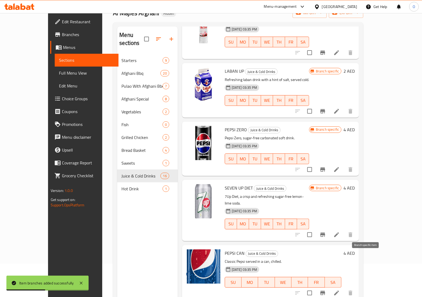
click at [326, 289] on icon "Branch-specific-item" at bounding box center [323, 292] width 6 height 6
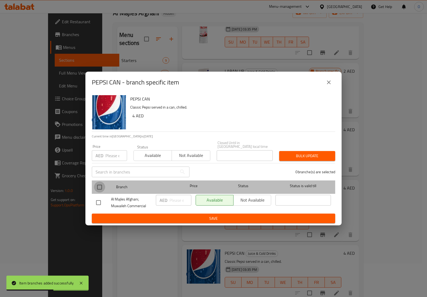
click at [101, 183] on input "checkbox" at bounding box center [99, 186] width 11 height 11
checkbox input "true"
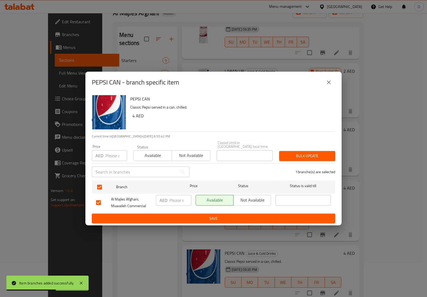
click at [111, 154] on input "number" at bounding box center [116, 155] width 22 height 11
paste input "4"
type input "4"
click at [286, 157] on span "Bulk update" at bounding box center [308, 155] width 48 height 7
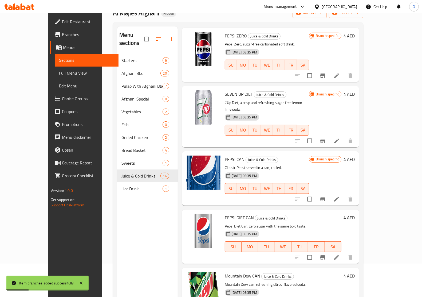
scroll to position [401, 0]
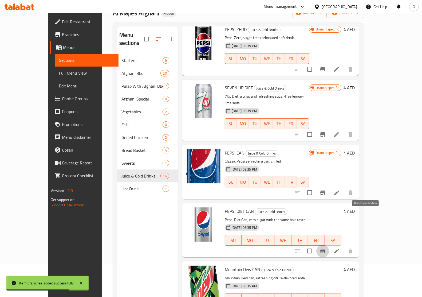
click at [326, 248] on icon "Branch-specific-item" at bounding box center [323, 251] width 6 height 6
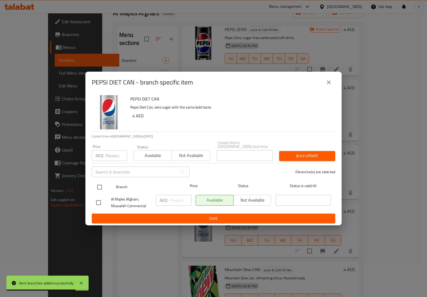
click at [95, 189] on input "checkbox" at bounding box center [99, 186] width 11 height 11
checkbox input "true"
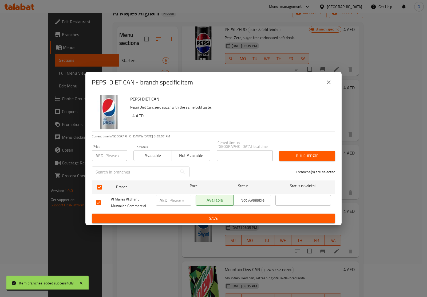
click at [112, 157] on input "number" at bounding box center [116, 155] width 22 height 11
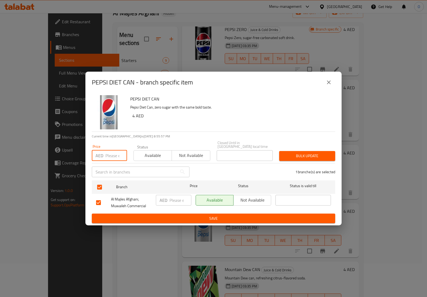
paste input "4"
type input "4"
click at [308, 153] on span "Bulk update" at bounding box center [308, 155] width 48 height 7
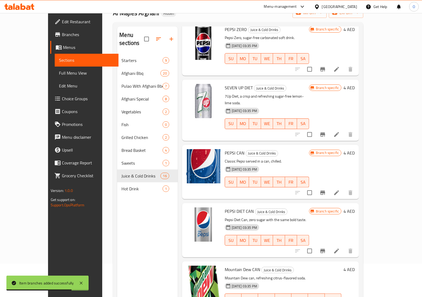
scroll to position [434, 0]
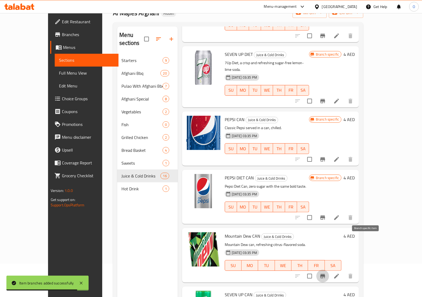
click at [326, 273] on icon "Branch-specific-item" at bounding box center [323, 276] width 6 height 6
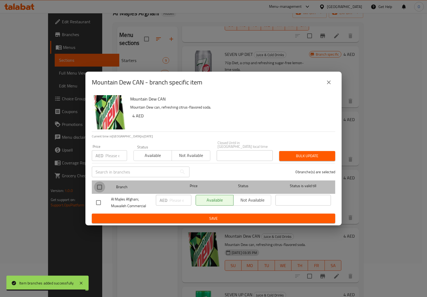
click at [97, 187] on input "checkbox" at bounding box center [99, 186] width 11 height 11
checkbox input "true"
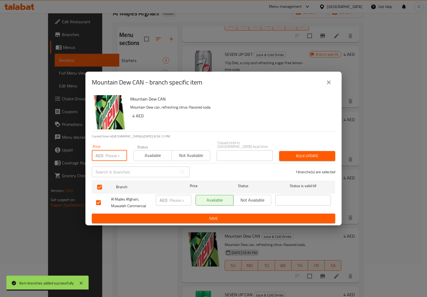
click at [115, 156] on input "number" at bounding box center [116, 155] width 22 height 11
paste input "4"
type input "4"
click at [288, 155] on span "Bulk update" at bounding box center [308, 155] width 48 height 7
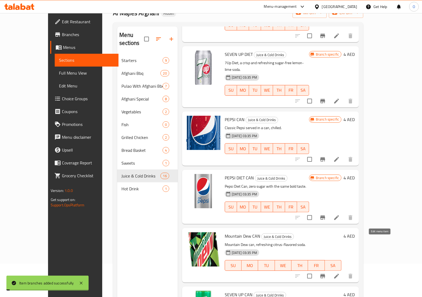
click at [339, 273] on icon at bounding box center [336, 275] width 5 height 5
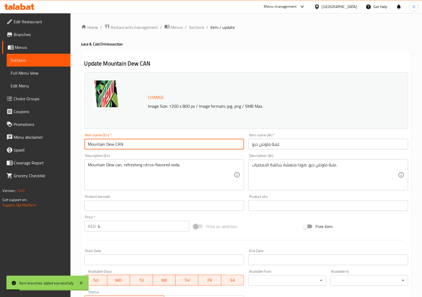
click at [95, 146] on input "Mountain Dew CAN" at bounding box center [164, 144] width 160 height 11
type input "Dew CAN"
click at [269, 147] on input "علبة ماونتن ديو" at bounding box center [328, 144] width 160 height 11
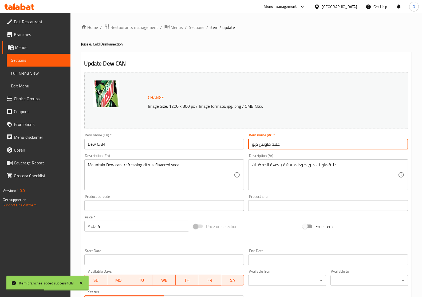
click at [269, 147] on input "علبة ماونتن ديو" at bounding box center [328, 144] width 160 height 11
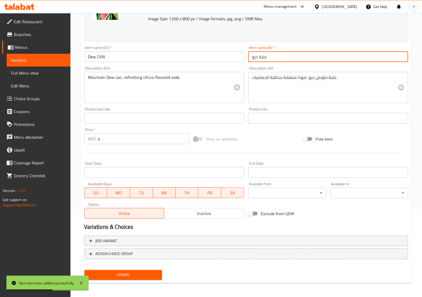
scroll to position [88, 0]
type input "علبة ديو"
click at [113, 274] on span "Update" at bounding box center [123, 274] width 69 height 7
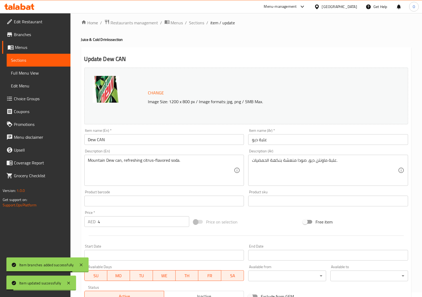
scroll to position [0, 0]
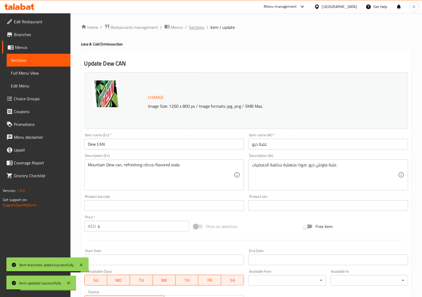
click at [198, 30] on span "Sections" at bounding box center [196, 27] width 15 height 6
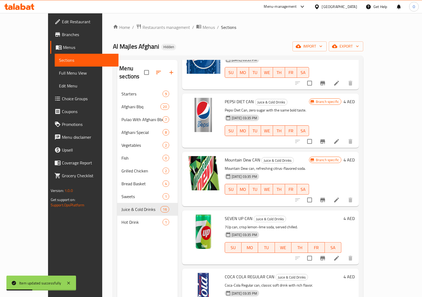
scroll to position [618, 0]
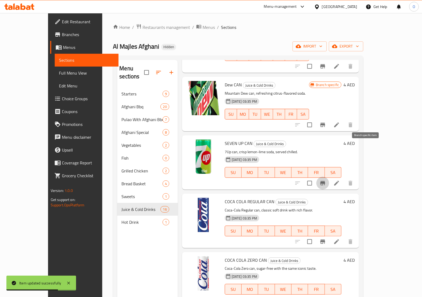
click at [325, 181] on icon "Branch-specific-item" at bounding box center [322, 183] width 5 height 4
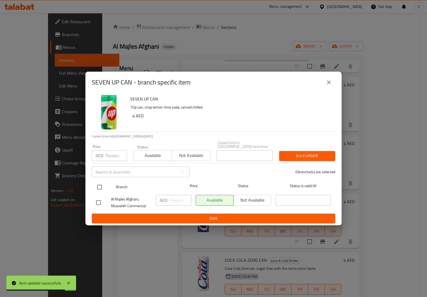
click at [99, 187] on input "checkbox" at bounding box center [99, 186] width 11 height 11
checkbox input "true"
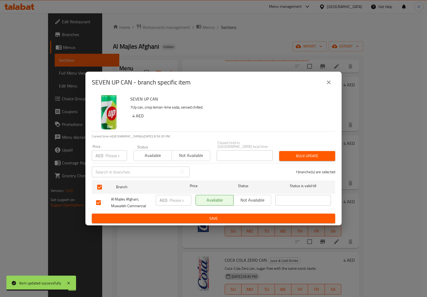
click at [114, 159] on input "number" at bounding box center [116, 155] width 22 height 11
paste input "4"
type input "4"
click at [316, 156] on span "Bulk update" at bounding box center [308, 155] width 48 height 7
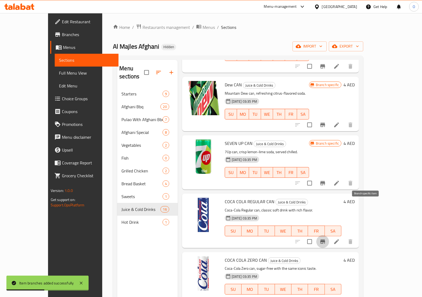
click at [325, 239] on icon "Branch-specific-item" at bounding box center [322, 241] width 5 height 4
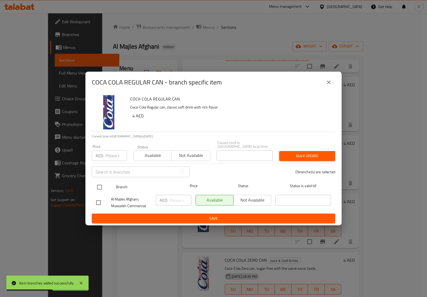
click at [103, 186] on input "checkbox" at bounding box center [99, 186] width 11 height 11
checkbox input "true"
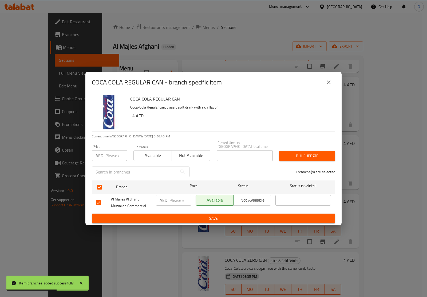
click at [109, 155] on input "number" at bounding box center [116, 155] width 22 height 11
paste input "4"
type input "4"
click at [294, 154] on span "Bulk update" at bounding box center [308, 155] width 48 height 7
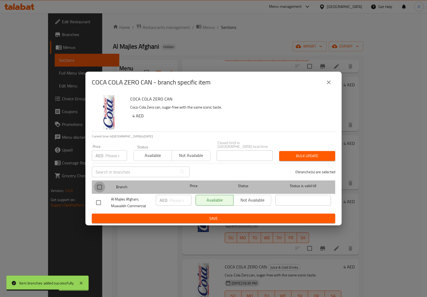
click at [102, 185] on input "checkbox" at bounding box center [99, 186] width 11 height 11
checkbox input "true"
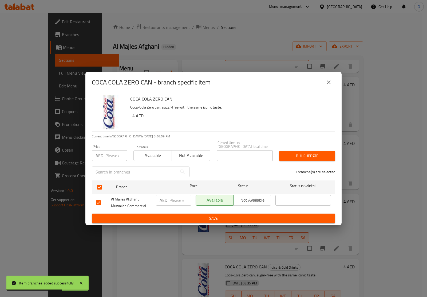
click at [112, 150] on input "number" at bounding box center [116, 155] width 22 height 11
paste input "4"
type input "4"
click at [327, 156] on span "Bulk update" at bounding box center [308, 155] width 48 height 7
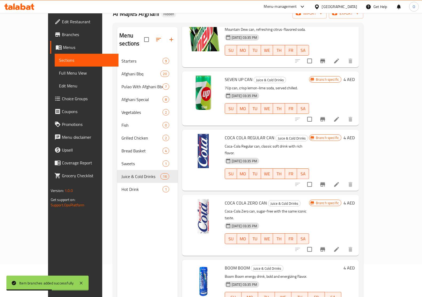
scroll to position [33, 0]
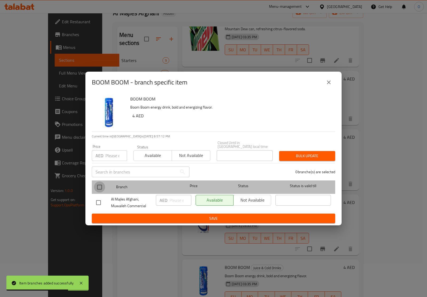
click at [94, 185] on input "checkbox" at bounding box center [99, 186] width 11 height 11
checkbox input "true"
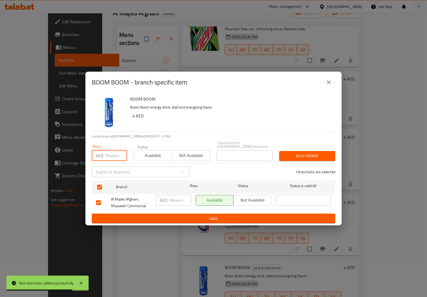
click at [109, 156] on input "number" at bounding box center [116, 155] width 22 height 11
paste input "4"
type input "4"
click at [298, 154] on span "Bulk update" at bounding box center [308, 155] width 48 height 7
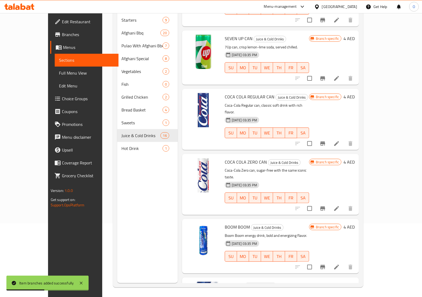
scroll to position [75, 0]
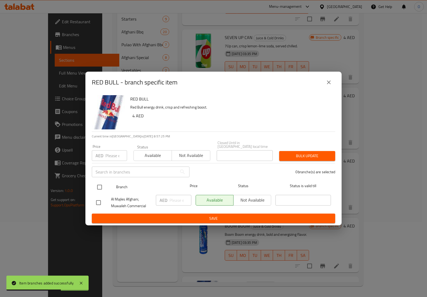
click at [99, 186] on input "checkbox" at bounding box center [99, 186] width 11 height 11
checkbox input "true"
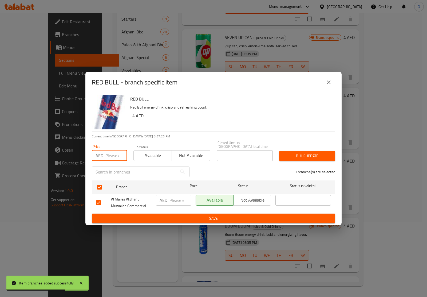
click at [111, 156] on input "number" at bounding box center [116, 155] width 22 height 11
paste input "4"
type input "4"
click at [291, 156] on span "Bulk update" at bounding box center [308, 155] width 48 height 7
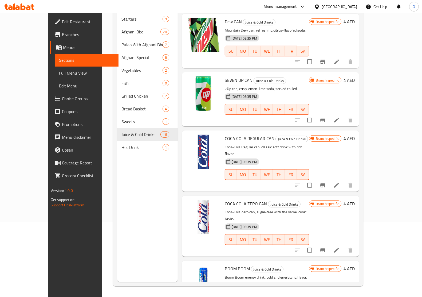
scroll to position [649, 0]
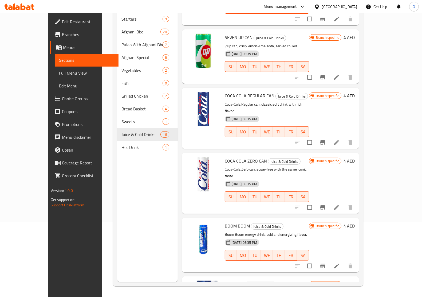
click at [127, 142] on div "Hot Drink 1" at bounding box center [147, 147] width 60 height 13
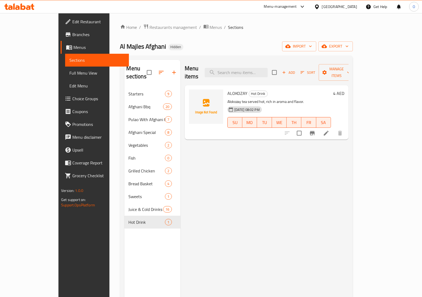
click at [330, 130] on icon at bounding box center [326, 133] width 6 height 6
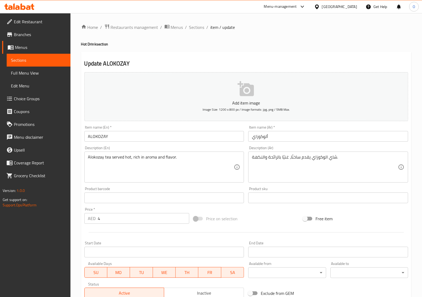
scroll to position [80, 0]
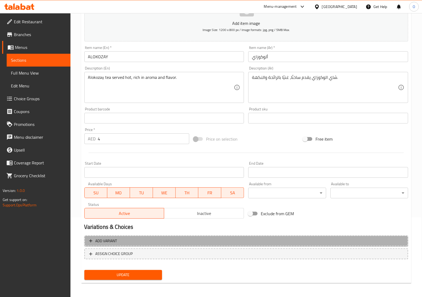
click at [317, 239] on span "Add variant" at bounding box center [246, 240] width 314 height 7
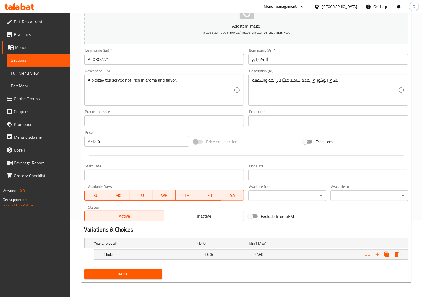
click at [317, 239] on div "Your choice of: (ID: 0) Min 1 , Max 1" at bounding box center [247, 243] width 309 height 12
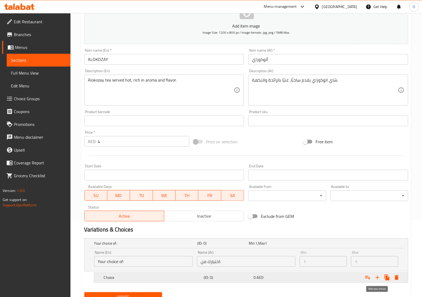
click at [374, 275] on icon "Expand" at bounding box center [377, 277] width 6 height 6
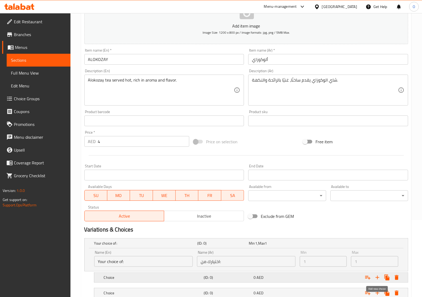
click at [374, 275] on icon "Expand" at bounding box center [377, 277] width 6 height 6
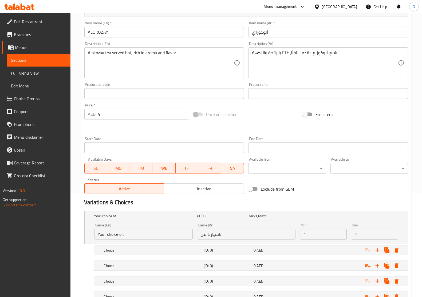
scroll to position [162, 0]
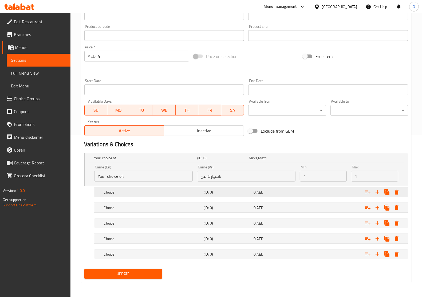
click at [153, 160] on h5 "Choice" at bounding box center [144, 157] width 101 height 5
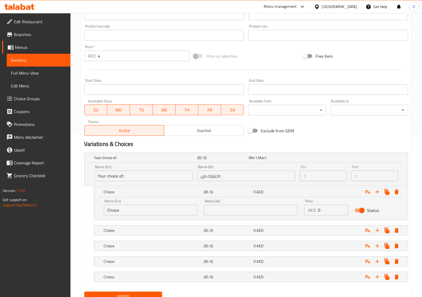
click at [150, 215] on div "Name (En) Choice Name (En)" at bounding box center [151, 207] width 100 height 23
click at [150, 213] on input "Choice" at bounding box center [151, 210] width 94 height 11
paste input "ALOKOZAY WOW"
click at [114, 209] on input "ALOKOZAY WOW" at bounding box center [151, 210] width 94 height 11
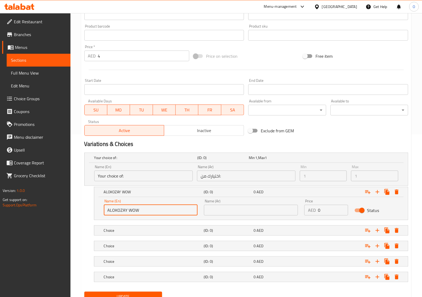
click at [114, 209] on input "ALOKOZAY WOW" at bounding box center [151, 210] width 94 height 11
click at [114, 209] on input "WOW" at bounding box center [151, 210] width 94 height 11
paste input "Alokozay Wow"
type input "Alokozay Wow"
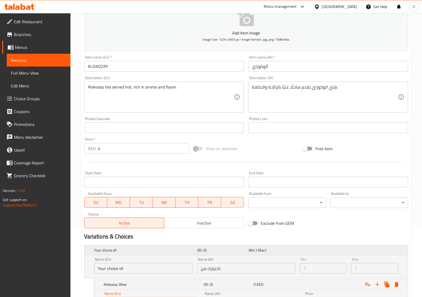
scroll to position [0, 0]
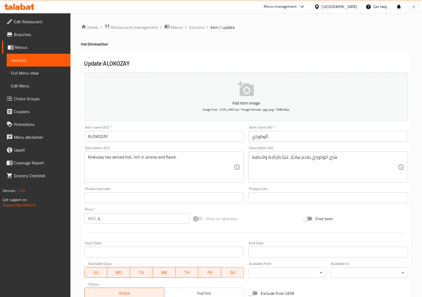
click at [266, 134] on input "ألوكوزاي" at bounding box center [328, 136] width 160 height 11
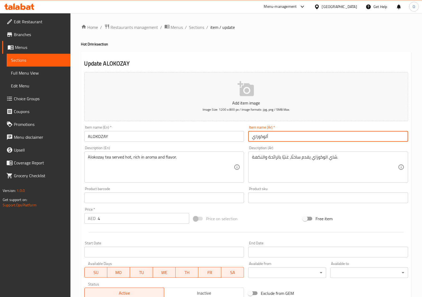
click at [266, 134] on input "ألوكوزاي" at bounding box center [328, 136] width 160 height 11
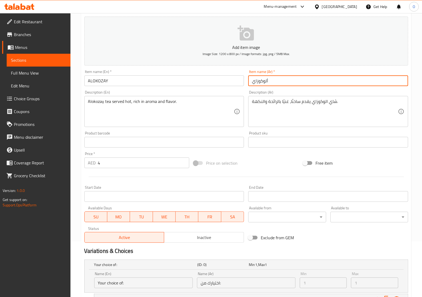
scroll to position [186, 0]
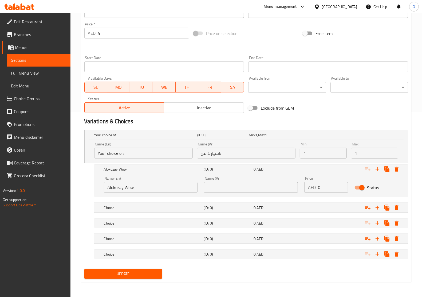
click at [240, 188] on input "text" at bounding box center [251, 187] width 94 height 11
paste input "ألوكوزاي"
type input "ألوكوزاي واو"
drag, startPoint x: 148, startPoint y: 195, endPoint x: 145, endPoint y: 203, distance: 8.5
click at [148, 195] on div "Name (En) Alokozay Wow Name (En) Name (Ar) ألوكوزاي واو Name (Ar) Price AED 0 P…" at bounding box center [251, 185] width 314 height 23
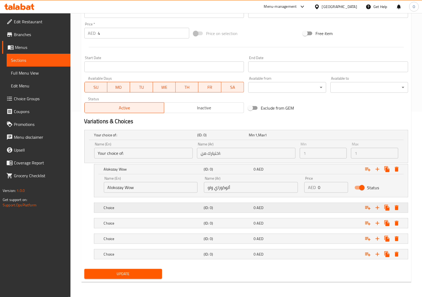
click at [144, 139] on div "Choice" at bounding box center [144, 134] width 103 height 7
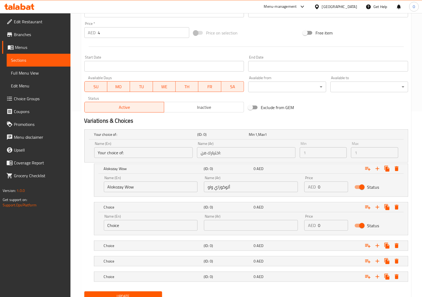
click at [159, 228] on input "Choice" at bounding box center [151, 225] width 94 height 11
paste input "Alokozay Magic"
click at [159, 228] on input "ChoiceAlokozay Magic" at bounding box center [151, 225] width 94 height 11
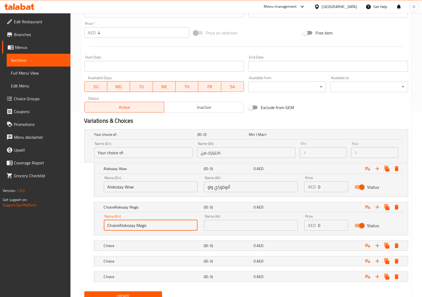
paste input "text"
type input "Alokozay Magic"
click at [237, 228] on input "text" at bounding box center [251, 225] width 94 height 11
paste input "ألوكوزاي ماجيك"
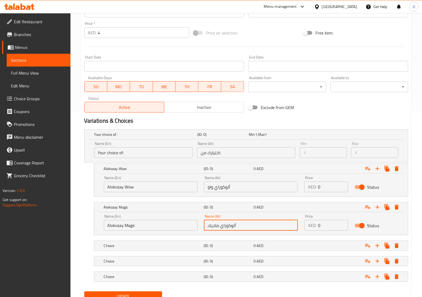
click at [210, 229] on input "ألوكوزاي ماجيك" at bounding box center [251, 225] width 94 height 11
type input "ألوكوزاي ماجيك"
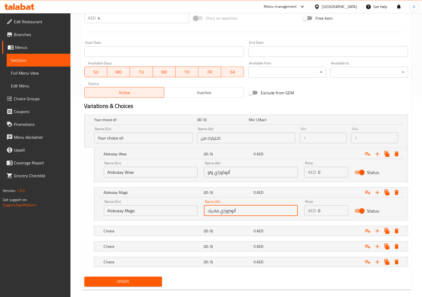
scroll to position [208, 0]
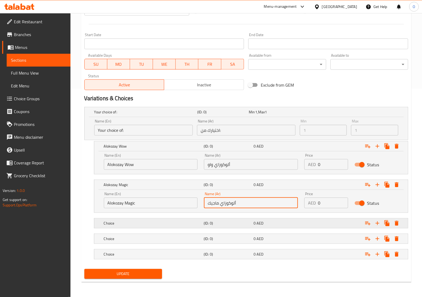
click at [128, 116] on div "Choice" at bounding box center [144, 111] width 103 height 7
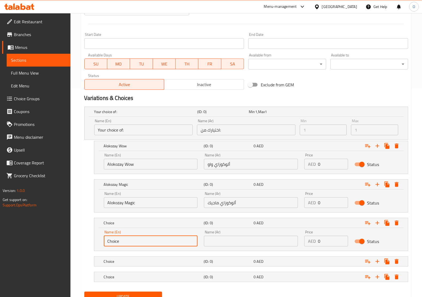
click at [132, 240] on input "Choice" at bounding box center [151, 241] width 94 height 11
paste input "Alokozay Apple Mint"
type input "Alokozay Apple Mint"
click at [230, 237] on input "text" at bounding box center [251, 241] width 94 height 11
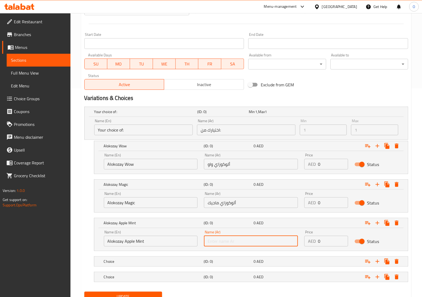
paste input "ألوكوزاي تفاح بالنعناع"
type input "ألوكوزاي تفاح بالنعناع"
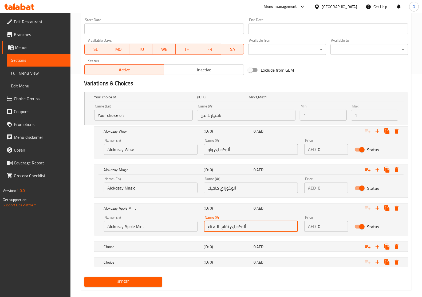
scroll to position [231, 0]
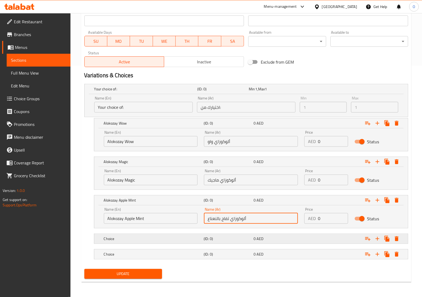
click at [143, 95] on div "Choice (ID: 0) 0 AED" at bounding box center [247, 89] width 309 height 12
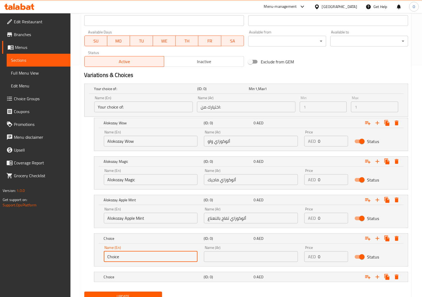
click at [145, 255] on input "Choice" at bounding box center [151, 256] width 94 height 11
paste input "Pomegranat"
click at [131, 258] on input "Pomegranate" at bounding box center [151, 256] width 94 height 11
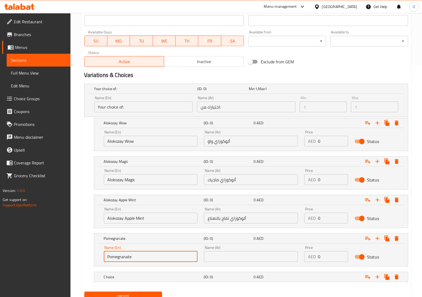
click at [131, 258] on input "Pomegranate" at bounding box center [151, 256] width 94 height 11
paste input "Alokozay"
type input "Alokozay Pomegranate"
click at [238, 258] on input "text" at bounding box center [251, 256] width 94 height 11
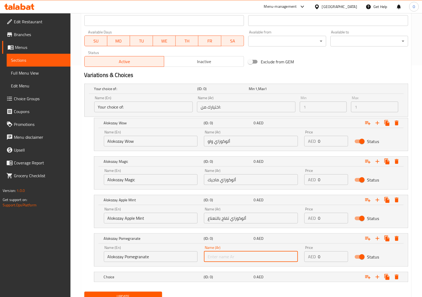
paste input "رمان ألوكوزاي"
click at [229, 256] on input "رمان ألوكوزاي" at bounding box center [251, 256] width 94 height 11
click at [231, 258] on input "ألوكوزاي" at bounding box center [251, 256] width 94 height 11
paste input "رمان"
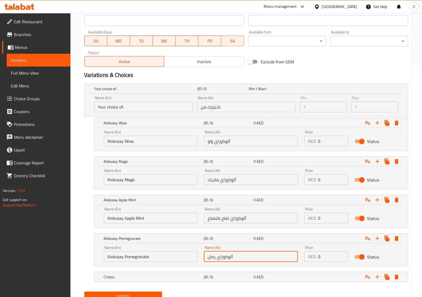
type input "ألوكوزاي رمان"
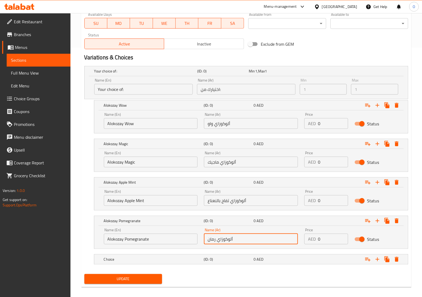
scroll to position [254, 0]
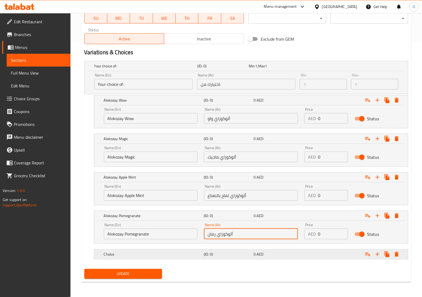
click at [158, 69] on h5 "Choice" at bounding box center [144, 65] width 101 height 5
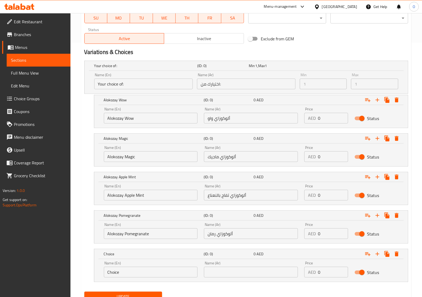
click at [149, 271] on input "Choice" at bounding box center [151, 271] width 94 height 11
paste input "Alokozay Cola"
type input "Alokozay Cola"
click at [231, 273] on input "text" at bounding box center [251, 271] width 94 height 11
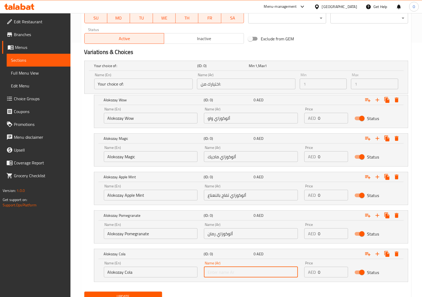
paste input "ألوكوزاي كولا"
type input "ألوكوزاي كولا"
click at [377, 253] on icon "Expand" at bounding box center [377, 253] width 6 height 6
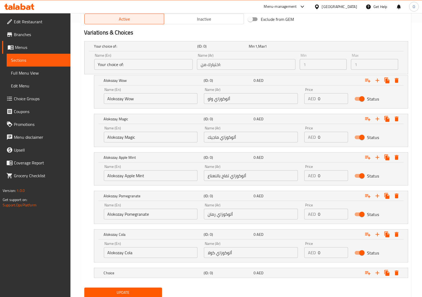
scroll to position [293, 0]
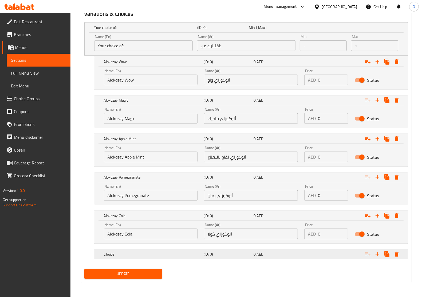
click at [146, 31] on div "Choice" at bounding box center [144, 27] width 103 height 7
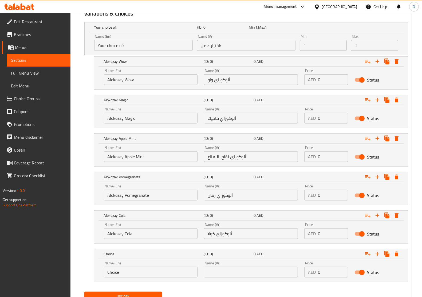
click at [150, 275] on input "Choice" at bounding box center [151, 271] width 94 height 11
paste input "Alokozay Cola Light"
type input "Alokozay Cola Light"
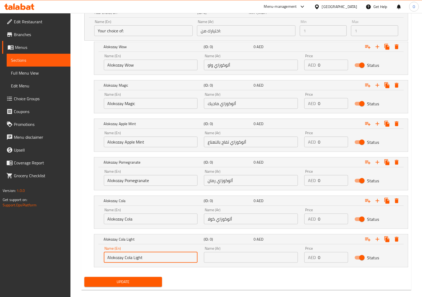
scroll to position [316, 0]
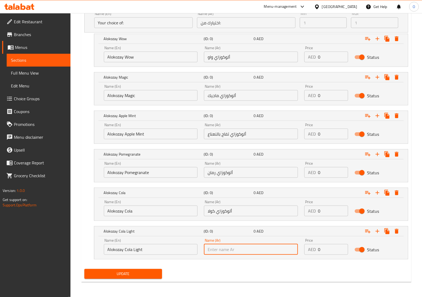
click at [232, 251] on input "text" at bounding box center [251, 249] width 94 height 11
paste input "ألوكوزاي كولا لايت"
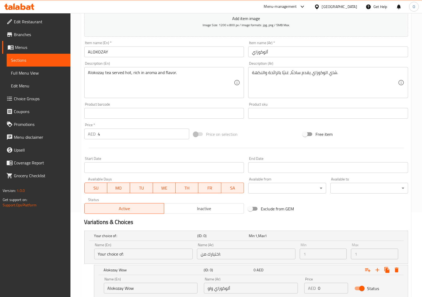
scroll to position [49, 0]
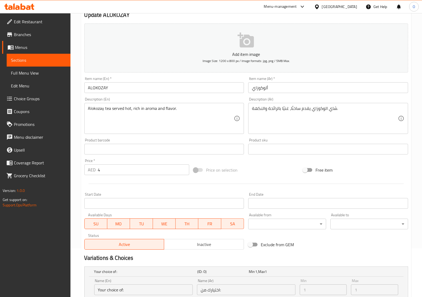
type input "ألوكوزاي كولا لايت"
click at [98, 170] on input "4" at bounding box center [144, 169] width 92 height 11
paste input "number"
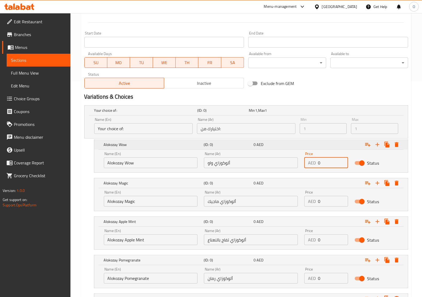
drag, startPoint x: 327, startPoint y: 155, endPoint x: 293, endPoint y: 148, distance: 34.7
click at [294, 149] on div "Alokozay Wow (ID: 0) 0 AED Name (En) Alokozay Wow Name (En) Name (Ar) ألوكوزاي …" at bounding box center [251, 156] width 314 height 33
paste input "number"
click at [321, 163] on input "number" at bounding box center [333, 162] width 30 height 11
type input "4"
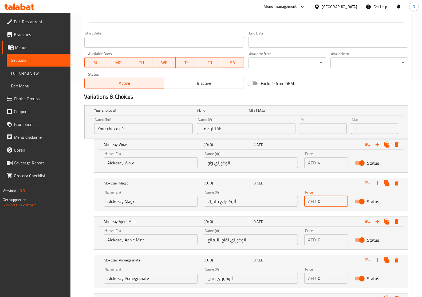
drag, startPoint x: 319, startPoint y: 203, endPoint x: 313, endPoint y: 204, distance: 6.5
click at [313, 204] on div "AED 0 Price" at bounding box center [326, 201] width 44 height 11
type input "4"
drag, startPoint x: 321, startPoint y: 234, endPoint x: 307, endPoint y: 241, distance: 15.9
click at [307, 241] on div "AED 4 Price" at bounding box center [326, 239] width 44 height 11
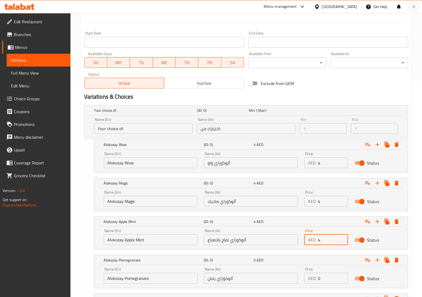
type input "4"
drag, startPoint x: 320, startPoint y: 280, endPoint x: 305, endPoint y: 283, distance: 15.2
click at [305, 283] on div "Price AED 0 Price" at bounding box center [326, 275] width 44 height 16
type input "4"
click at [312, 253] on nav at bounding box center [246, 252] width 324 height 4
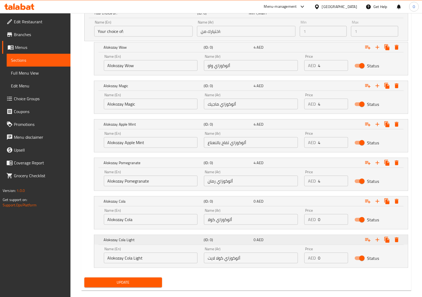
scroll to position [316, 0]
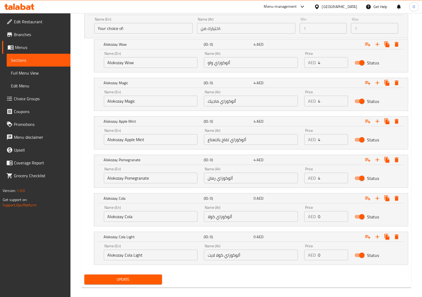
click at [319, 210] on div "Price AED 0 Price" at bounding box center [326, 213] width 44 height 16
drag, startPoint x: 326, startPoint y: 212, endPoint x: 316, endPoint y: 218, distance: 12.0
click at [316, 217] on div "AED 0 Price" at bounding box center [326, 216] width 44 height 11
type input "4"
drag, startPoint x: 322, startPoint y: 254, endPoint x: 315, endPoint y: 256, distance: 7.2
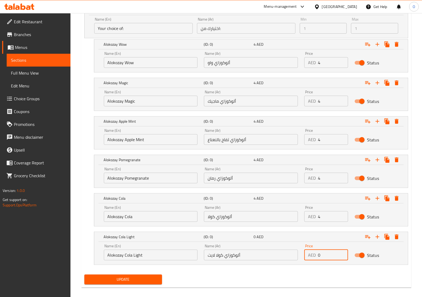
click at [315, 256] on div "AED 0 Price" at bounding box center [326, 254] width 44 height 11
type input "4"
click at [306, 268] on nav at bounding box center [246, 268] width 324 height 4
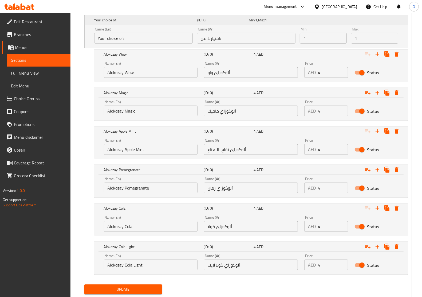
scroll to position [182, 0]
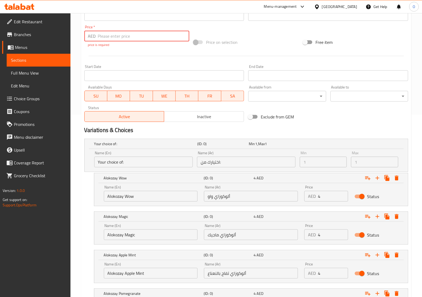
click at [108, 36] on input "number" at bounding box center [144, 36] width 92 height 11
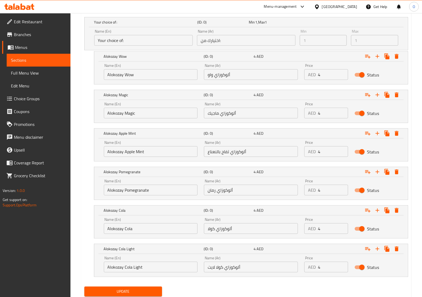
scroll to position [316, 0]
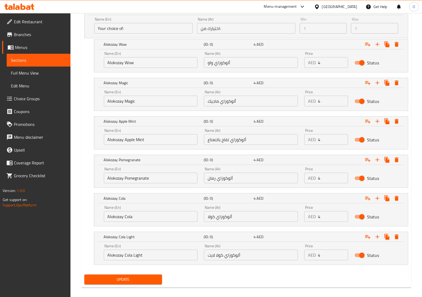
type input "0"
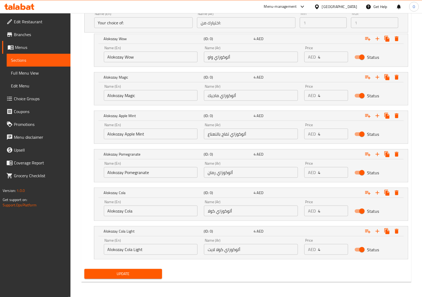
click at [127, 279] on div "Update" at bounding box center [123, 273] width 82 height 14
click at [129, 277] on span "Update" at bounding box center [123, 273] width 69 height 7
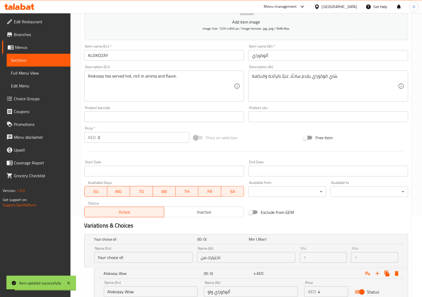
scroll to position [0, 0]
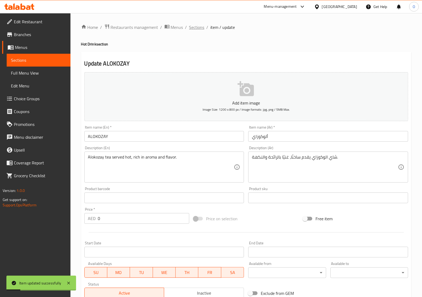
click at [197, 28] on span "Sections" at bounding box center [196, 27] width 15 height 6
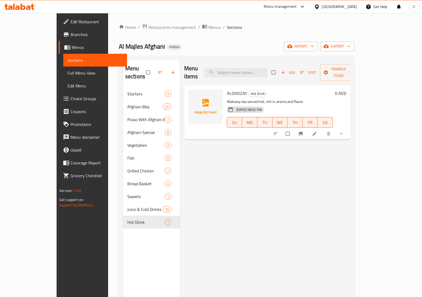
click at [318, 131] on icon at bounding box center [314, 133] width 5 height 5
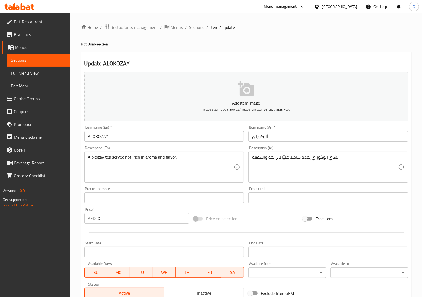
click at [129, 140] on input "ALOKOZAY" at bounding box center [164, 136] width 160 height 11
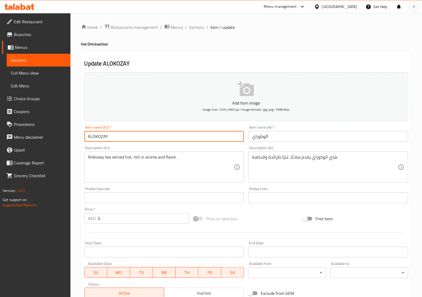
click at [129, 140] on input "ALOKOZAY" at bounding box center [164, 136] width 160 height 11
paste input "lokozay"
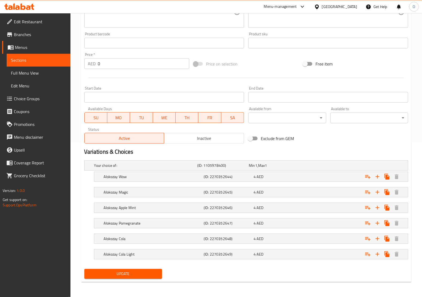
type input "Alokozay"
click at [124, 271] on span "Update" at bounding box center [123, 273] width 69 height 7
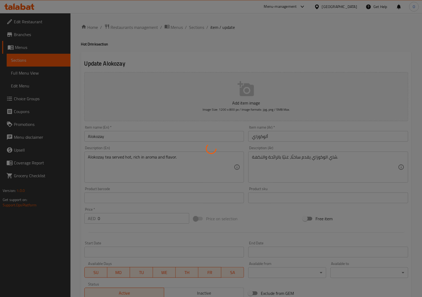
click at [191, 24] on div at bounding box center [211, 148] width 422 height 297
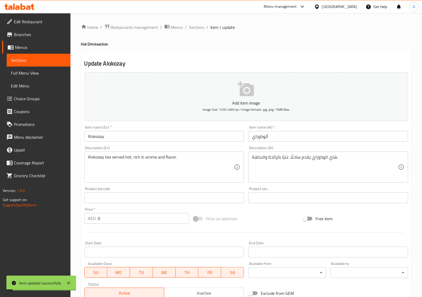
click at [175, 154] on div "Alokozay tea served hot, rich in aroma and flavor. Description (En)" at bounding box center [164, 166] width 160 height 31
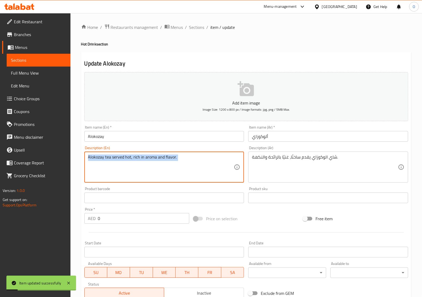
click at [175, 154] on div "Alokozay tea served hot, rich in aroma and flavor. Description (En)" at bounding box center [164, 166] width 160 height 31
click at [182, 161] on textarea "Alokozay tea served hot, rich in aroma and flavor." at bounding box center [161, 166] width 146 height 25
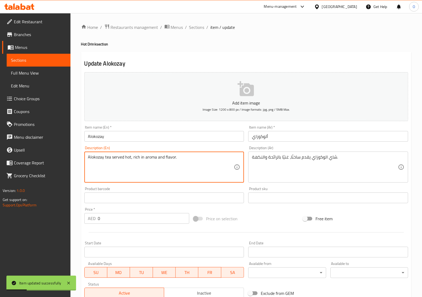
click at [182, 161] on textarea "Alokozay tea served hot, rich in aroma and flavor." at bounding box center [161, 166] width 146 height 25
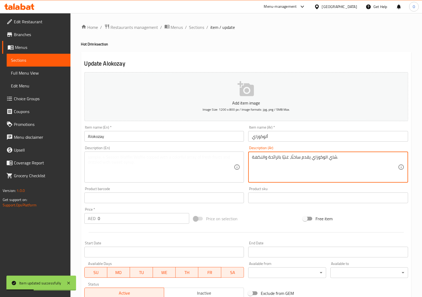
click at [254, 159] on textarea "شاي الوكوزاي يقدم ساخنًا، غنيًا بالرائحة والنكهة." at bounding box center [325, 166] width 146 height 25
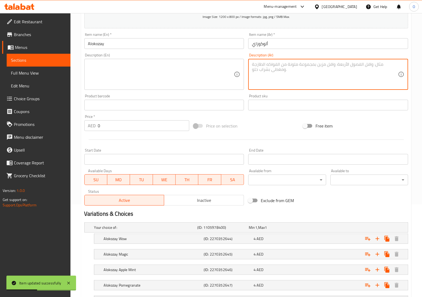
scroll to position [155, 0]
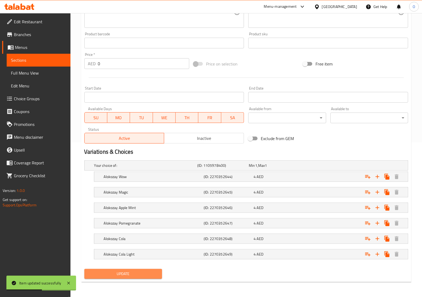
drag, startPoint x: 147, startPoint y: 270, endPoint x: 143, endPoint y: 256, distance: 14.8
click at [147, 270] on button "Update" at bounding box center [123, 274] width 78 height 10
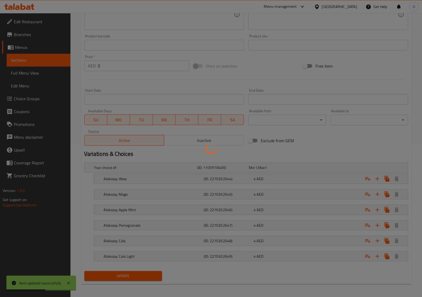
scroll to position [0, 0]
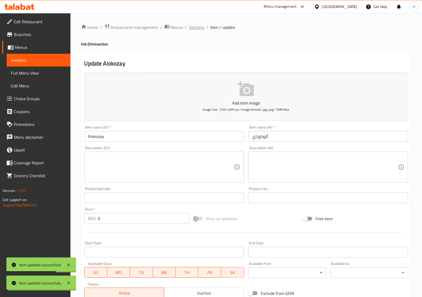
click at [199, 24] on span "Sections" at bounding box center [196, 27] width 15 height 6
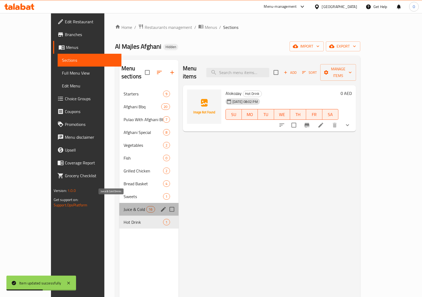
click at [124, 206] on span "Juice & Cold Drinks" at bounding box center [135, 209] width 23 height 6
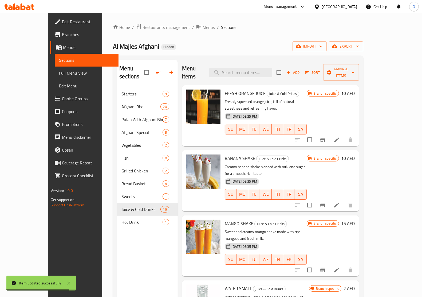
click at [344, 135] on li at bounding box center [336, 140] width 15 height 10
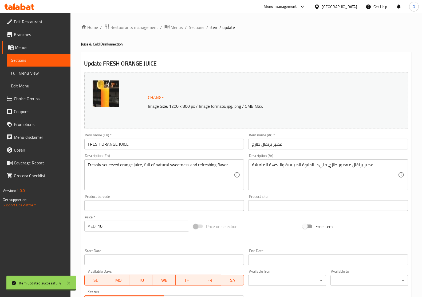
click at [126, 141] on input "FRESH ORANGE JUICE" at bounding box center [164, 144] width 160 height 11
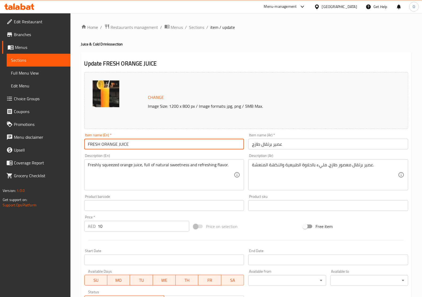
click at [126, 141] on input "FRESH ORANGE JUICE" at bounding box center [164, 144] width 160 height 11
paste input "resh Orange Juice"
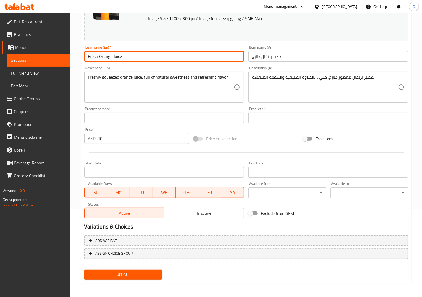
type input "Fresh Orange Juice"
click at [130, 269] on button "Update" at bounding box center [123, 274] width 78 height 10
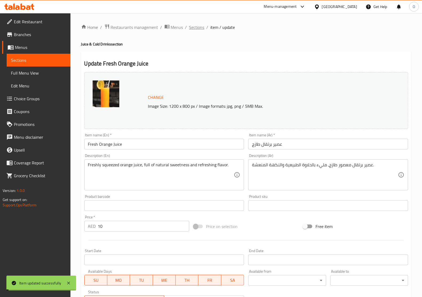
click at [198, 24] on span "Sections" at bounding box center [196, 27] width 15 height 6
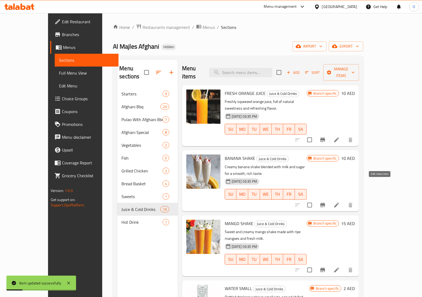
click at [340, 202] on icon at bounding box center [337, 205] width 6 height 6
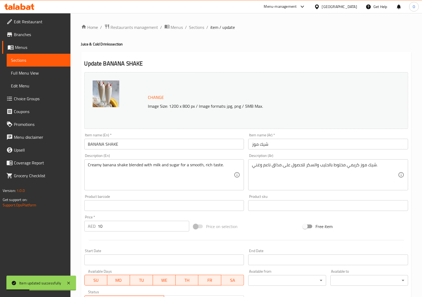
click at [132, 144] on input "BANANA SHAKE" at bounding box center [164, 144] width 160 height 11
paste input "anana Shake"
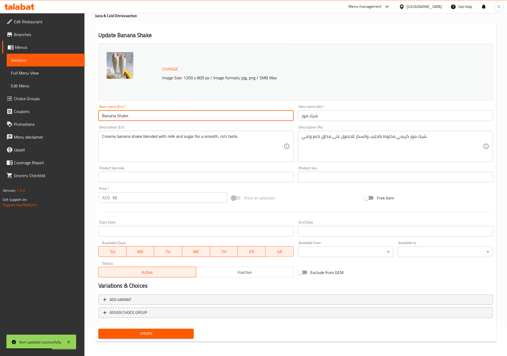
type input "Banana Shake"
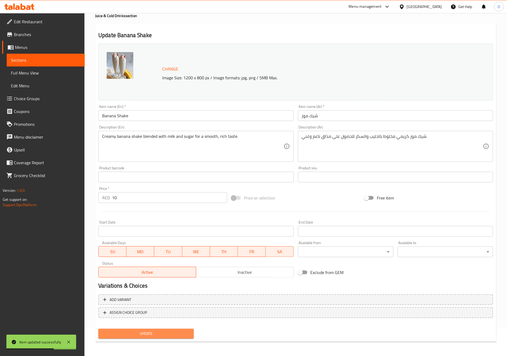
click at [163, 296] on span "Update" at bounding box center [146, 333] width 87 height 7
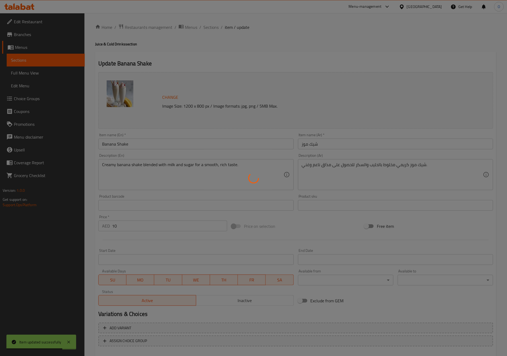
click at [213, 28] on div at bounding box center [253, 178] width 507 height 356
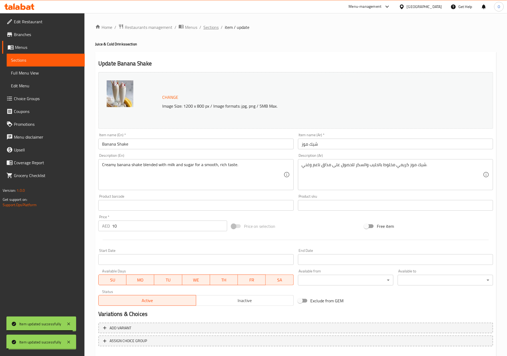
click at [210, 27] on span "Sections" at bounding box center [210, 27] width 15 height 6
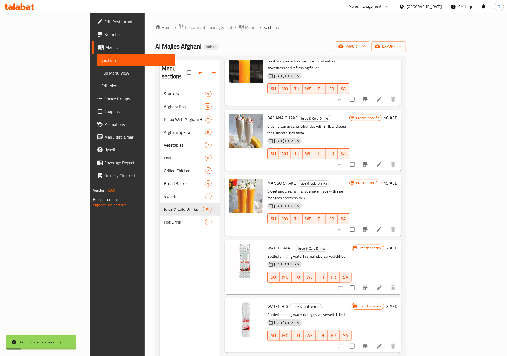
scroll to position [80, 0]
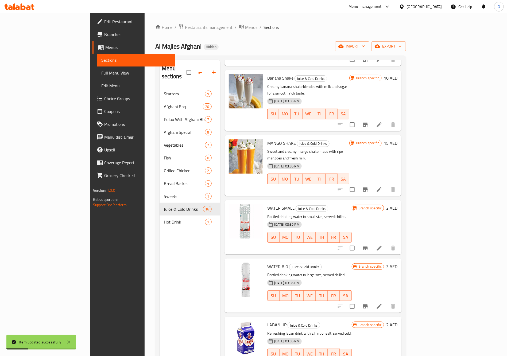
click at [386, 185] on li at bounding box center [378, 190] width 15 height 10
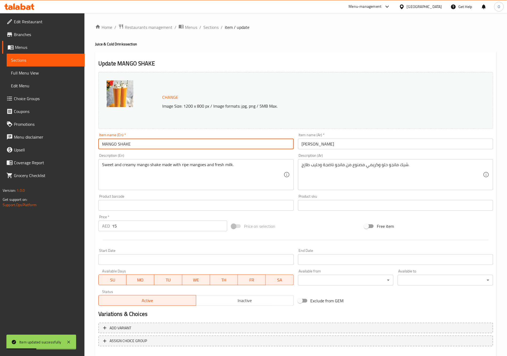
click at [164, 144] on input "MANGO SHAKE" at bounding box center [195, 144] width 195 height 11
paste input "ango Shake"
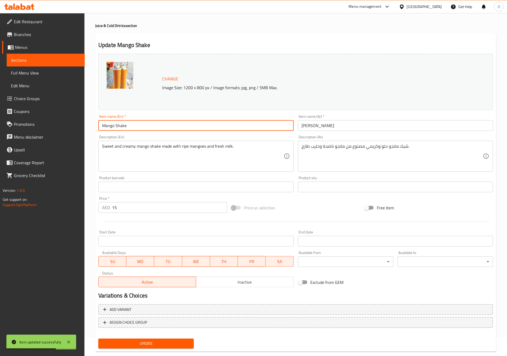
scroll to position [28, 0]
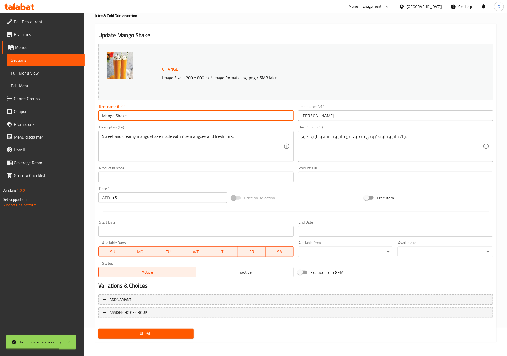
type input "Mango Shake"
click at [148, 296] on span "Update" at bounding box center [146, 333] width 87 height 7
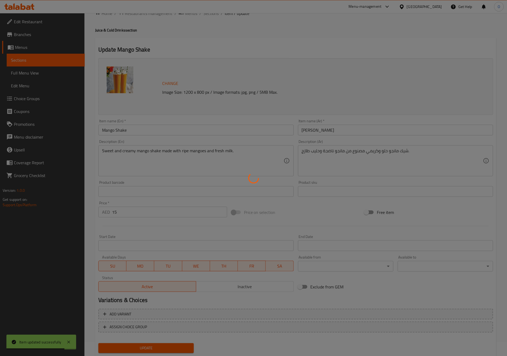
scroll to position [0, 0]
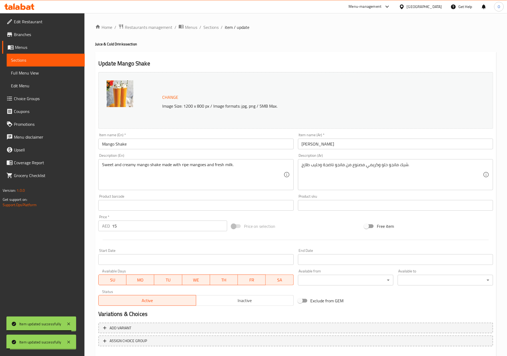
click at [208, 26] on span "Sections" at bounding box center [210, 27] width 15 height 6
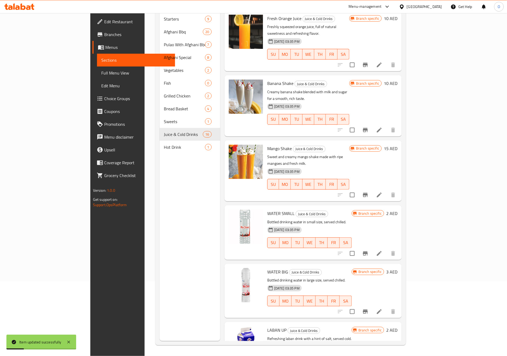
scroll to position [40, 0]
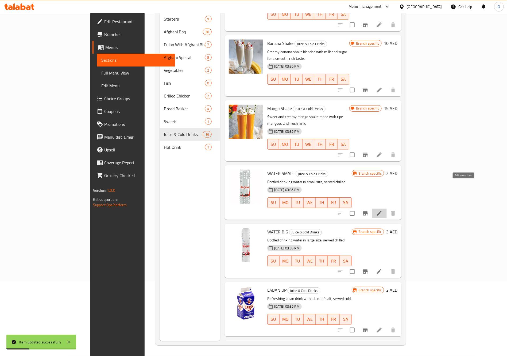
click at [382, 210] on icon at bounding box center [379, 213] width 6 height 6
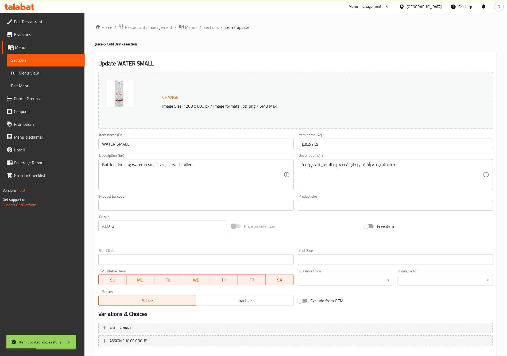
click at [136, 144] on input "WATER SMALL" at bounding box center [195, 144] width 195 height 11
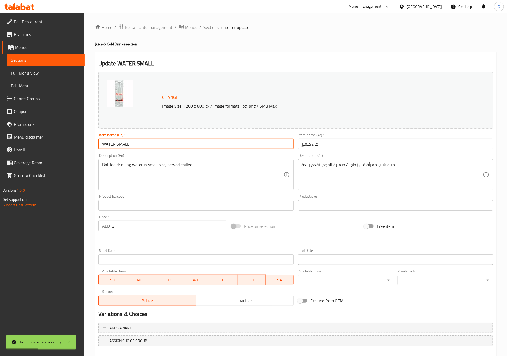
click at [136, 144] on input "WATER SMALL" at bounding box center [195, 144] width 195 height 11
paste input "ater Small"
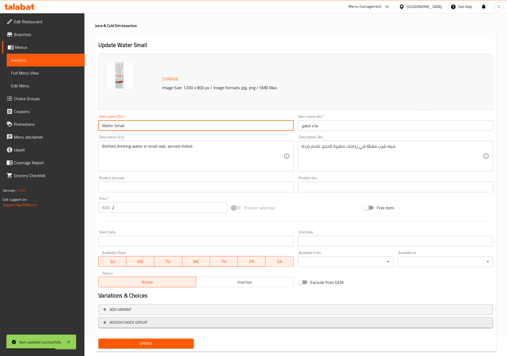
scroll to position [28, 0]
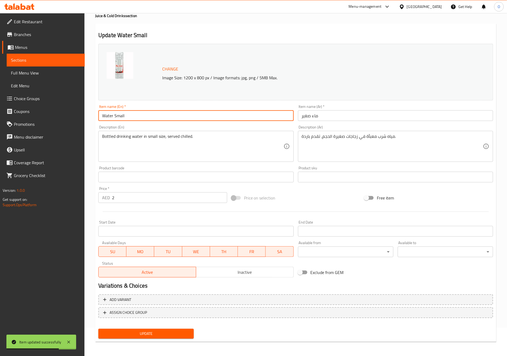
type input "Water Small"
click at [168, 296] on span "Update" at bounding box center [146, 333] width 87 height 7
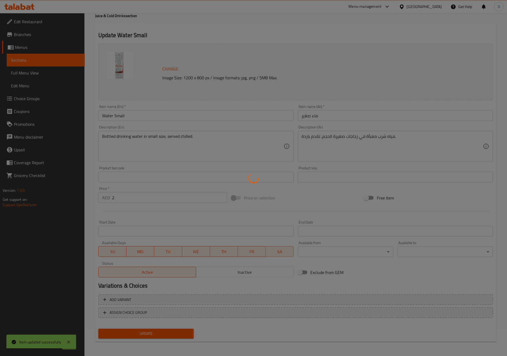
scroll to position [0, 0]
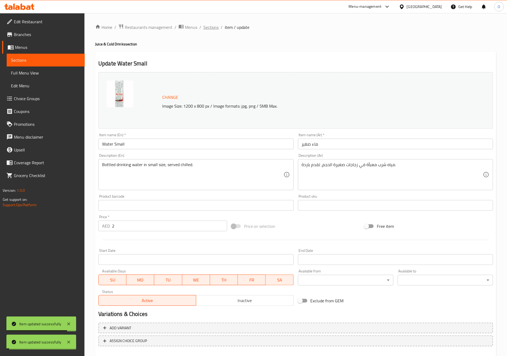
click at [209, 26] on span "Sections" at bounding box center [210, 27] width 15 height 6
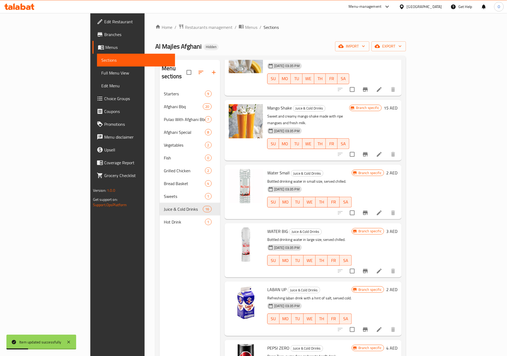
scroll to position [160, 0]
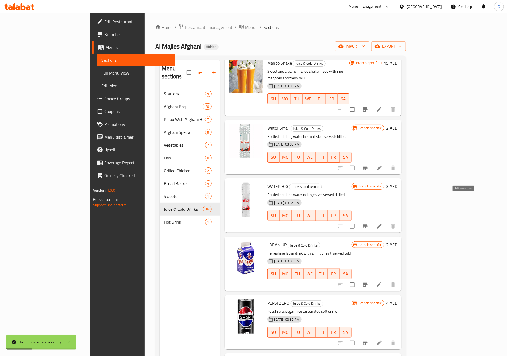
click at [382, 223] on icon at bounding box center [379, 226] width 6 height 6
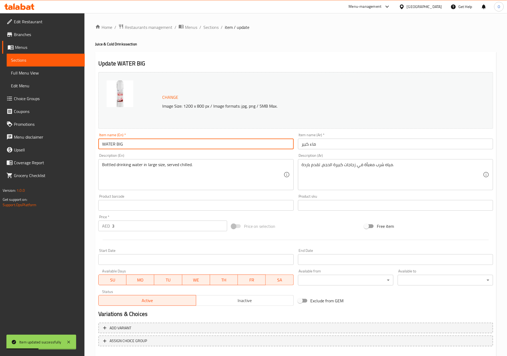
click at [193, 141] on input "WATER BIG" at bounding box center [195, 144] width 195 height 11
paste input "ater Big"
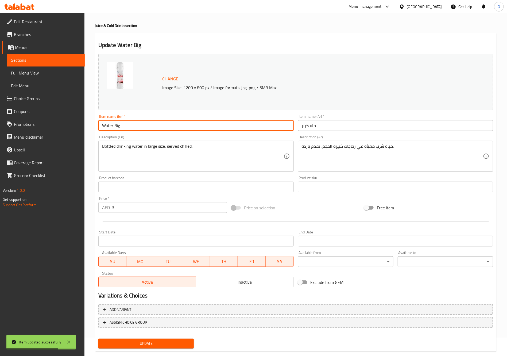
scroll to position [28, 0]
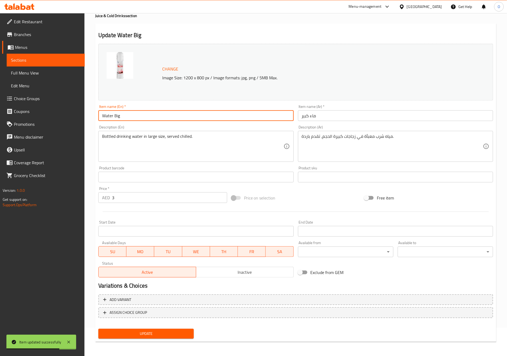
type input "Water Big"
click at [156, 296] on span "Update" at bounding box center [146, 333] width 87 height 7
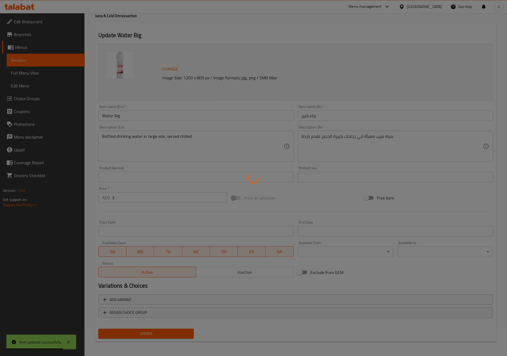
scroll to position [0, 0]
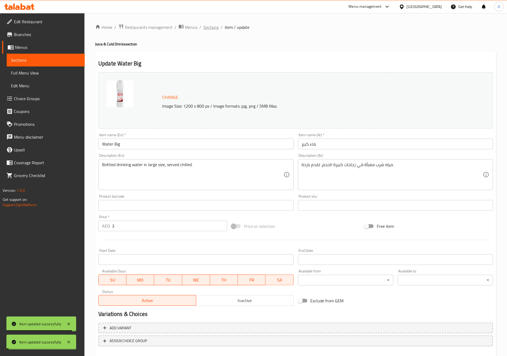
click at [210, 26] on span "Sections" at bounding box center [210, 27] width 15 height 6
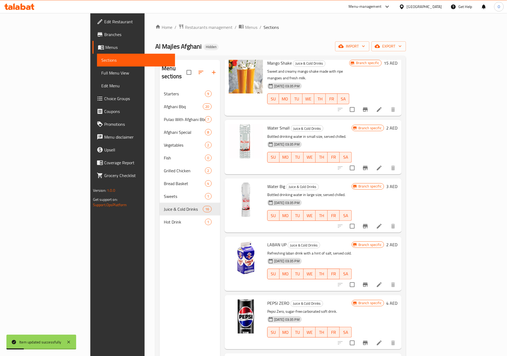
scroll to position [200, 0]
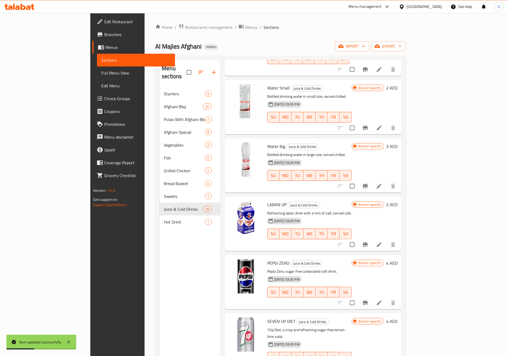
click at [386, 240] on li at bounding box center [378, 245] width 15 height 10
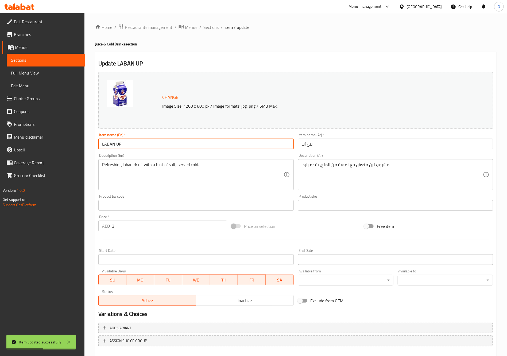
click at [213, 144] on input "LABAN UP" at bounding box center [195, 144] width 195 height 11
paste input "aban Up"
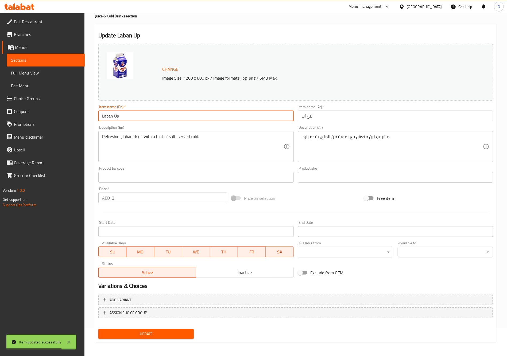
scroll to position [28, 0]
type input "Laban Up"
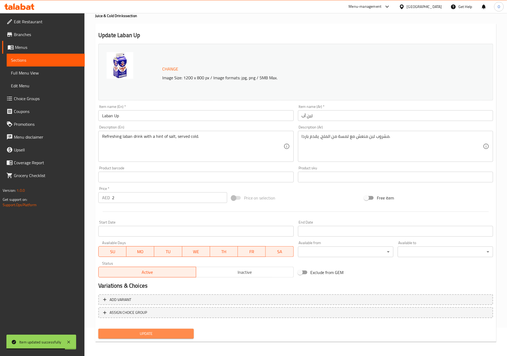
click at [175, 296] on span "Update" at bounding box center [146, 333] width 87 height 7
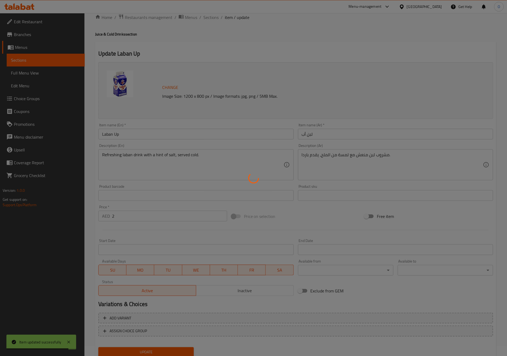
scroll to position [0, 0]
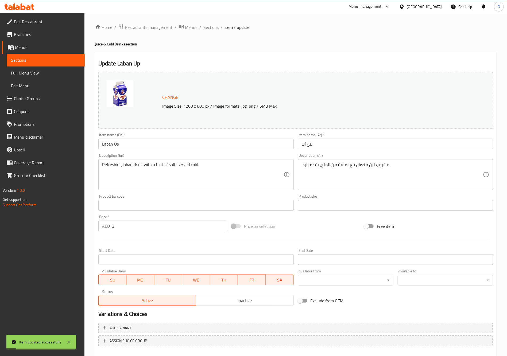
click at [210, 30] on span "Sections" at bounding box center [210, 27] width 15 height 6
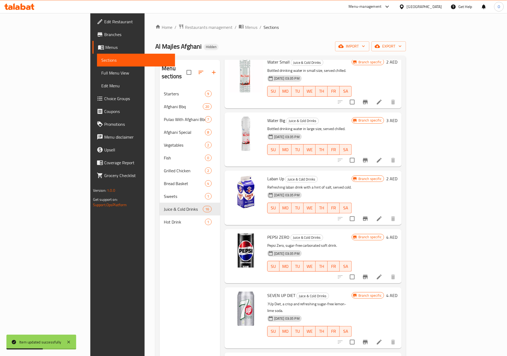
scroll to position [240, 0]
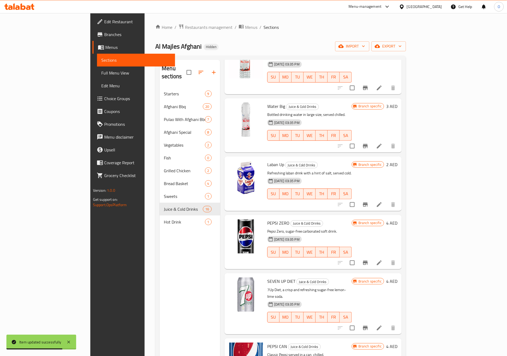
click at [386, 258] on li at bounding box center [378, 263] width 15 height 10
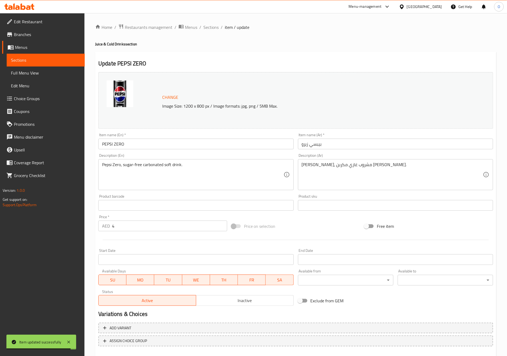
click at [145, 145] on input "PEPSI ZERO" at bounding box center [195, 144] width 195 height 11
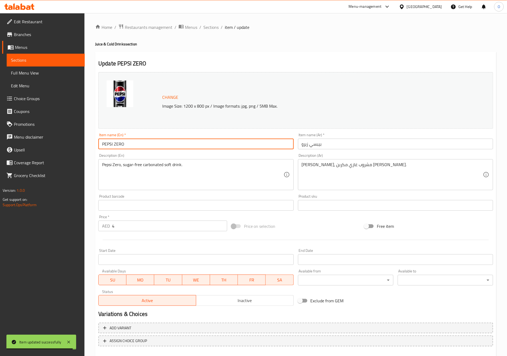
click at [145, 145] on input "PEPSI ZERO" at bounding box center [195, 144] width 195 height 11
paste input "epsi Zero"
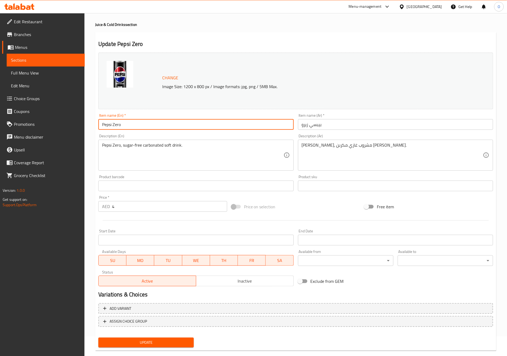
scroll to position [28, 0]
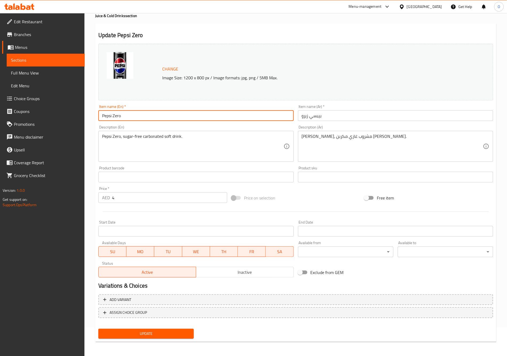
type input "Pepsi Zero"
click at [171, 296] on div "Add variant ASSIGN CHOICE GROUP" at bounding box center [295, 309] width 399 height 35
click at [167, 296] on span "Update" at bounding box center [146, 333] width 87 height 7
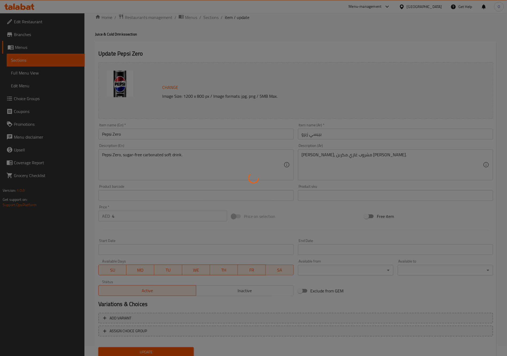
scroll to position [0, 0]
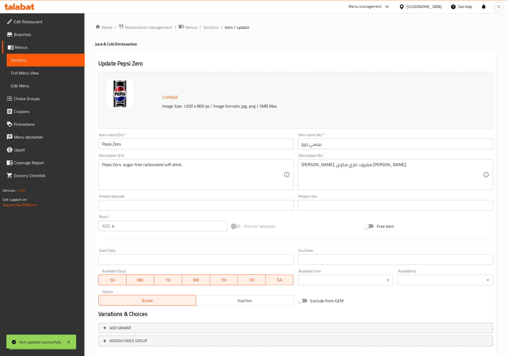
click at [208, 27] on span "Sections" at bounding box center [210, 27] width 15 height 6
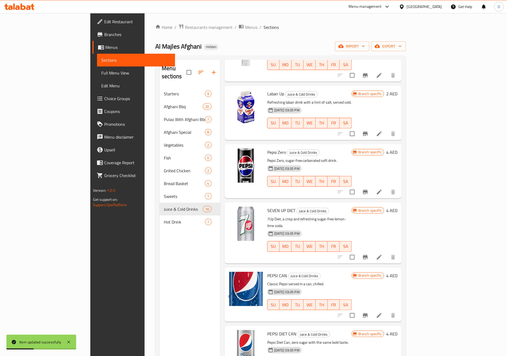
scroll to position [320, 0]
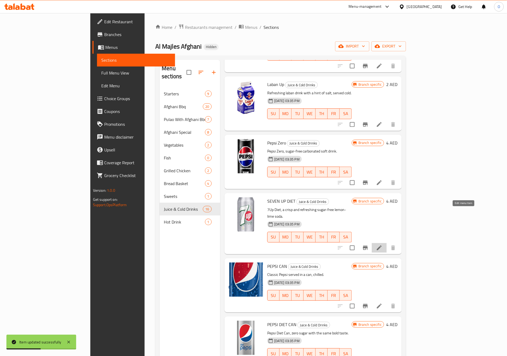
click at [382, 245] on icon at bounding box center [379, 248] width 6 height 6
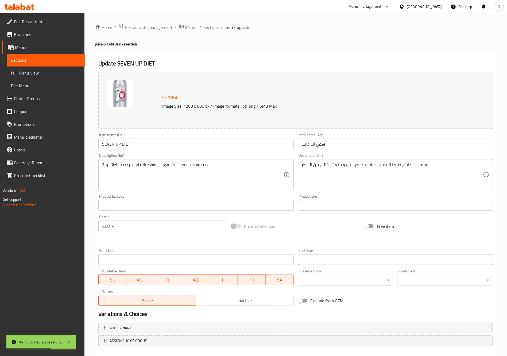
click at [160, 150] on div "Item name (En)   * SEVEN UP DIET Item name (En) *" at bounding box center [195, 141] width 199 height 21
click at [166, 143] on input "SEVEN UP DIET" at bounding box center [195, 144] width 195 height 11
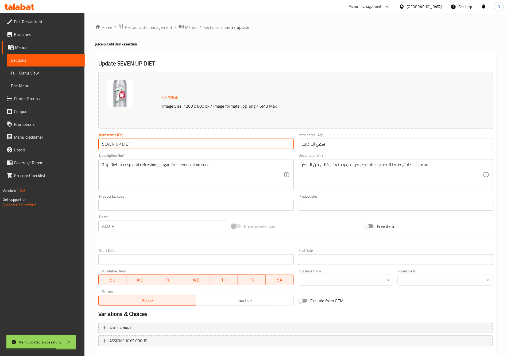
click at [166, 143] on input "SEVEN UP DIET" at bounding box center [195, 144] width 195 height 11
paste input "even Up Diet"
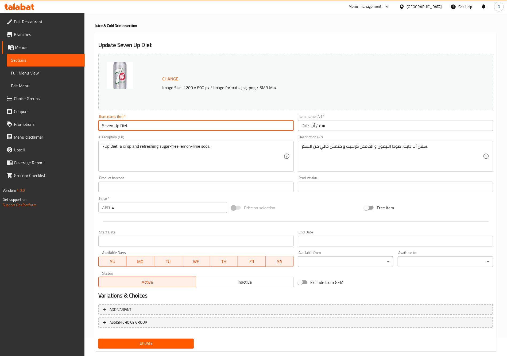
scroll to position [28, 0]
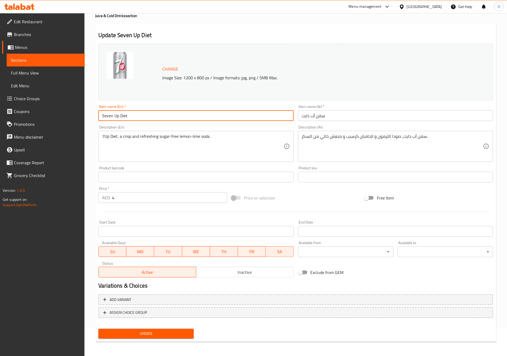
type input "Seven Up Diet"
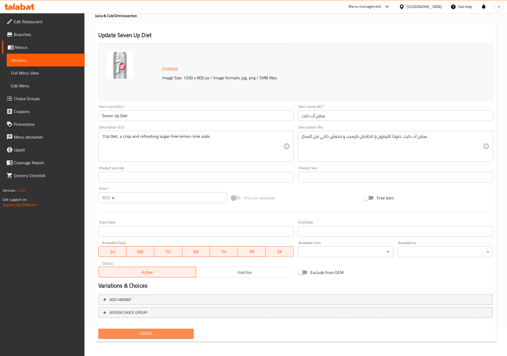
click at [174, 296] on span "Update" at bounding box center [146, 333] width 87 height 7
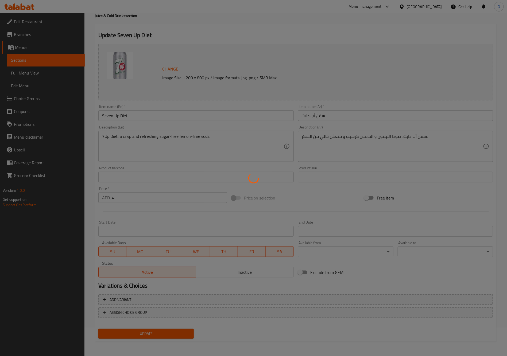
scroll to position [0, 0]
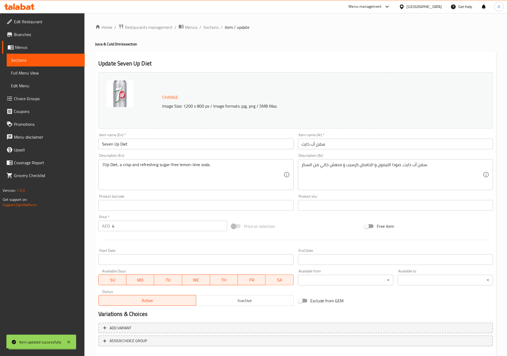
click at [213, 27] on span "Sections" at bounding box center [210, 27] width 15 height 6
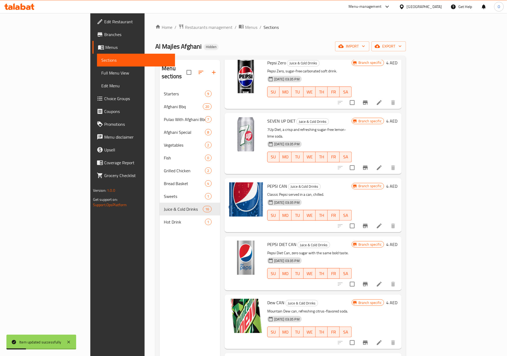
scroll to position [360, 0]
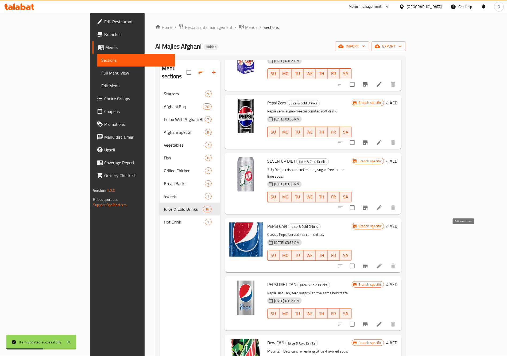
click at [381, 264] on icon at bounding box center [379, 266] width 5 height 5
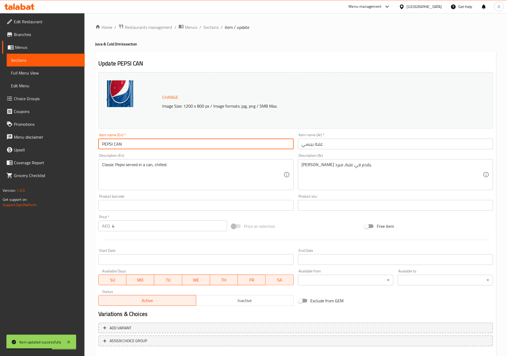
click at [139, 145] on input "PEPSI CAN" at bounding box center [195, 144] width 195 height 11
paste input "epsi Can"
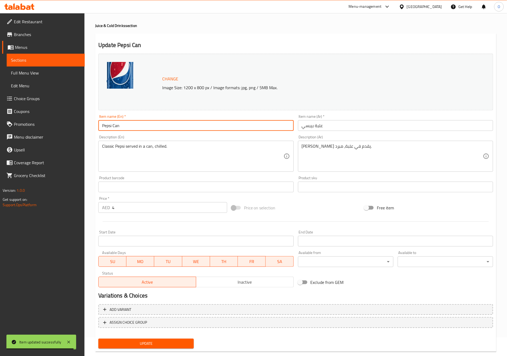
scroll to position [28, 0]
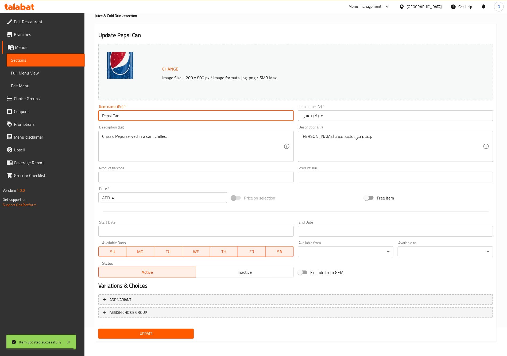
type input "Pepsi Can"
click at [163, 296] on div "Update" at bounding box center [146, 334] width 100 height 14
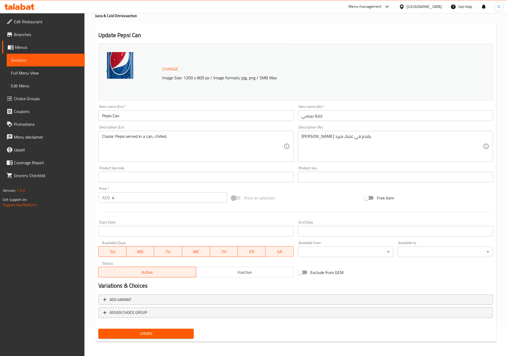
click at [163, 296] on span "Update" at bounding box center [146, 333] width 87 height 7
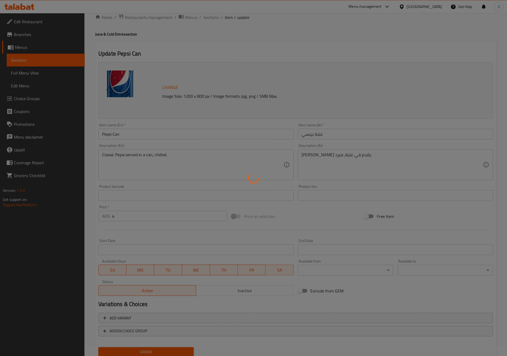
scroll to position [0, 0]
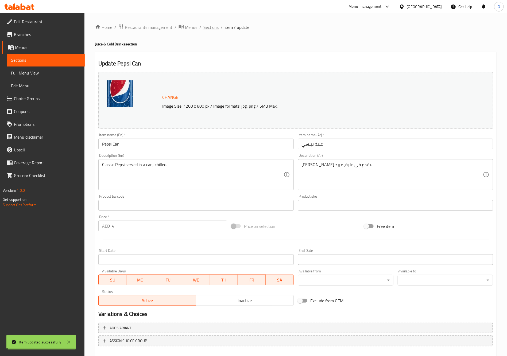
click at [211, 26] on span "Sections" at bounding box center [210, 27] width 15 height 6
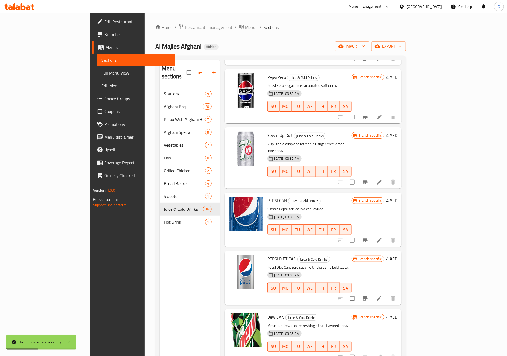
scroll to position [401, 0]
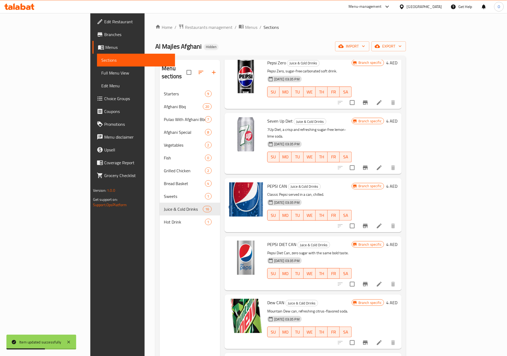
click at [386, 279] on li at bounding box center [378, 284] width 15 height 10
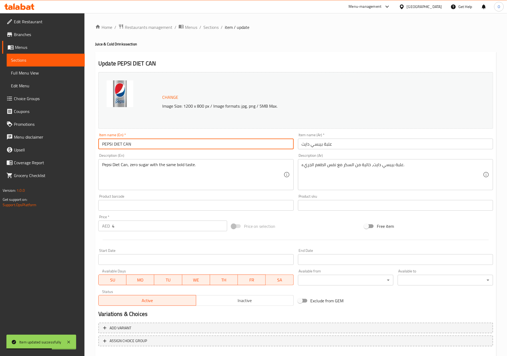
click at [148, 149] on input "PEPSI DIET CAN" at bounding box center [195, 144] width 195 height 11
paste input "epsi Diet Can"
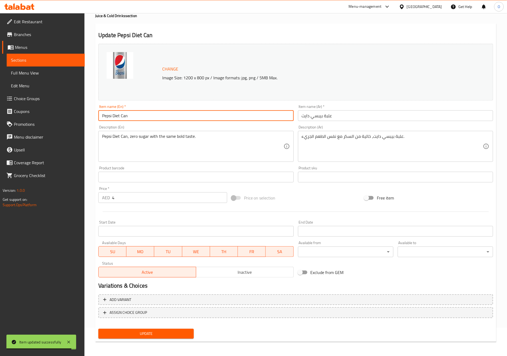
type input "Pepsi Diet Can"
click at [164, 296] on span "Update" at bounding box center [146, 333] width 87 height 7
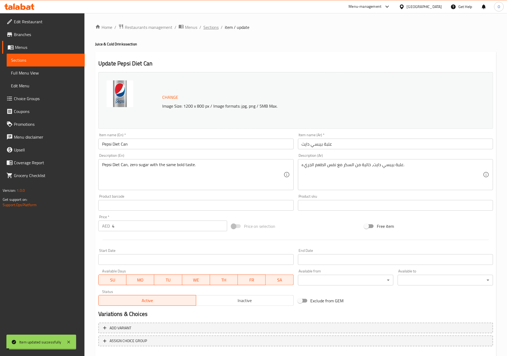
click at [205, 24] on span "Sections" at bounding box center [210, 27] width 15 height 6
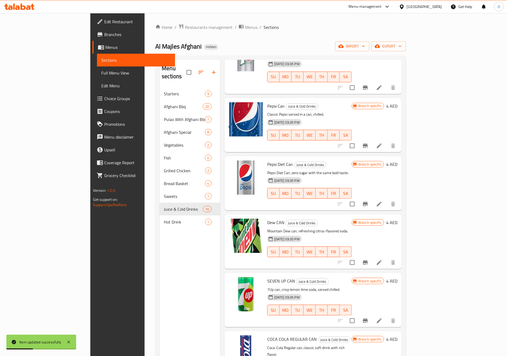
scroll to position [521, 0]
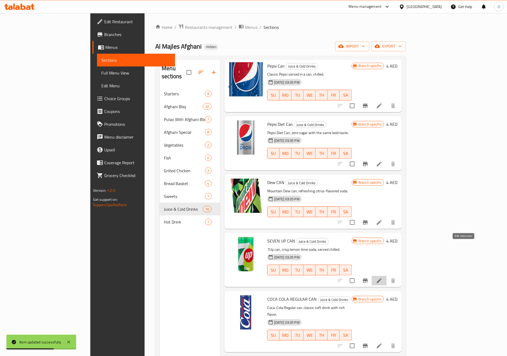
click at [382, 277] on icon at bounding box center [379, 280] width 6 height 6
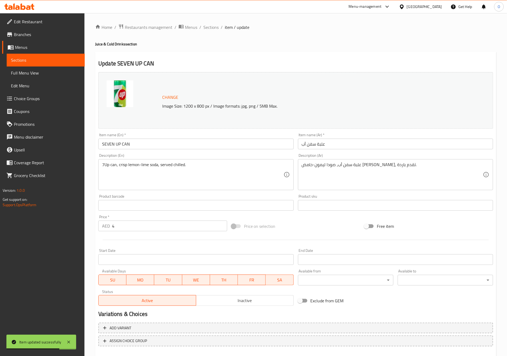
click at [209, 150] on div "Item name (En)   * SEVEN UP CAN Item name (En) *" at bounding box center [195, 141] width 199 height 21
click at [212, 147] on input "SEVEN UP CAN" at bounding box center [195, 144] width 195 height 11
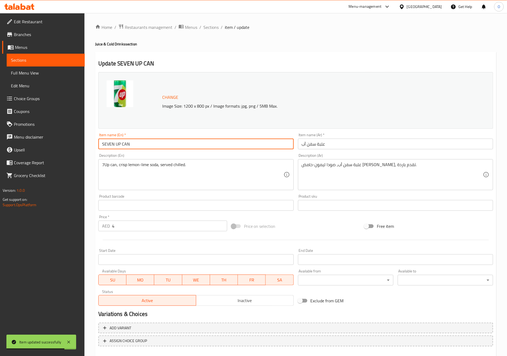
click at [212, 147] on input "SEVEN UP CAN" at bounding box center [195, 144] width 195 height 11
paste input "even Up Can"
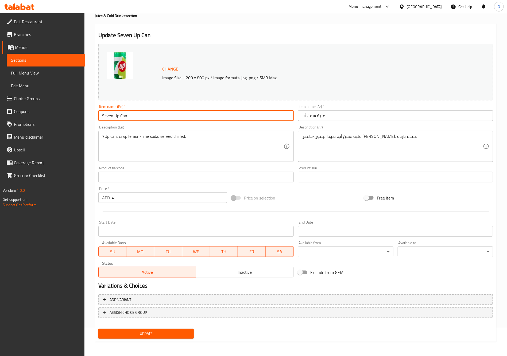
type input "Seven Up Can"
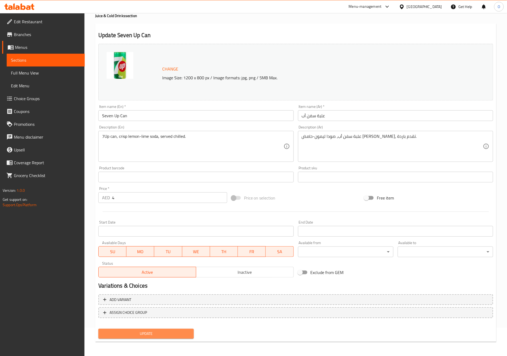
click at [163, 296] on span "Update" at bounding box center [146, 333] width 87 height 7
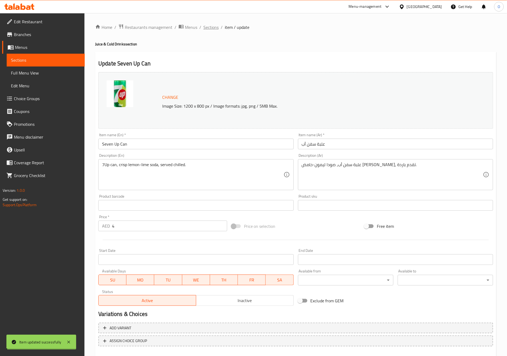
click at [215, 27] on span "Sections" at bounding box center [210, 27] width 15 height 6
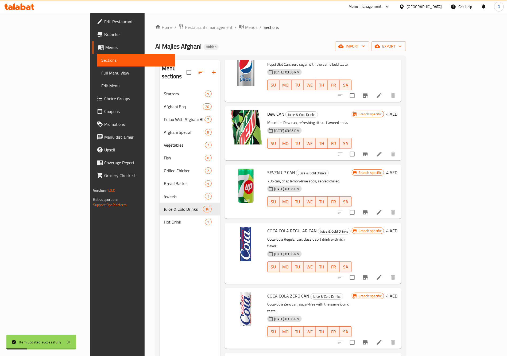
scroll to position [590, 0]
click at [382, 273] on icon at bounding box center [379, 276] width 6 height 6
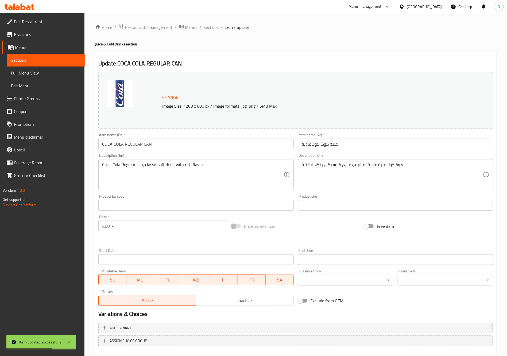
click at [165, 144] on input "COCA COLA REGULAR CAN" at bounding box center [195, 144] width 195 height 11
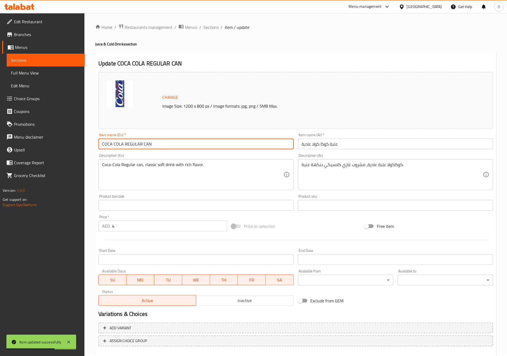
click at [165, 144] on input "COCA COLA REGULAR CAN" at bounding box center [195, 144] width 195 height 11
paste input "oca Cola Regular Can"
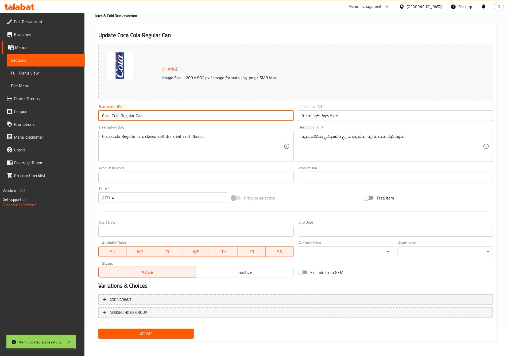
type input "Coca Cola Regular Can"
click at [168, 296] on span "Update" at bounding box center [146, 333] width 87 height 7
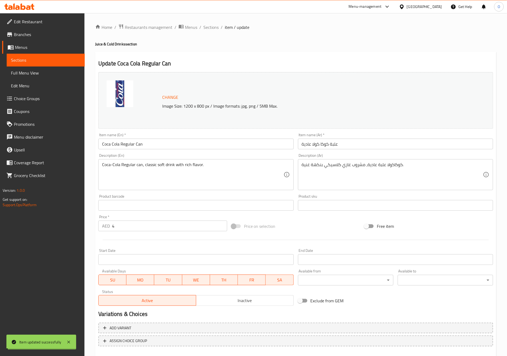
click at [213, 28] on span "Sections" at bounding box center [210, 27] width 15 height 6
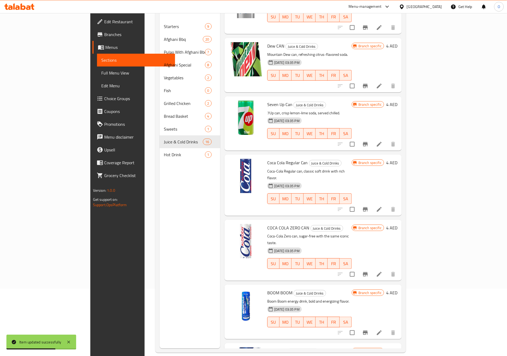
scroll to position [75, 0]
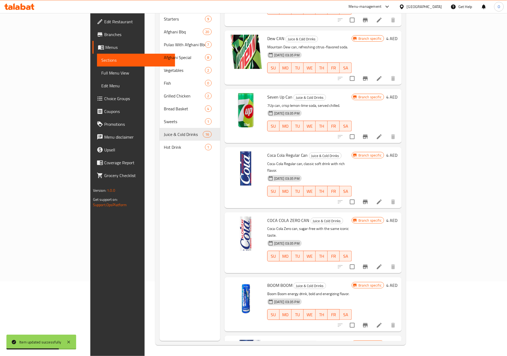
click at [386, 262] on li at bounding box center [378, 267] width 15 height 10
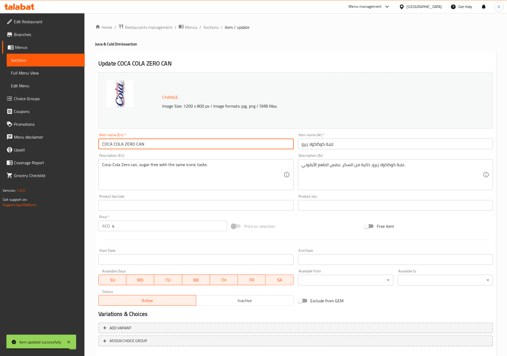
click at [172, 142] on input "COCA COLA ZERO CAN" at bounding box center [195, 144] width 195 height 11
paste input "oca Cola Zero Can"
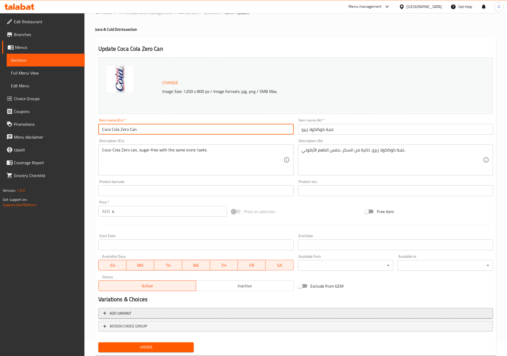
scroll to position [28, 0]
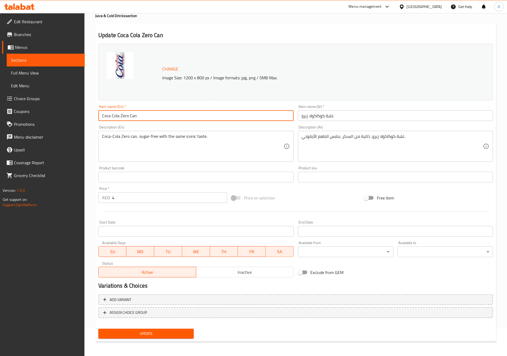
type input "Coca Cola Zero Can"
click at [141, 296] on div "Add variant ASSIGN CHOICE GROUP" at bounding box center [295, 309] width 399 height 35
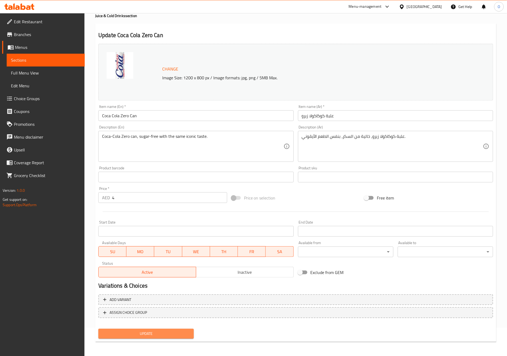
click at [142, 296] on span "Update" at bounding box center [146, 333] width 87 height 7
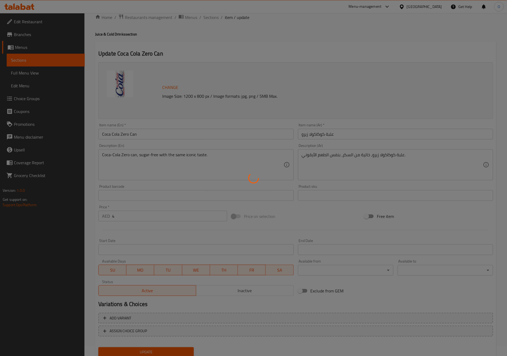
scroll to position [0, 0]
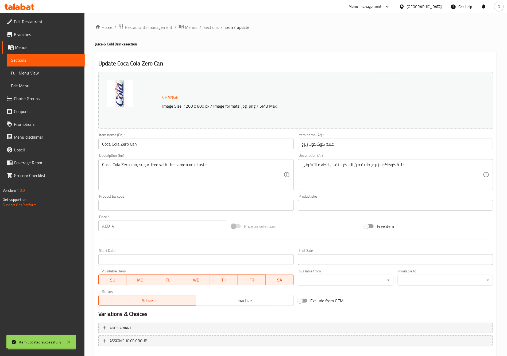
click at [210, 28] on span "Sections" at bounding box center [210, 27] width 15 height 6
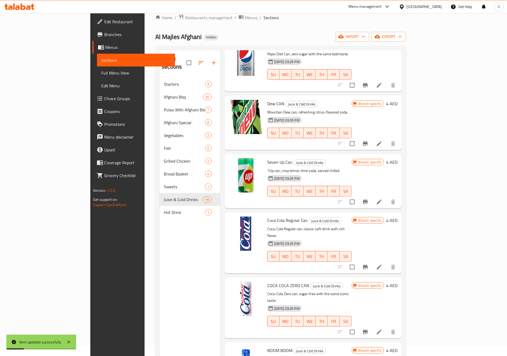
scroll to position [75, 0]
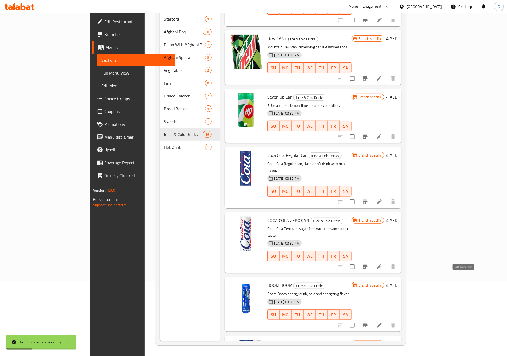
click at [382, 296] on icon at bounding box center [379, 325] width 6 height 6
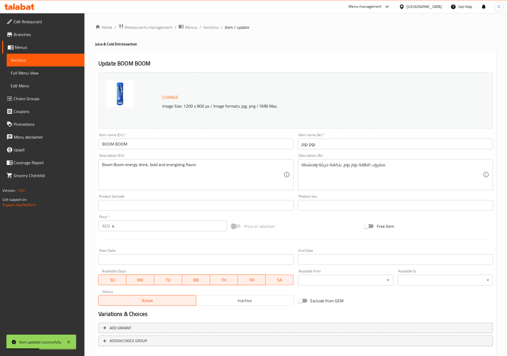
click at [166, 139] on input "BOOM BOOM" at bounding box center [195, 144] width 195 height 11
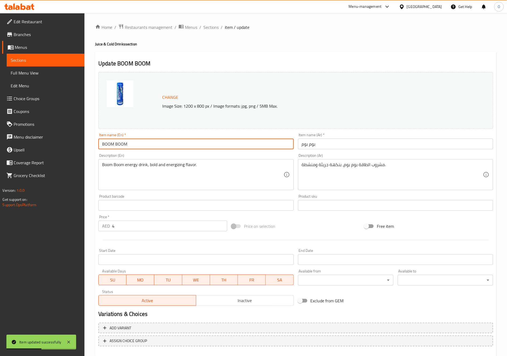
click at [166, 139] on input "BOOM BOOM" at bounding box center [195, 144] width 195 height 11
paste input "oom Boom"
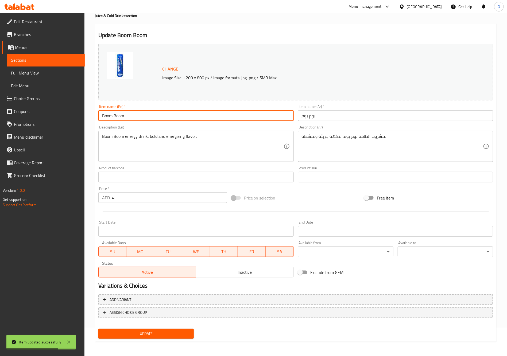
type input "Boom Boom"
click at [152, 296] on span "Update" at bounding box center [146, 333] width 87 height 7
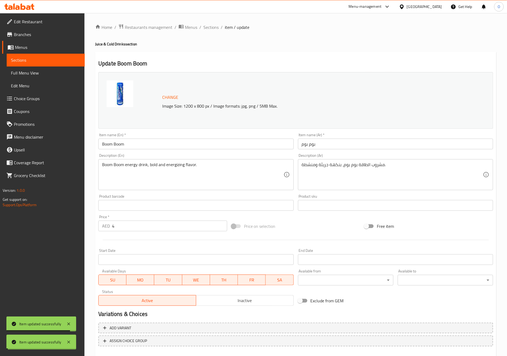
click at [211, 28] on span "Sections" at bounding box center [210, 27] width 15 height 6
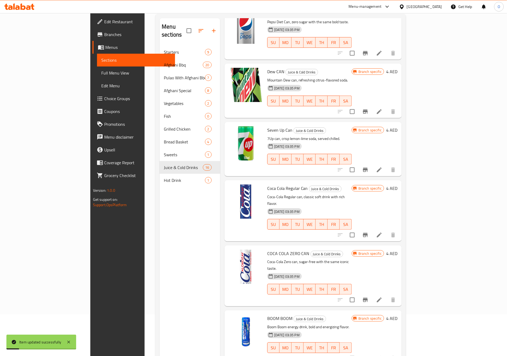
scroll to position [75, 0]
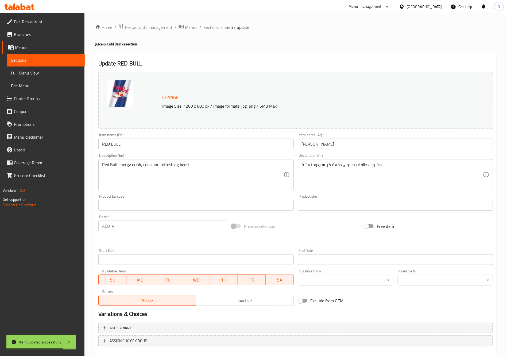
click at [162, 142] on input "RED BULL" at bounding box center [195, 144] width 195 height 11
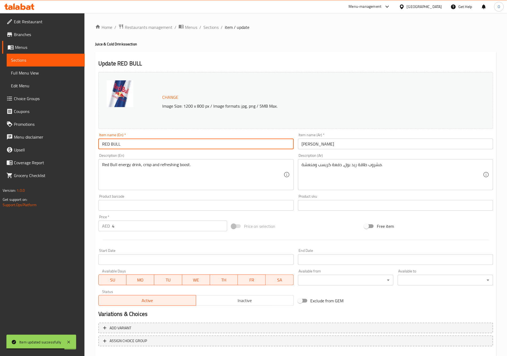
click at [162, 142] on input "RED BULL" at bounding box center [195, 144] width 195 height 11
paste input "ed Bull"
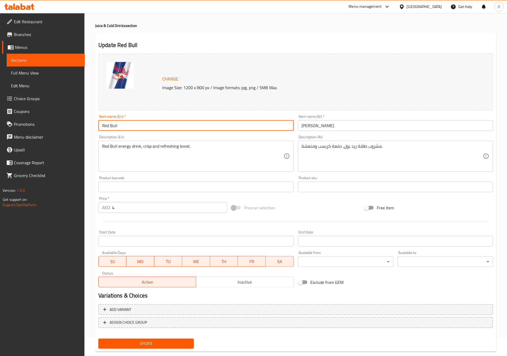
scroll to position [28, 0]
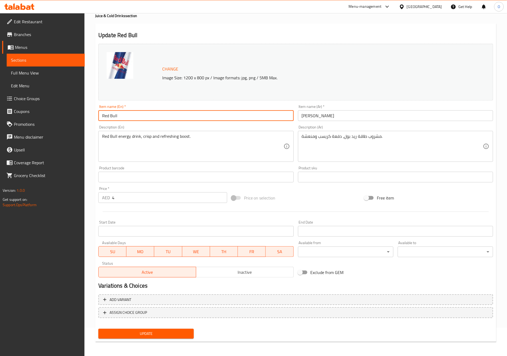
type input "Red Bull"
click at [173, 296] on span "Update" at bounding box center [146, 333] width 87 height 7
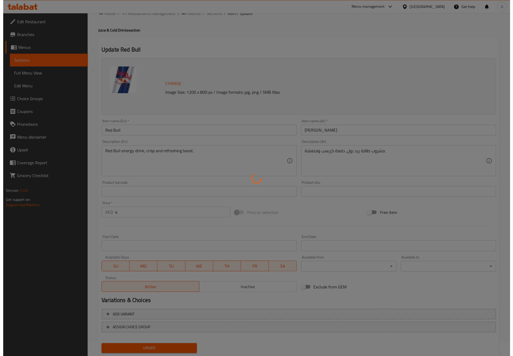
scroll to position [0, 0]
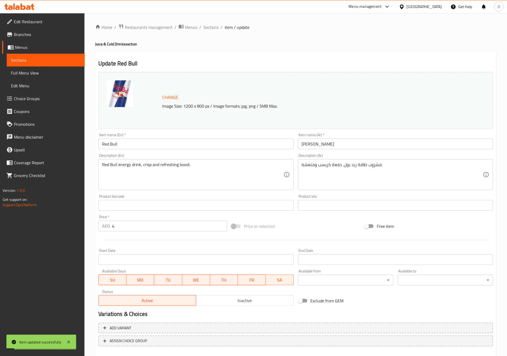
click at [213, 32] on div "Home / Restaurants management / Menus / Sections / item / update Juice & Cold D…" at bounding box center [295, 199] width 401 height 351
click at [215, 30] on span "Sections" at bounding box center [210, 27] width 15 height 6
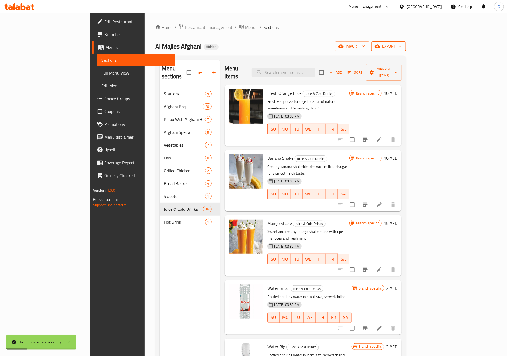
click at [380, 45] on icon "button" at bounding box center [376, 46] width 5 height 3
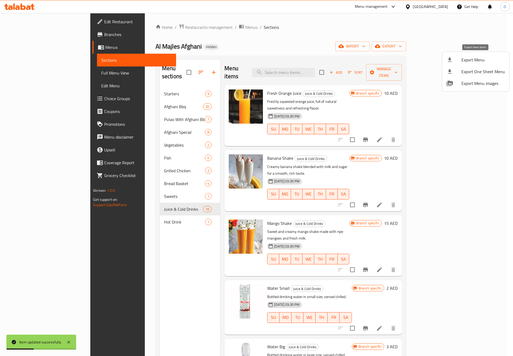
click at [427, 62] on span "Export Menu" at bounding box center [483, 60] width 44 height 6
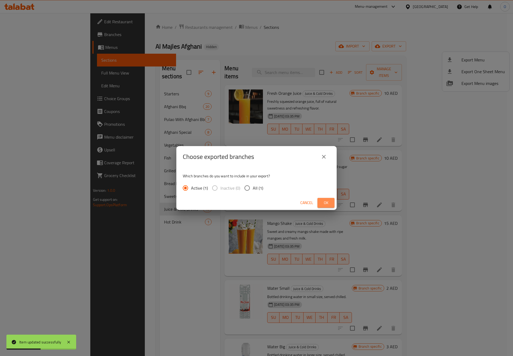
click at [328, 202] on span "Ok" at bounding box center [326, 202] width 9 height 7
